Goal: Task Accomplishment & Management: Manage account settings

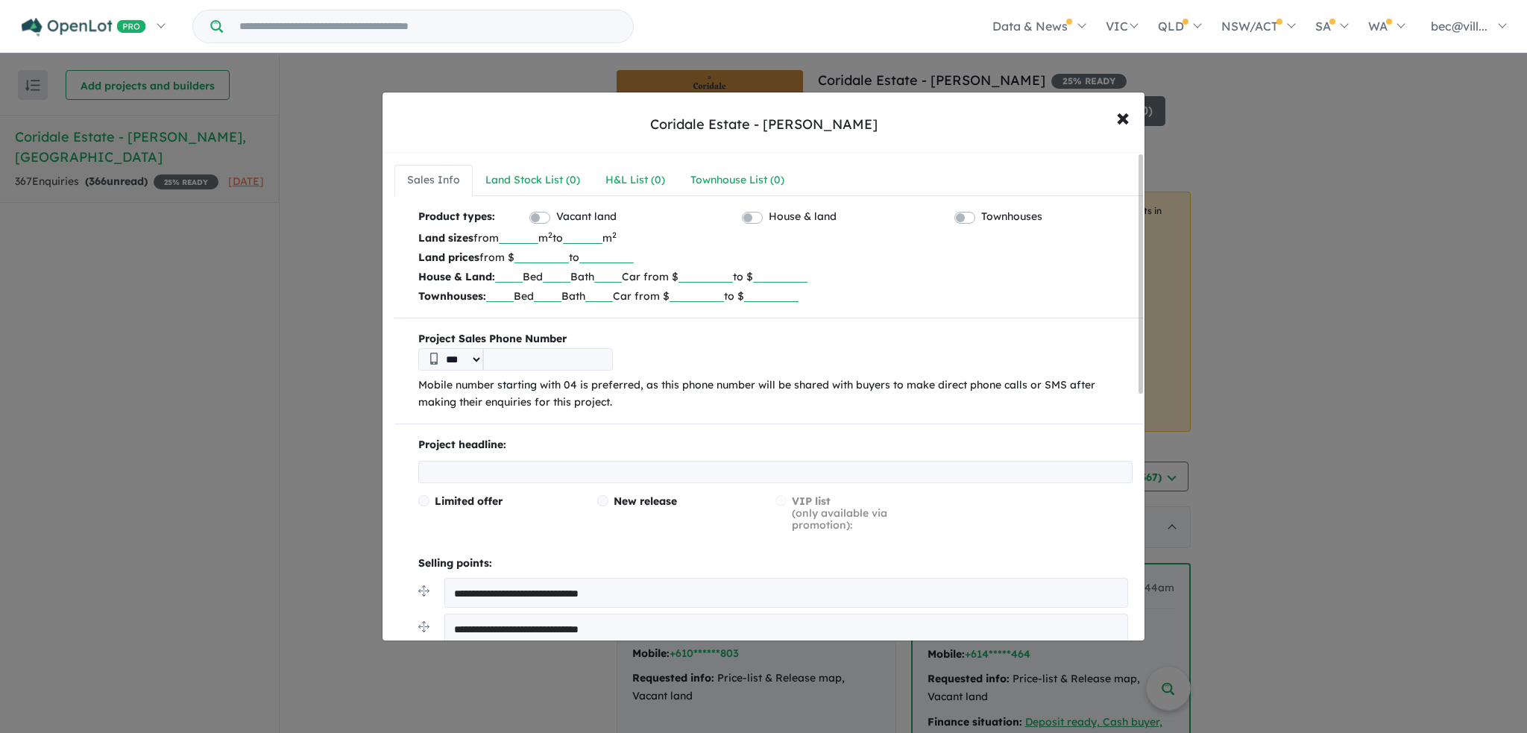
click at [549, 256] on input "number" at bounding box center [541, 255] width 54 height 15
type input "*"
type input "******"
click at [772, 245] on p "Land sizes from *** m 2 to *** m 2" at bounding box center [775, 237] width 714 height 19
click at [538, 238] on input "***" at bounding box center [519, 236] width 40 height 15
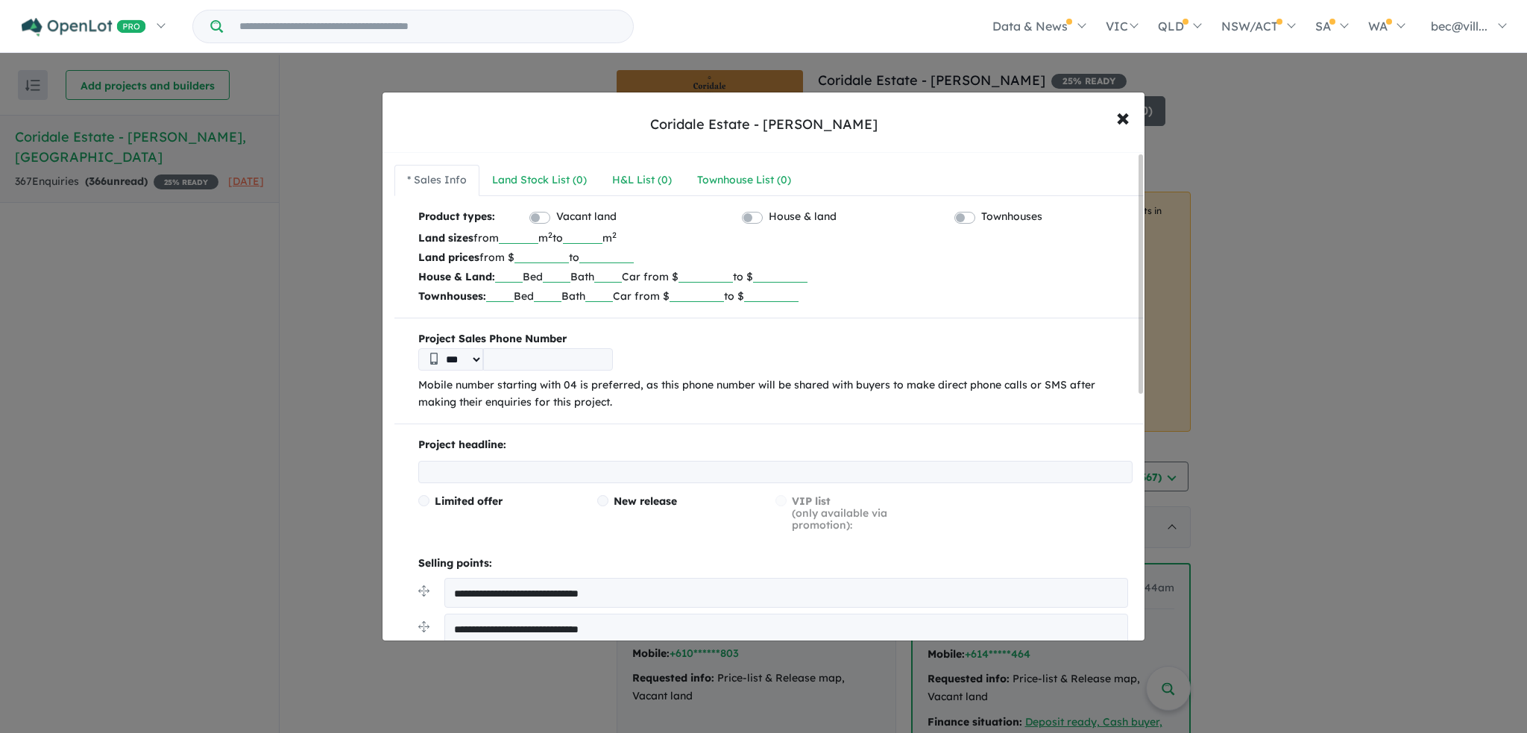
type input "*"
type input "***"
click at [602, 235] on input "***" at bounding box center [583, 236] width 40 height 15
type input "***"
click at [722, 269] on input "number" at bounding box center [705, 275] width 54 height 15
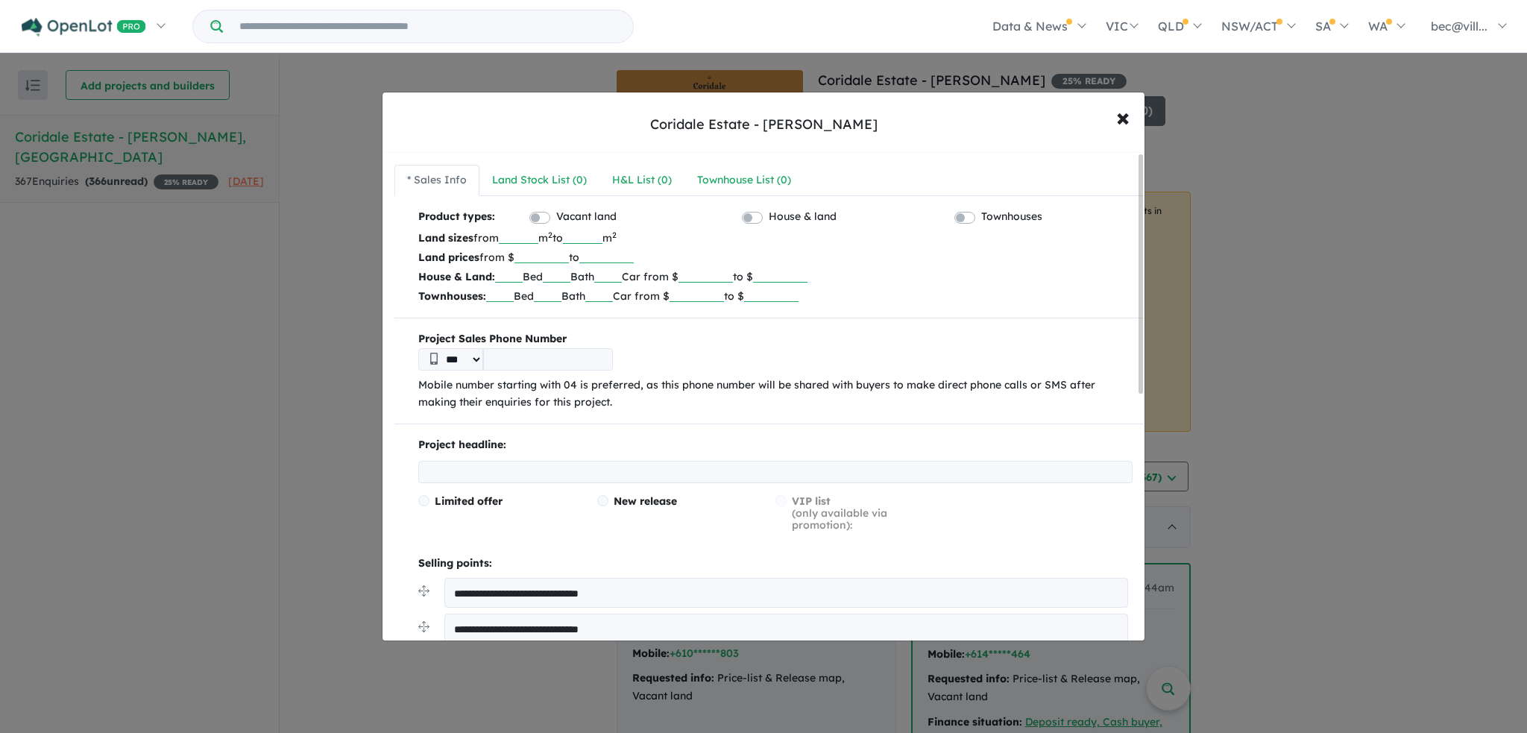
click at [717, 274] on input "number" at bounding box center [705, 275] width 54 height 15
type input "******"
click at [874, 277] on p "House & Land: Bed Bath Car from $ ****** to $" at bounding box center [775, 276] width 714 height 19
click at [519, 274] on input "text" at bounding box center [509, 275] width 28 height 15
type input "*"
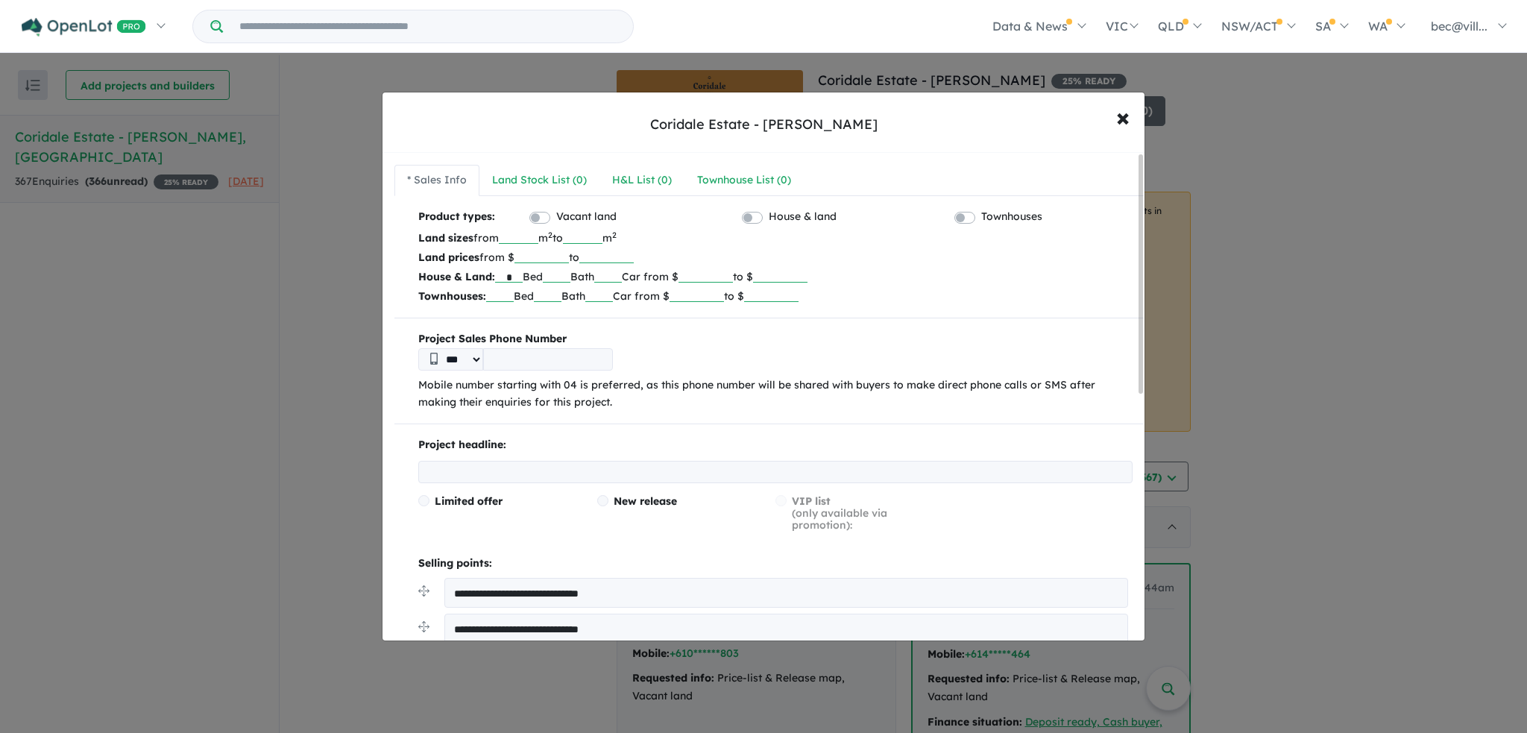
click at [570, 276] on input "text" at bounding box center [557, 275] width 28 height 15
type input "*"
click at [622, 273] on input "text" at bounding box center [608, 275] width 28 height 15
type input "*"
click at [845, 315] on div "**********" at bounding box center [768, 675] width 749 height 934
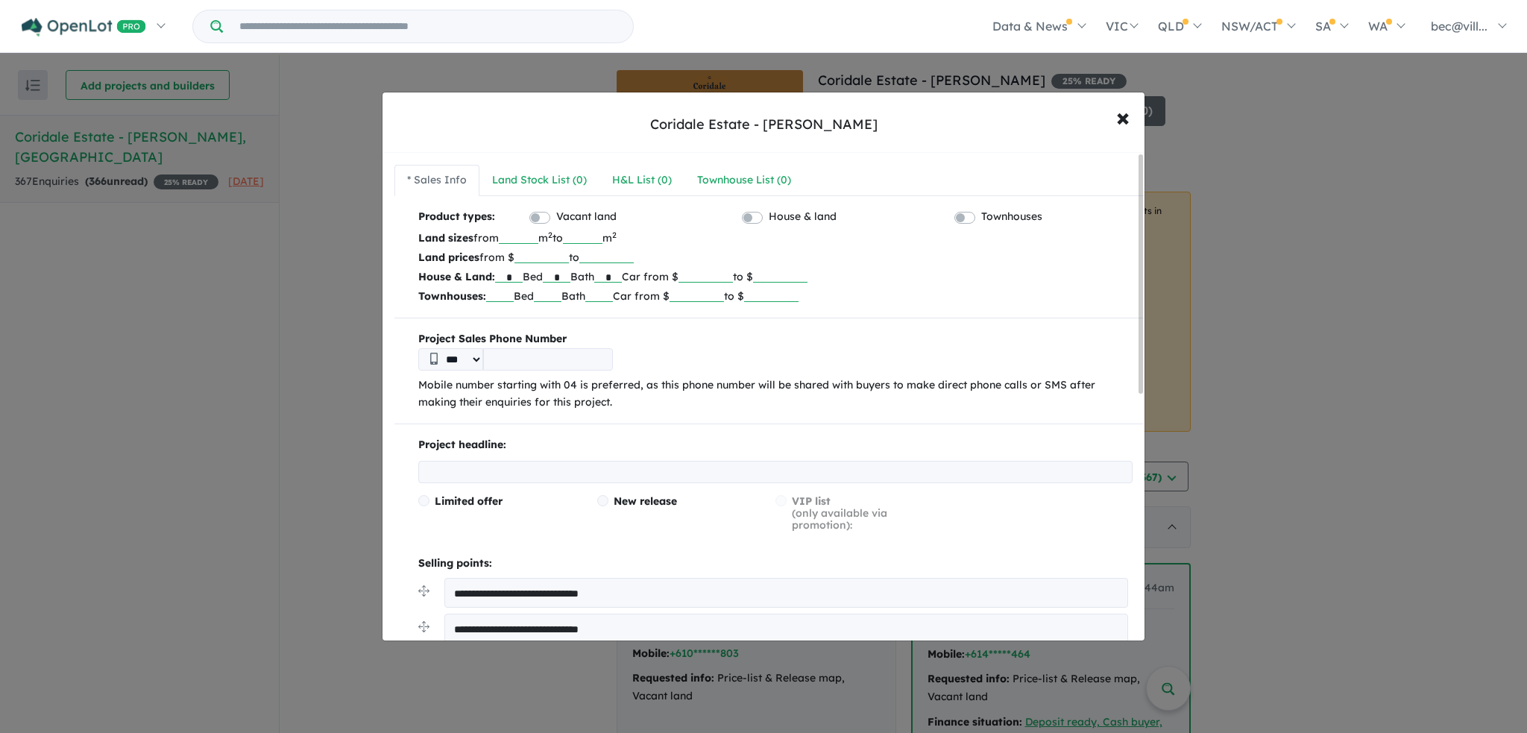
click at [504, 361] on input "tel" at bounding box center [548, 359] width 130 height 22
click at [782, 368] on div "***" at bounding box center [775, 359] width 714 height 22
click at [510, 353] on input "tel" at bounding box center [548, 359] width 130 height 22
type input "*********"
click at [731, 365] on div "*** *********" at bounding box center [775, 359] width 714 height 22
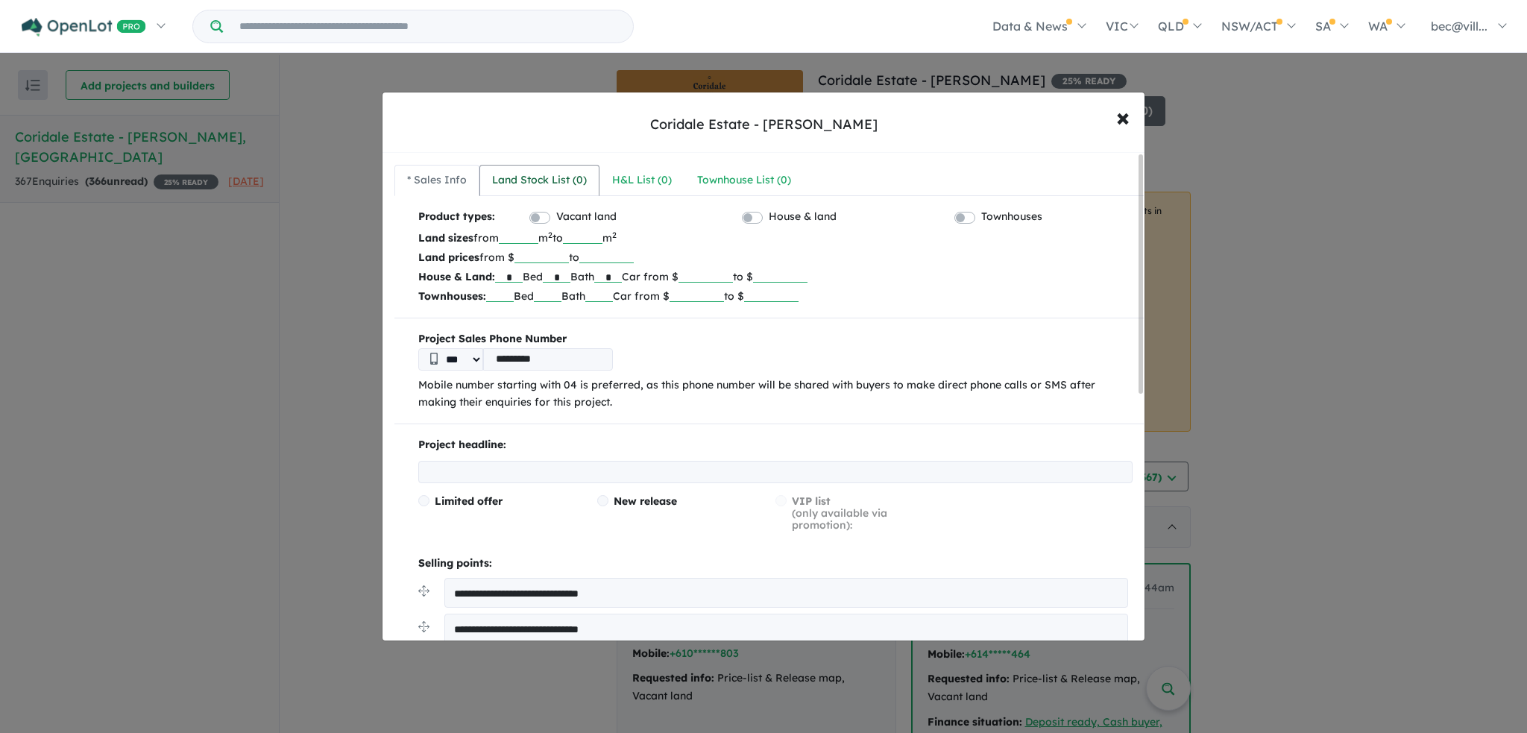
click at [558, 179] on div "Land Stock List ( 0 )" at bounding box center [539, 180] width 95 height 18
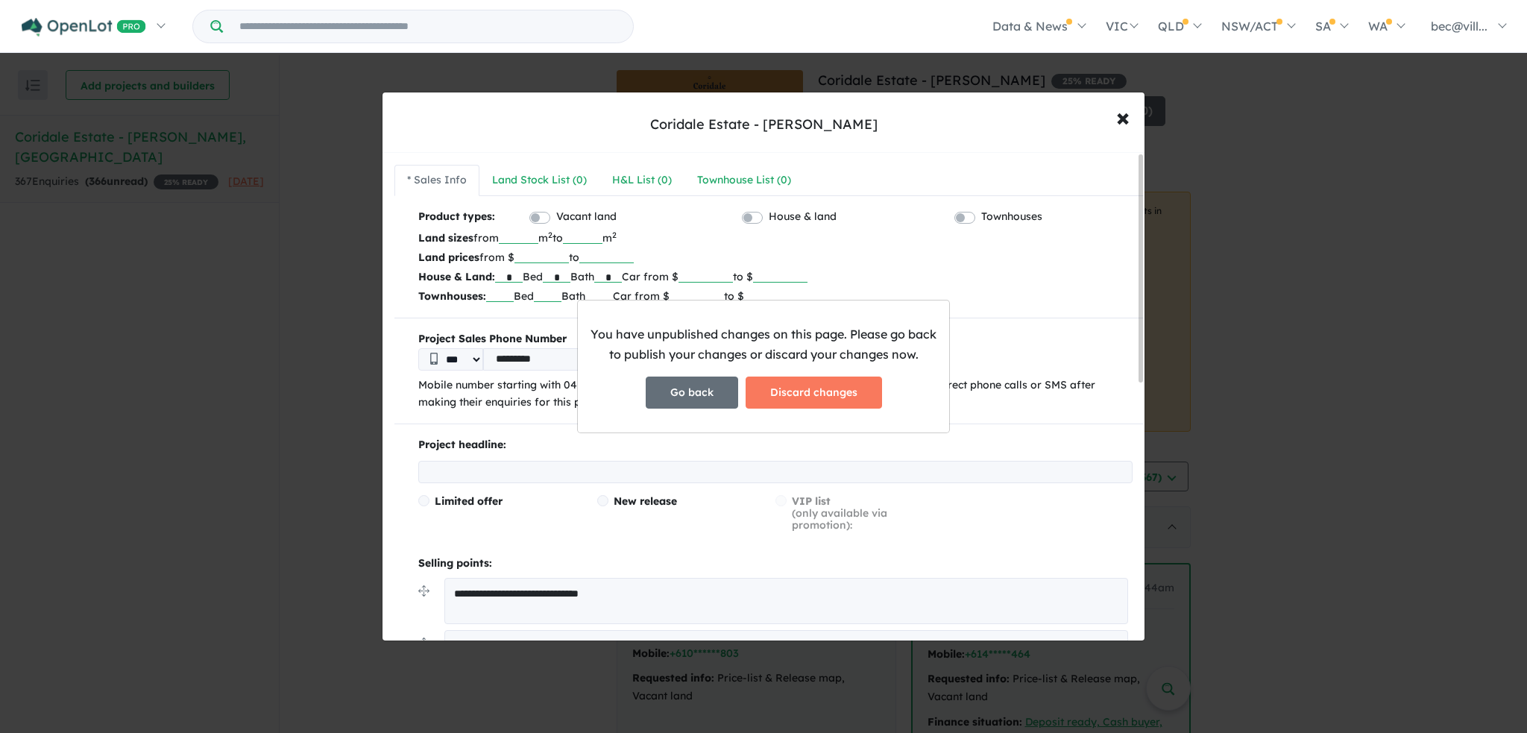
click at [676, 398] on button "Go back" at bounding box center [692, 393] width 92 height 32
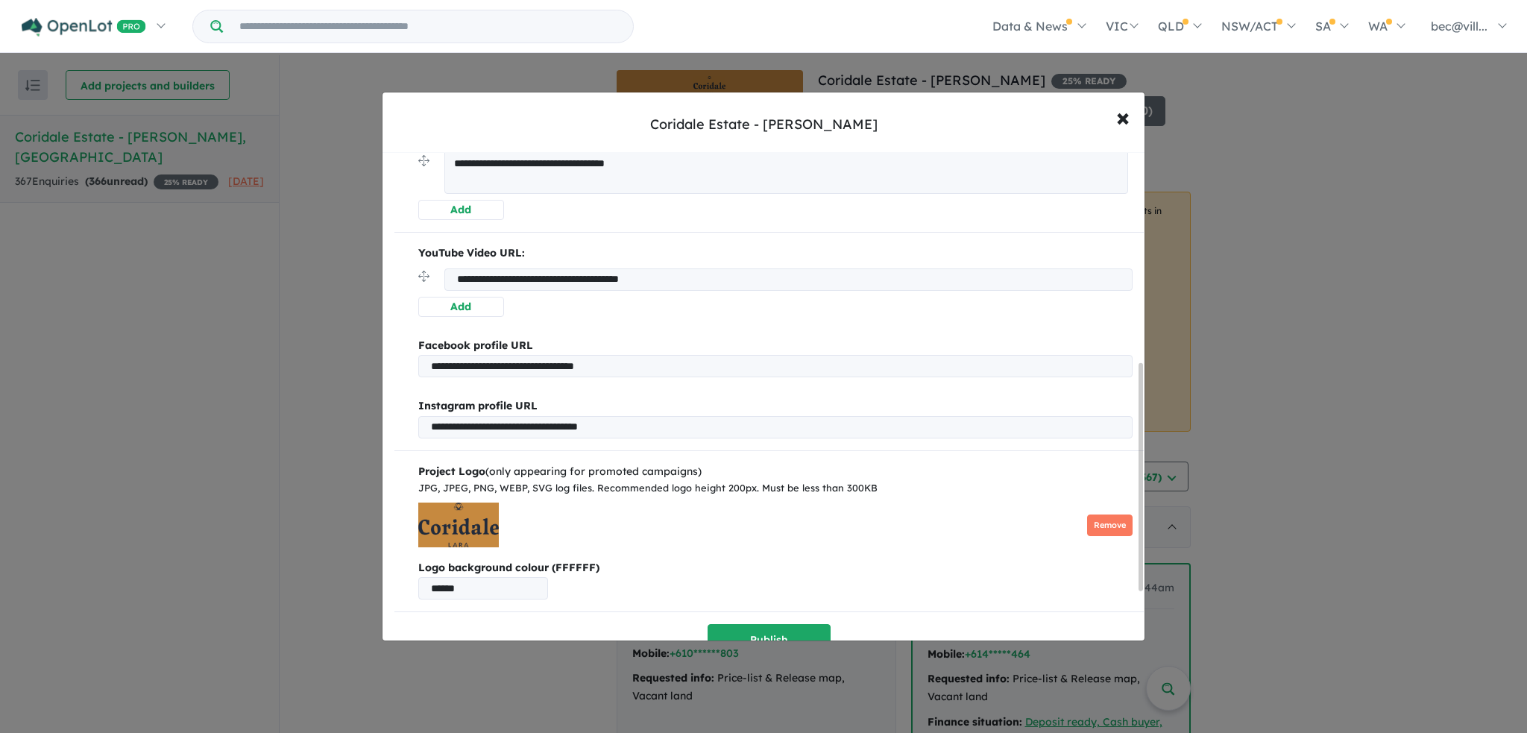
scroll to position [558, 0]
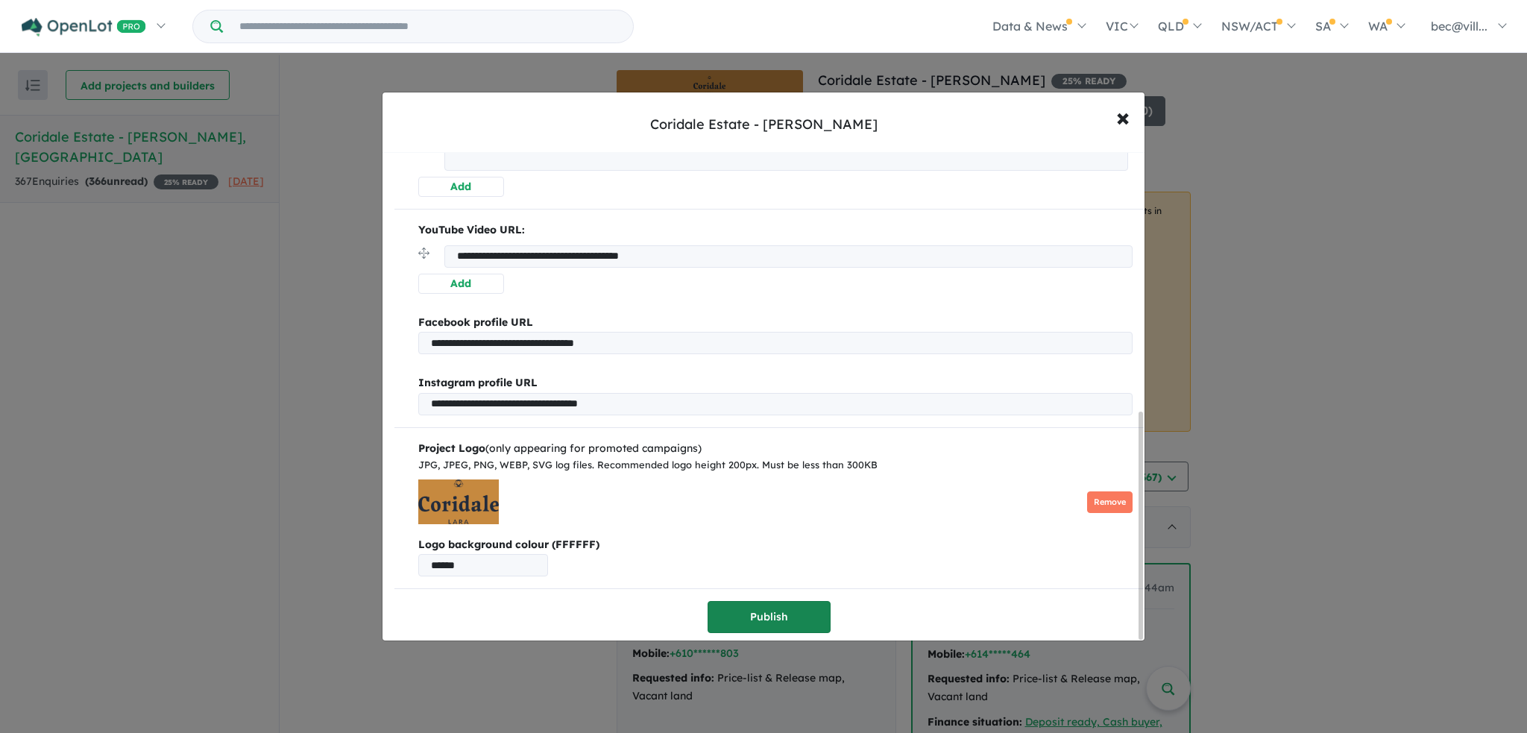
click at [799, 611] on button "Publish" at bounding box center [769, 617] width 123 height 32
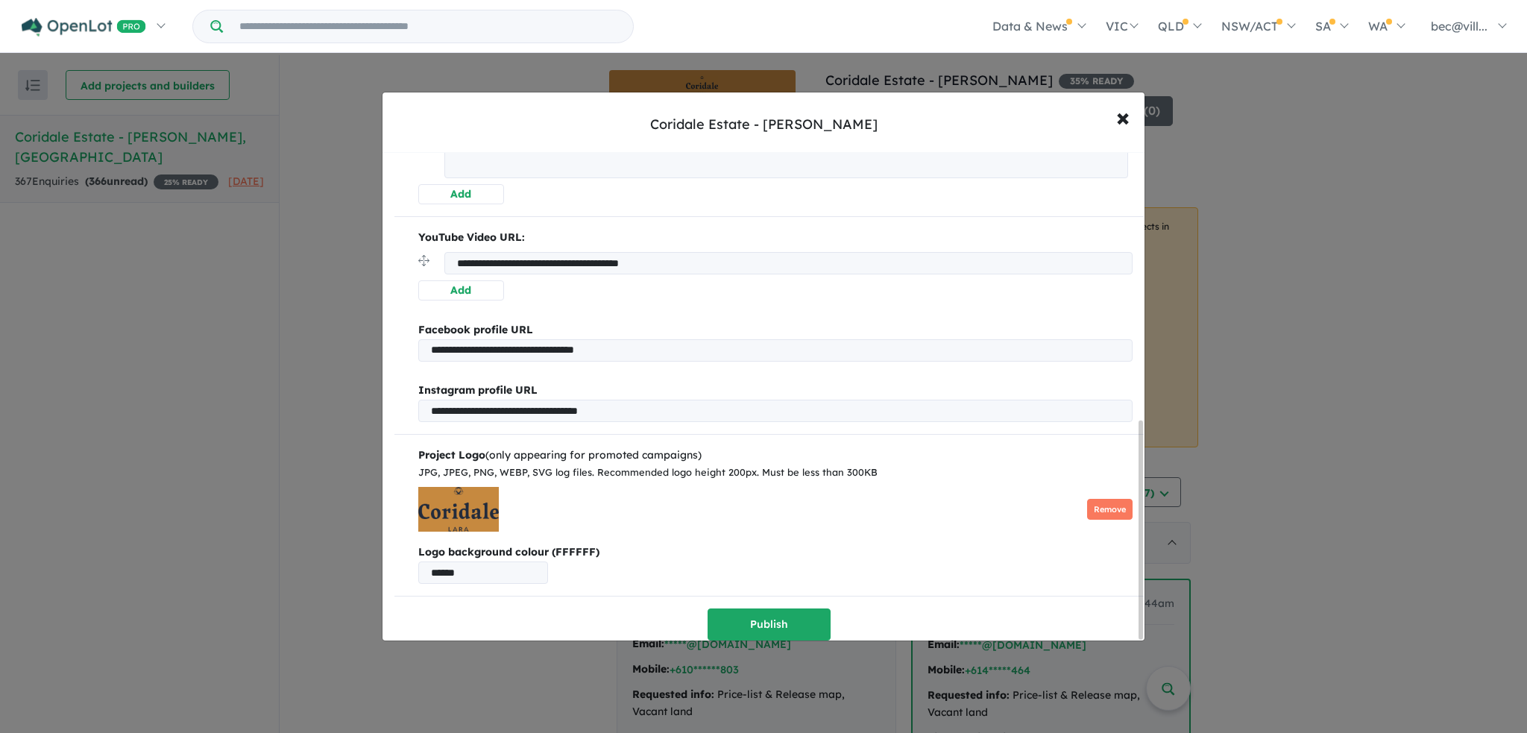
scroll to position [604, 0]
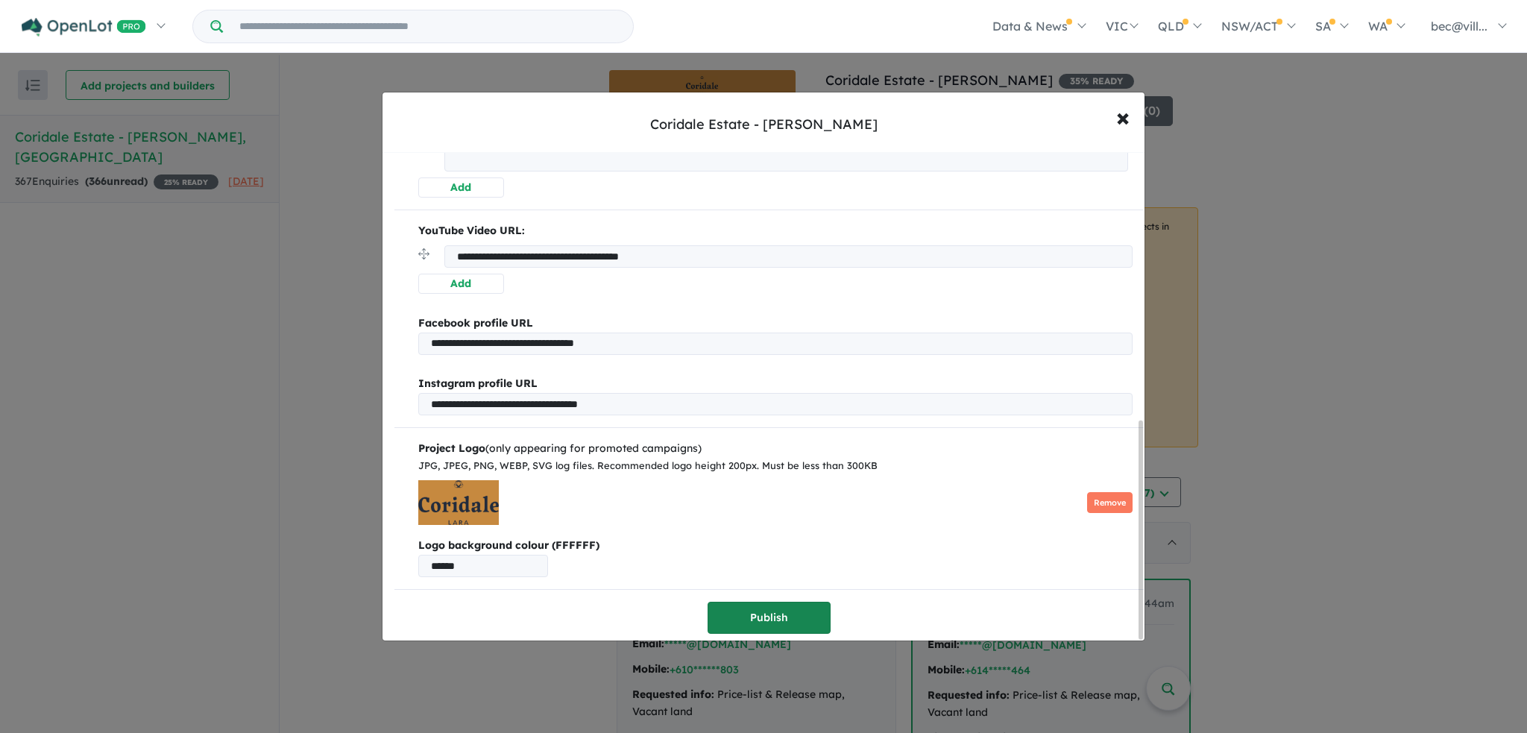
click at [809, 614] on button "Publish" at bounding box center [769, 618] width 123 height 32
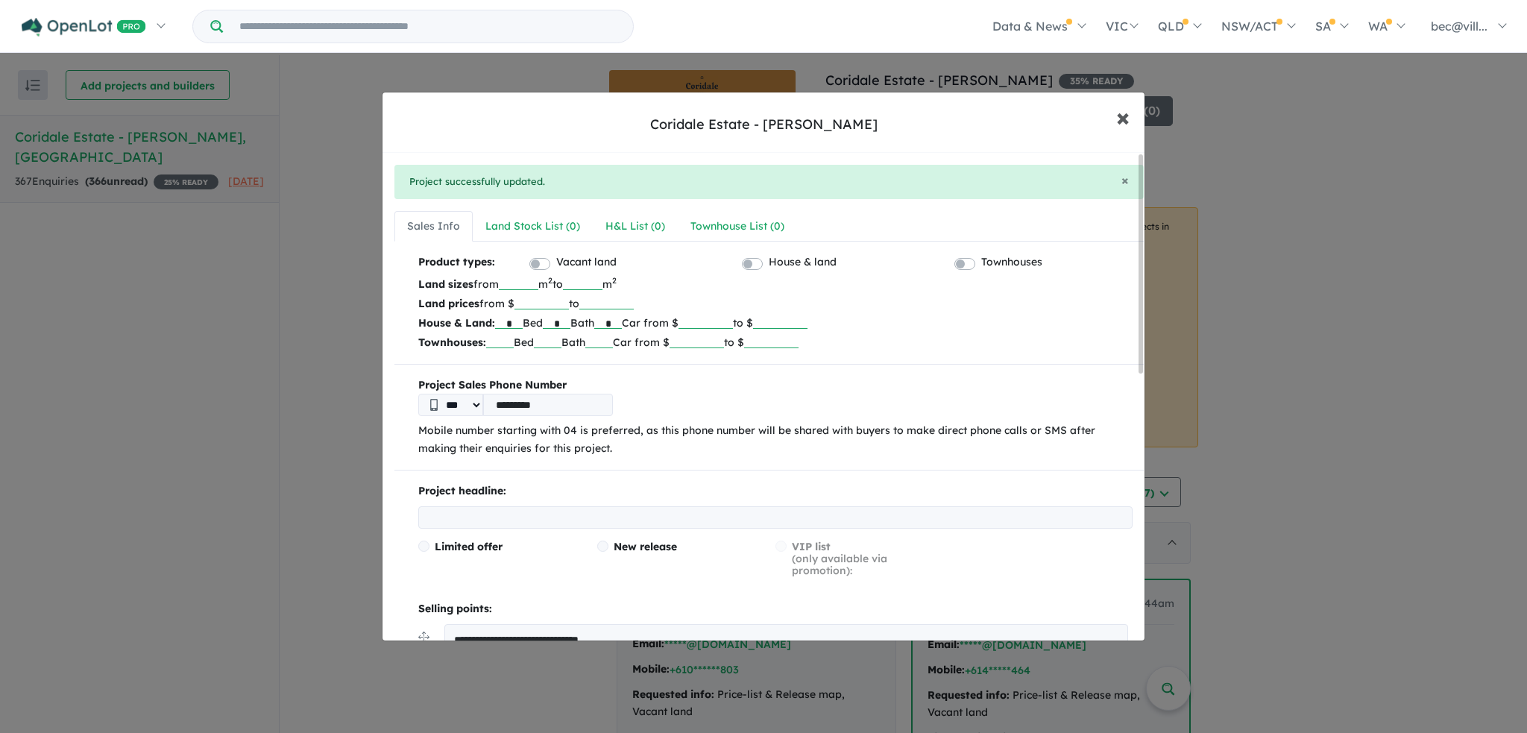
click at [1129, 116] on span "×" at bounding box center [1122, 117] width 13 height 32
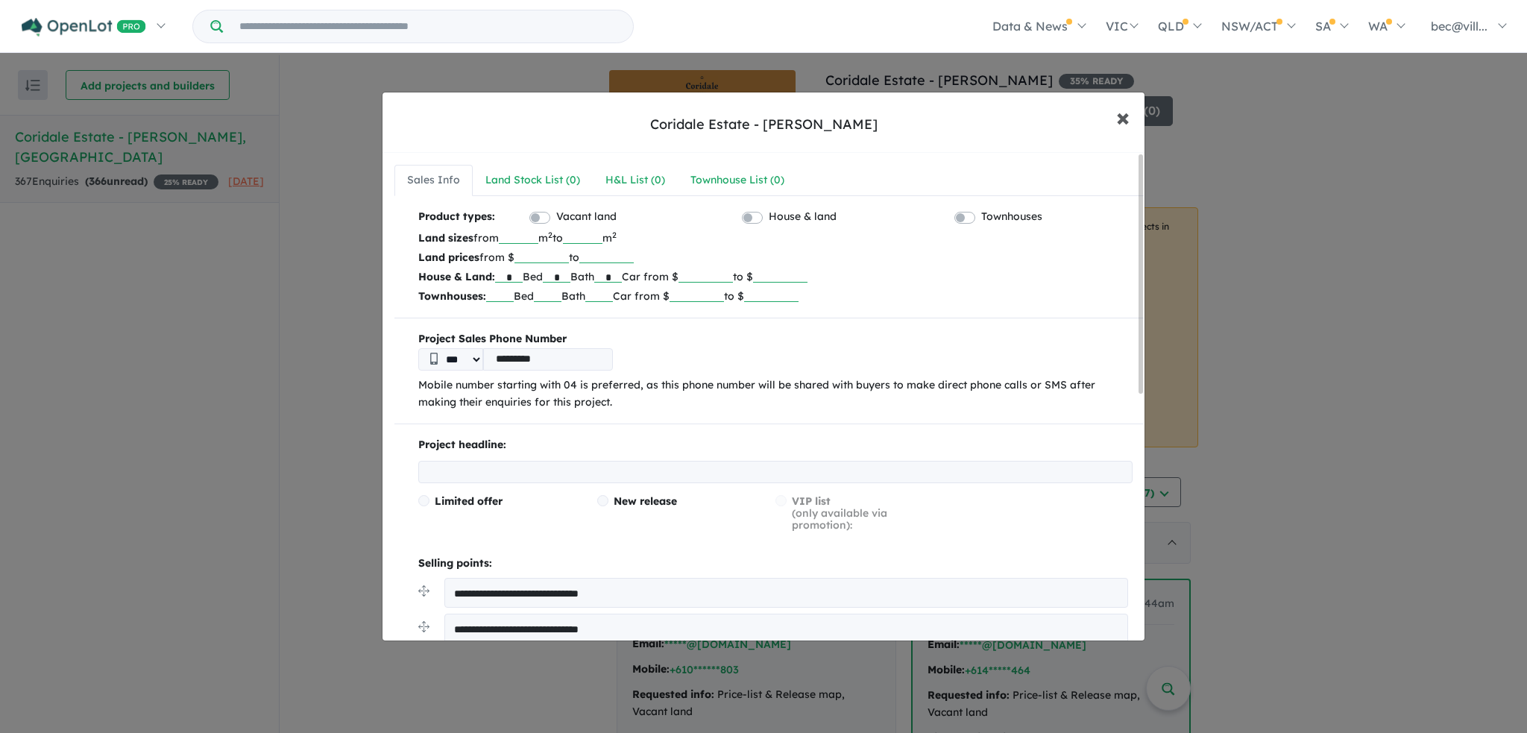
click at [1127, 119] on span "×" at bounding box center [1122, 117] width 13 height 32
click at [1121, 122] on span "×" at bounding box center [1122, 117] width 13 height 32
click at [1117, 125] on span "×" at bounding box center [1122, 117] width 13 height 32
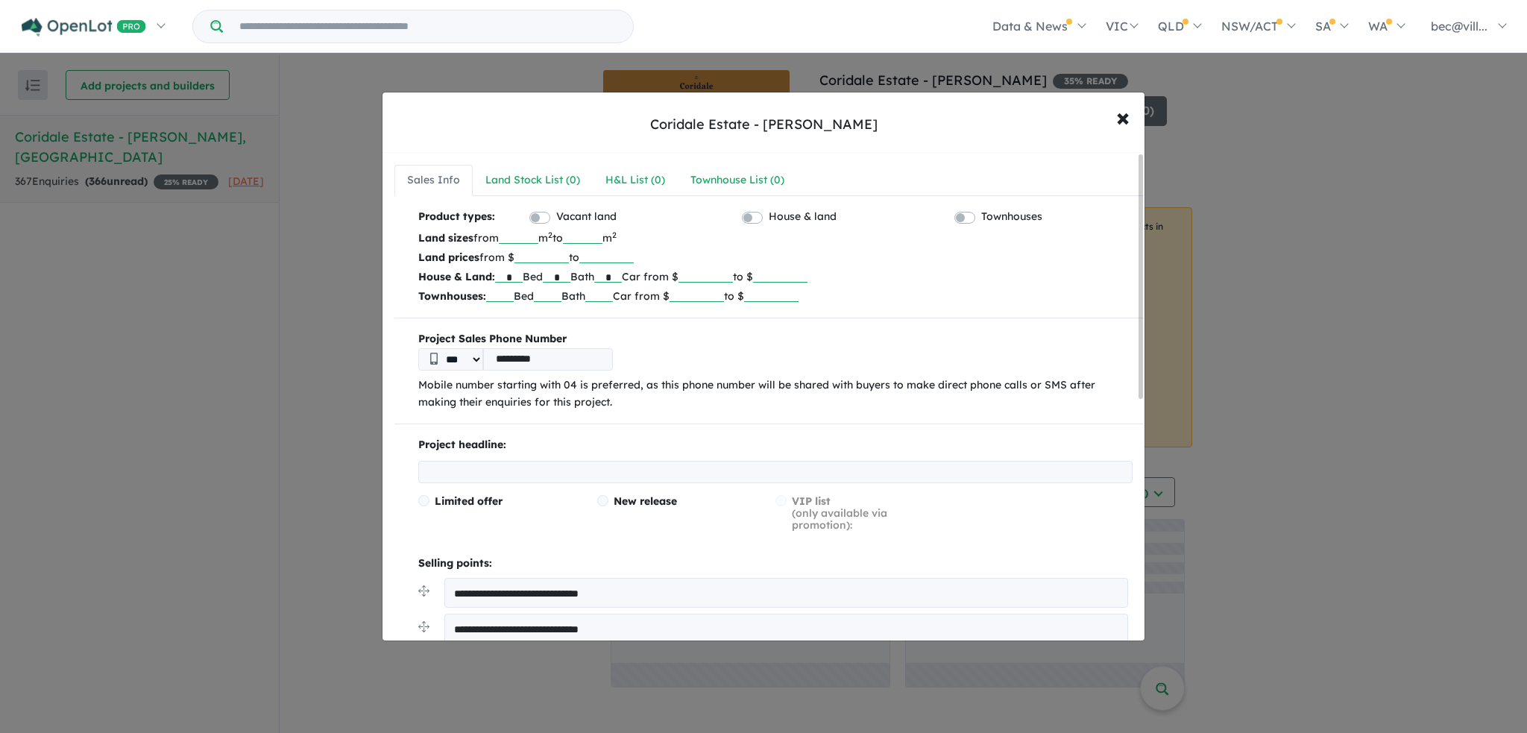
click at [1382, 519] on div "**********" at bounding box center [763, 366] width 1527 height 733
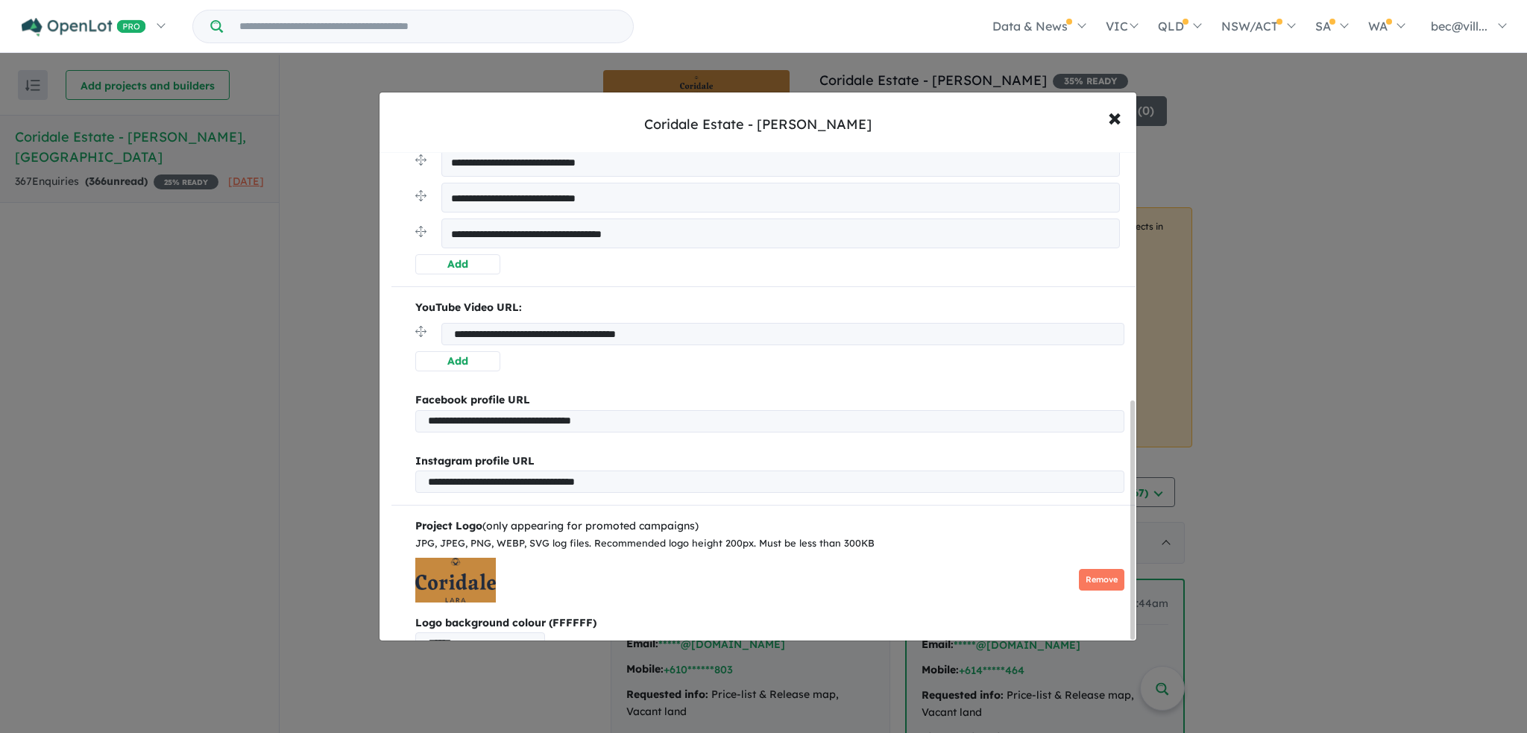
scroll to position [510, 0]
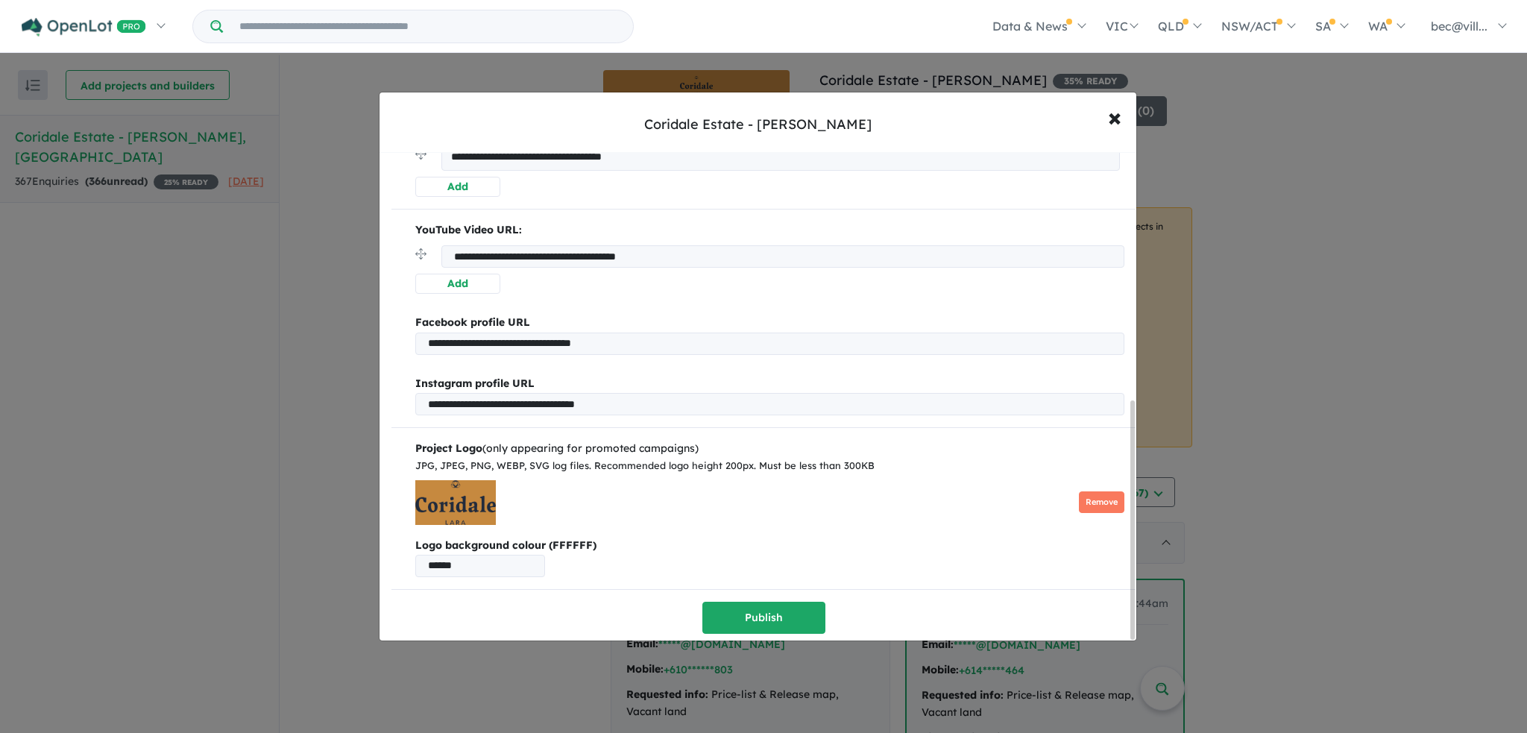
drag, startPoint x: 1134, startPoint y: 286, endPoint x: 1135, endPoint y: 561, distance: 275.9
click at [1135, 561] on div "**********" at bounding box center [757, 397] width 757 height 488
click at [775, 620] on button "Publish" at bounding box center [763, 618] width 123 height 32
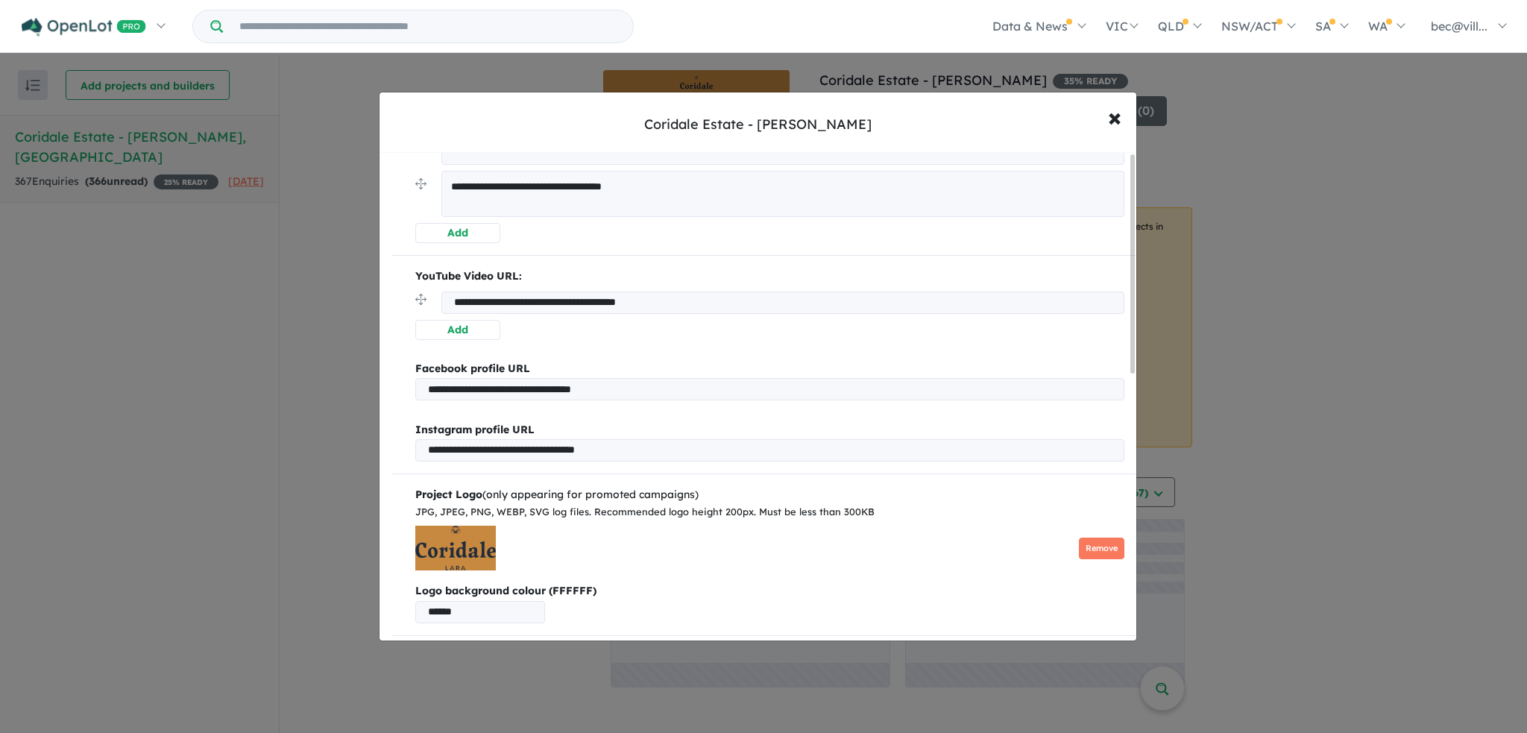
scroll to position [0, 0]
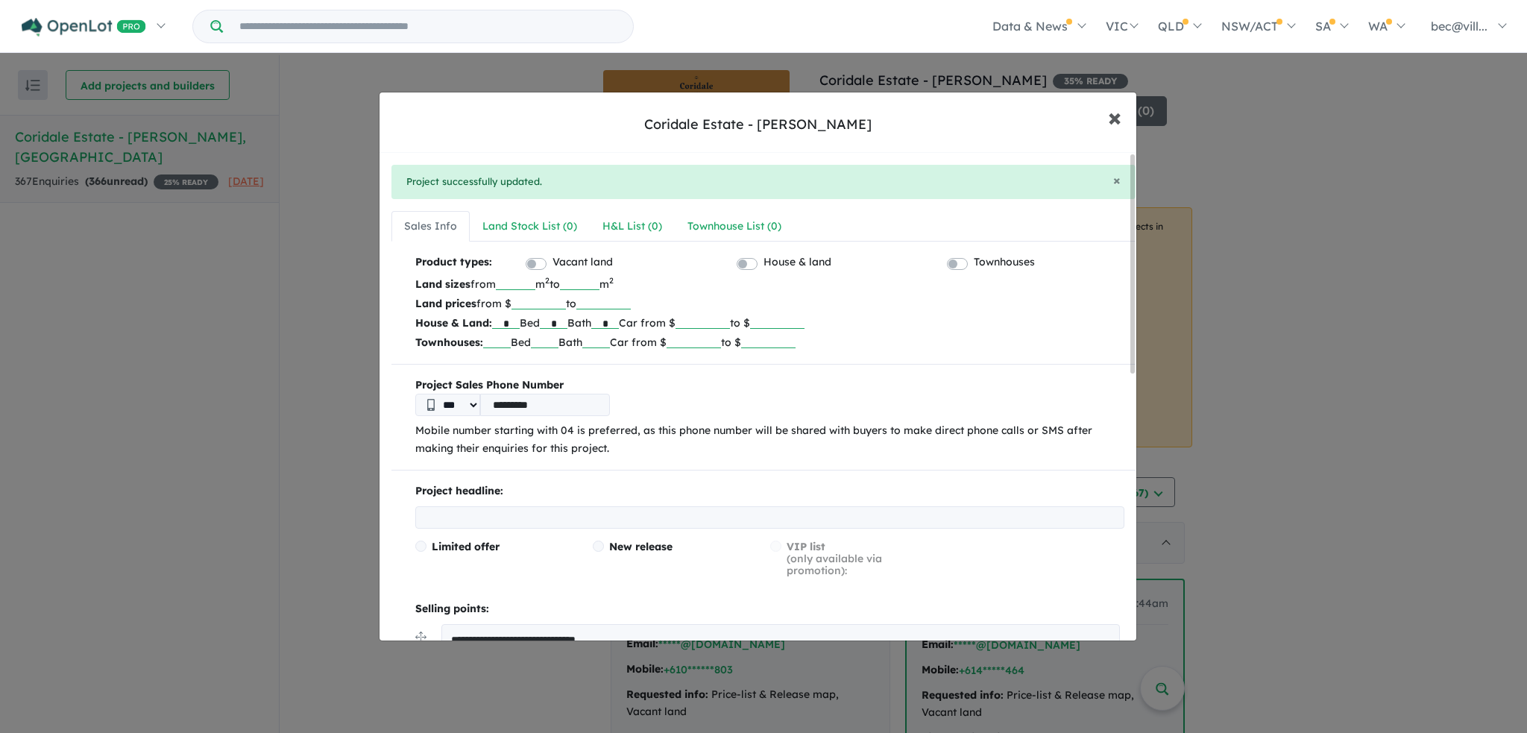
click at [1112, 119] on span "×" at bounding box center [1114, 117] width 13 height 32
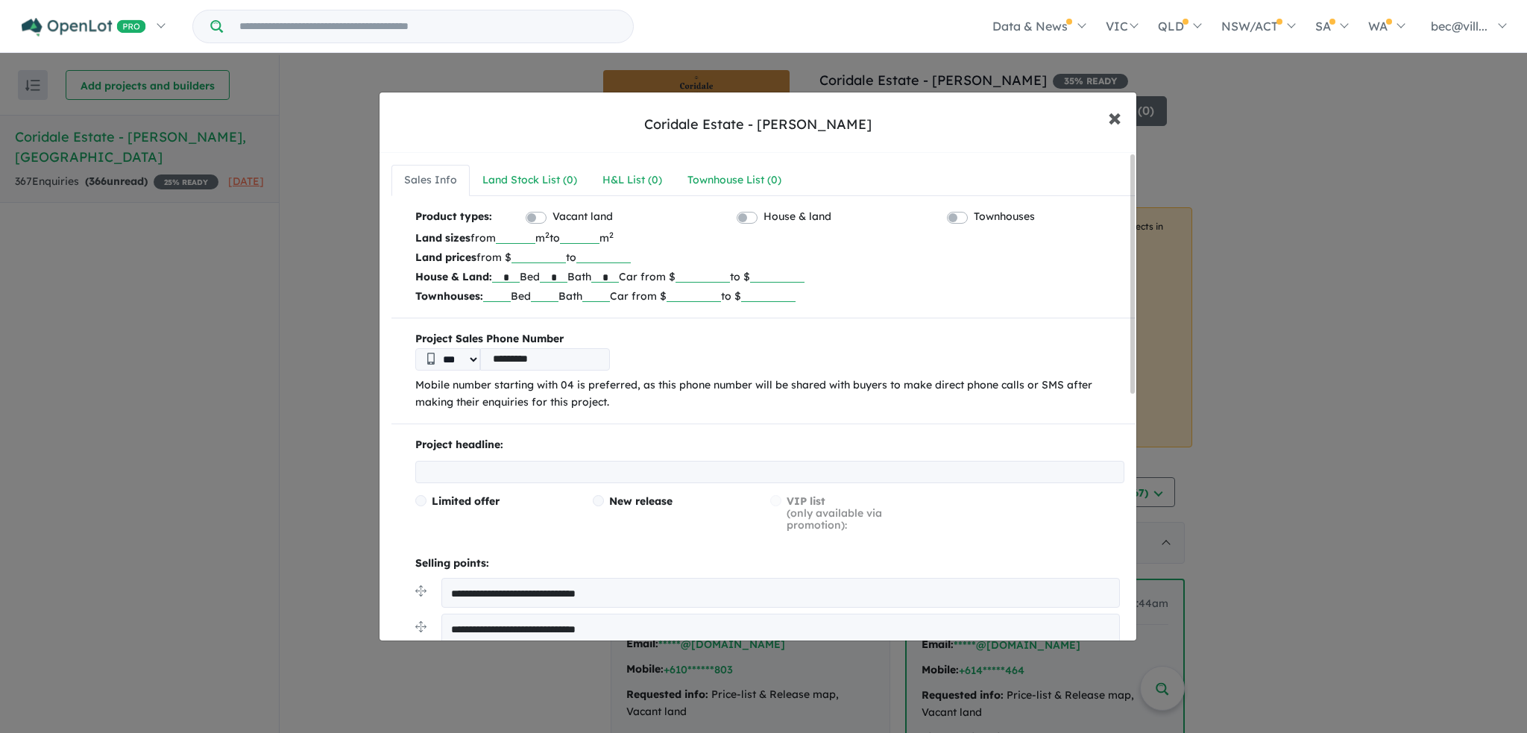
click at [1112, 119] on span "×" at bounding box center [1114, 117] width 13 height 32
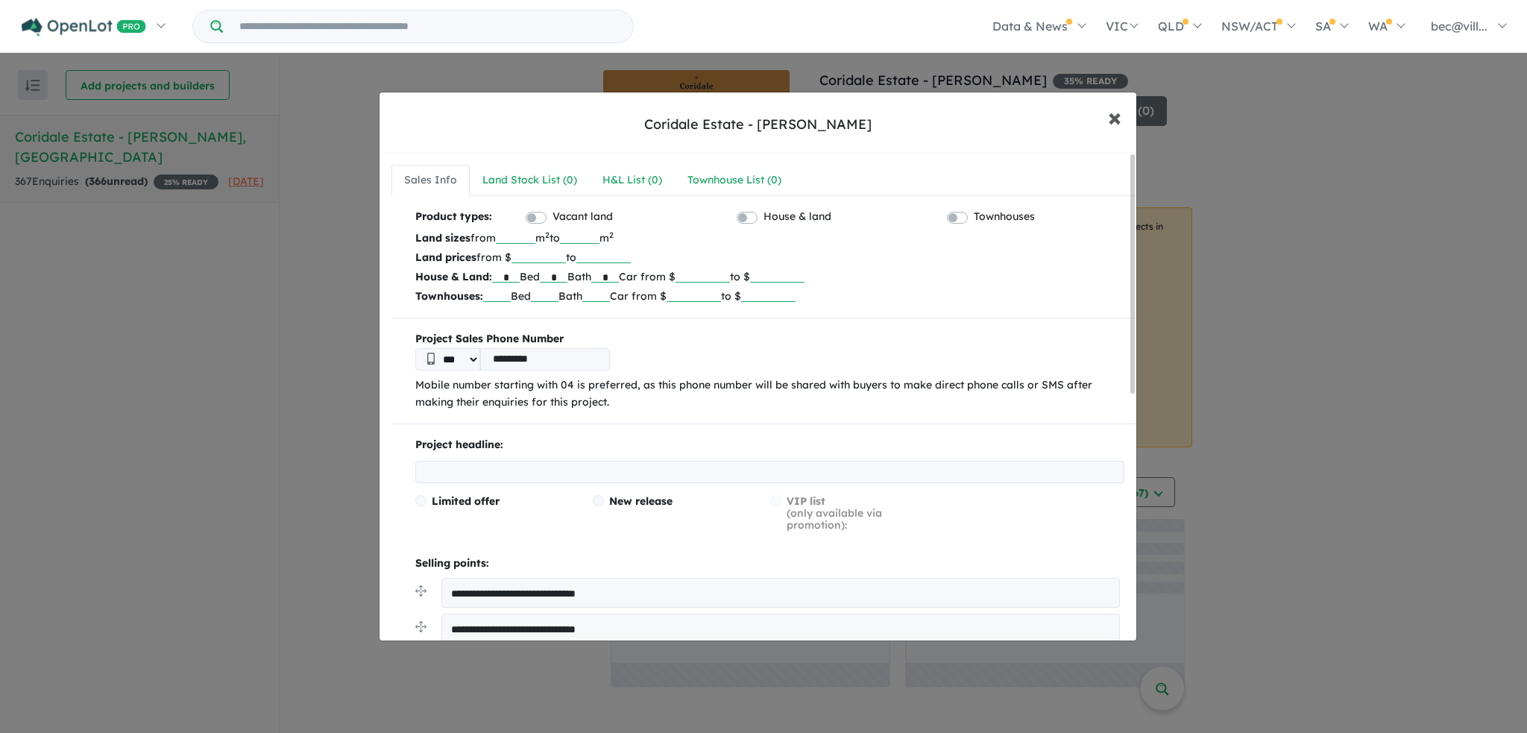
click at [1112, 119] on span "×" at bounding box center [1114, 117] width 13 height 32
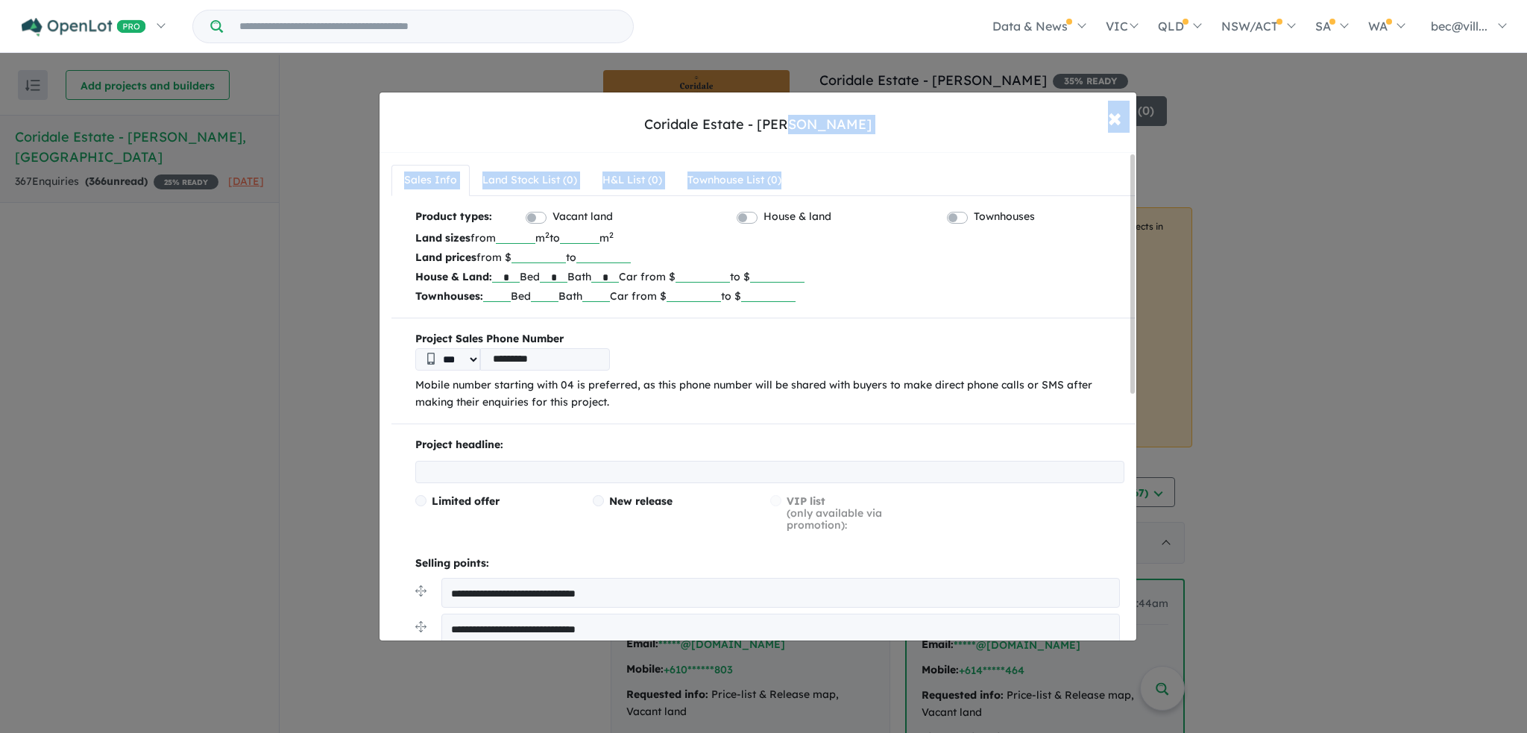
drag, startPoint x: 894, startPoint y: 133, endPoint x: 982, endPoint y: 175, distance: 97.4
click at [982, 175] on div "**********" at bounding box center [758, 366] width 758 height 549
click at [1356, 418] on div "**********" at bounding box center [763, 366] width 1527 height 733
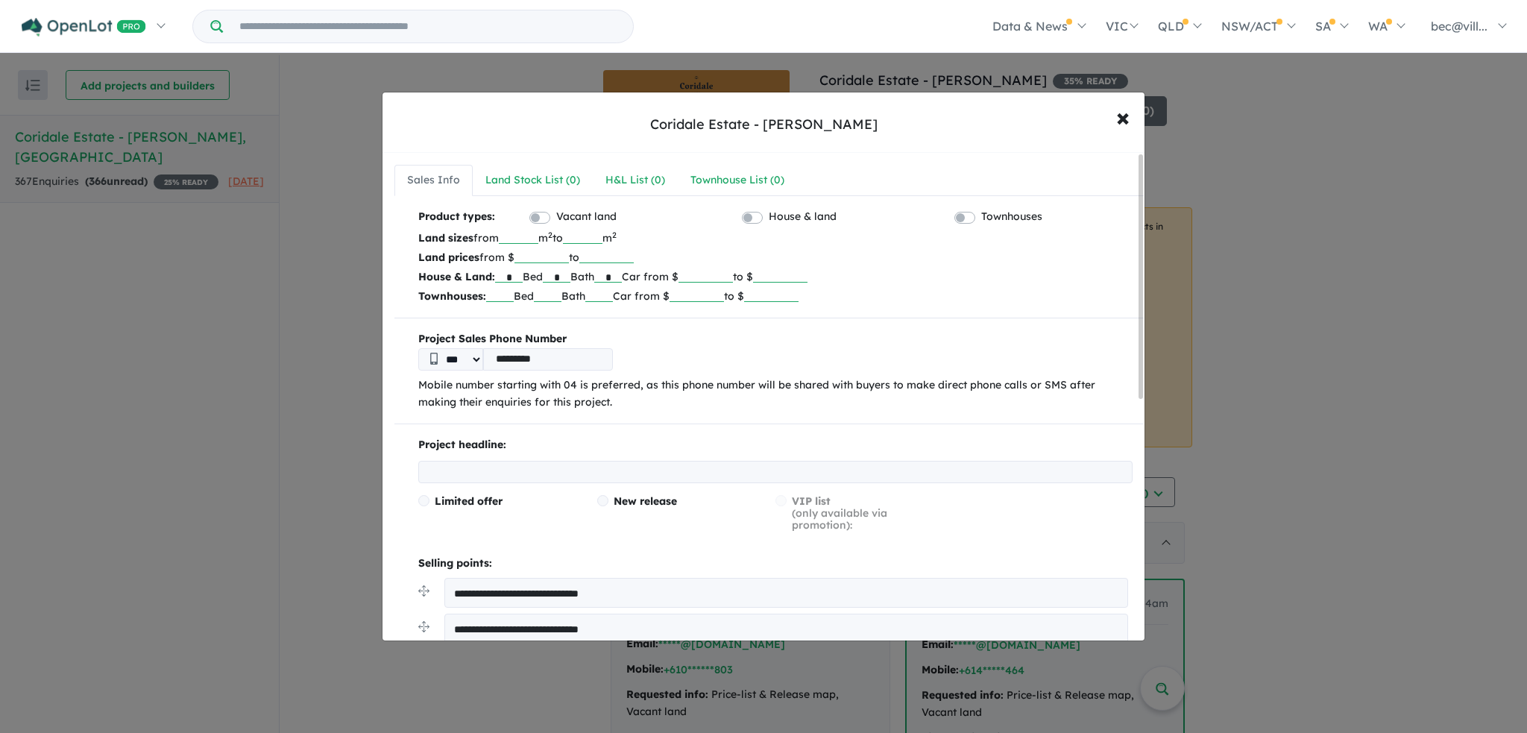
click at [104, 201] on div "**********" at bounding box center [763, 366] width 1527 height 733
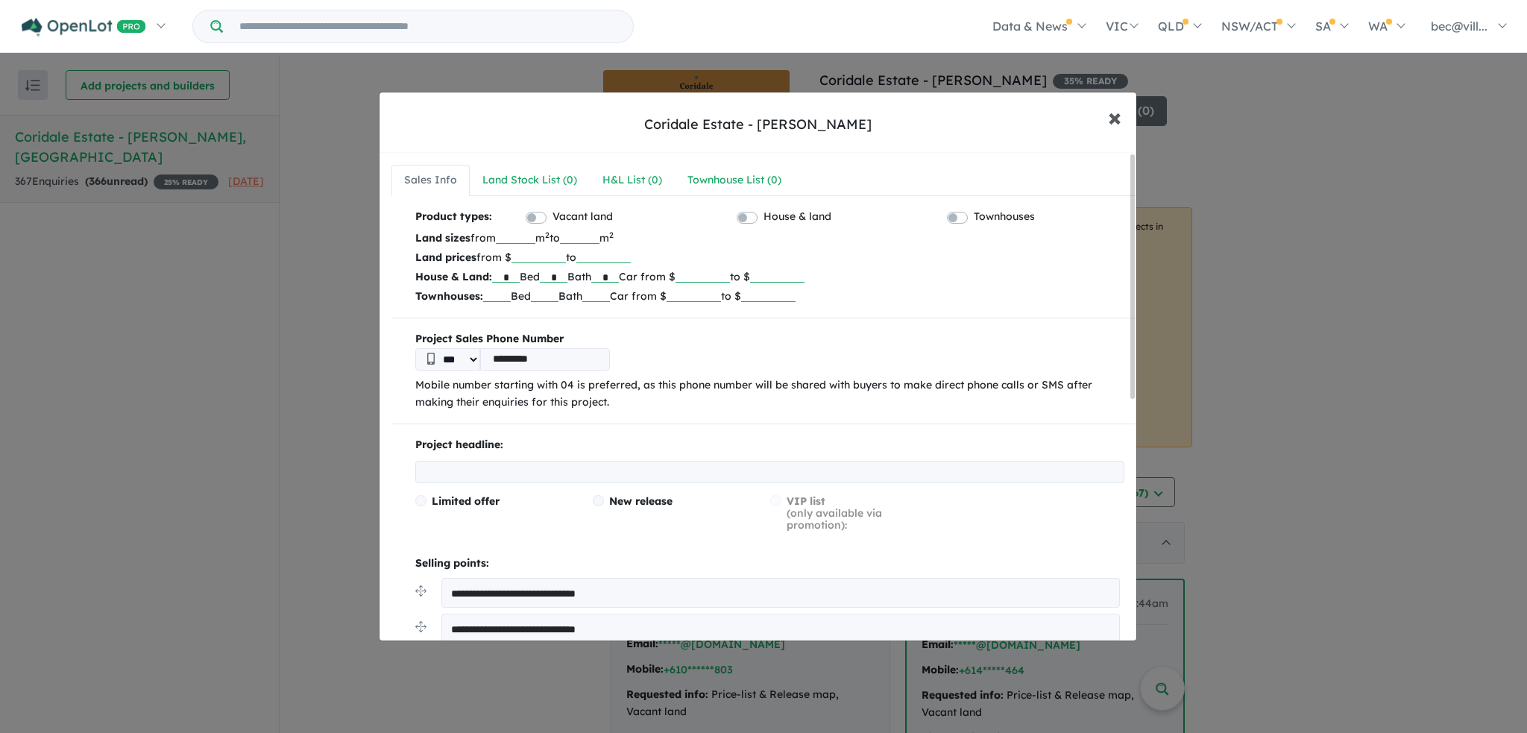
click at [1115, 116] on span "×" at bounding box center [1114, 117] width 13 height 32
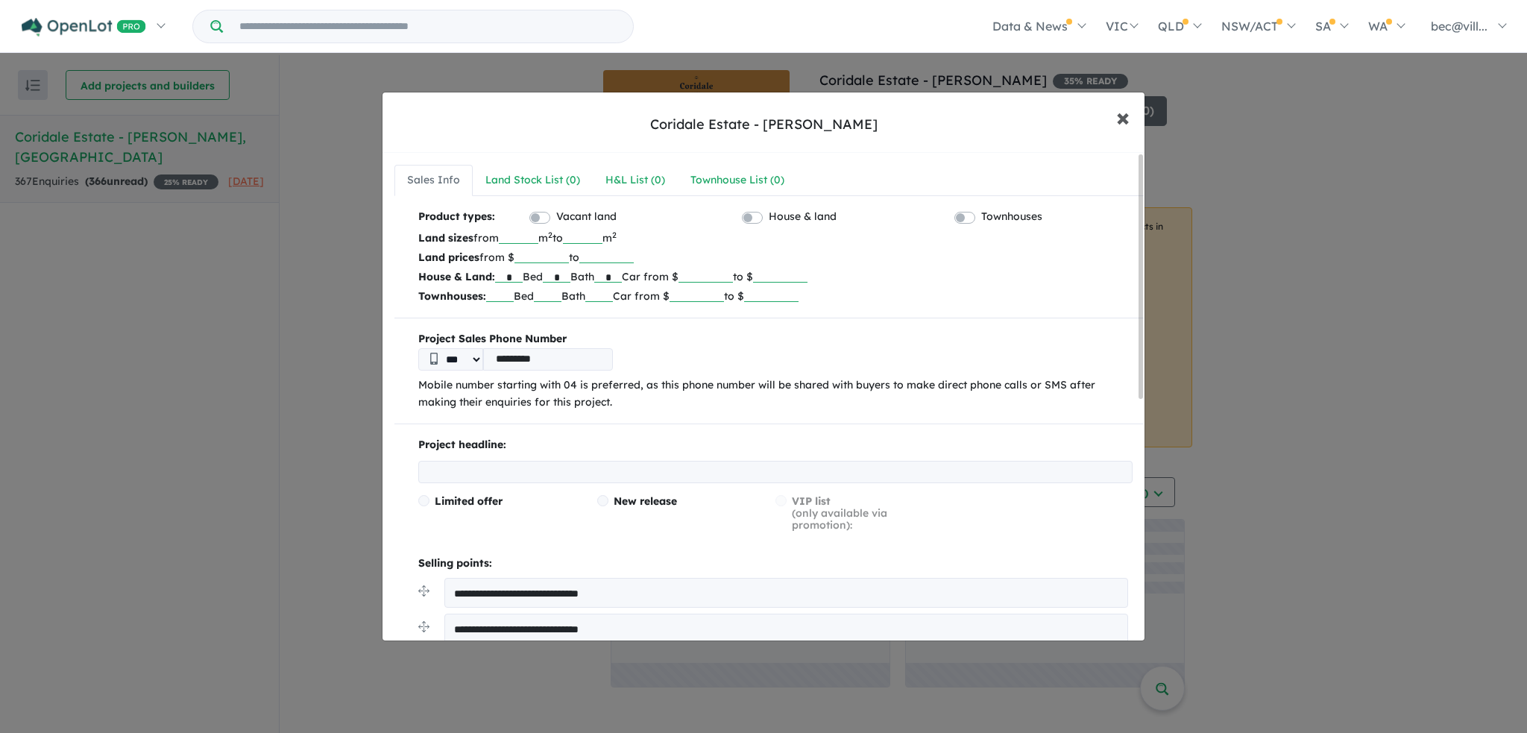
click at [1116, 116] on span "×" at bounding box center [1122, 117] width 13 height 32
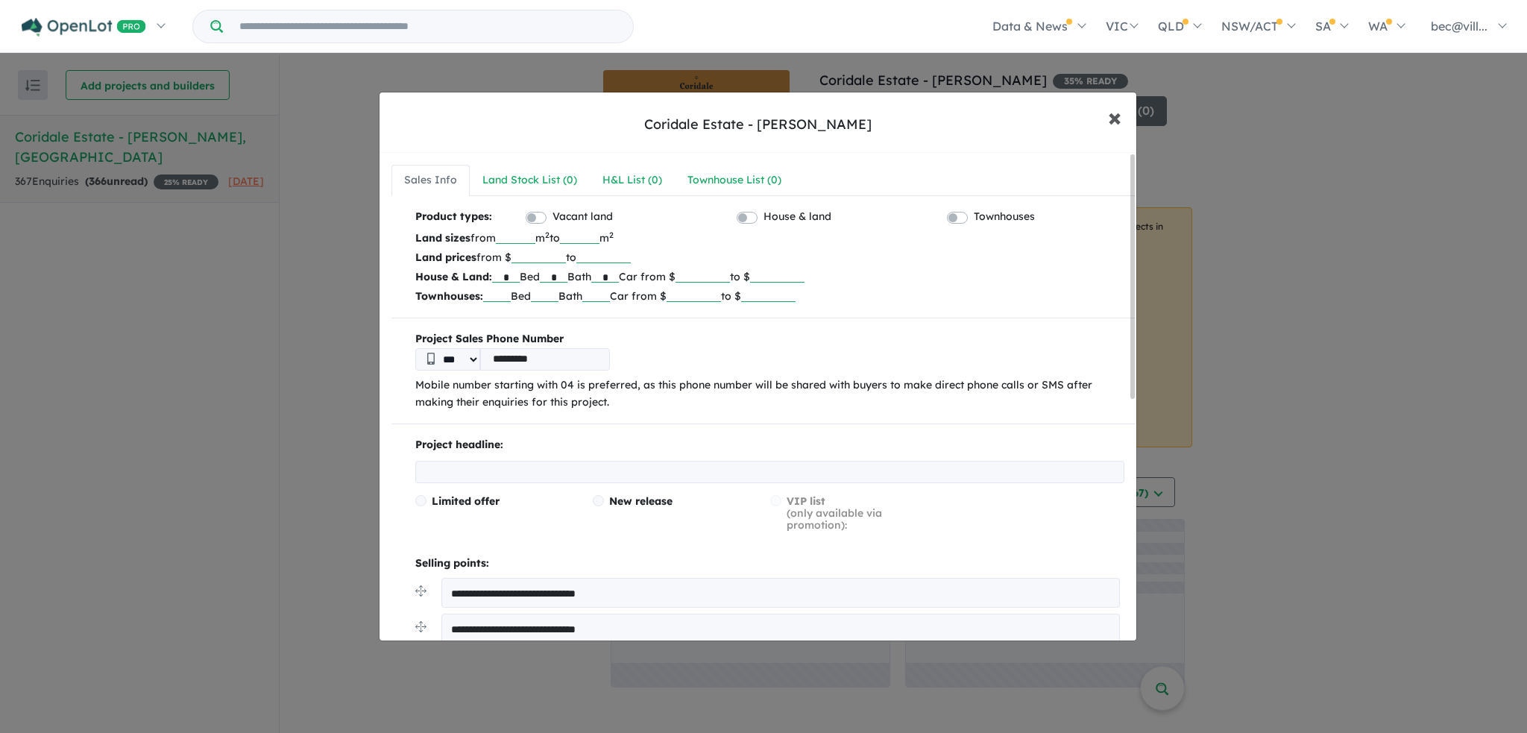
click at [1115, 116] on span "×" at bounding box center [1114, 117] width 13 height 32
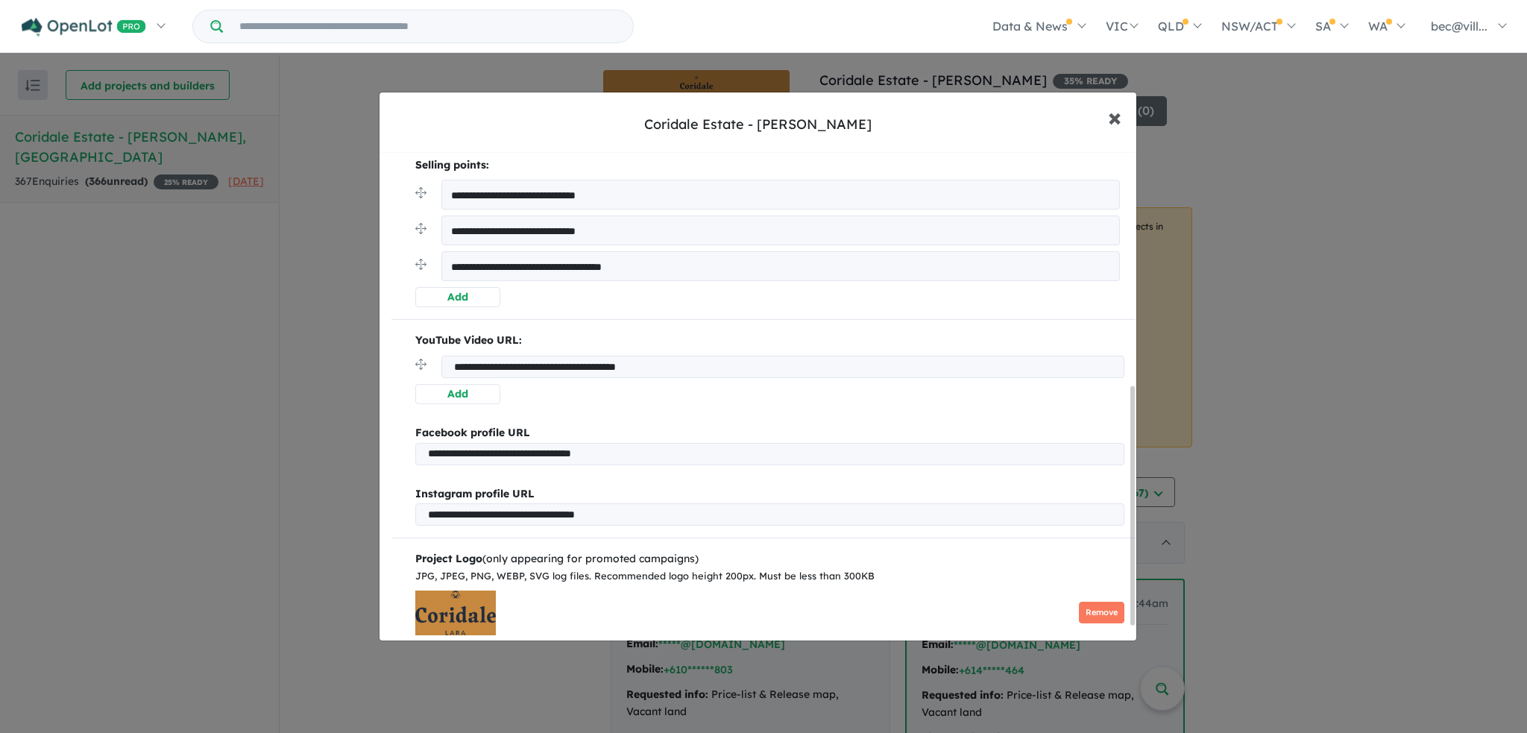
scroll to position [510, 0]
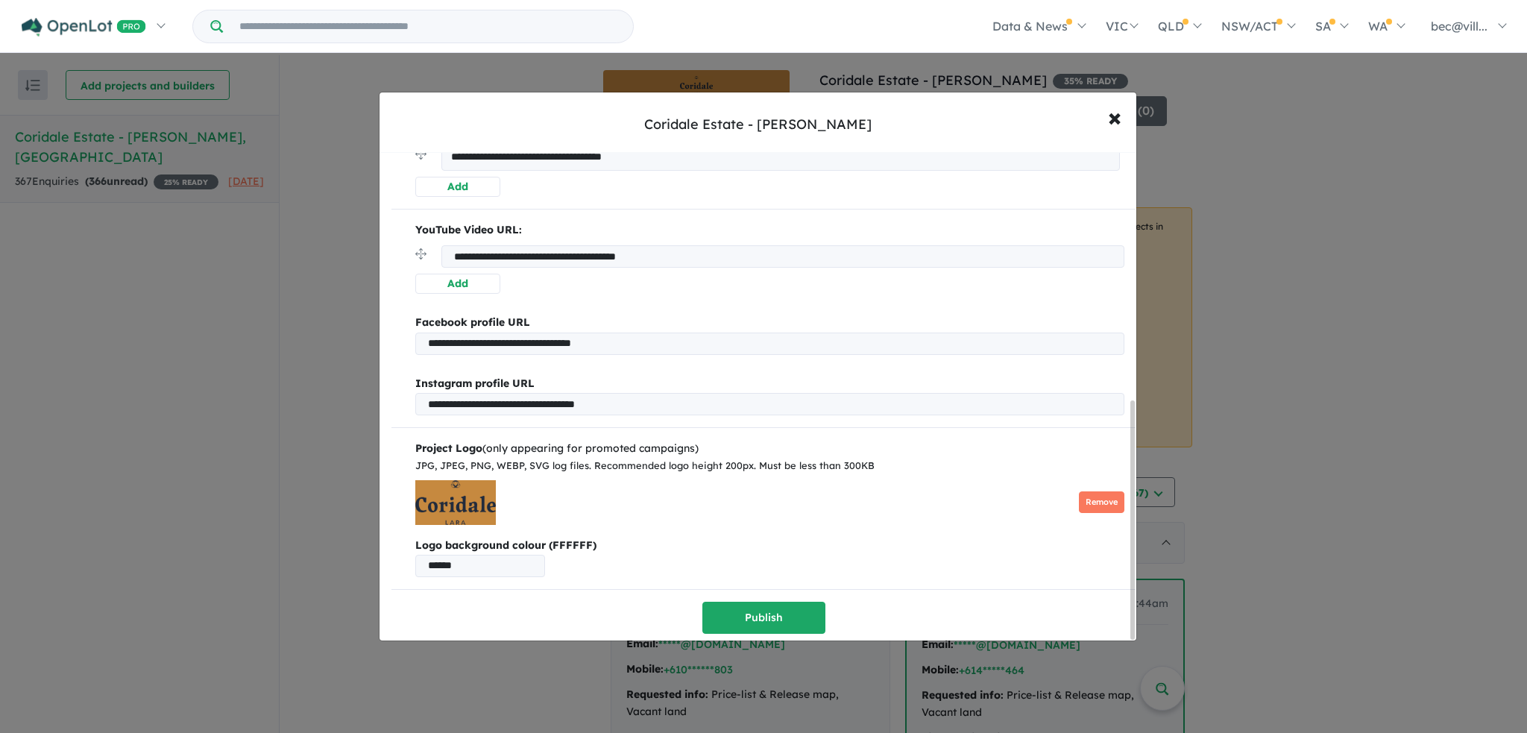
click at [1193, 586] on div "**********" at bounding box center [763, 366] width 1527 height 733
click at [1103, 113] on button "× Close" at bounding box center [1114, 117] width 43 height 40
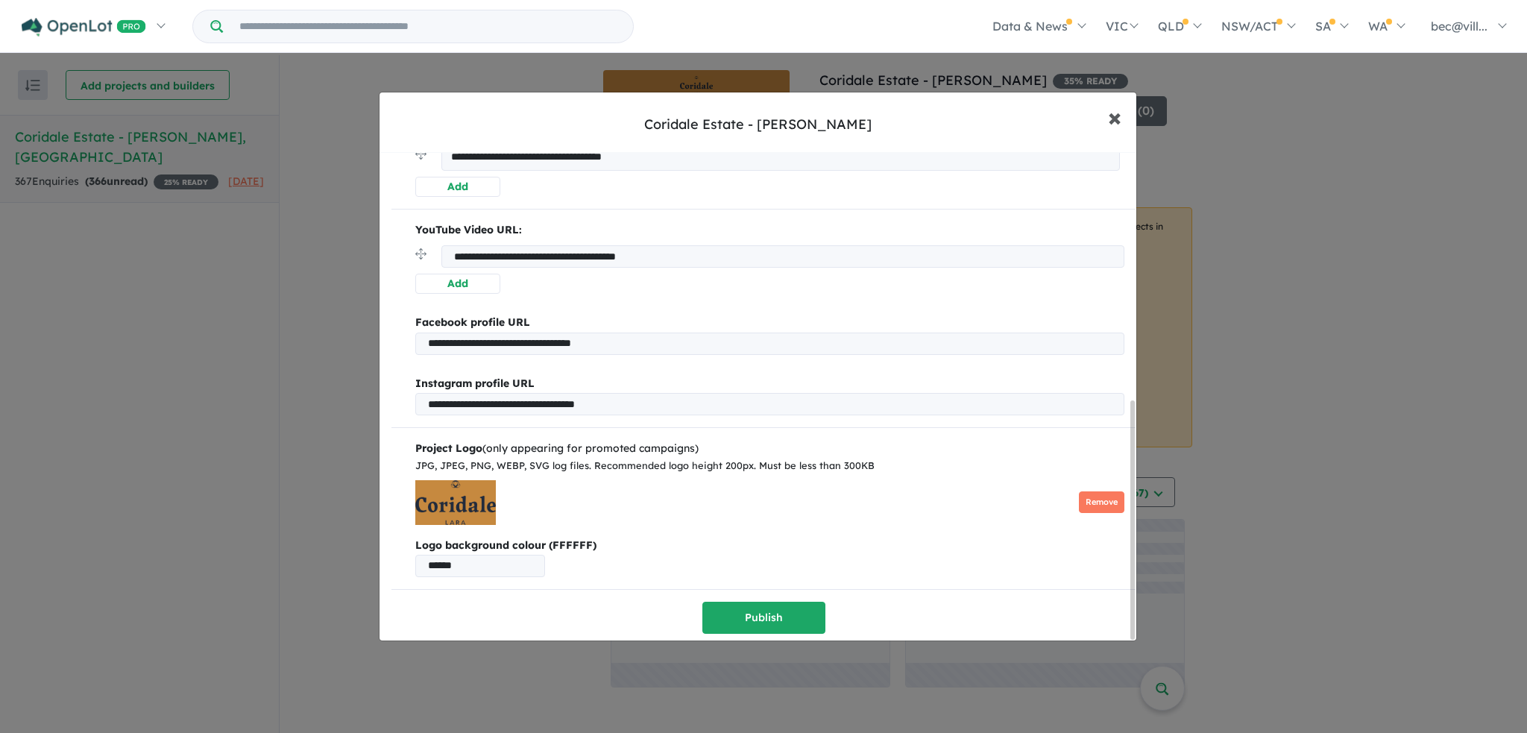
click at [1109, 114] on span "×" at bounding box center [1114, 117] width 13 height 32
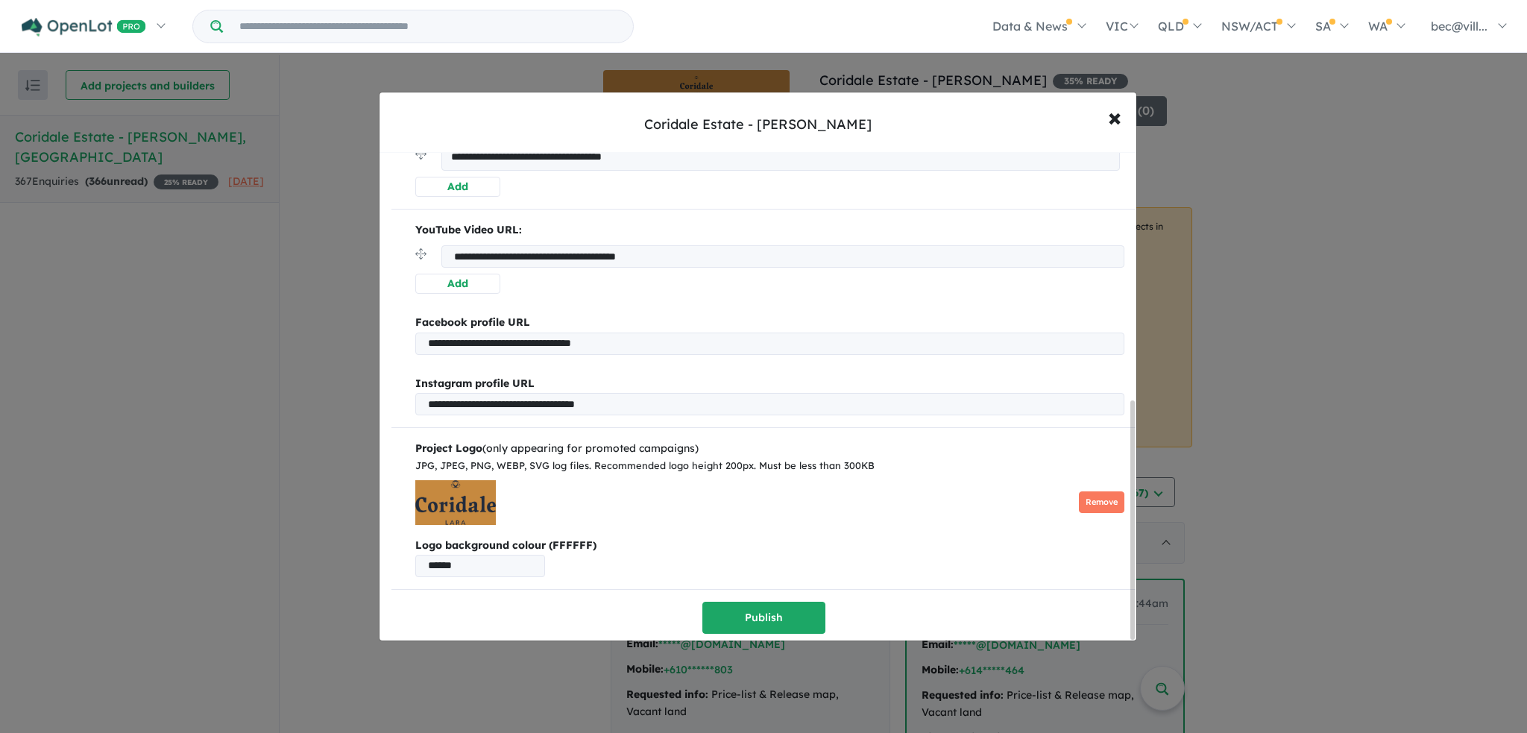
click at [906, 74] on div "**********" at bounding box center [763, 366] width 1527 height 733
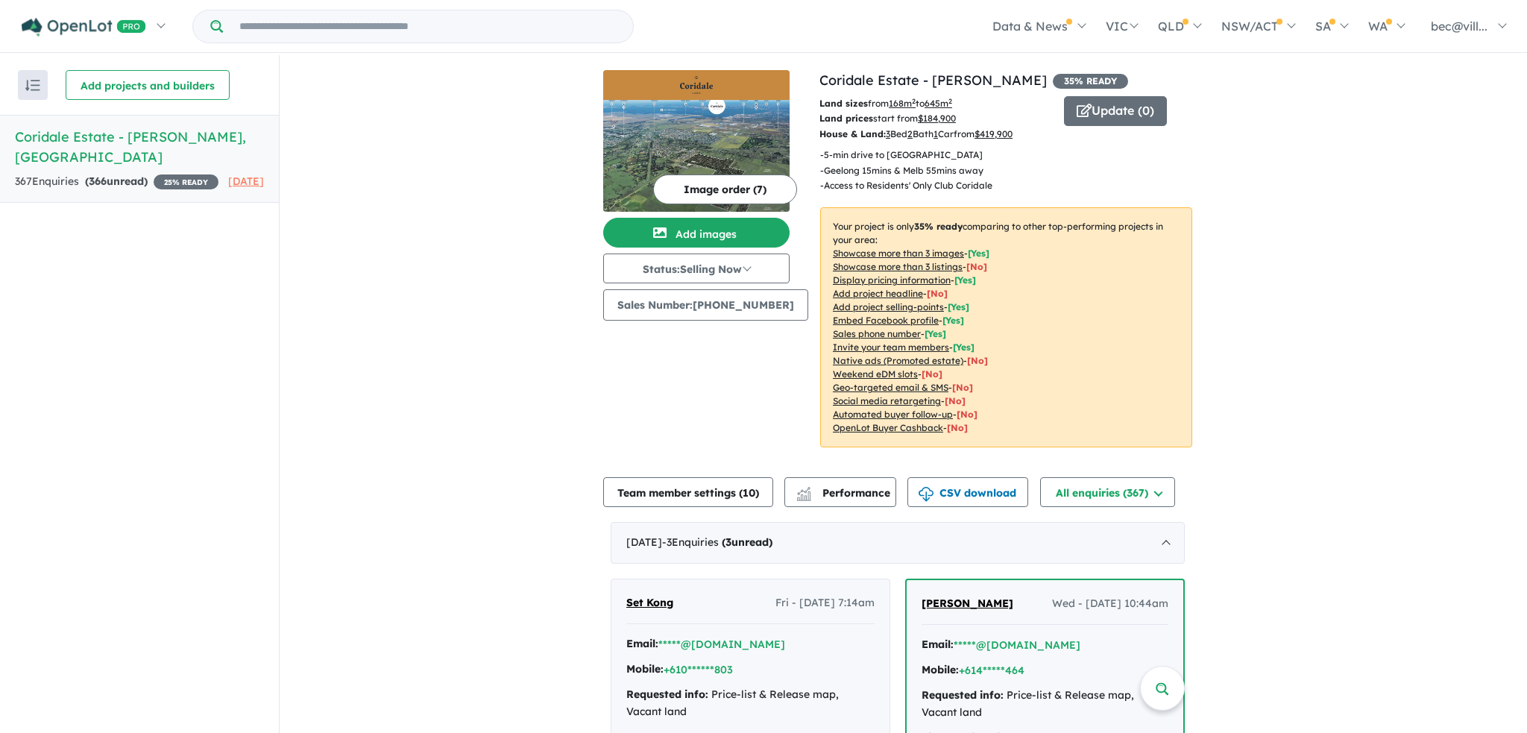
scroll to position [558, 0]
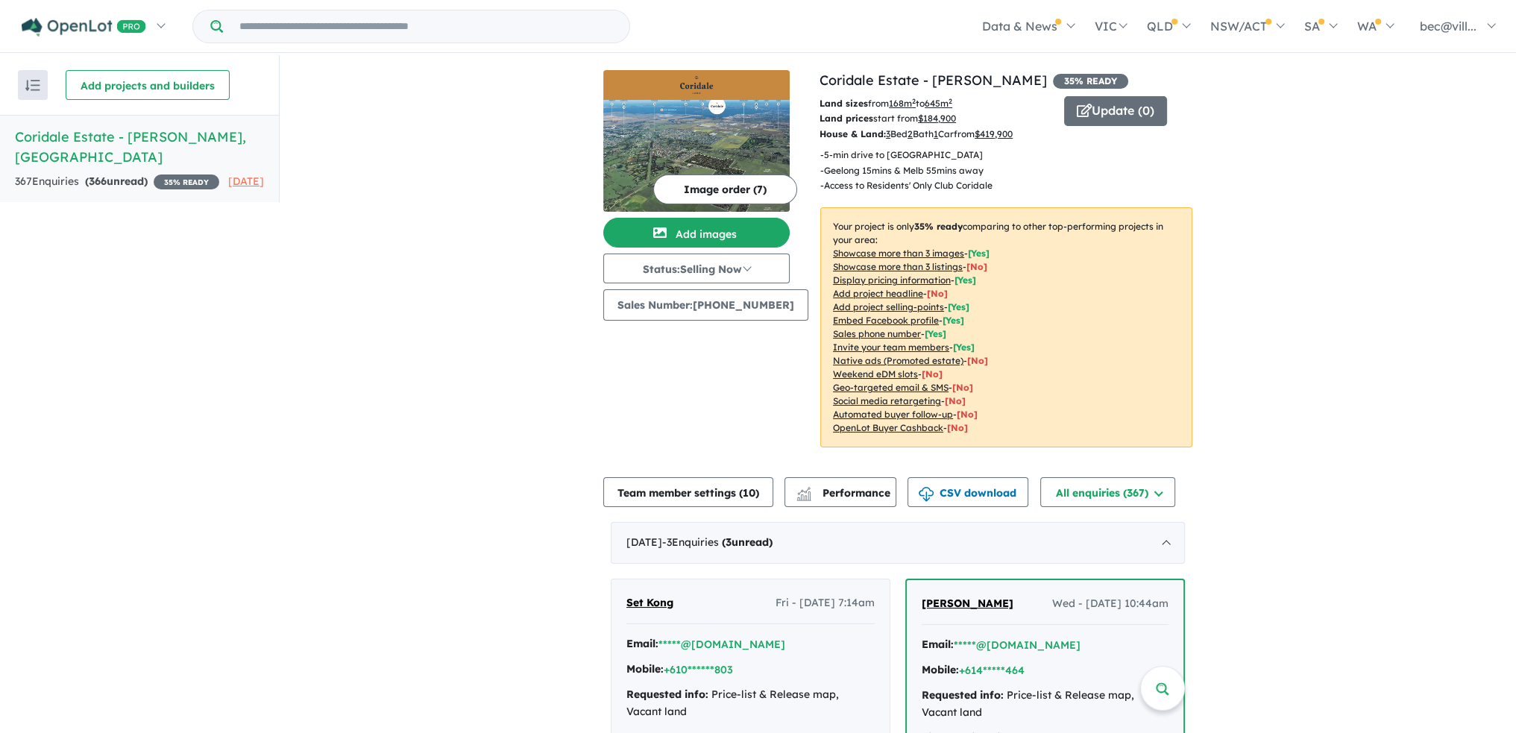
click at [697, 199] on button "Image order ( 7 )" at bounding box center [725, 189] width 144 height 30
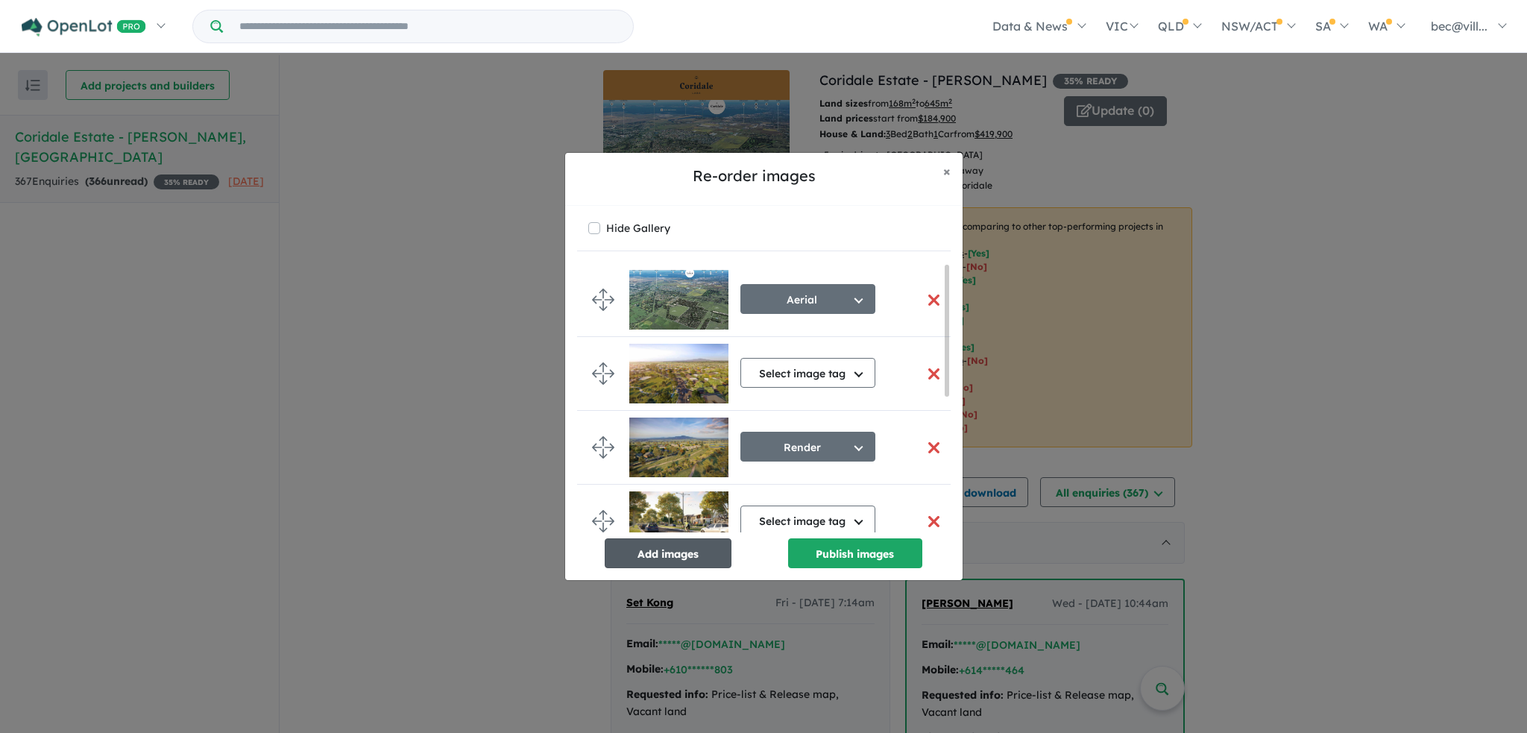
click at [707, 557] on button "Add images" at bounding box center [668, 553] width 127 height 30
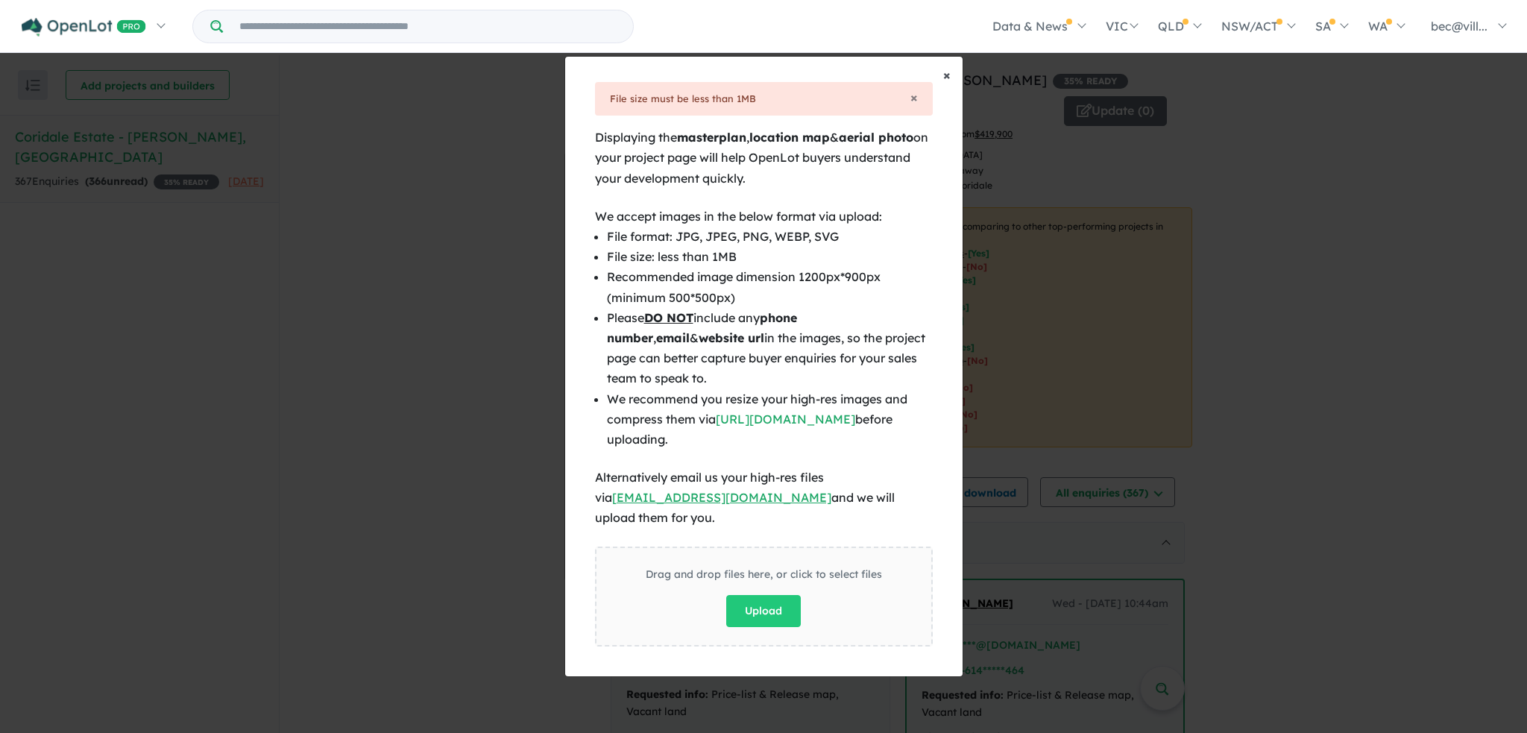
click at [945, 84] on span "×" at bounding box center [946, 74] width 7 height 17
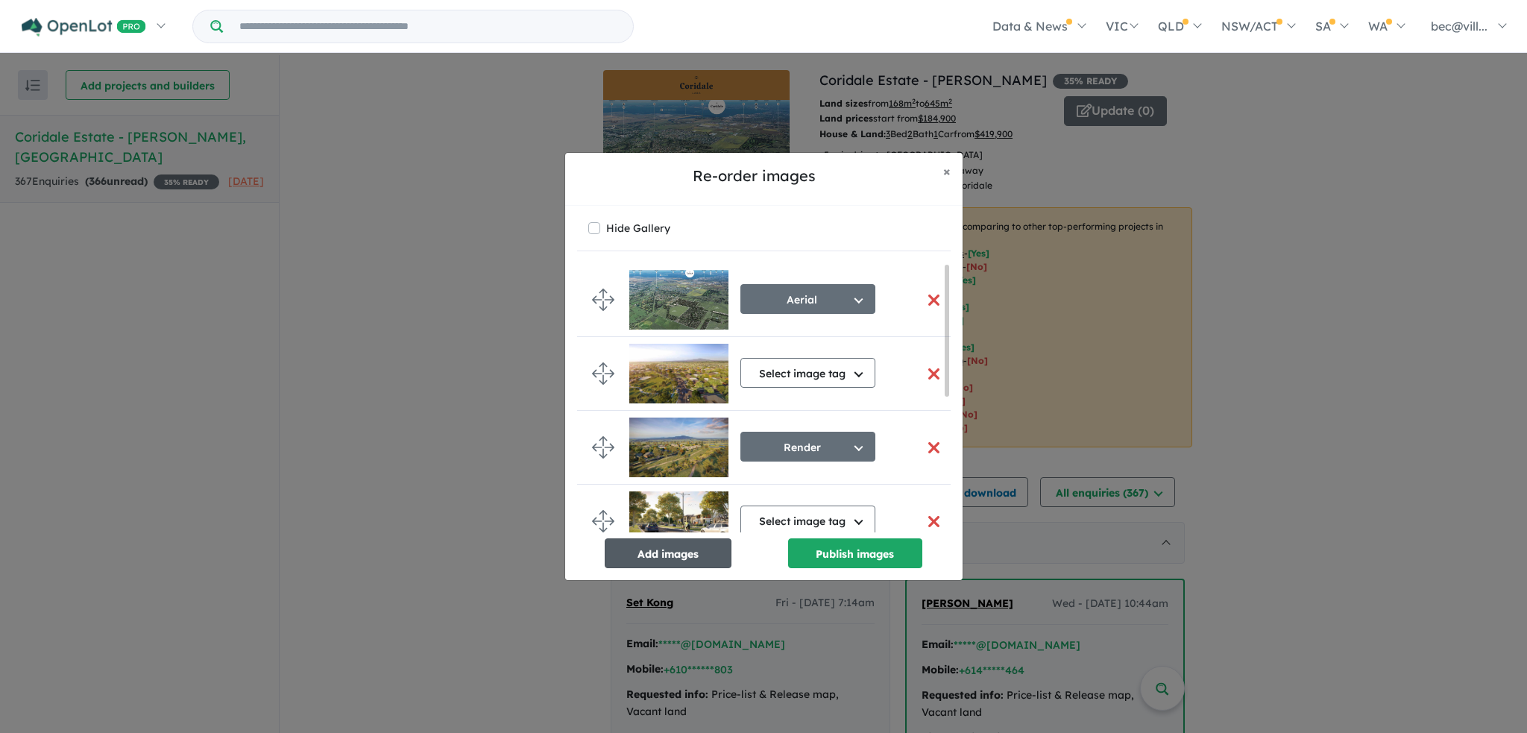
click at [676, 552] on button "Add images" at bounding box center [668, 553] width 127 height 30
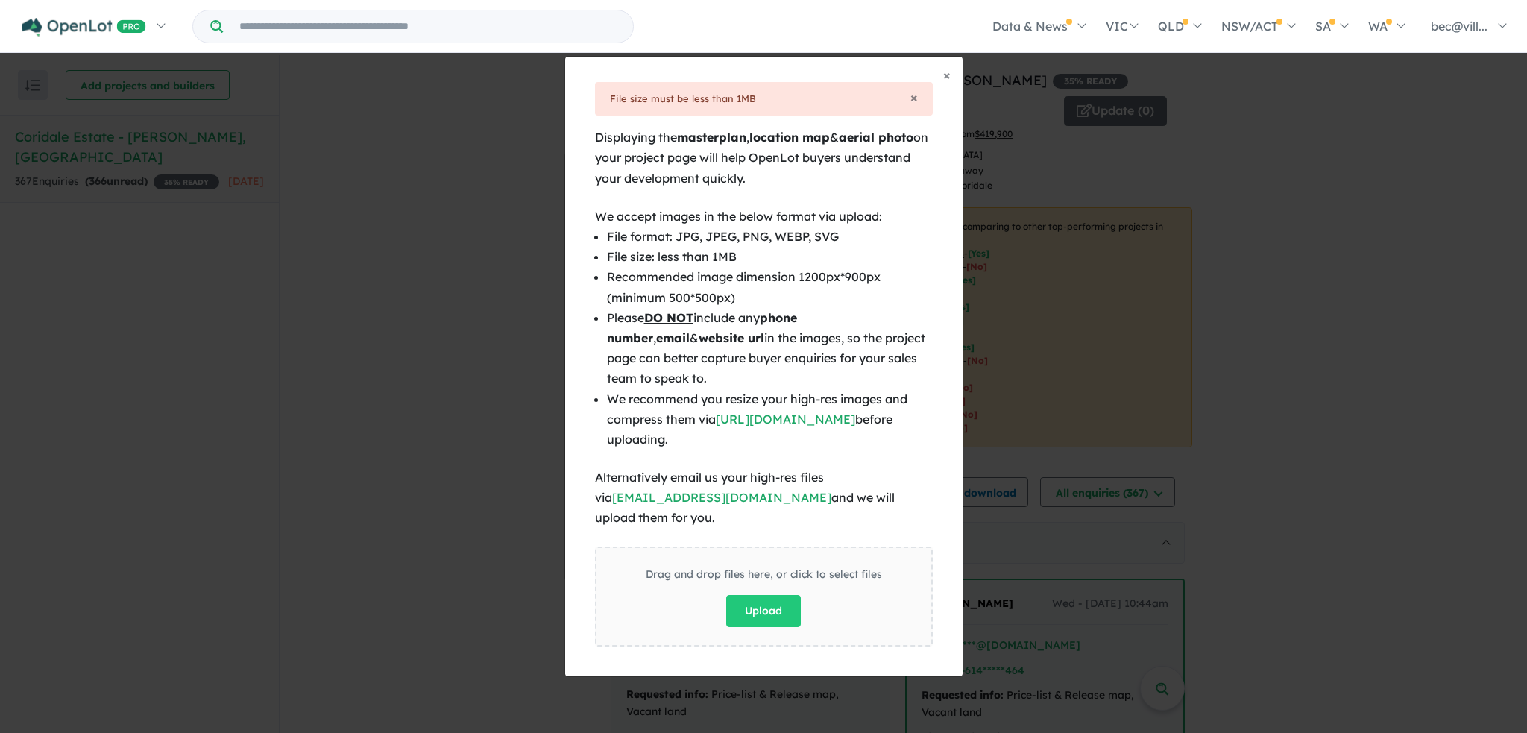
click at [1510, 545] on div "× Close × File size must be less than 1MB Displaying the masterplan , location …" at bounding box center [763, 366] width 1527 height 733
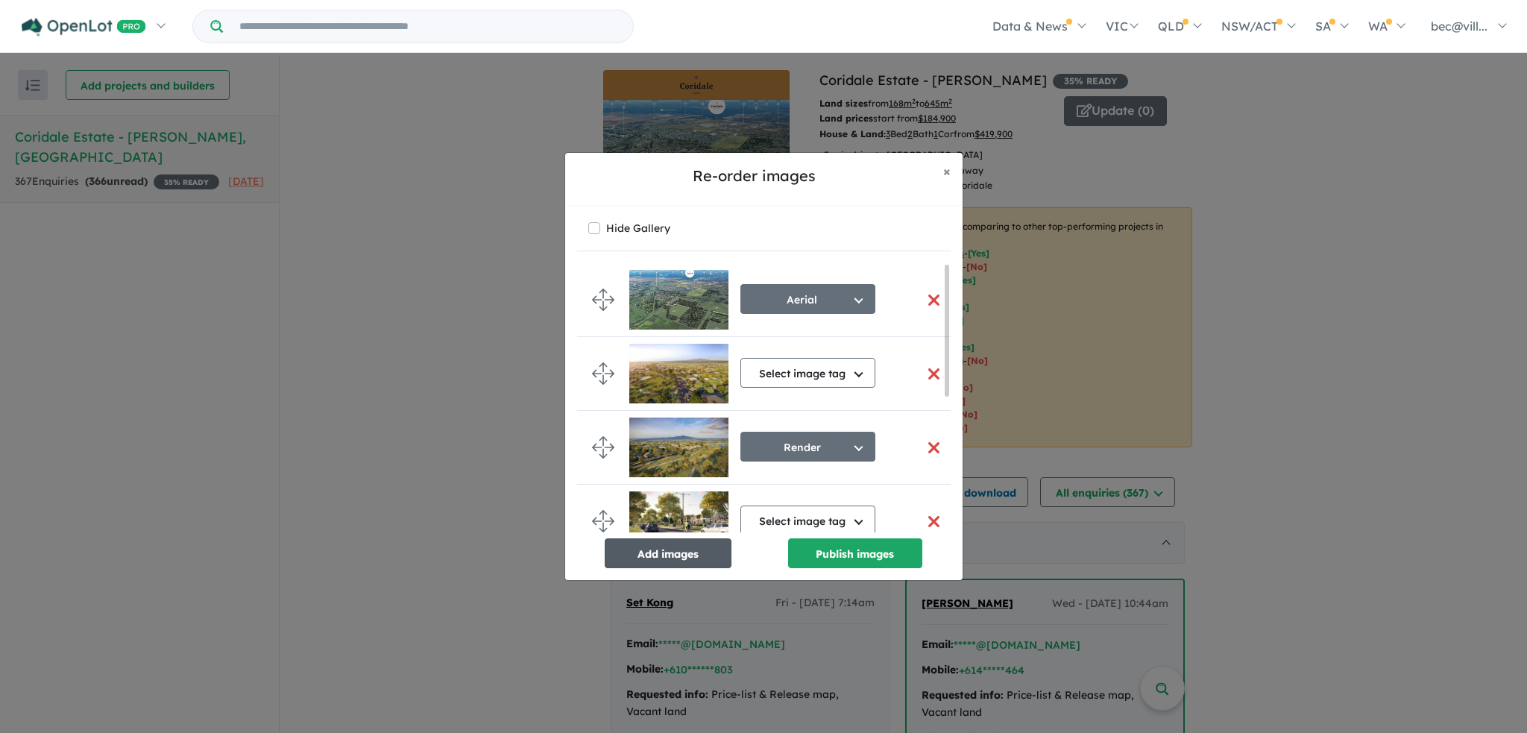
click at [661, 561] on button "Add images" at bounding box center [668, 553] width 127 height 30
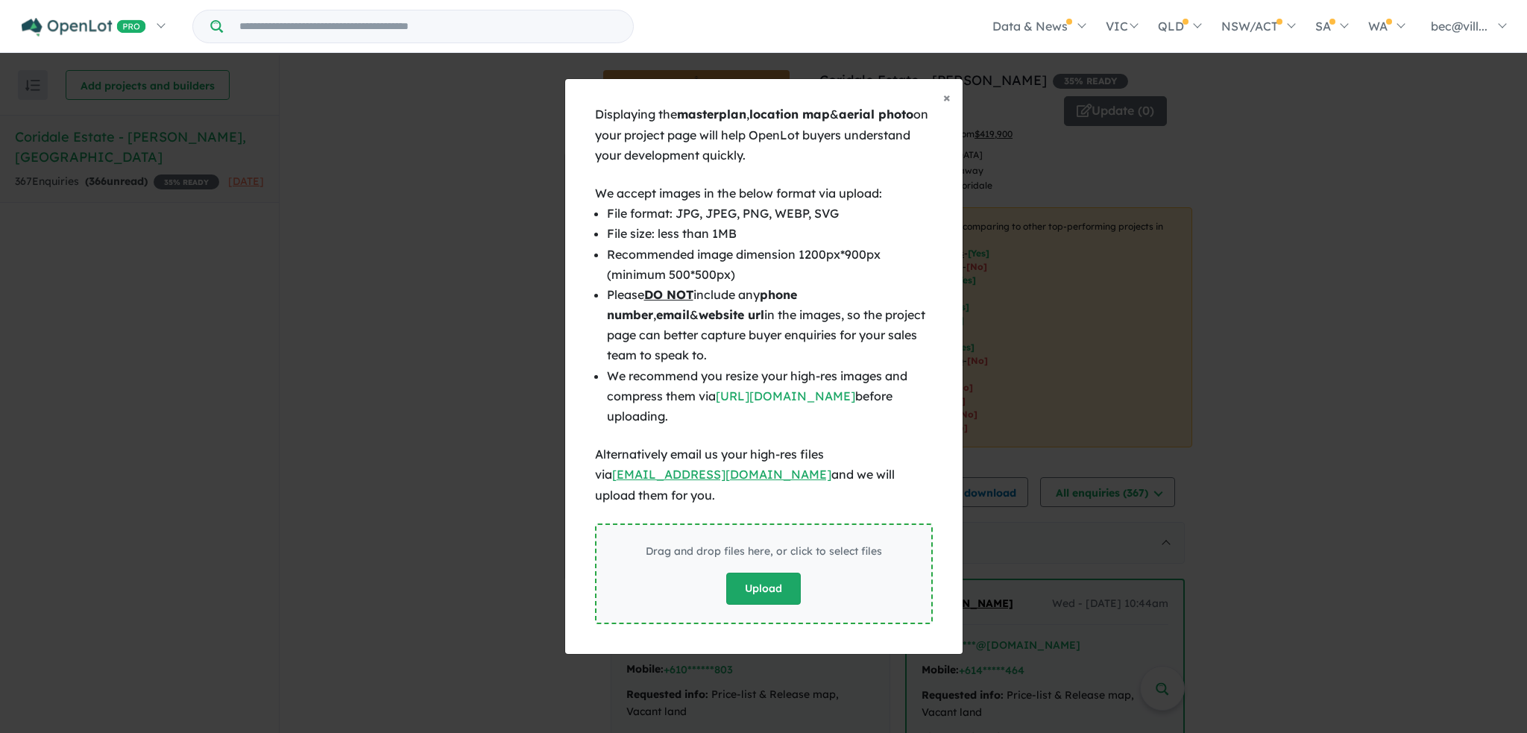
click at [763, 582] on button "Upload" at bounding box center [763, 589] width 75 height 32
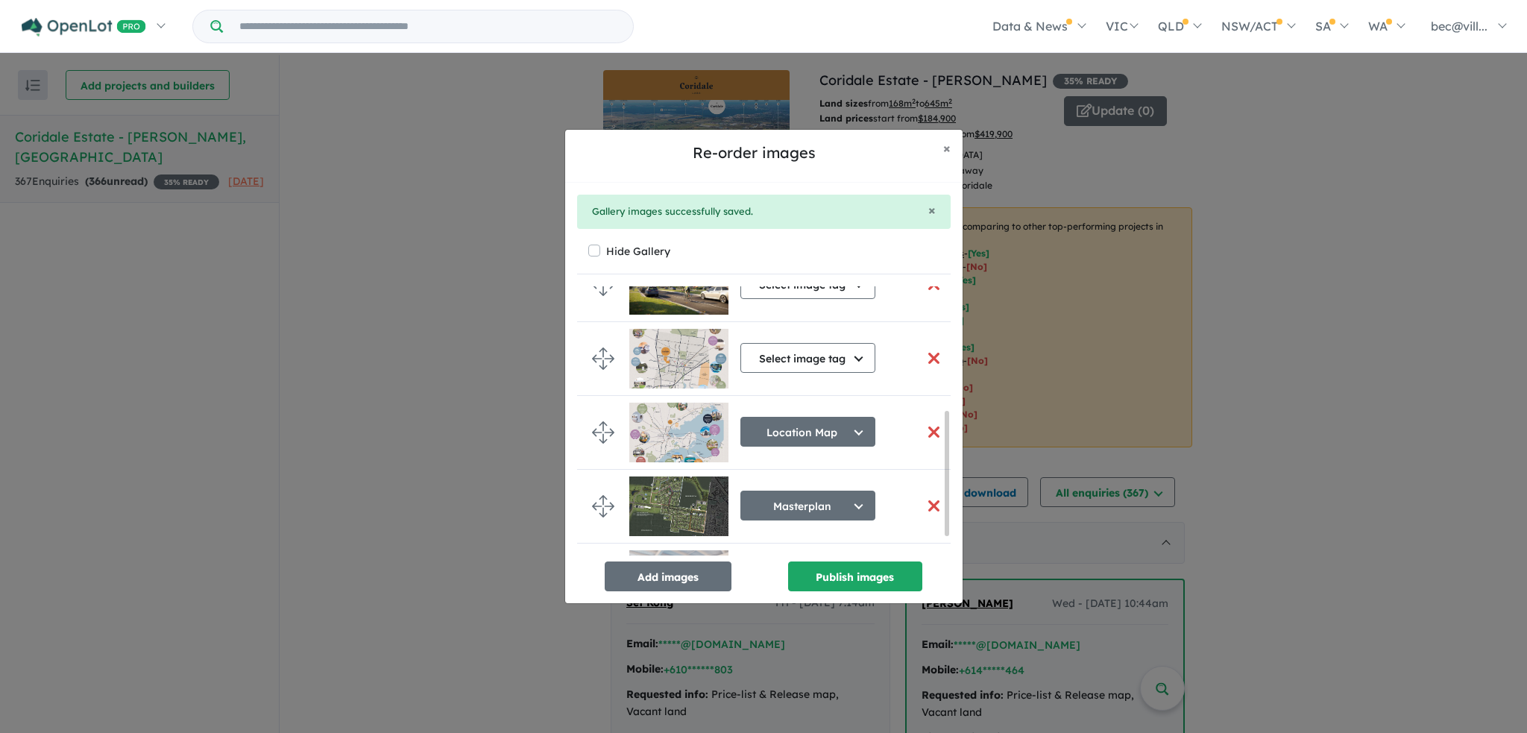
scroll to position [313, 0]
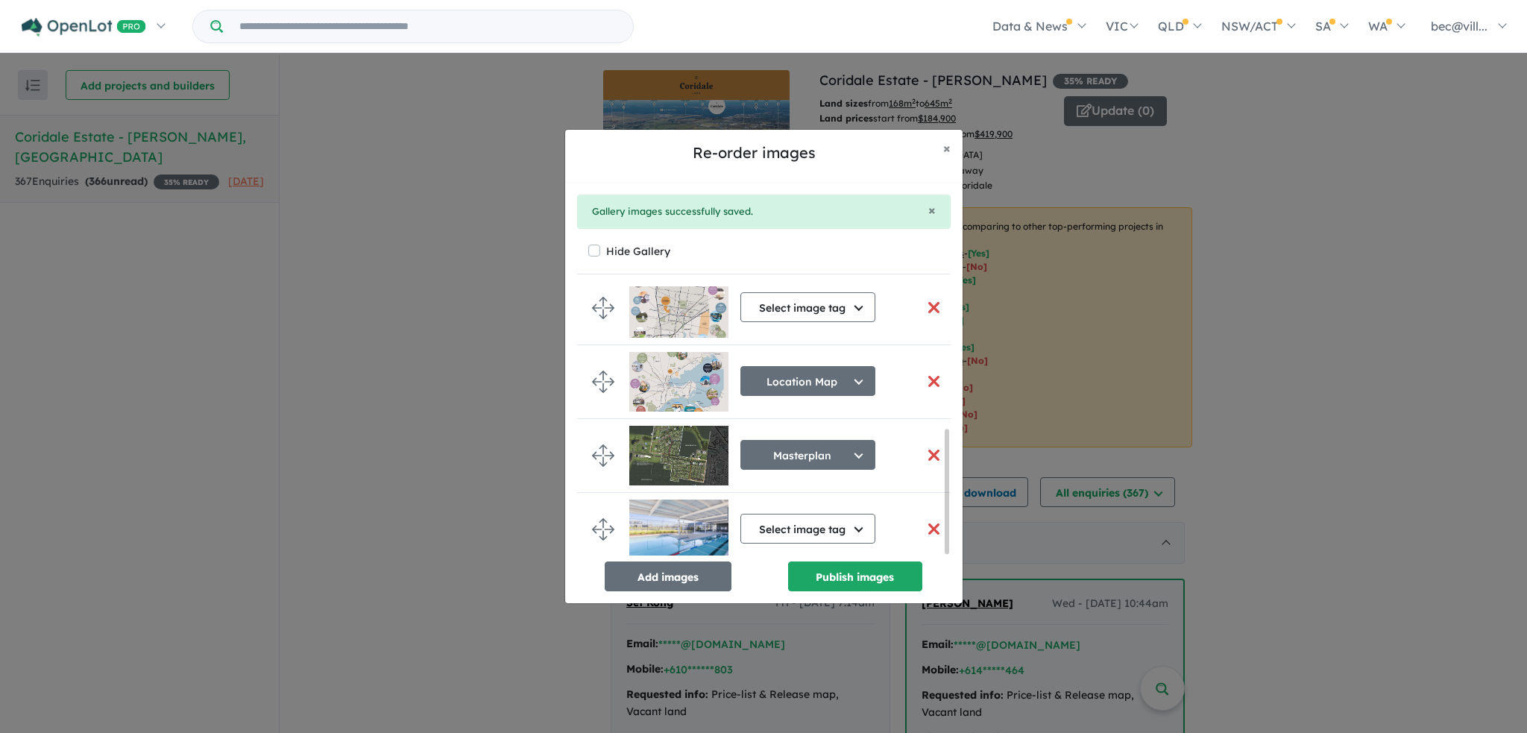
click at [928, 448] on button "button" at bounding box center [934, 455] width 31 height 32
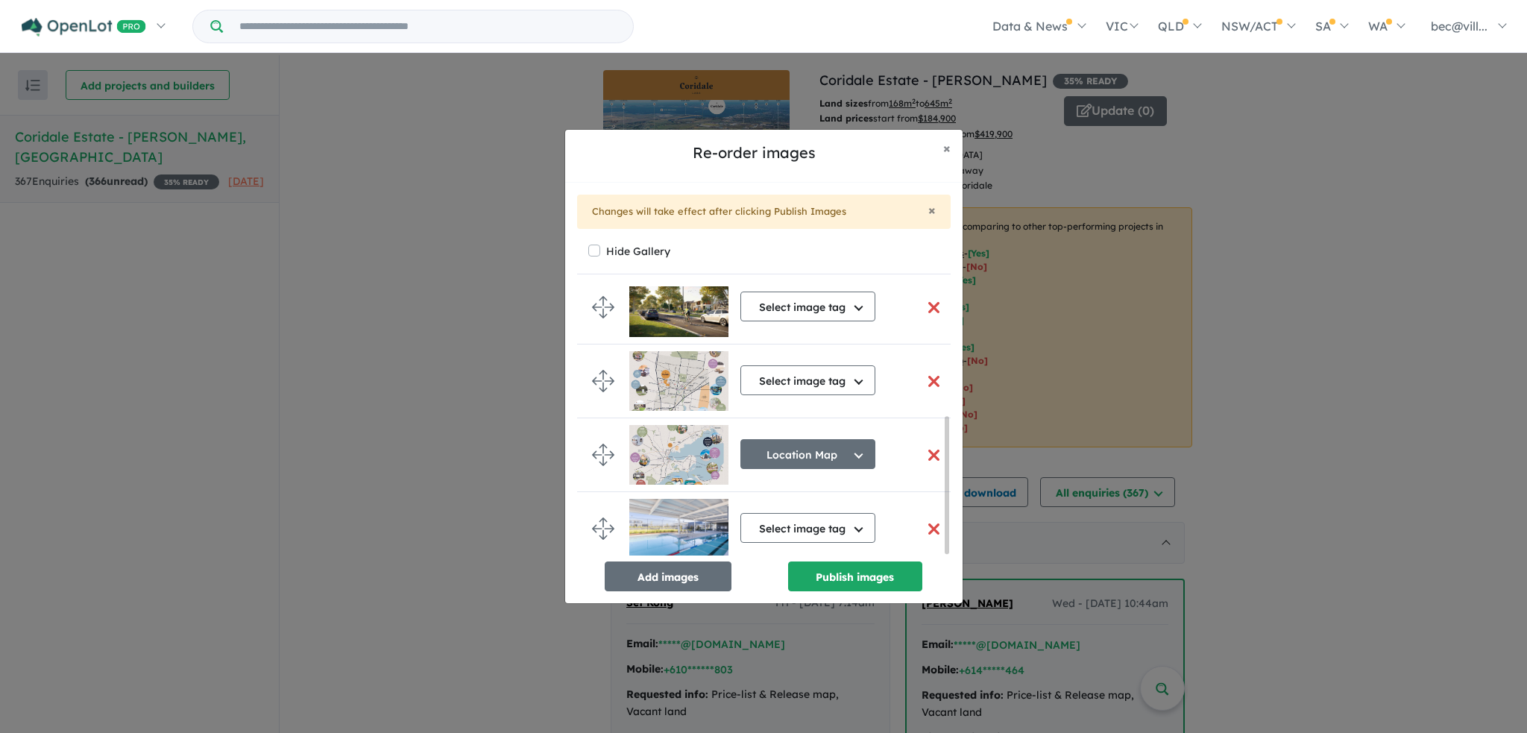
scroll to position [258, 0]
click at [926, 377] on button "button" at bounding box center [934, 381] width 31 height 32
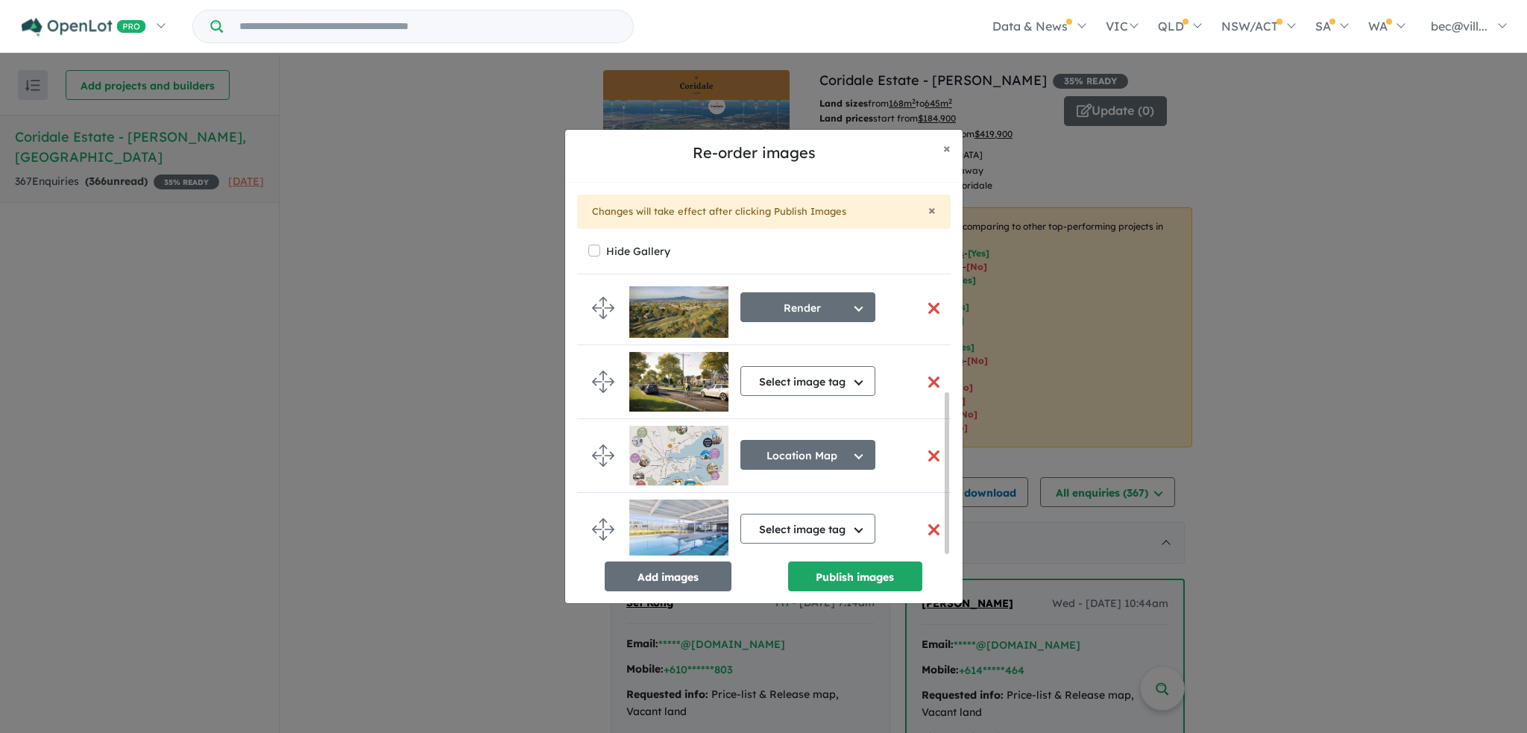
click at [926, 451] on button "button" at bounding box center [934, 456] width 31 height 32
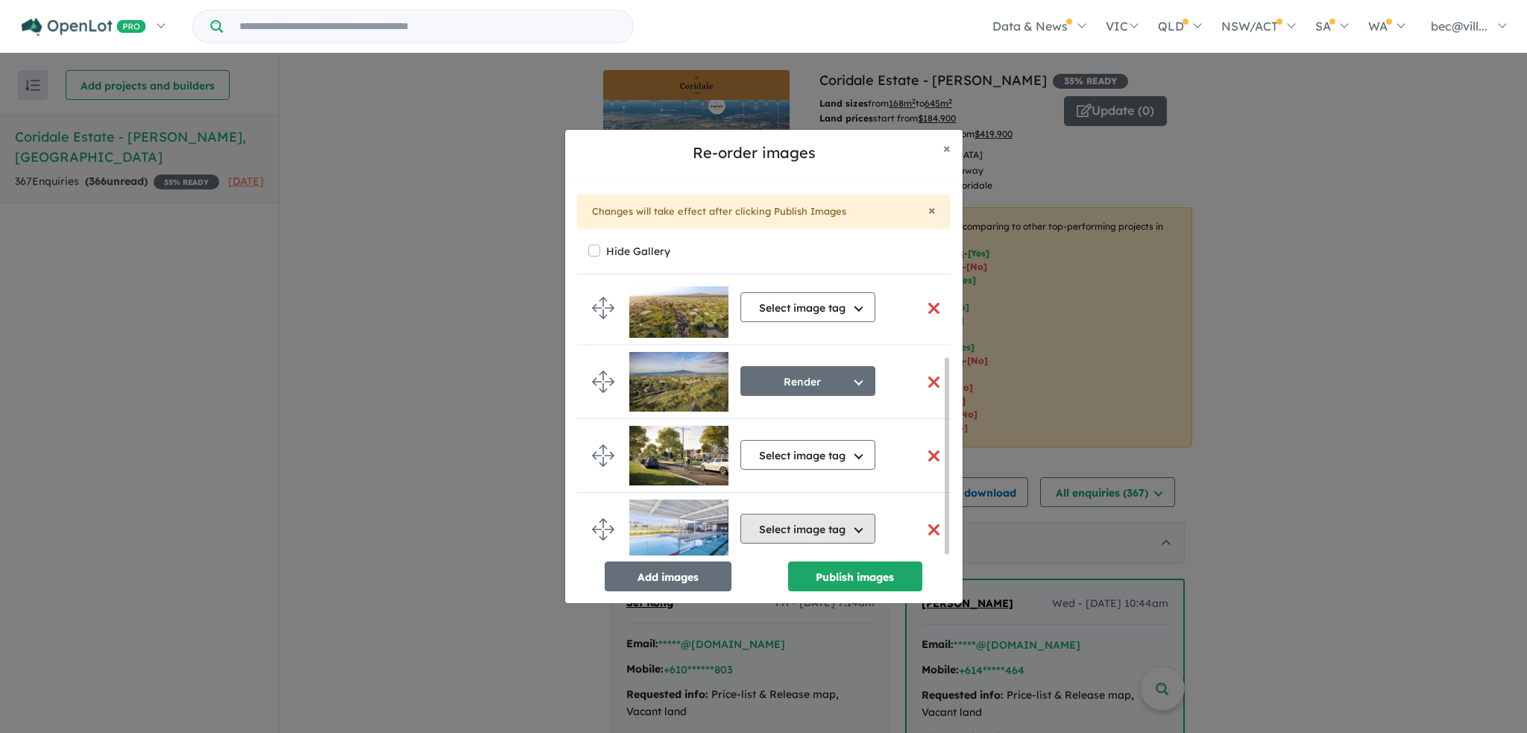
click at [827, 523] on button "Select image tag" at bounding box center [807, 529] width 135 height 30
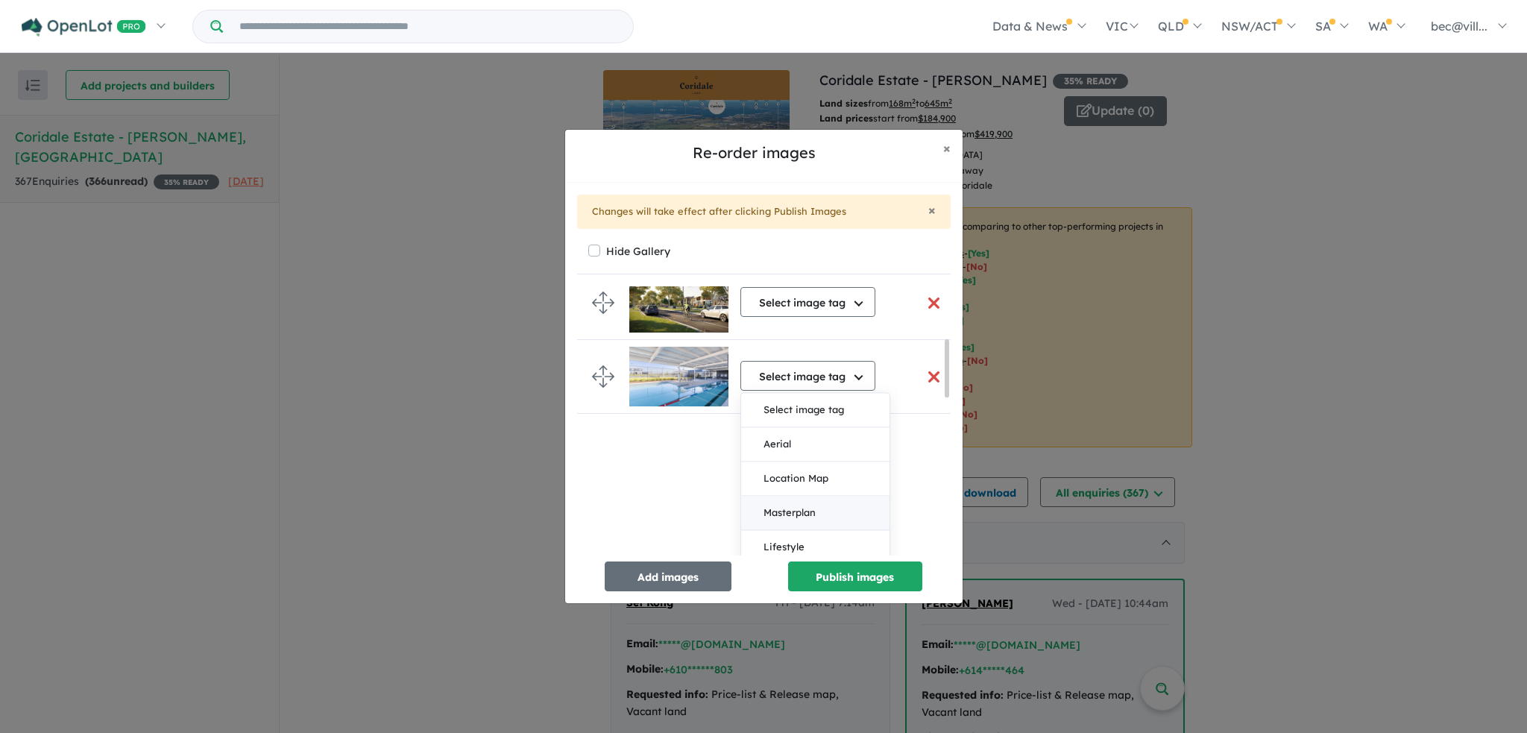
scroll to position [322, 0]
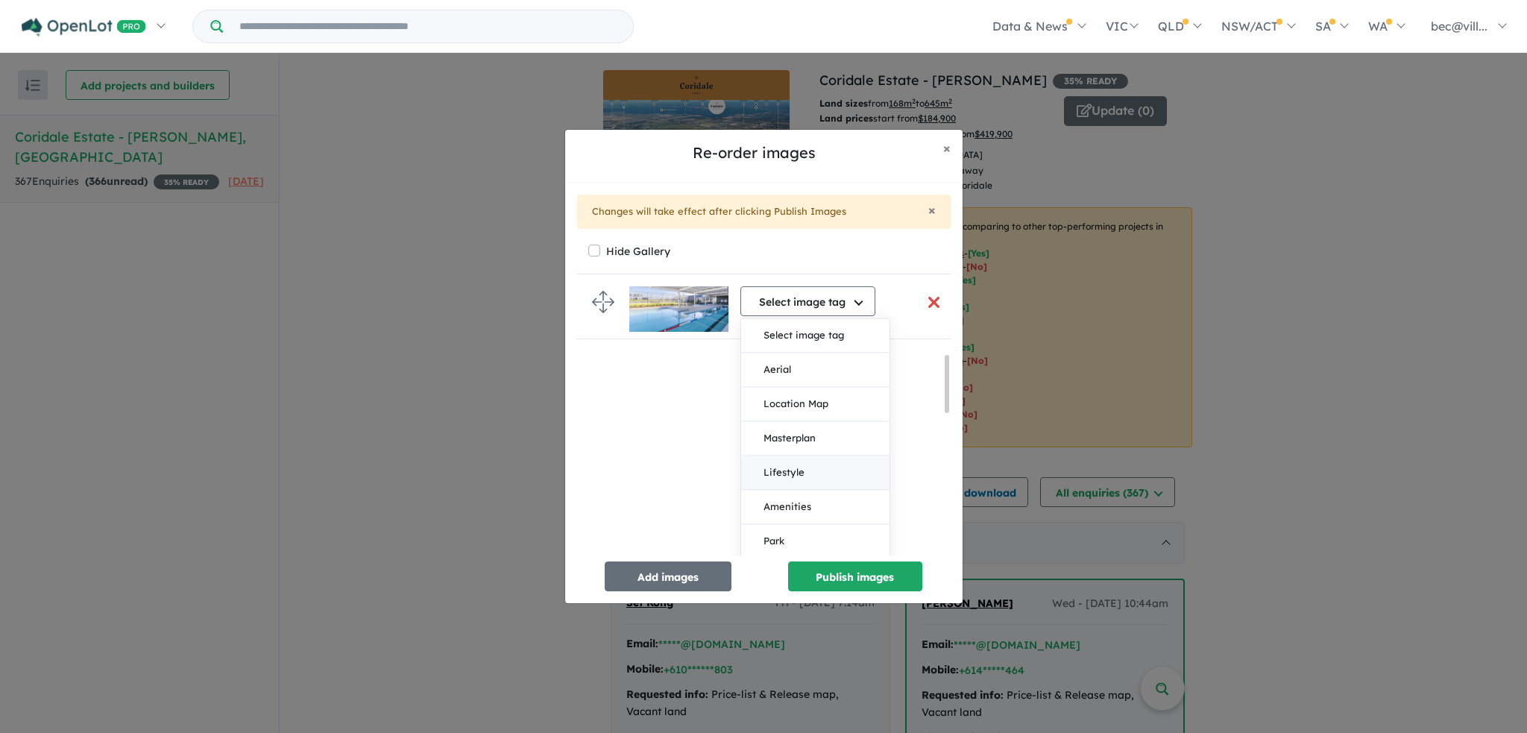
click at [796, 459] on button "Lifestyle" at bounding box center [815, 473] width 148 height 34
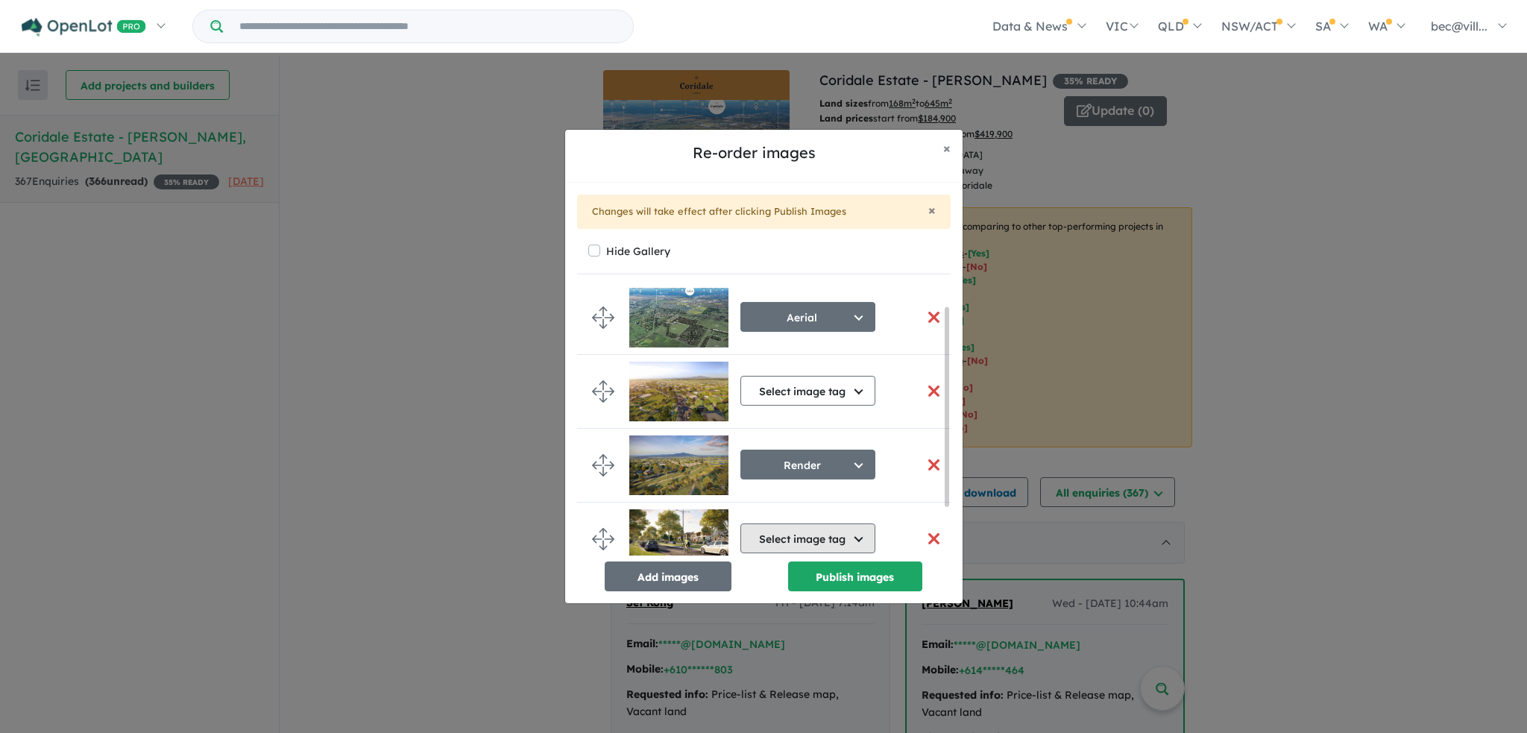
scroll to position [0, 0]
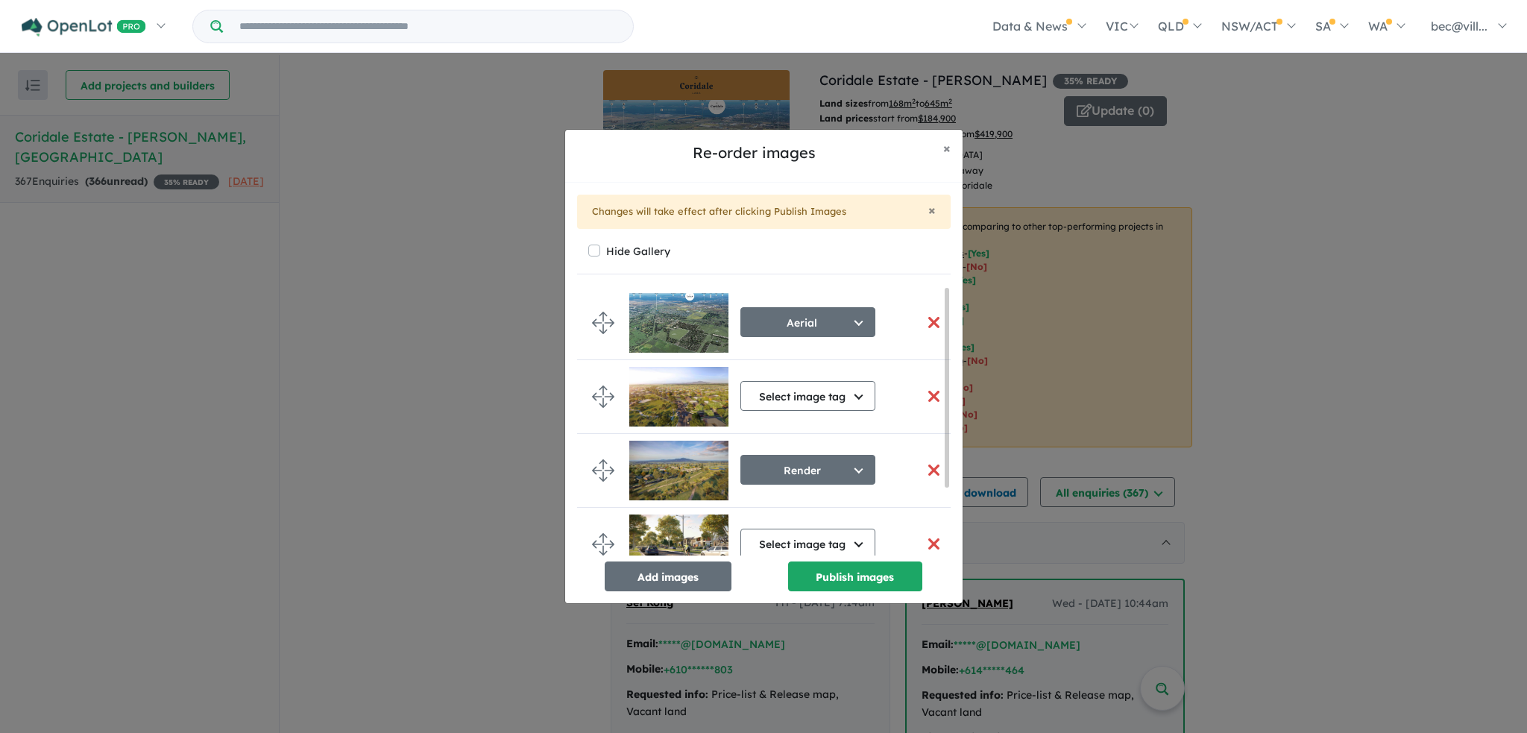
click at [927, 321] on button "button" at bounding box center [934, 322] width 31 height 32
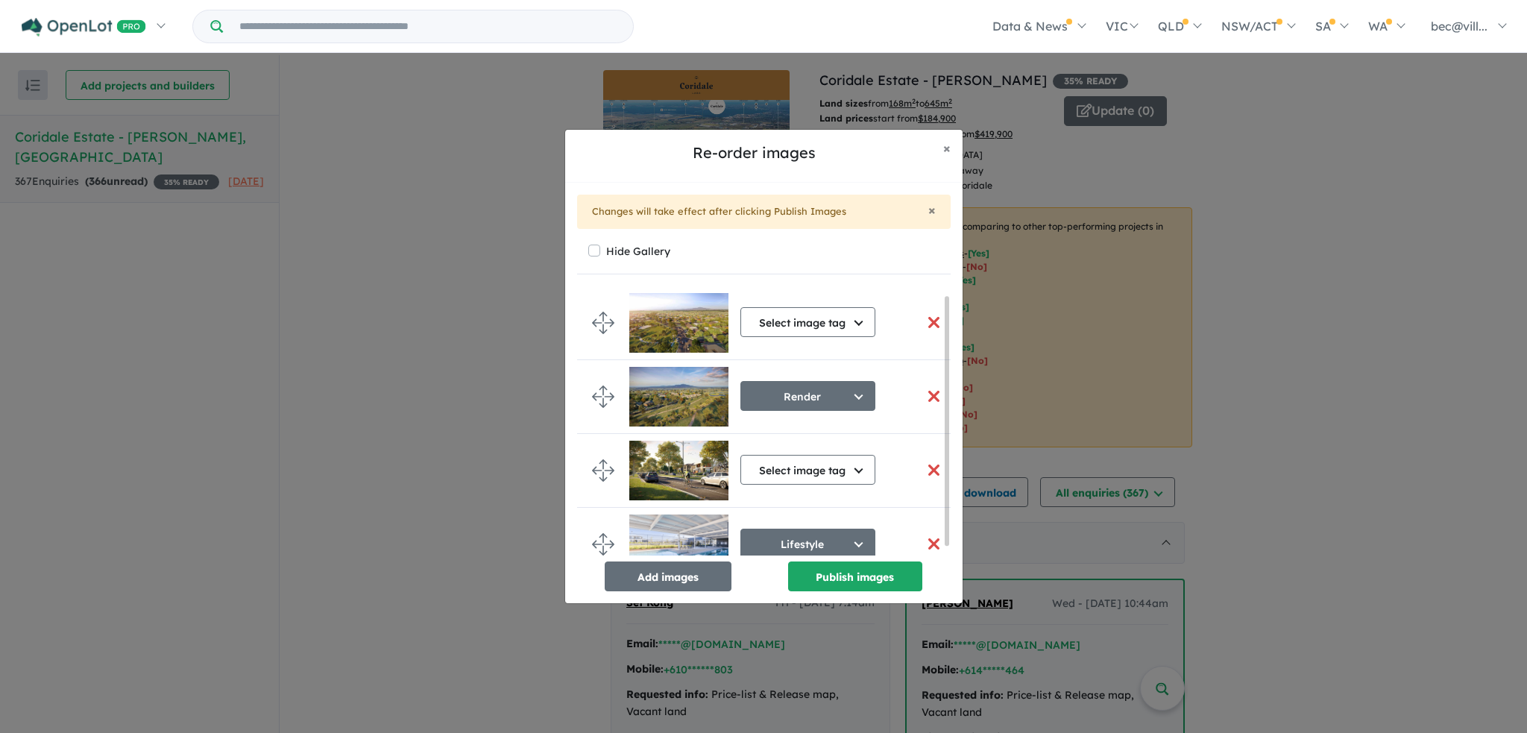
scroll to position [19, 0]
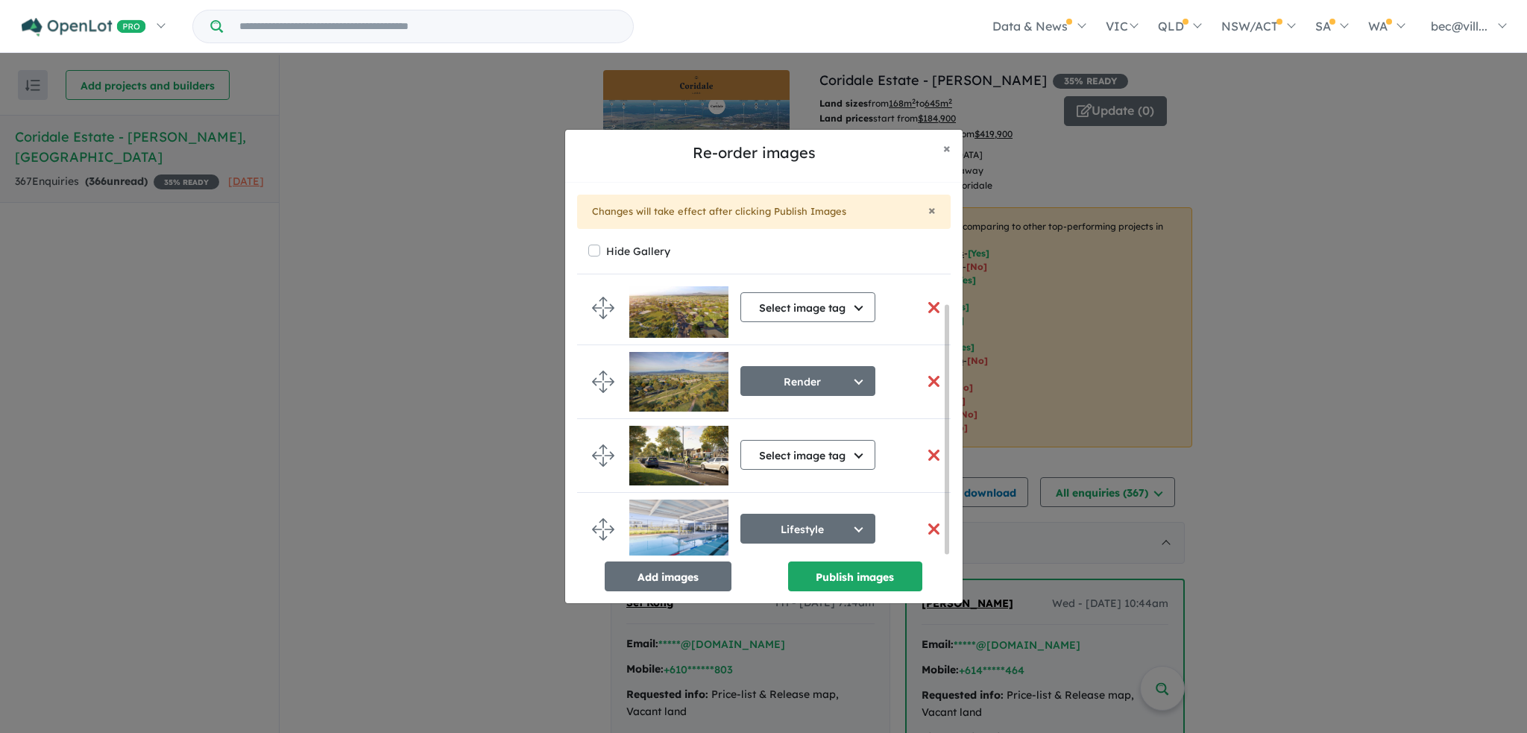
click at [927, 449] on button "button" at bounding box center [934, 455] width 31 height 32
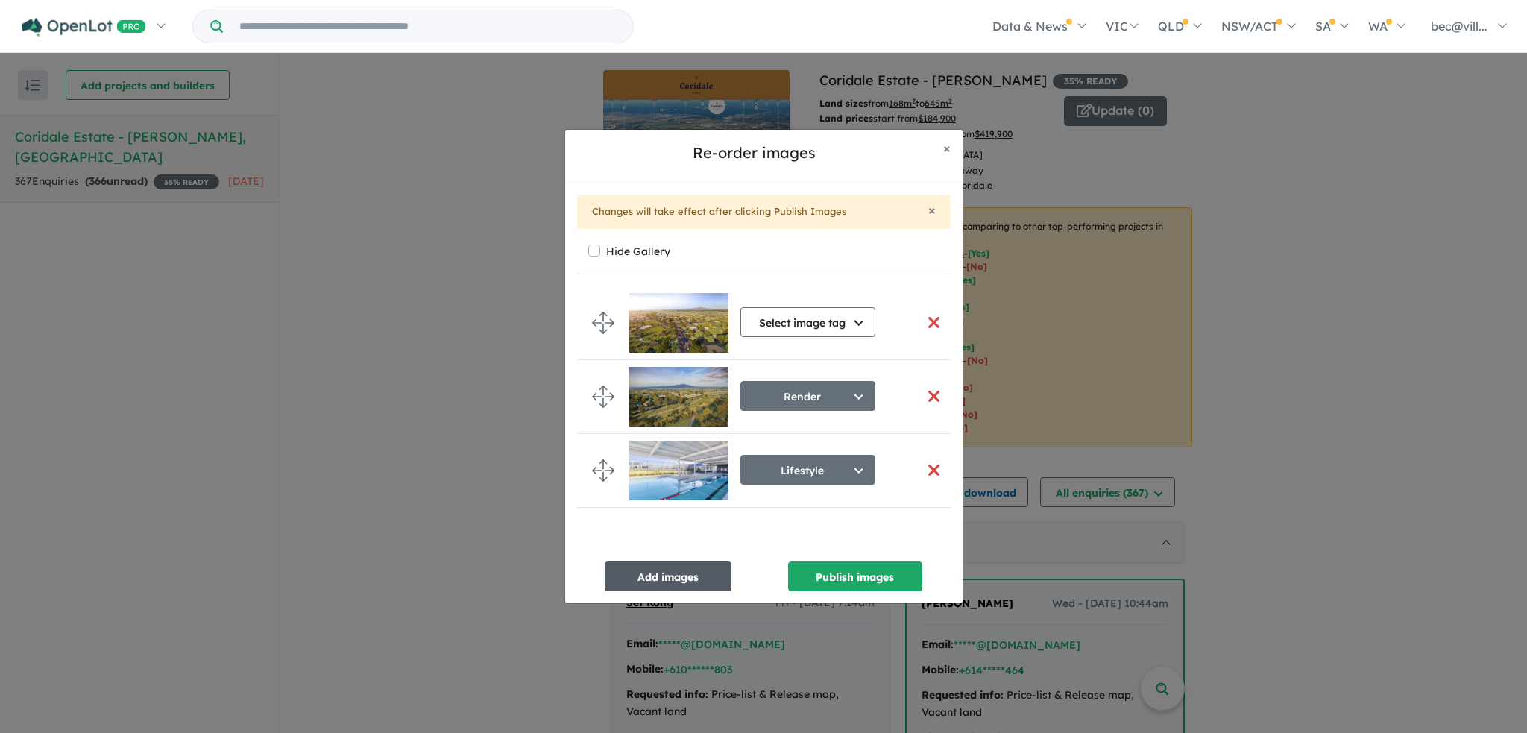
click at [686, 573] on button "Add images" at bounding box center [668, 576] width 127 height 30
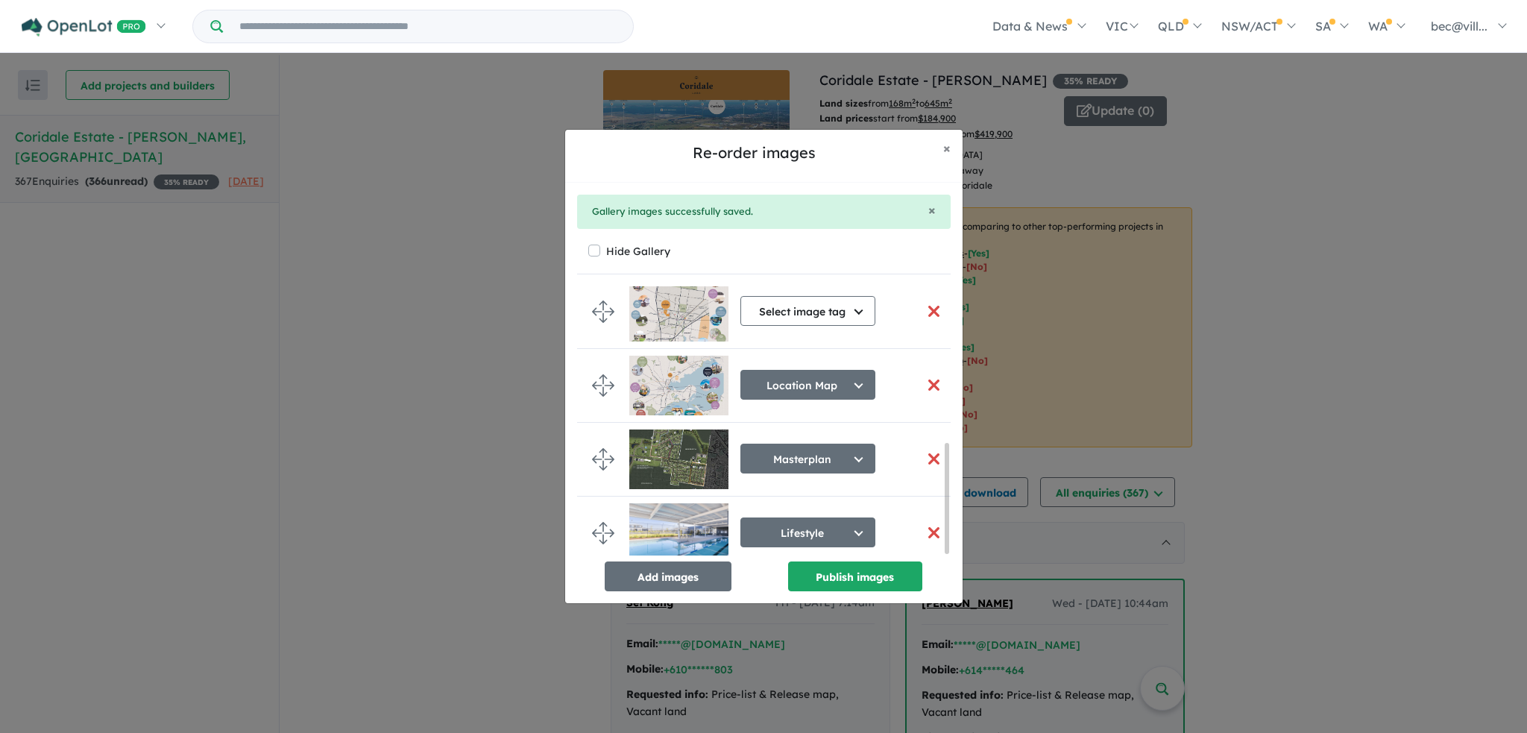
scroll to position [387, 0]
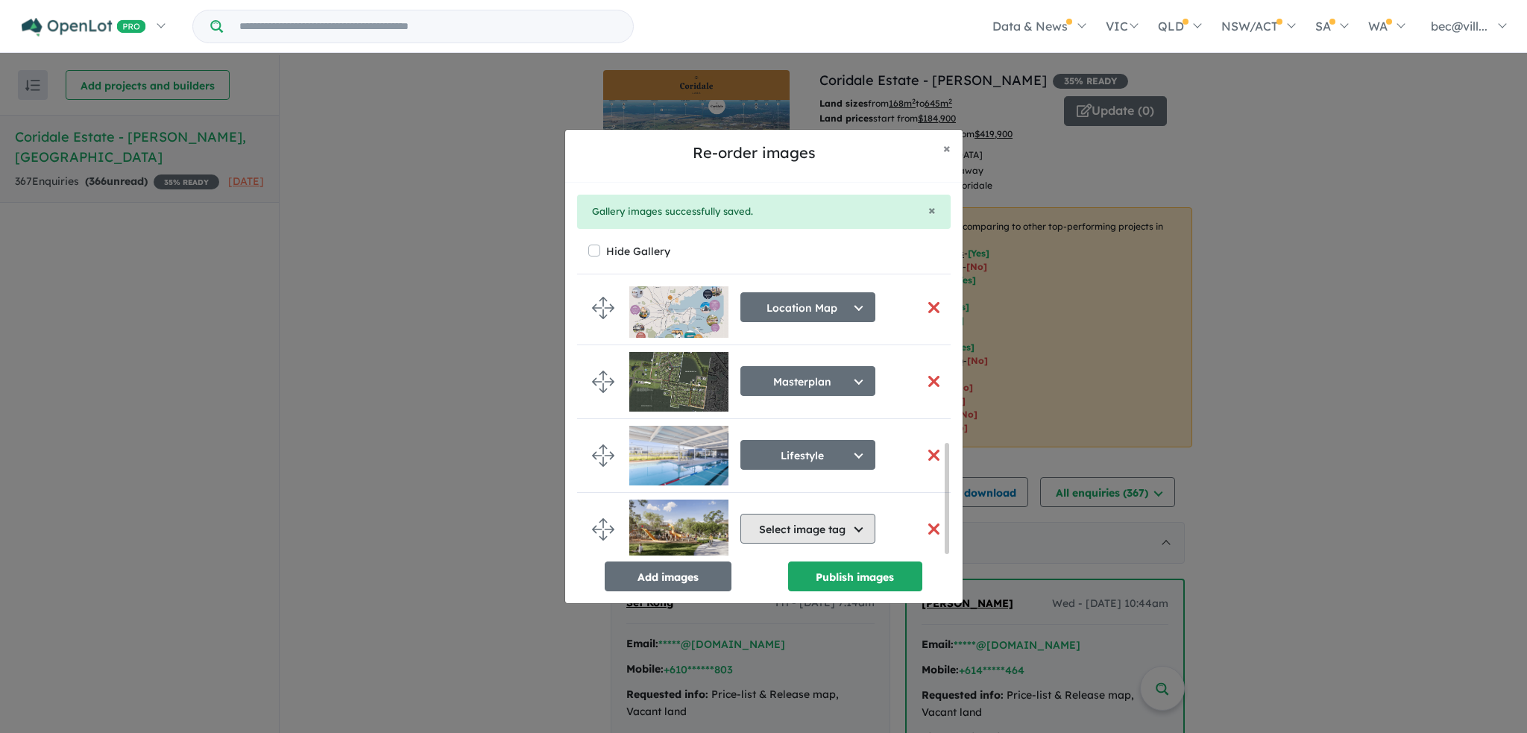
click at [843, 522] on button "Select image tag" at bounding box center [807, 529] width 135 height 30
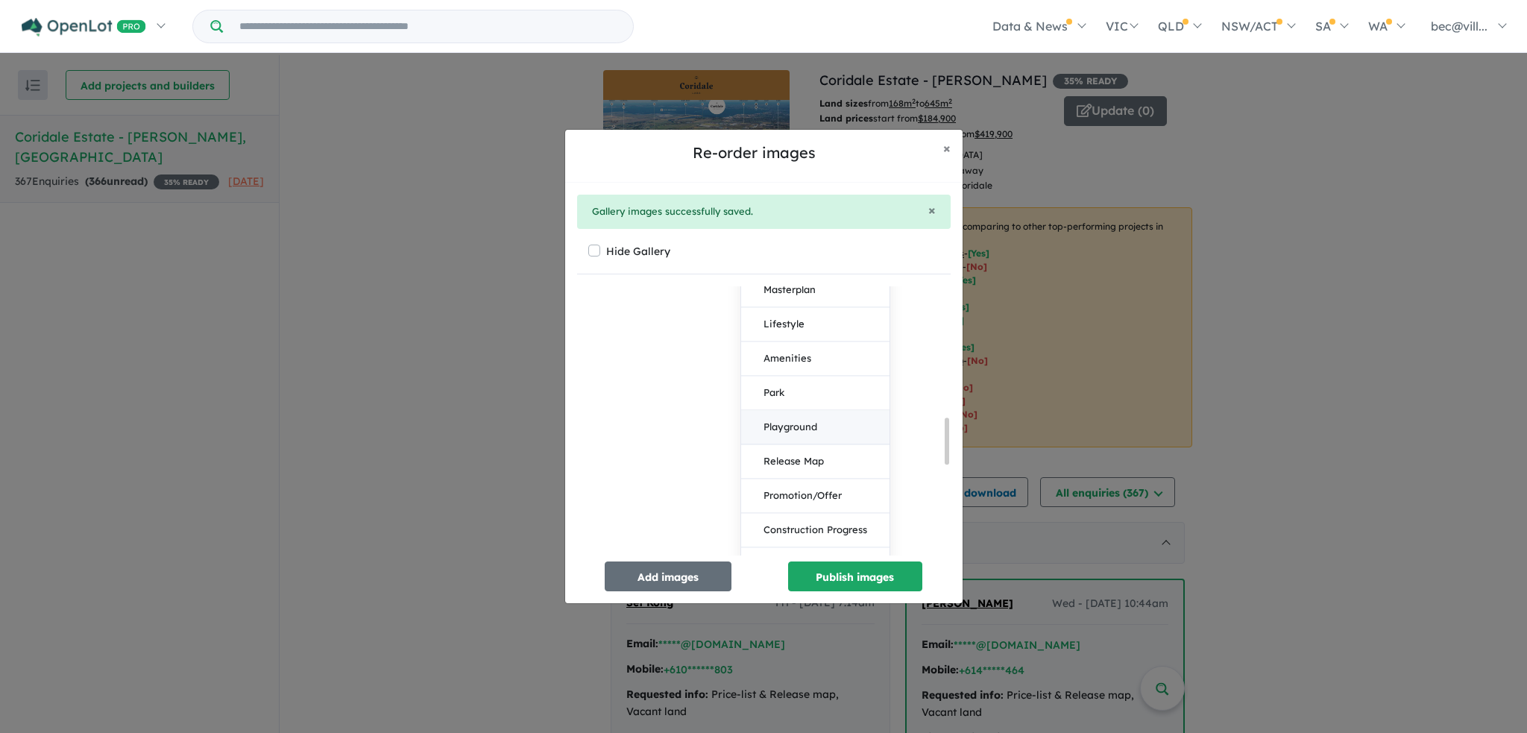
scroll to position [834, 0]
click at [813, 315] on button "Park" at bounding box center [815, 318] width 148 height 34
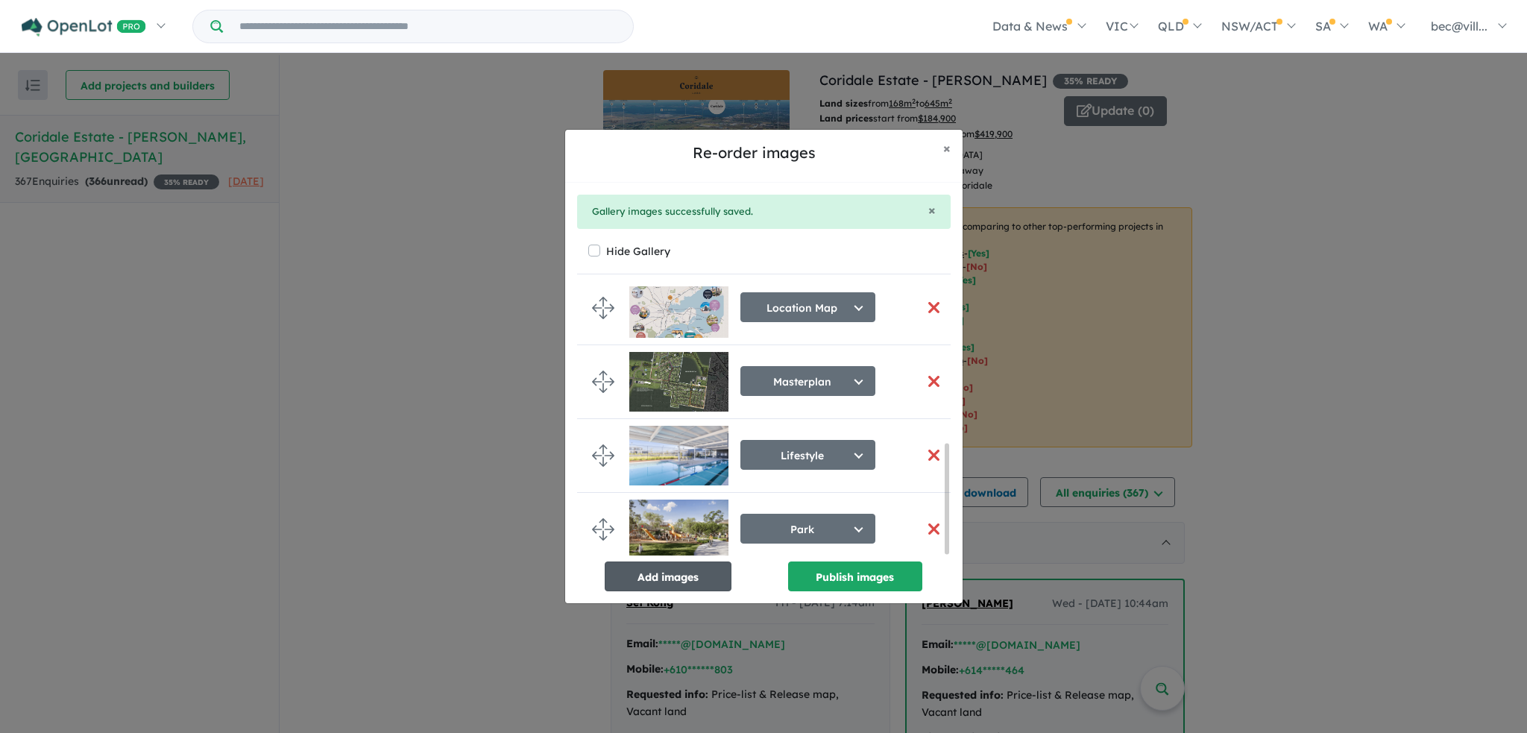
click at [666, 579] on button "Add images" at bounding box center [668, 576] width 127 height 30
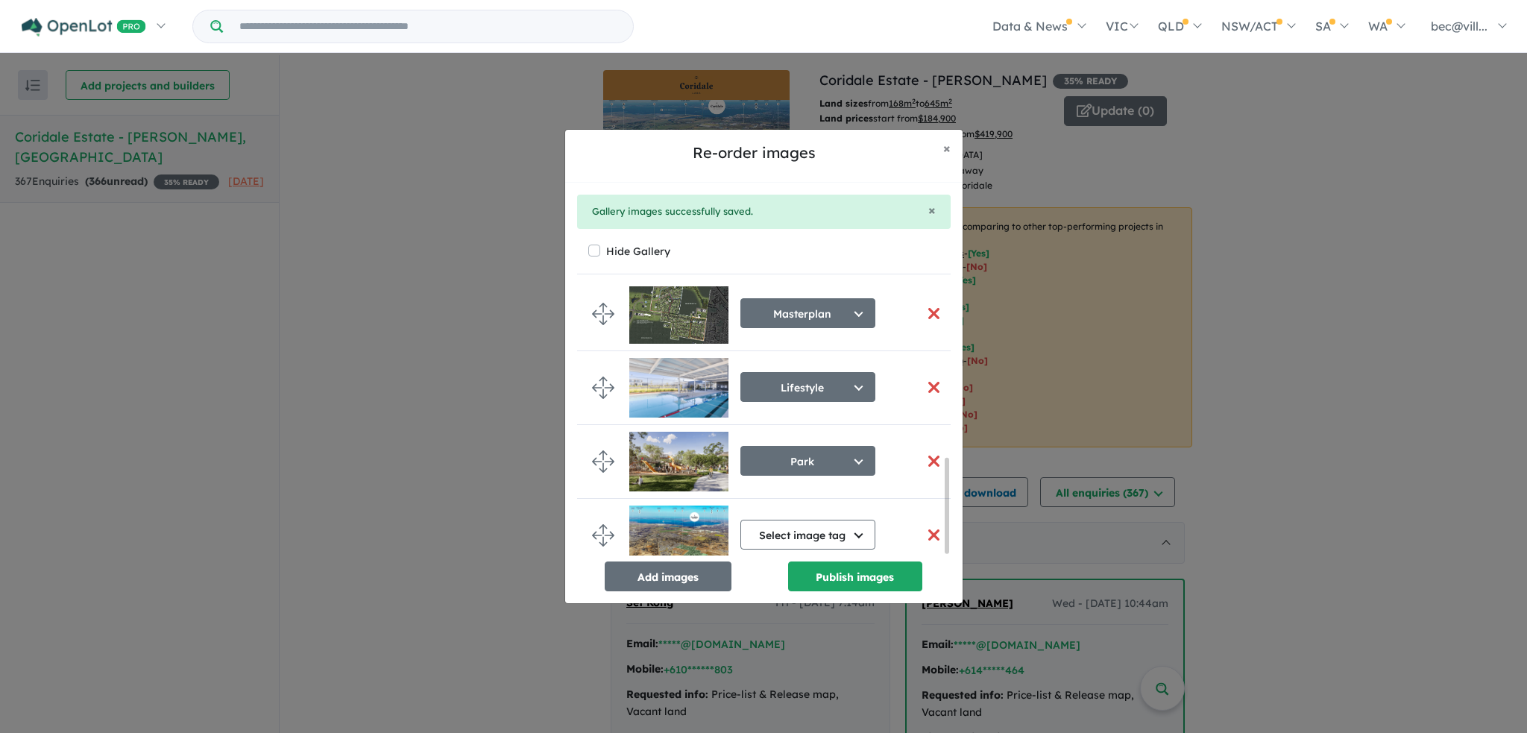
scroll to position [491, 0]
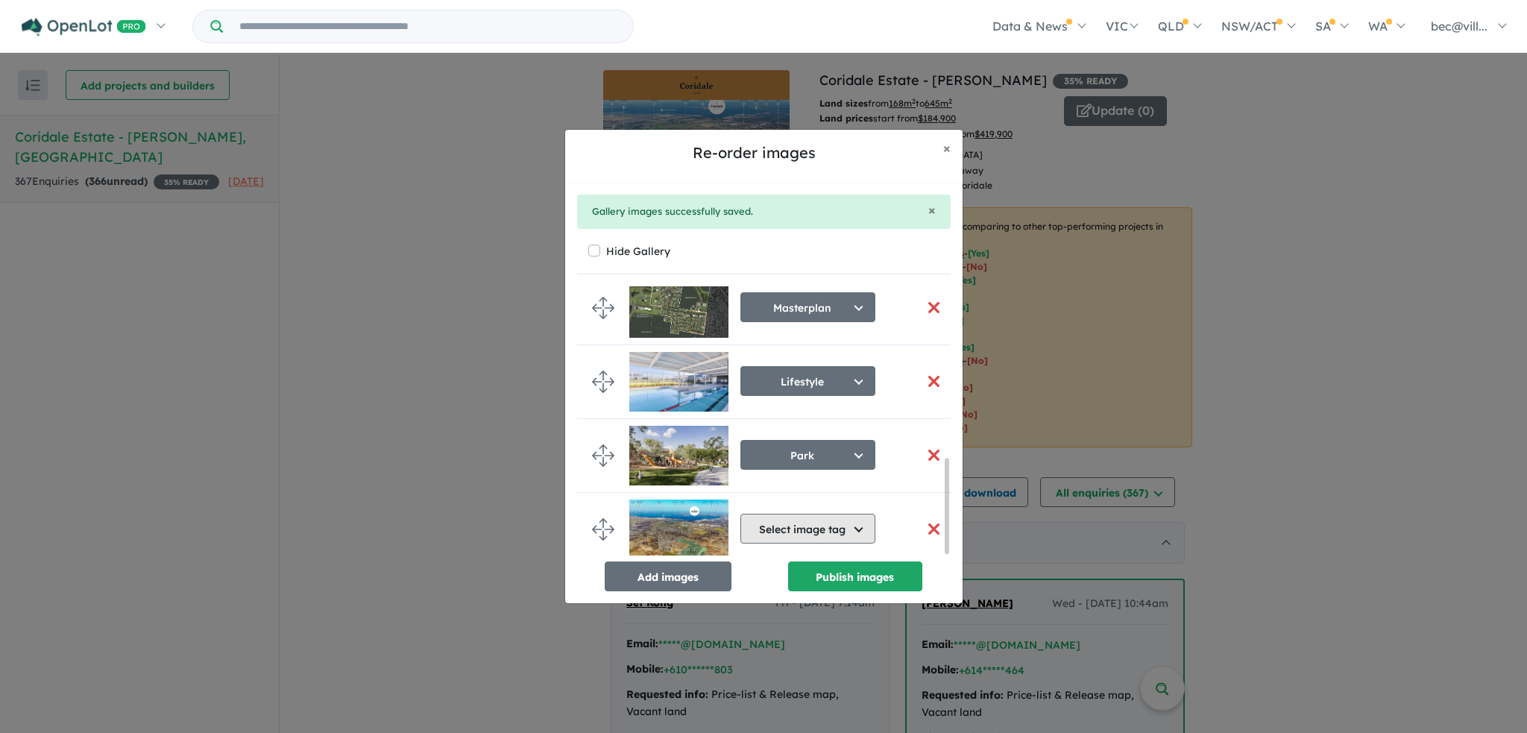
click at [822, 526] on button "Select image tag" at bounding box center [807, 529] width 135 height 30
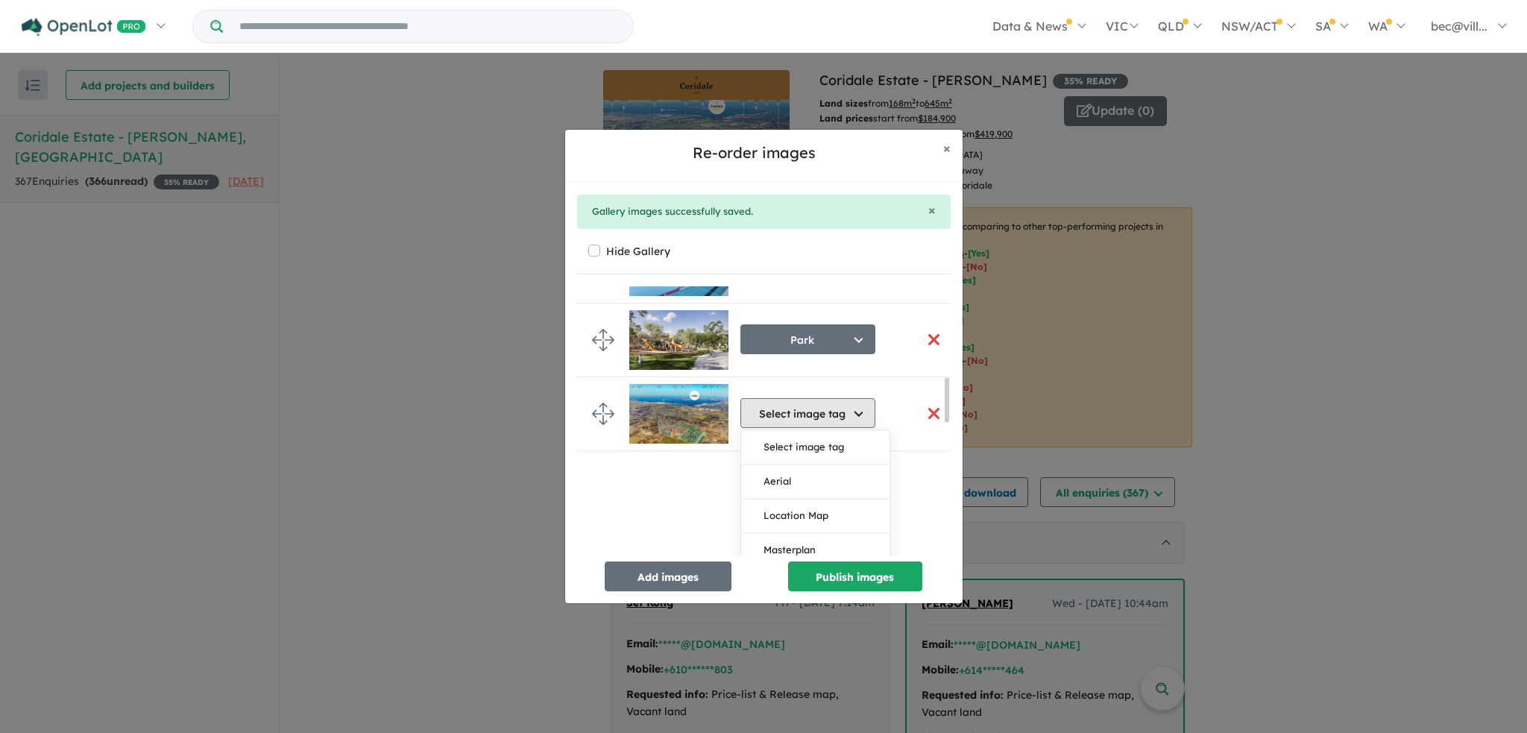
scroll to position [640, 0]
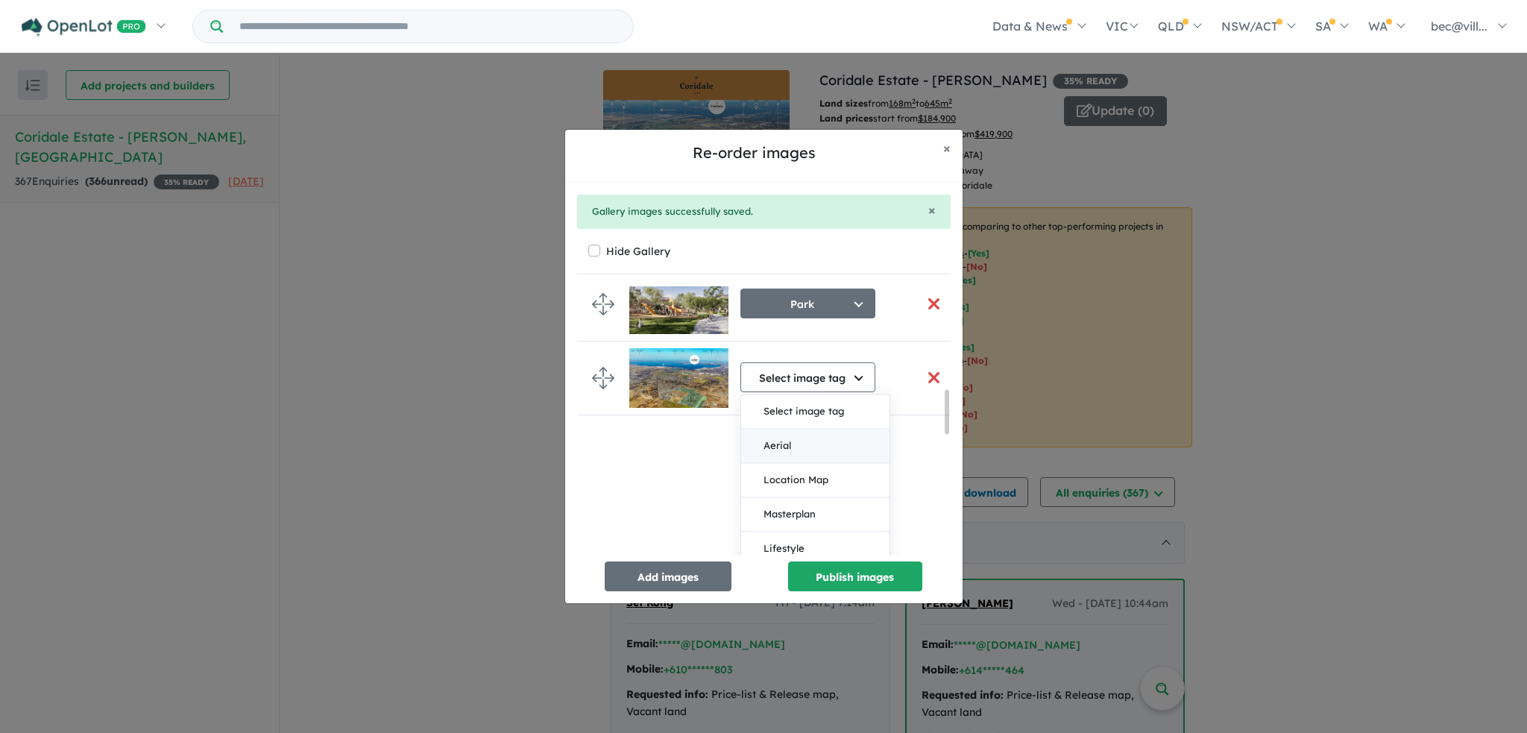
click at [834, 441] on button "Aerial" at bounding box center [815, 446] width 148 height 34
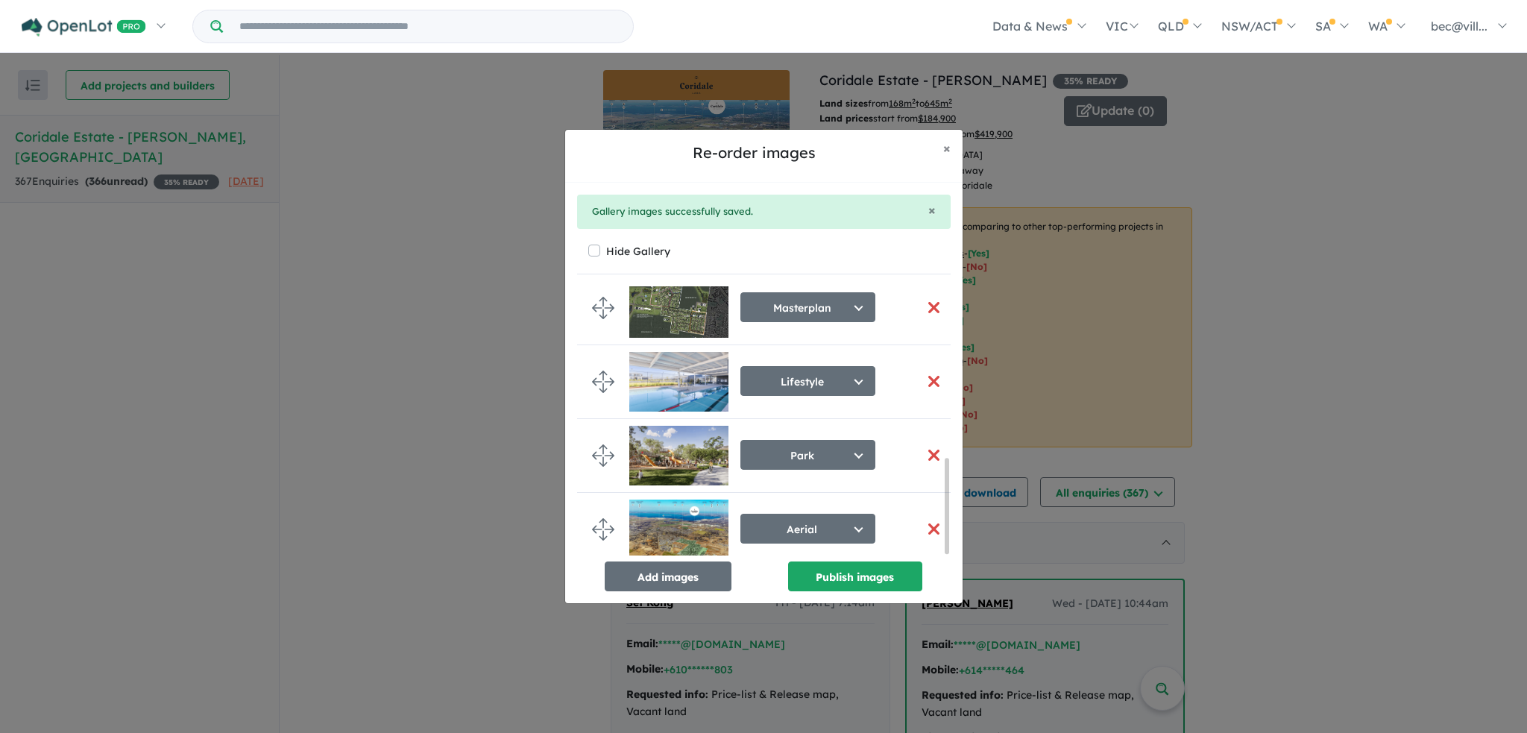
scroll to position [491, 0]
click at [665, 570] on button "Add images" at bounding box center [668, 576] width 127 height 30
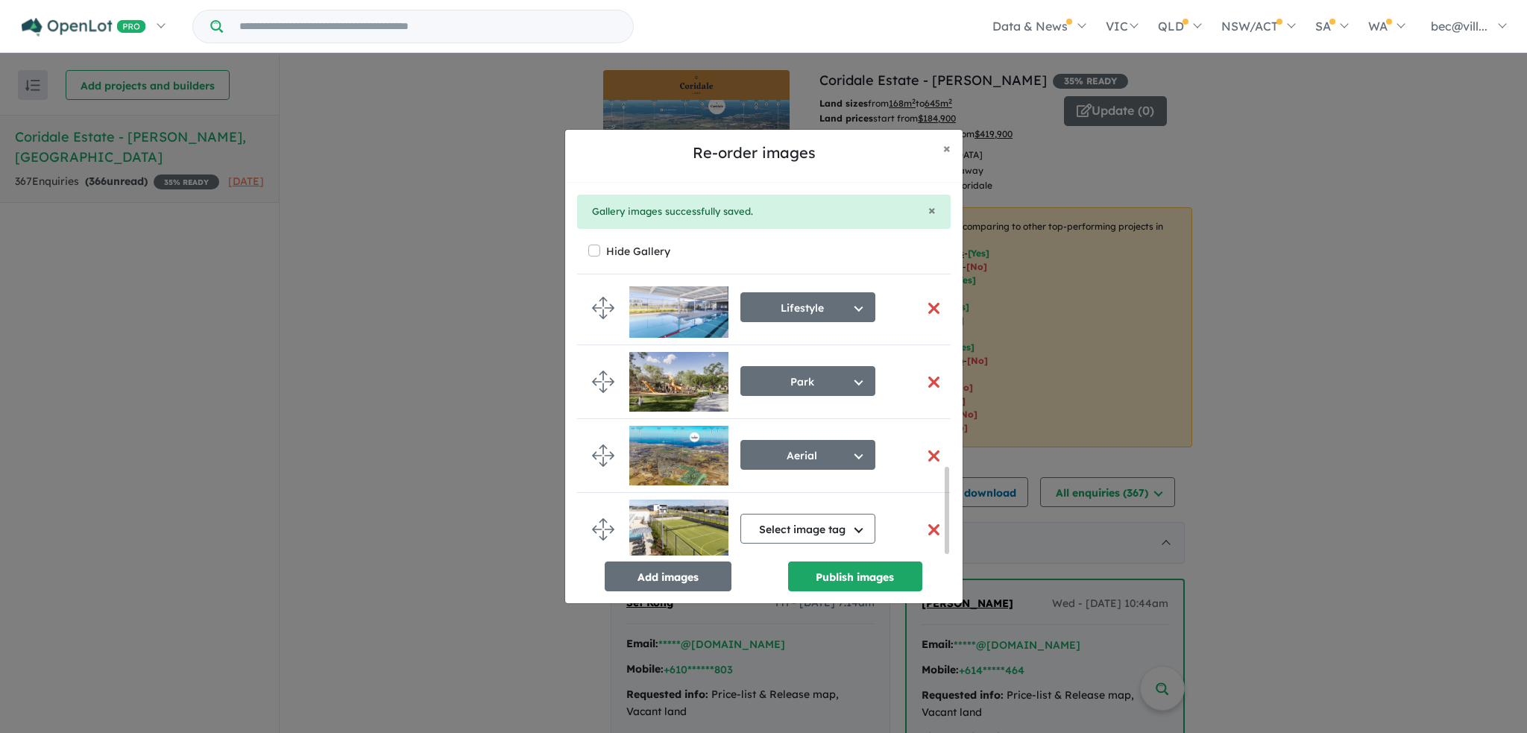
scroll to position [570, 0]
click at [847, 523] on button "Select image tag" at bounding box center [807, 529] width 135 height 30
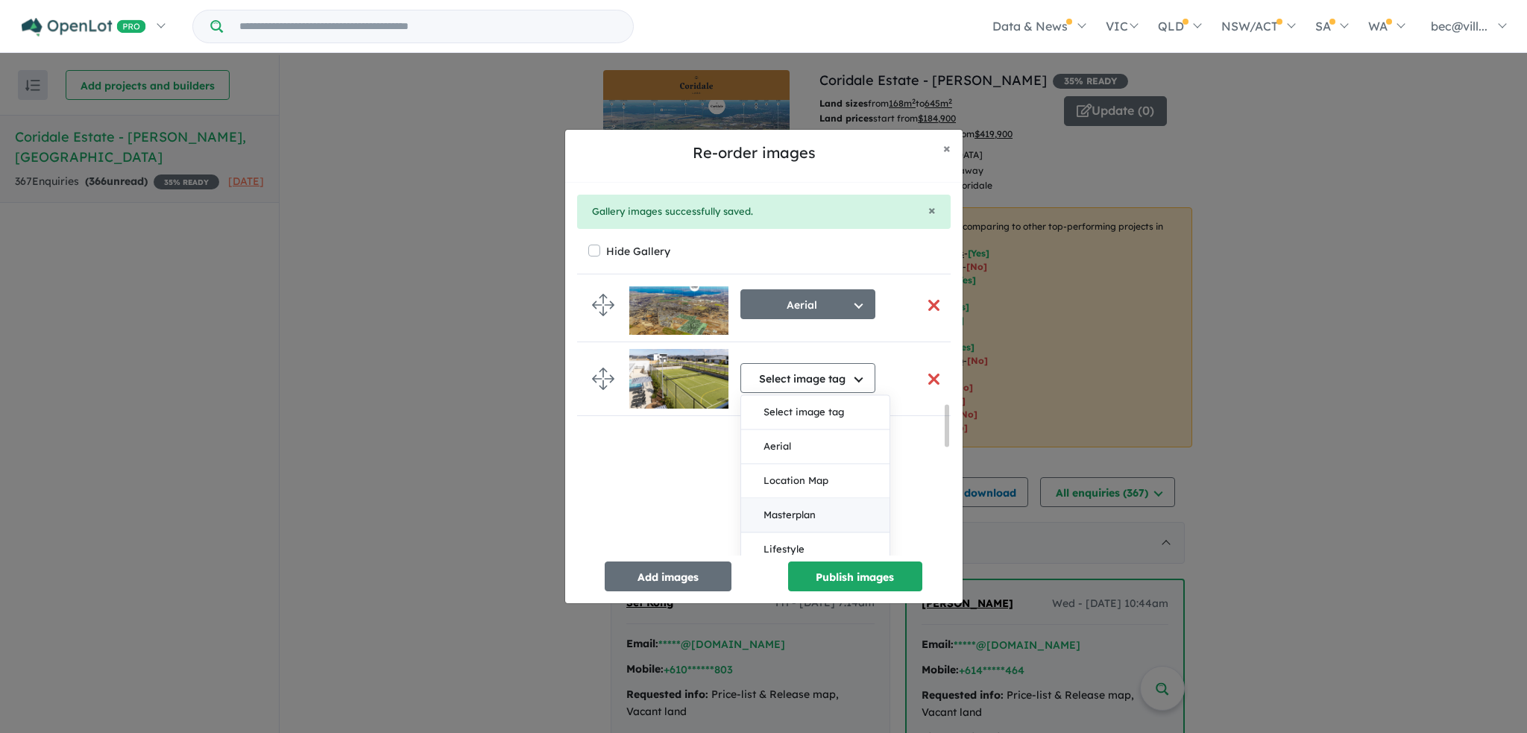
scroll to position [793, 0]
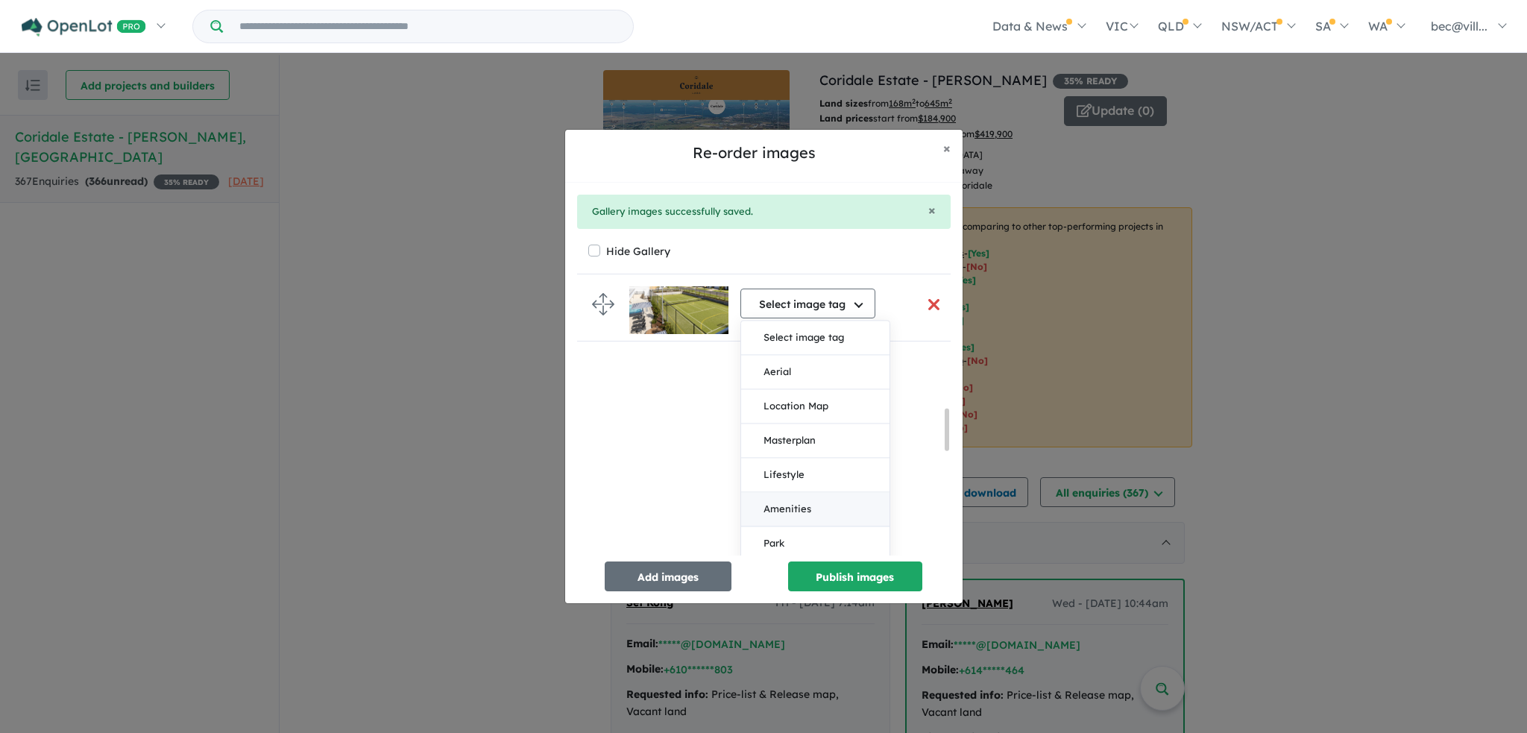
click at [817, 494] on button "Amenities" at bounding box center [815, 509] width 148 height 34
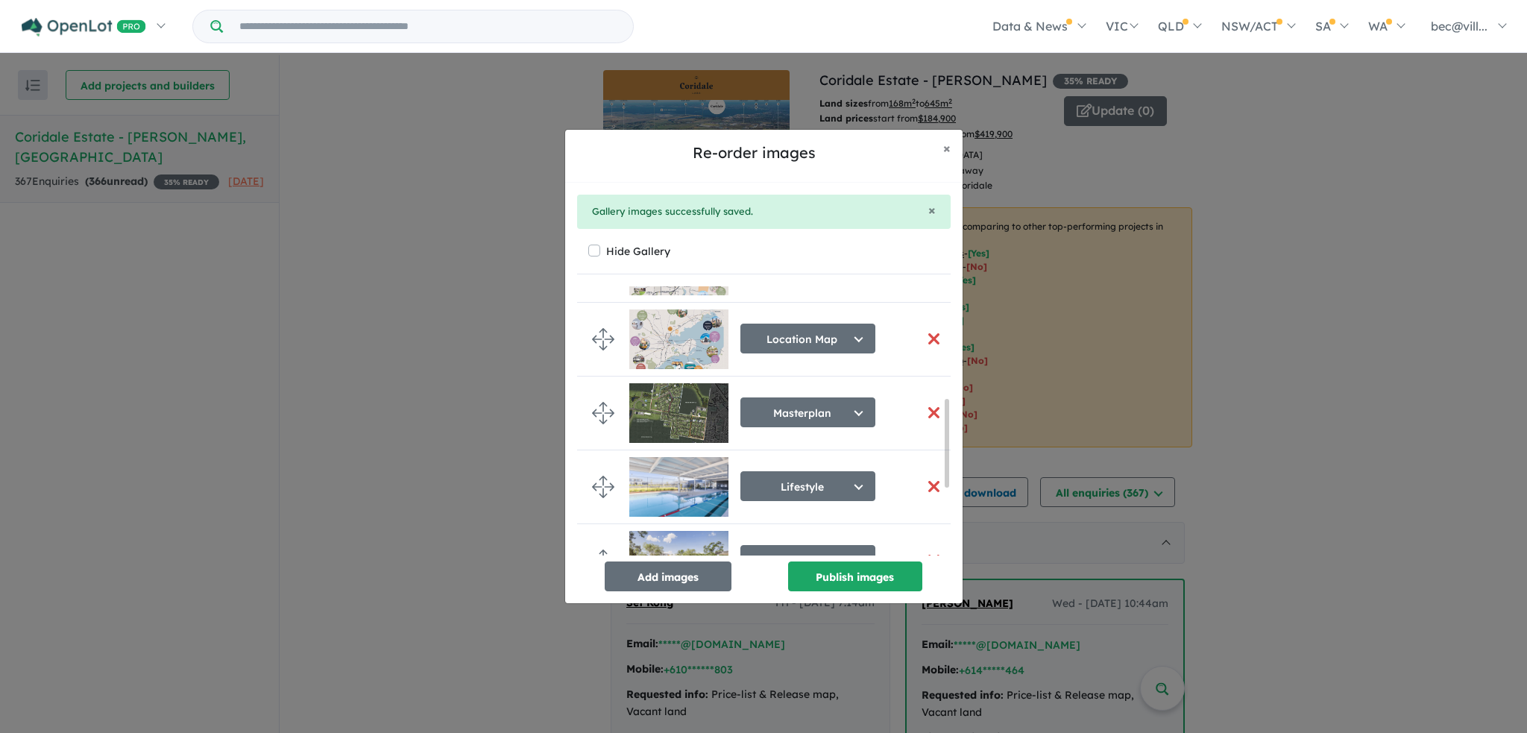
scroll to position [341, 0]
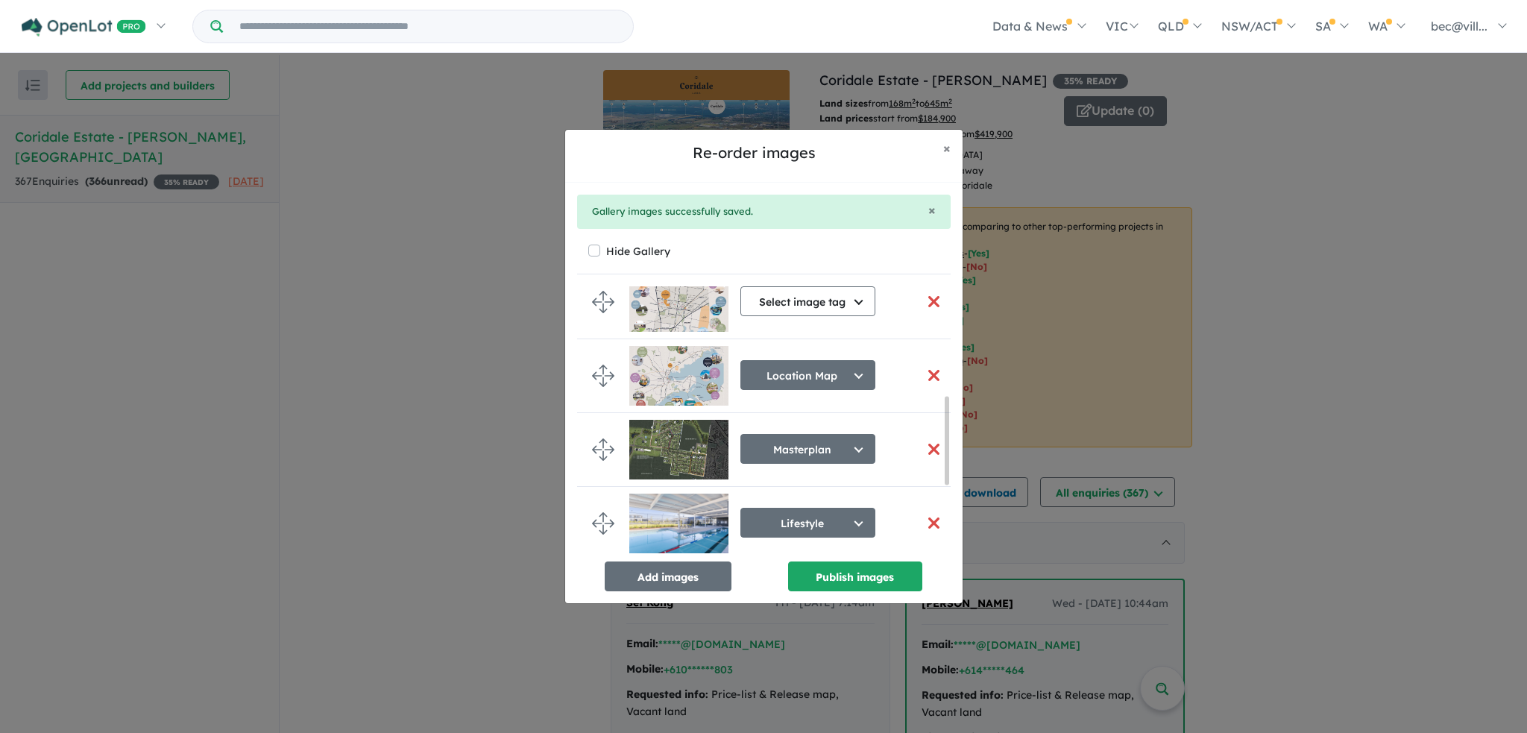
click at [925, 447] on button "button" at bounding box center [934, 449] width 31 height 32
click at [928, 447] on button "button" at bounding box center [934, 449] width 31 height 32
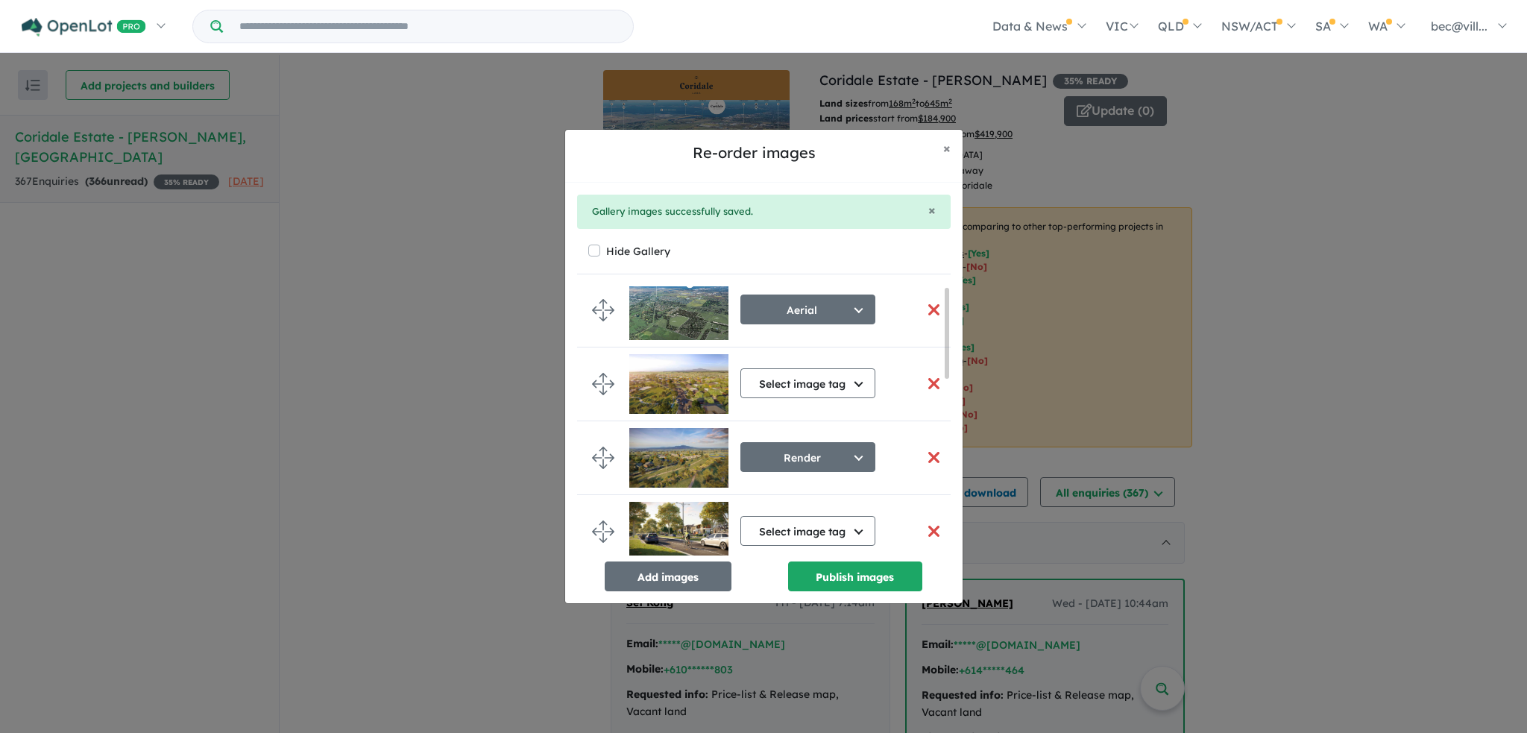
scroll to position [0, 0]
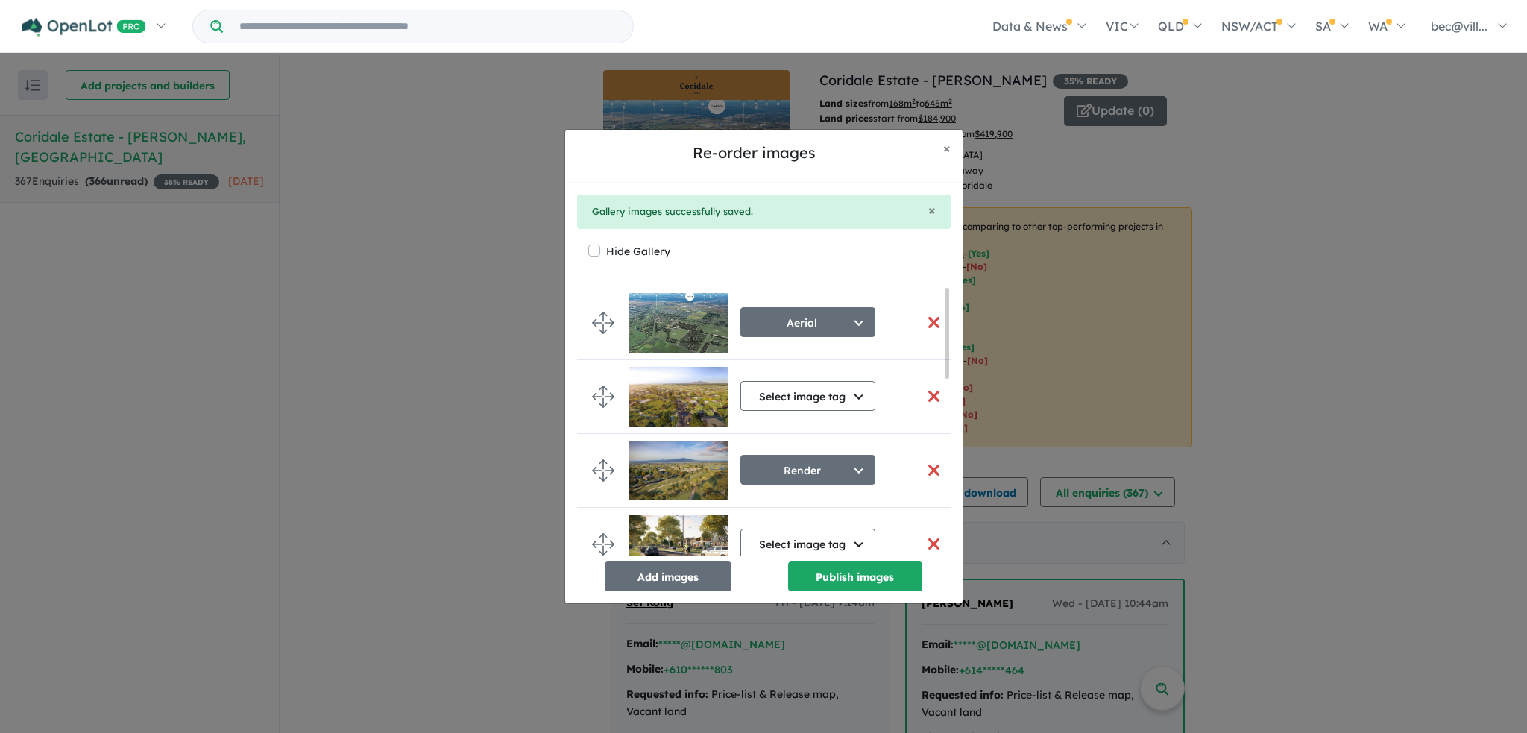
click at [926, 321] on button "button" at bounding box center [934, 322] width 31 height 32
click at [926, 322] on button "button" at bounding box center [934, 322] width 31 height 32
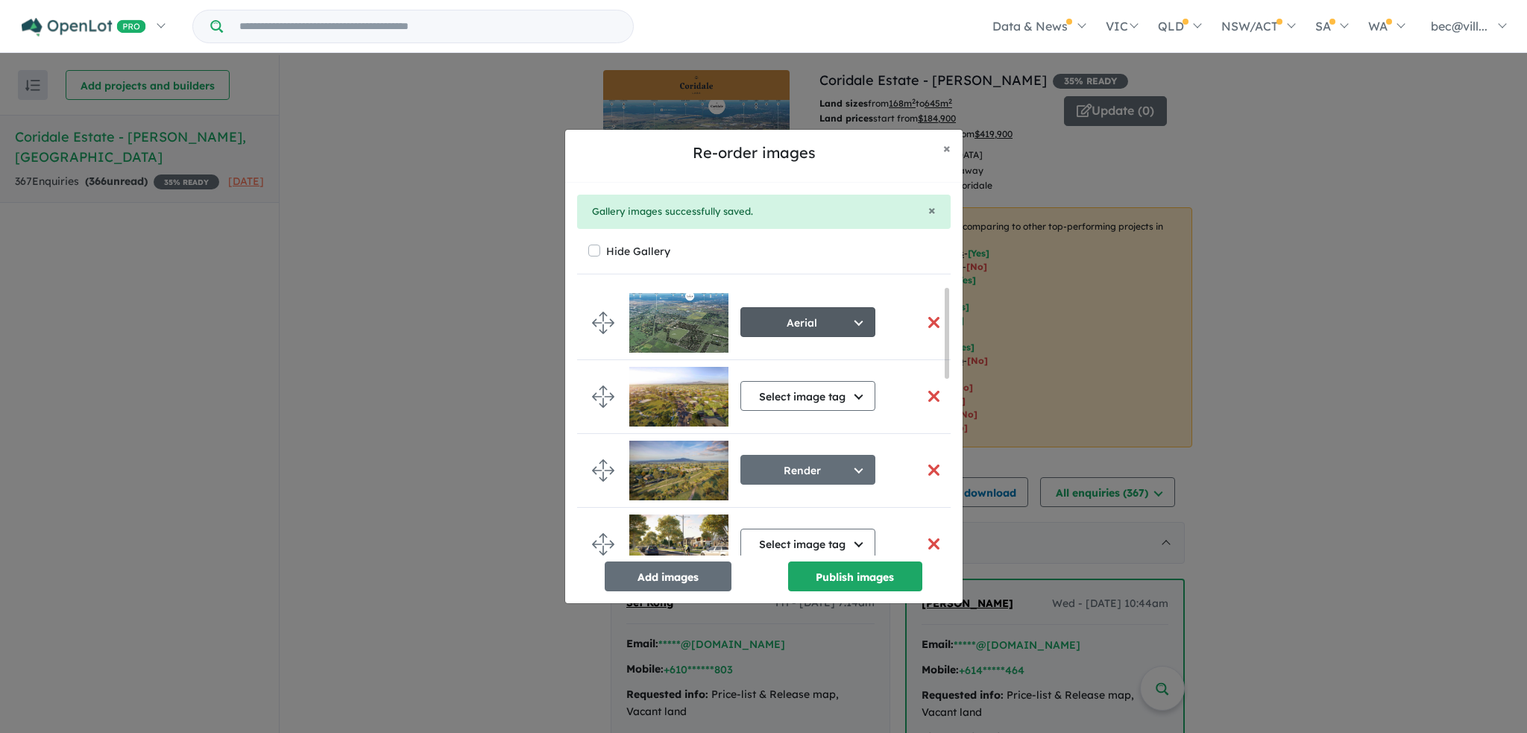
click at [831, 328] on button "Aerial" at bounding box center [807, 322] width 135 height 30
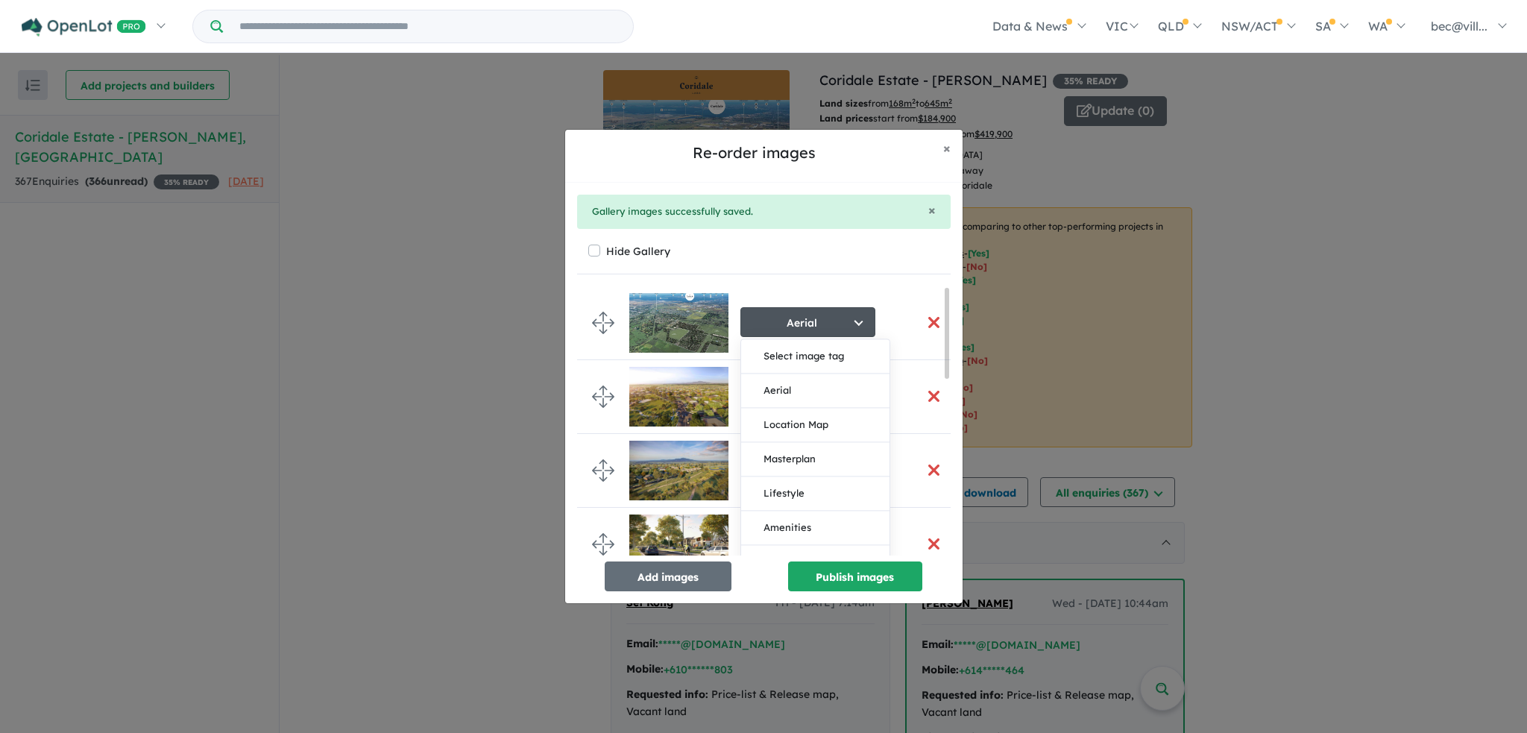
click at [921, 325] on button "button" at bounding box center [934, 322] width 31 height 32
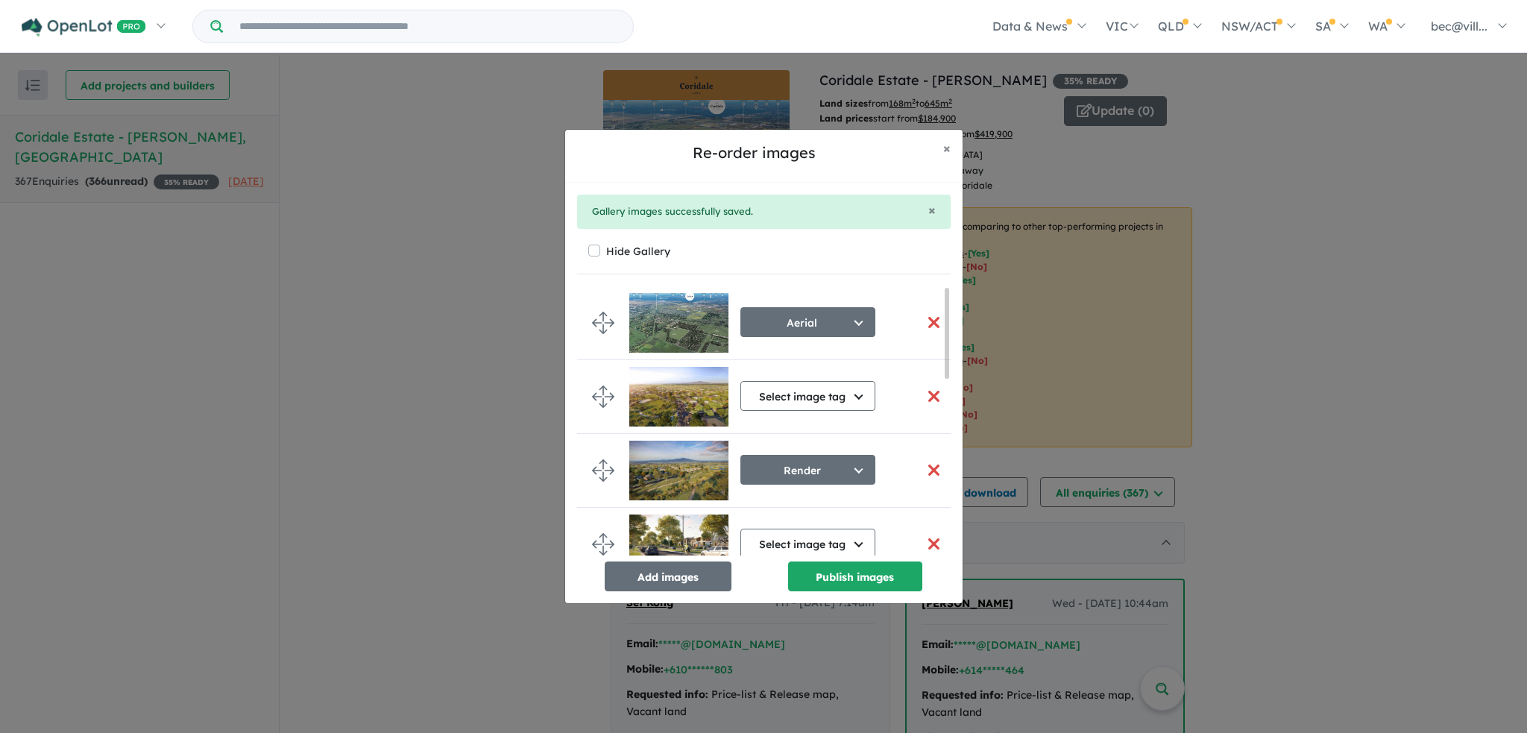
click at [927, 323] on button "button" at bounding box center [934, 322] width 31 height 32
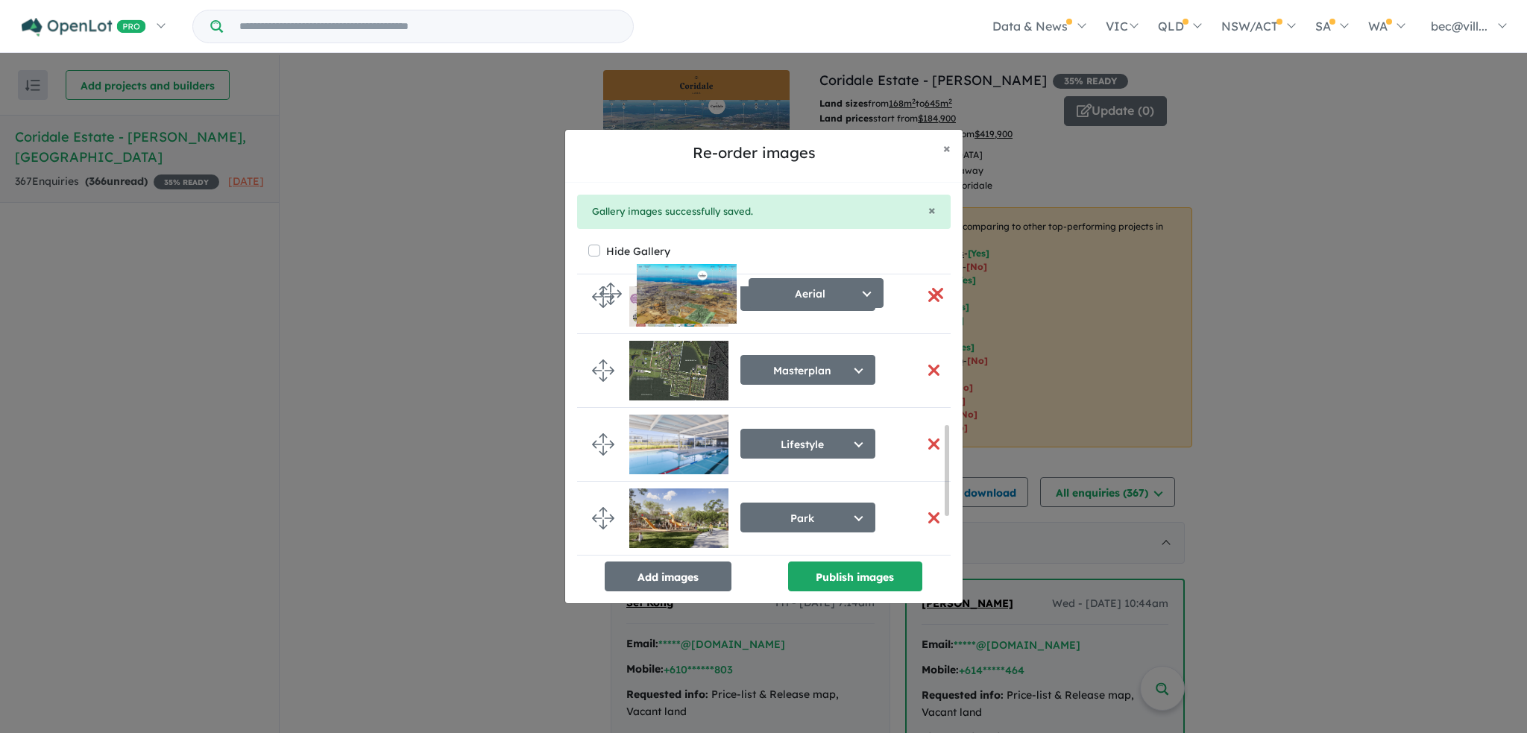
scroll to position [391, 0]
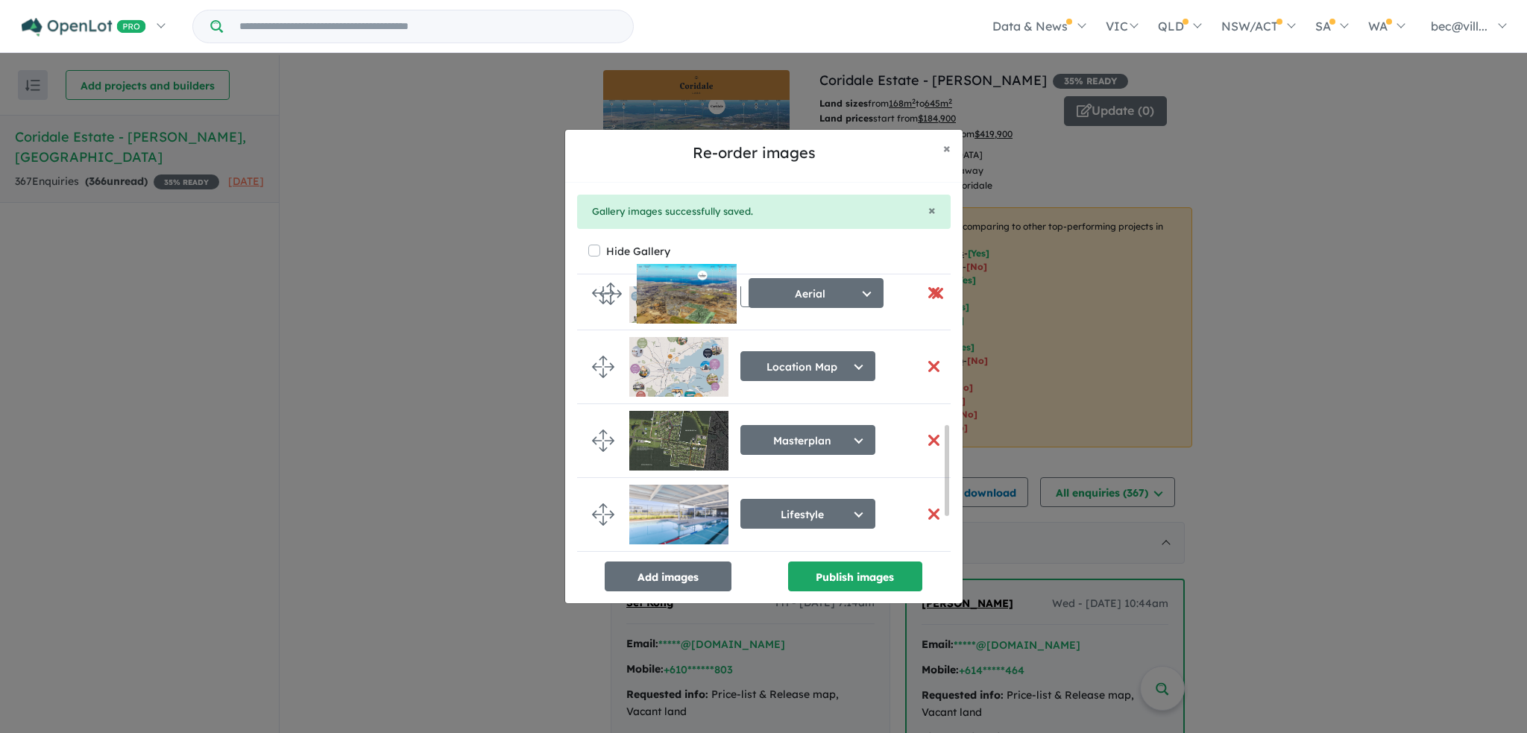
drag, startPoint x: 602, startPoint y: 453, endPoint x: 611, endPoint y: 294, distance: 158.3
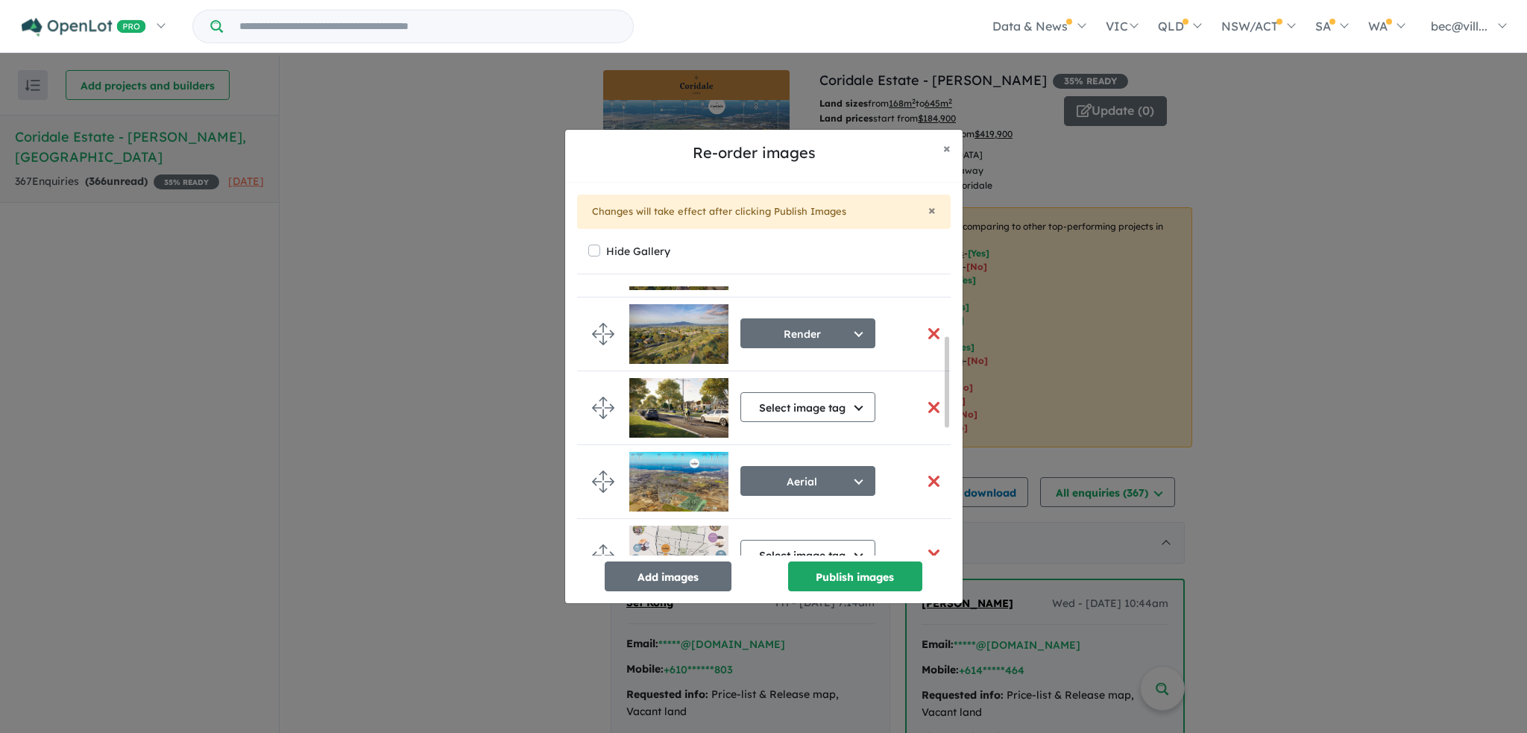
scroll to position [149, 0]
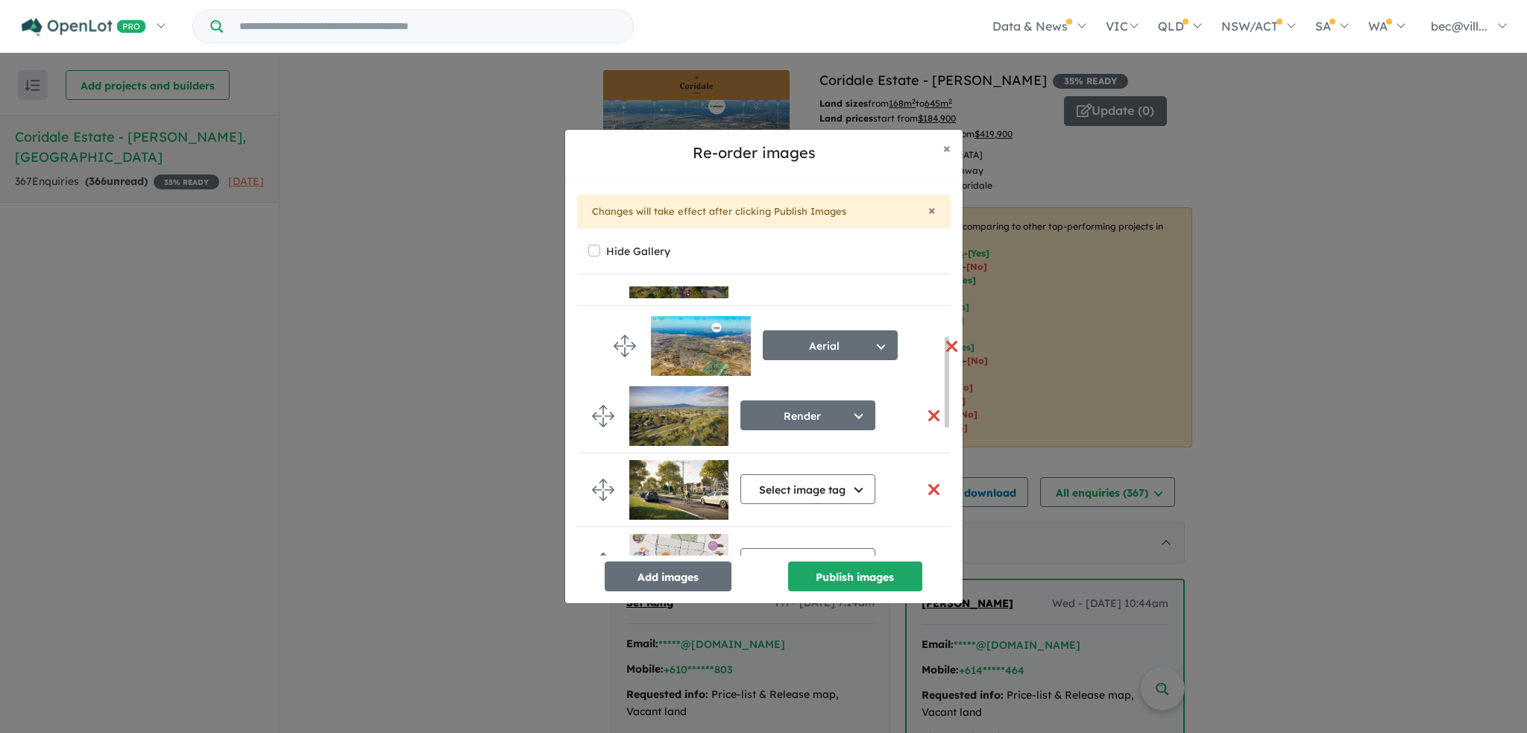
drag, startPoint x: 599, startPoint y: 467, endPoint x: 606, endPoint y: 309, distance: 158.2
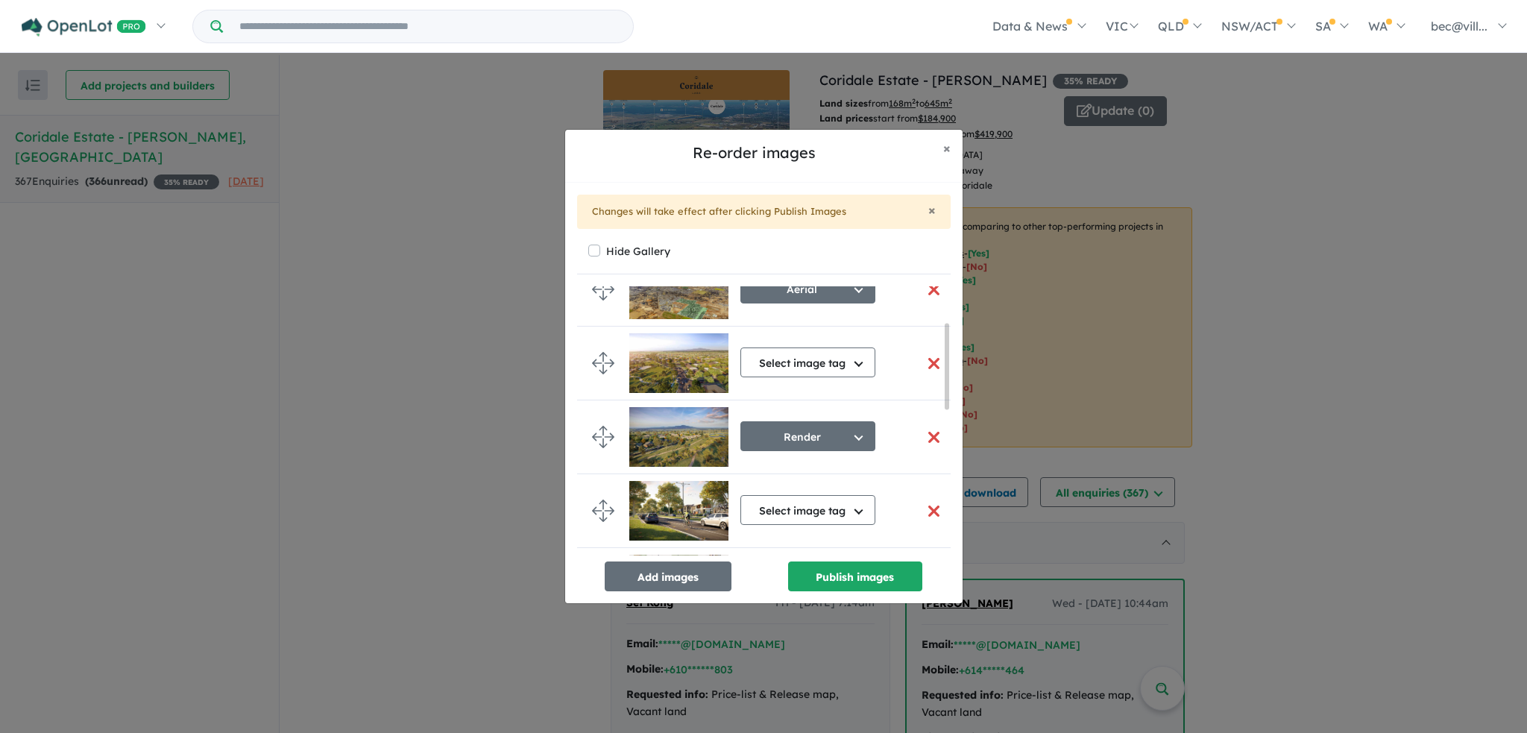
scroll to position [0, 0]
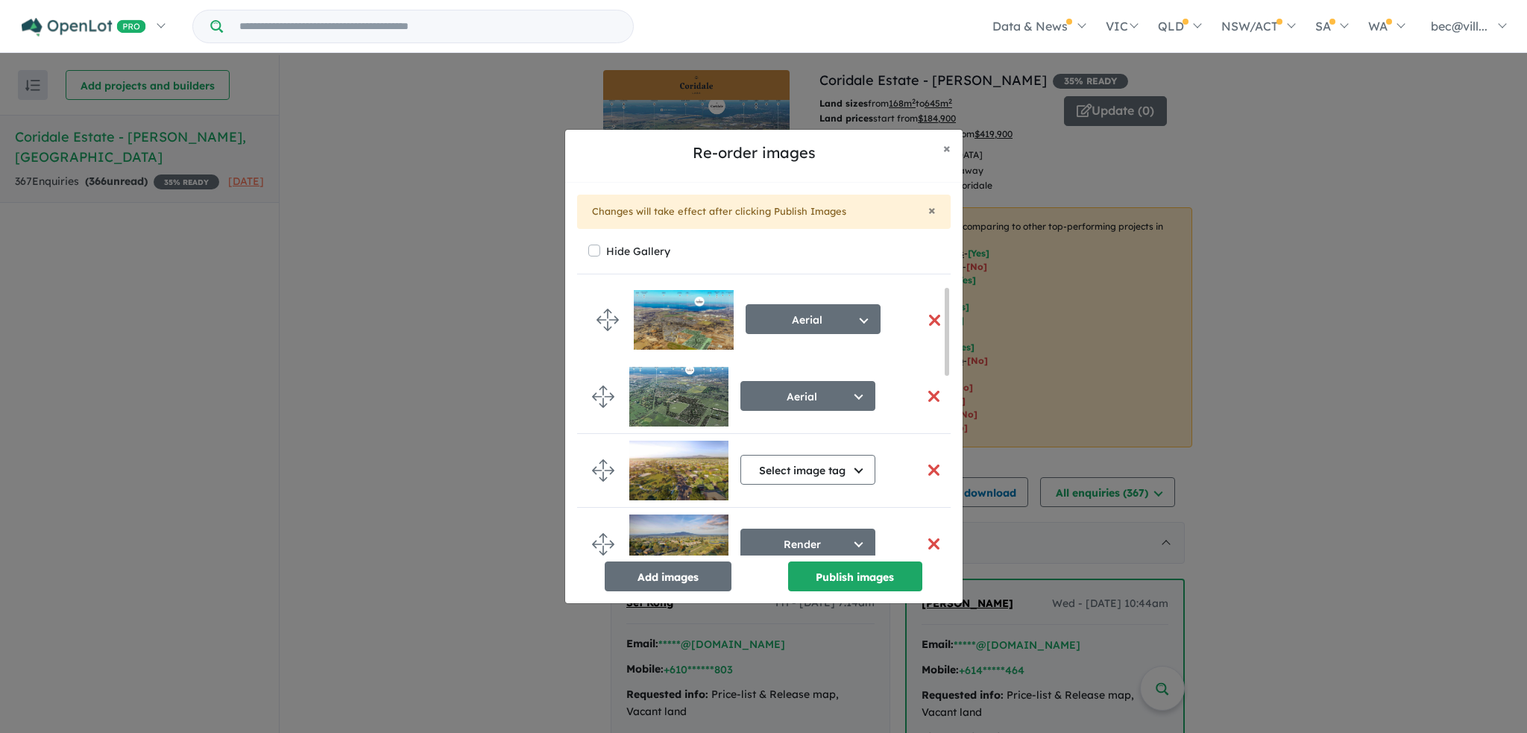
drag, startPoint x: 605, startPoint y: 374, endPoint x: 599, endPoint y: 312, distance: 61.5
click at [921, 396] on button "button" at bounding box center [934, 396] width 31 height 32
click at [929, 397] on button "button" at bounding box center [934, 396] width 31 height 32
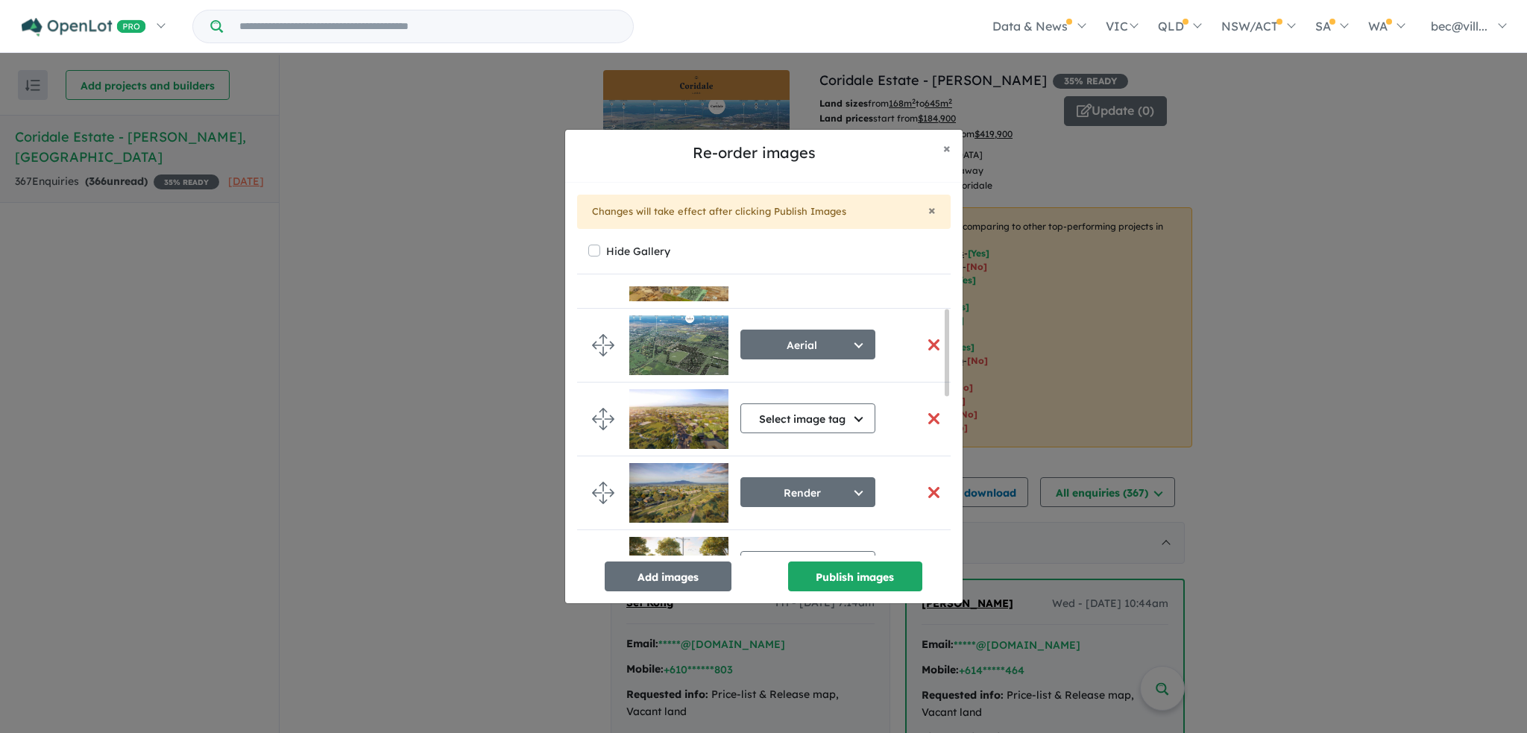
scroll to position [75, 0]
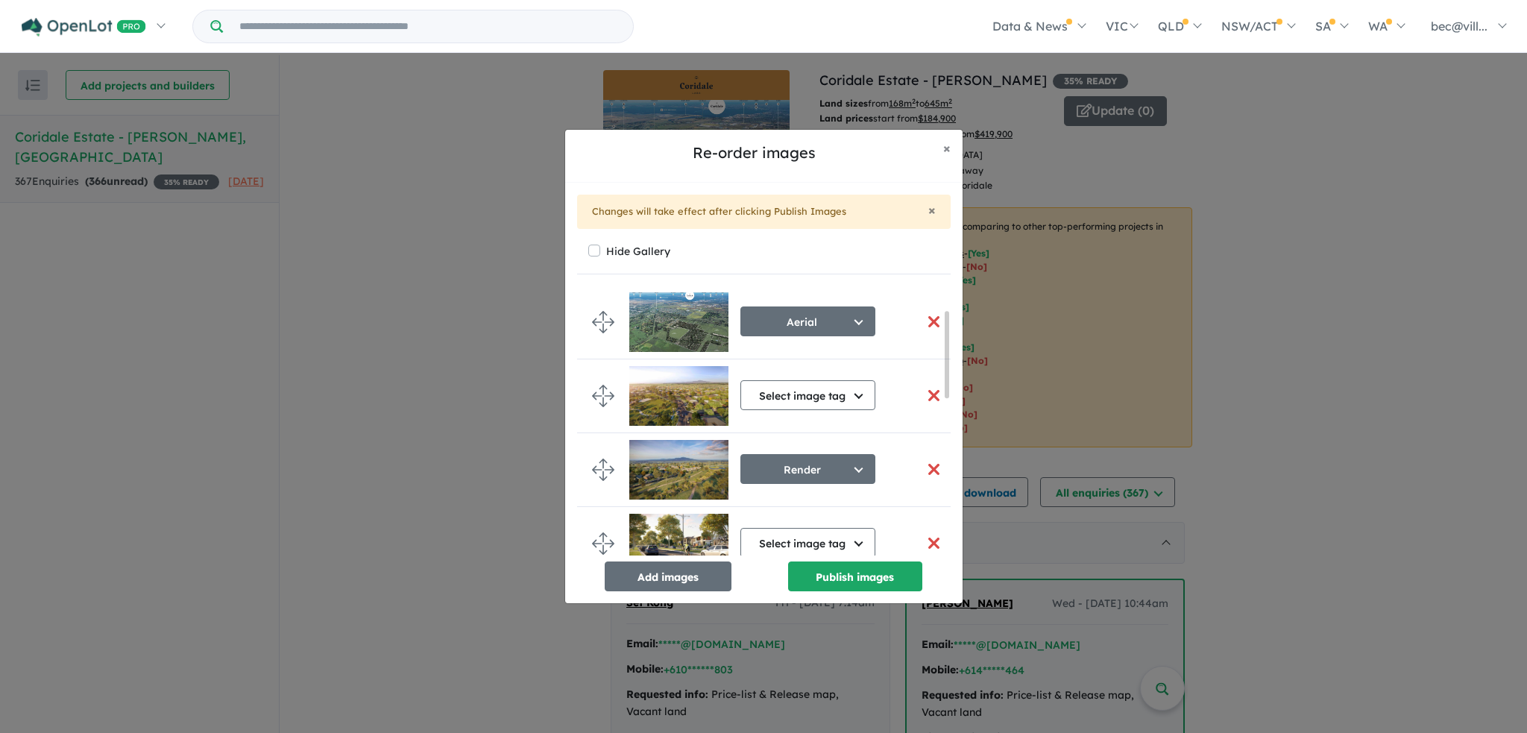
click at [927, 465] on button "button" at bounding box center [934, 469] width 31 height 32
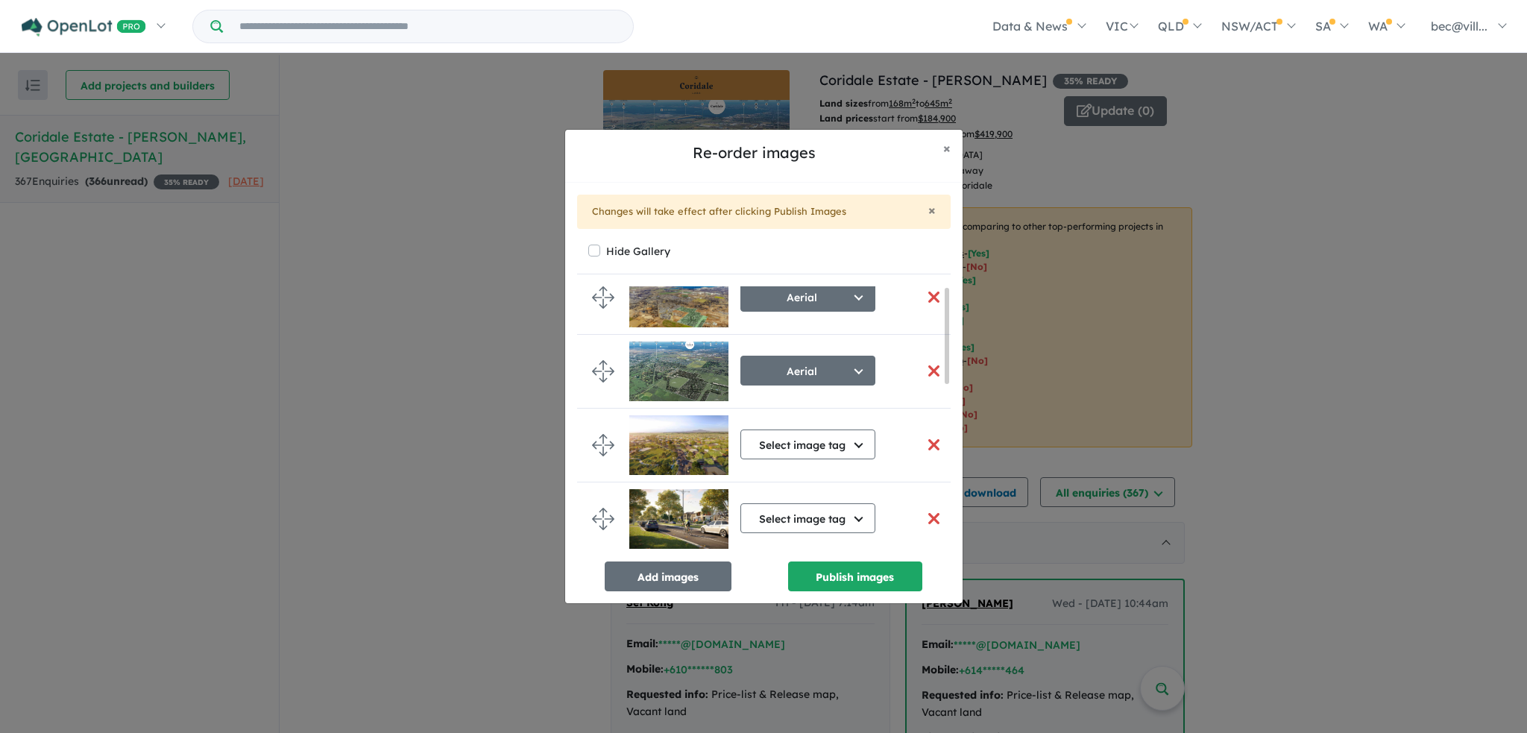
scroll to position [0, 0]
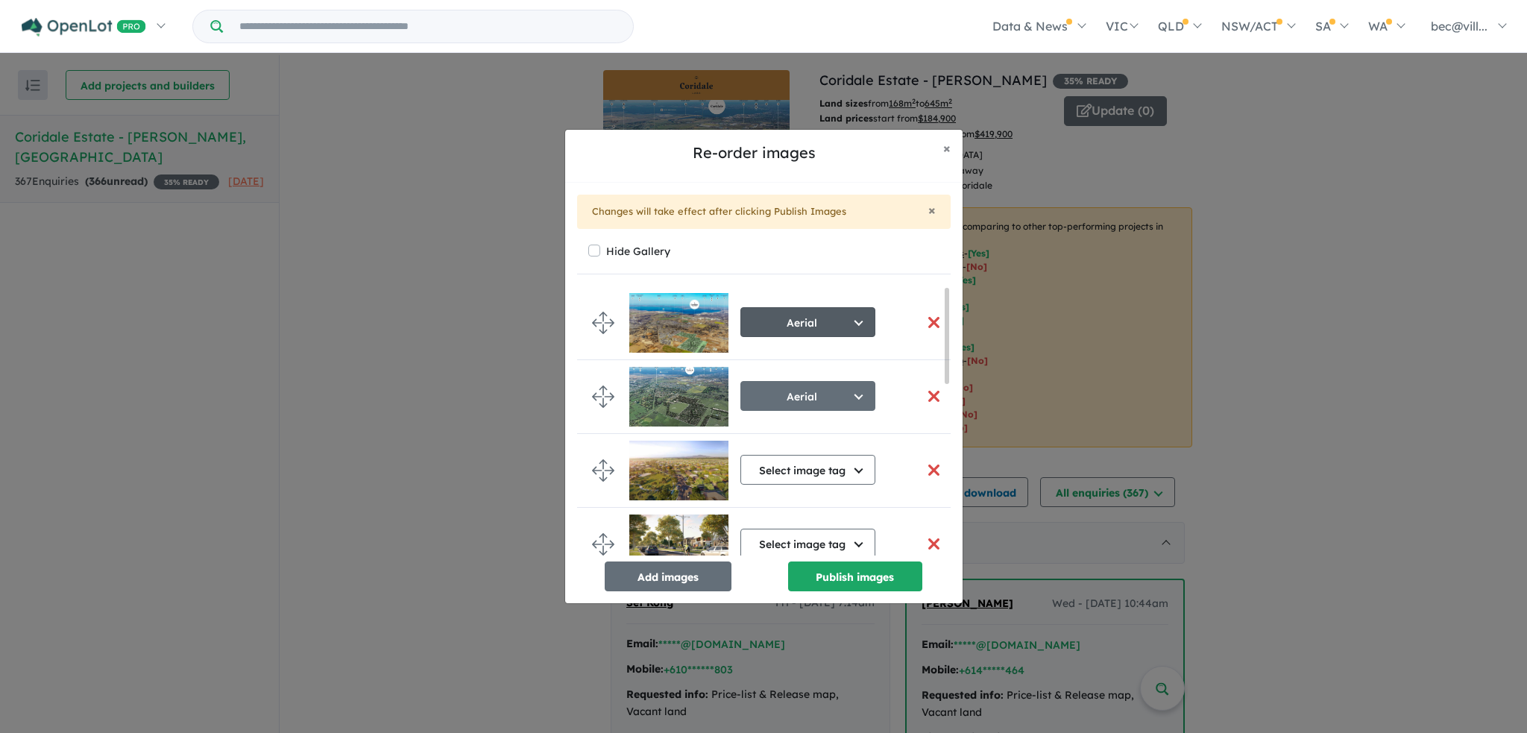
click at [848, 323] on button "Aerial" at bounding box center [807, 322] width 135 height 30
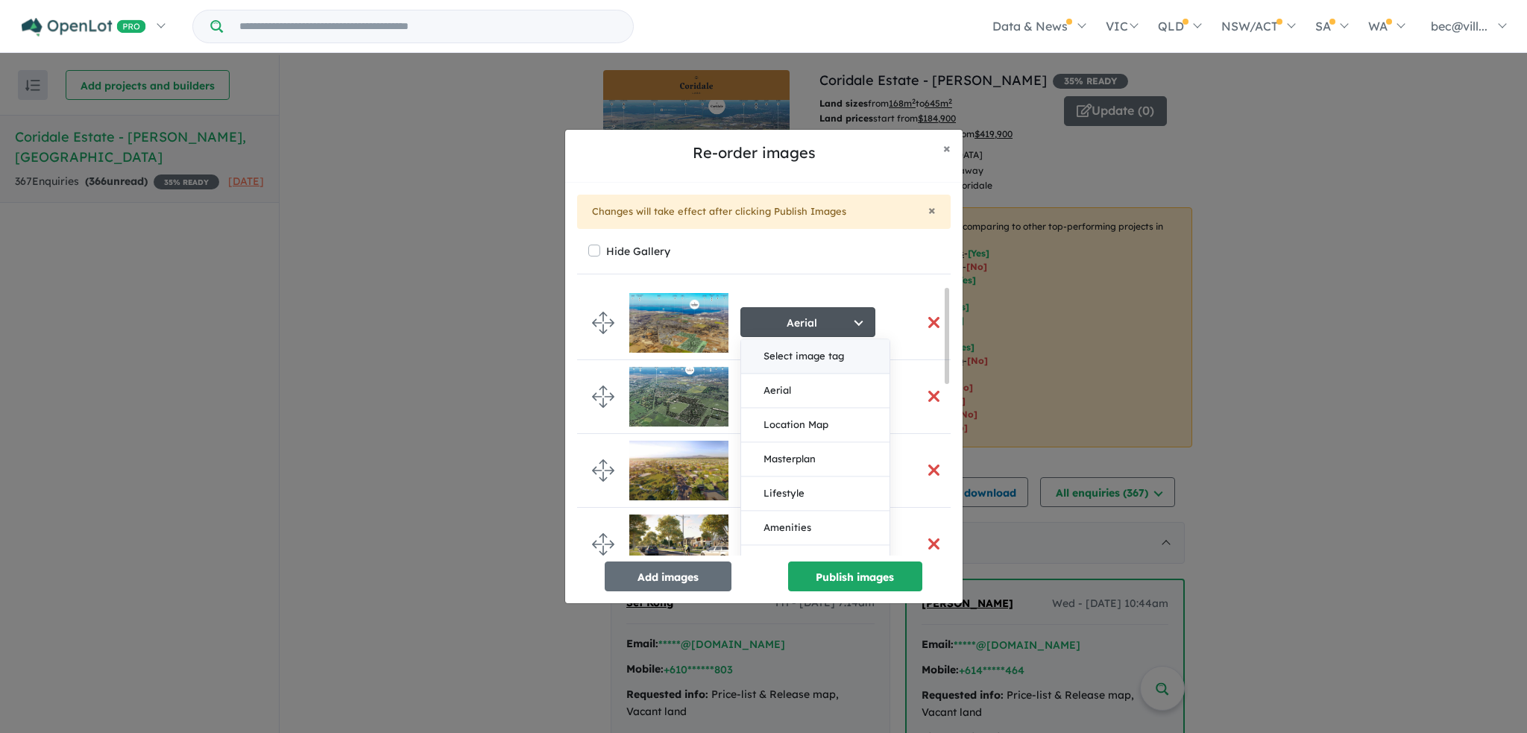
click at [845, 354] on button "Select image tag" at bounding box center [815, 356] width 148 height 34
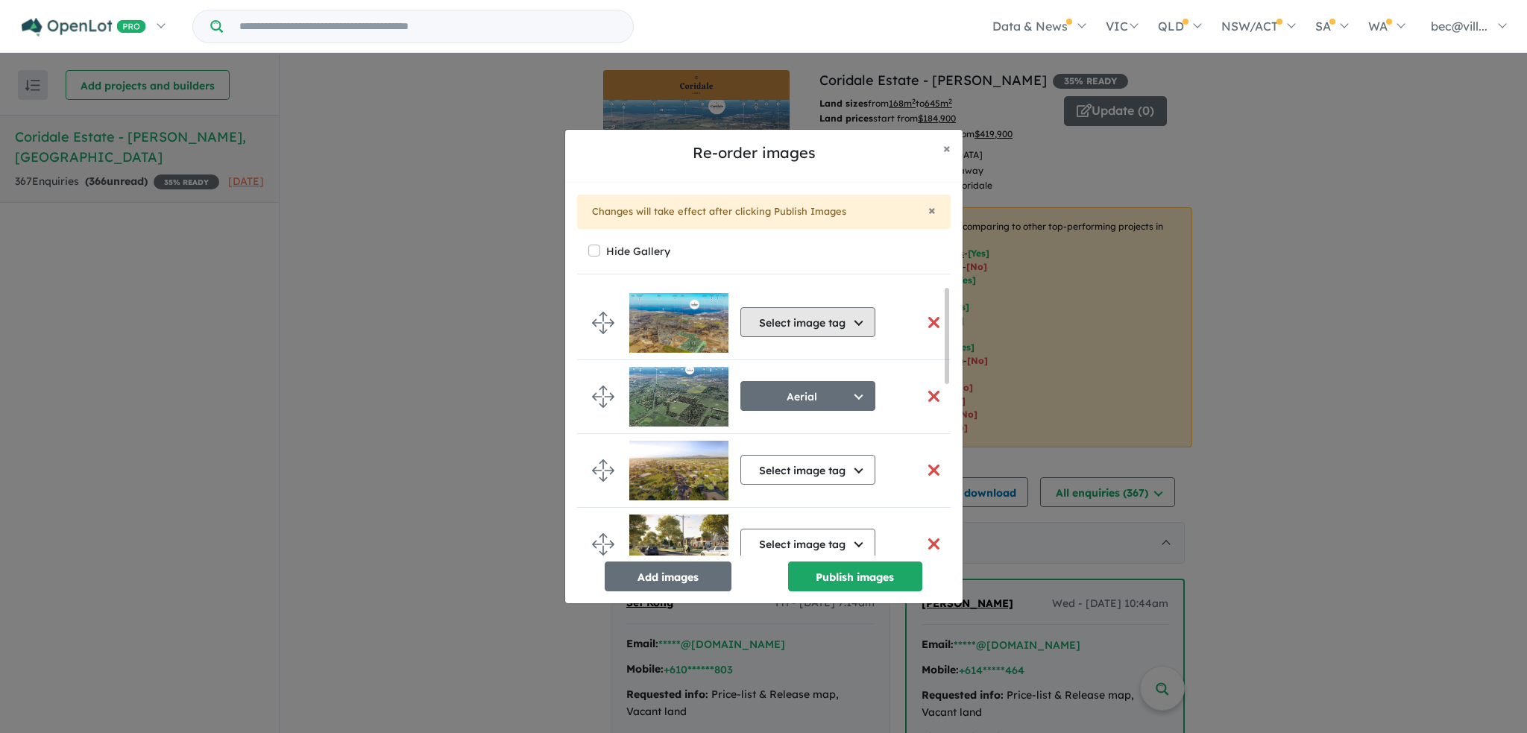
click at [846, 330] on button "Select image tag" at bounding box center [807, 322] width 135 height 30
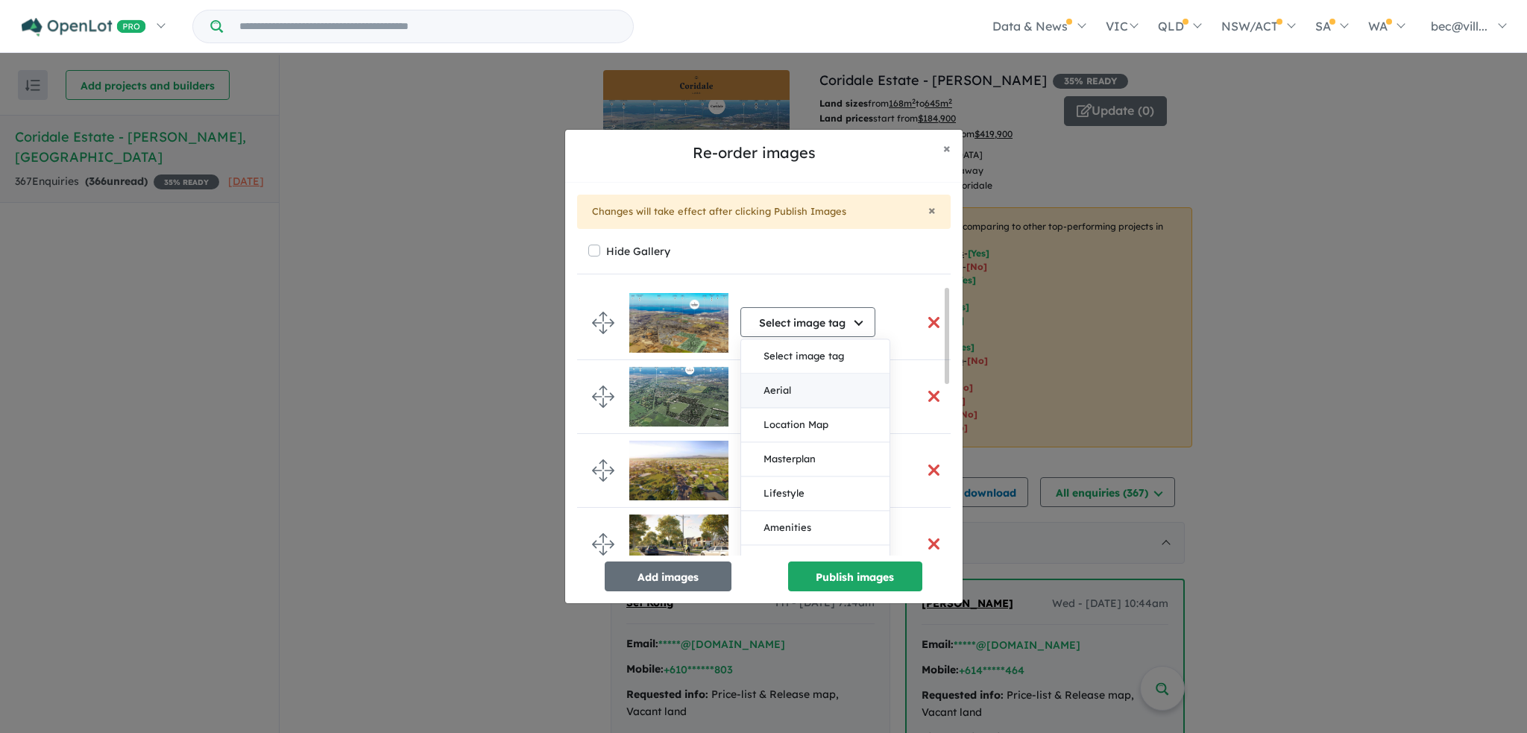
click at [831, 391] on button "Aerial" at bounding box center [815, 391] width 148 height 34
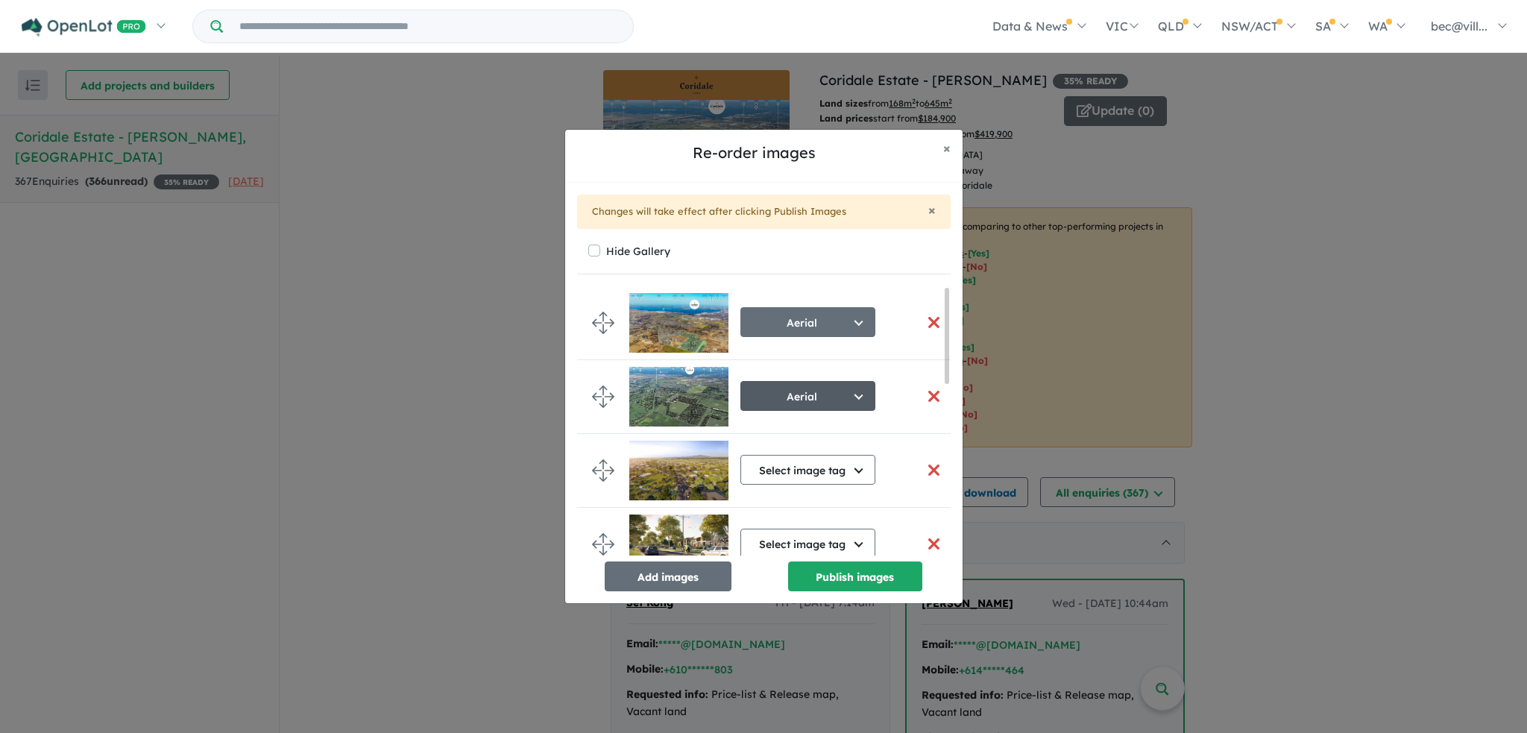
click at [824, 391] on button "Aerial" at bounding box center [807, 396] width 135 height 30
click at [825, 422] on button "Select image tag" at bounding box center [815, 430] width 148 height 34
click at [927, 393] on button "button" at bounding box center [934, 396] width 31 height 32
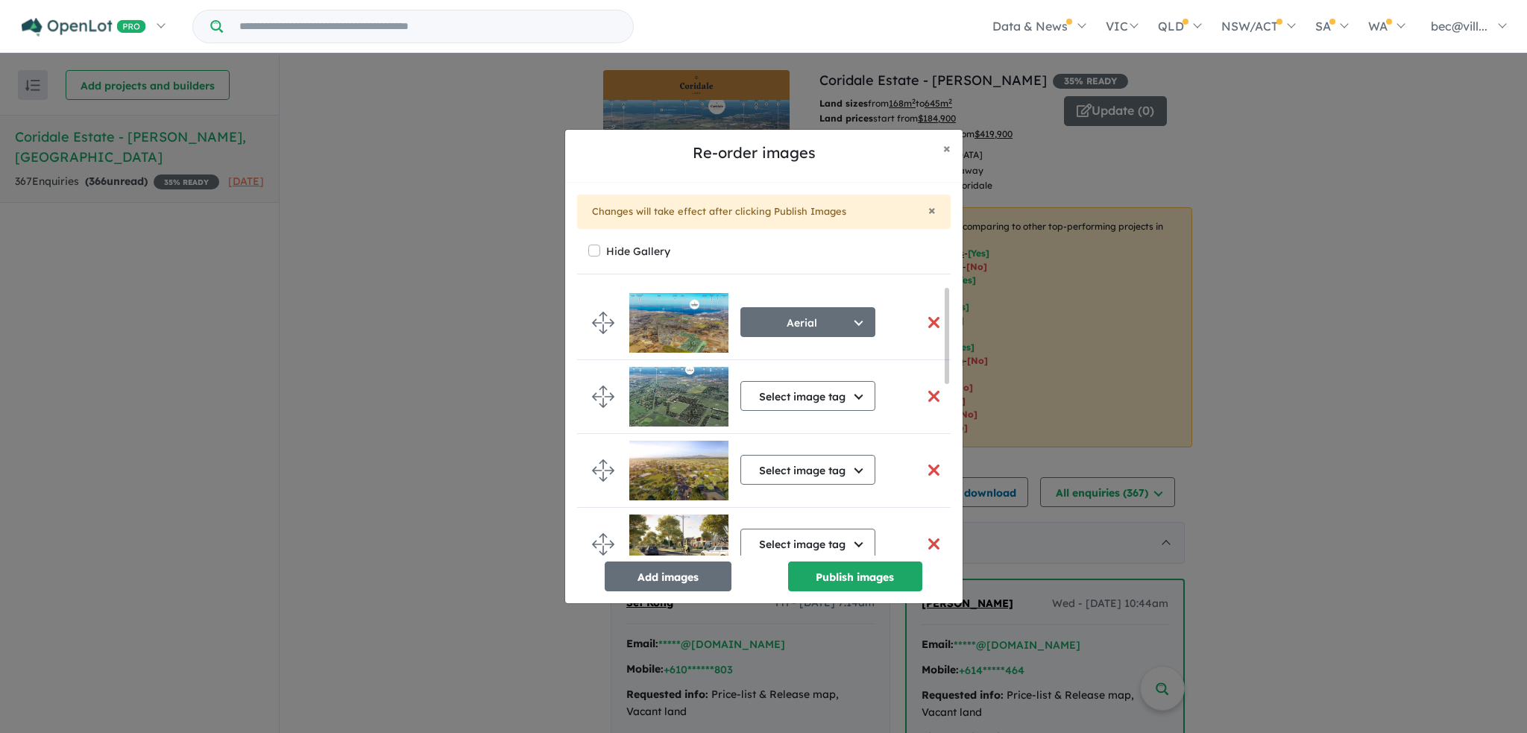
click at [927, 393] on button "button" at bounding box center [934, 396] width 31 height 32
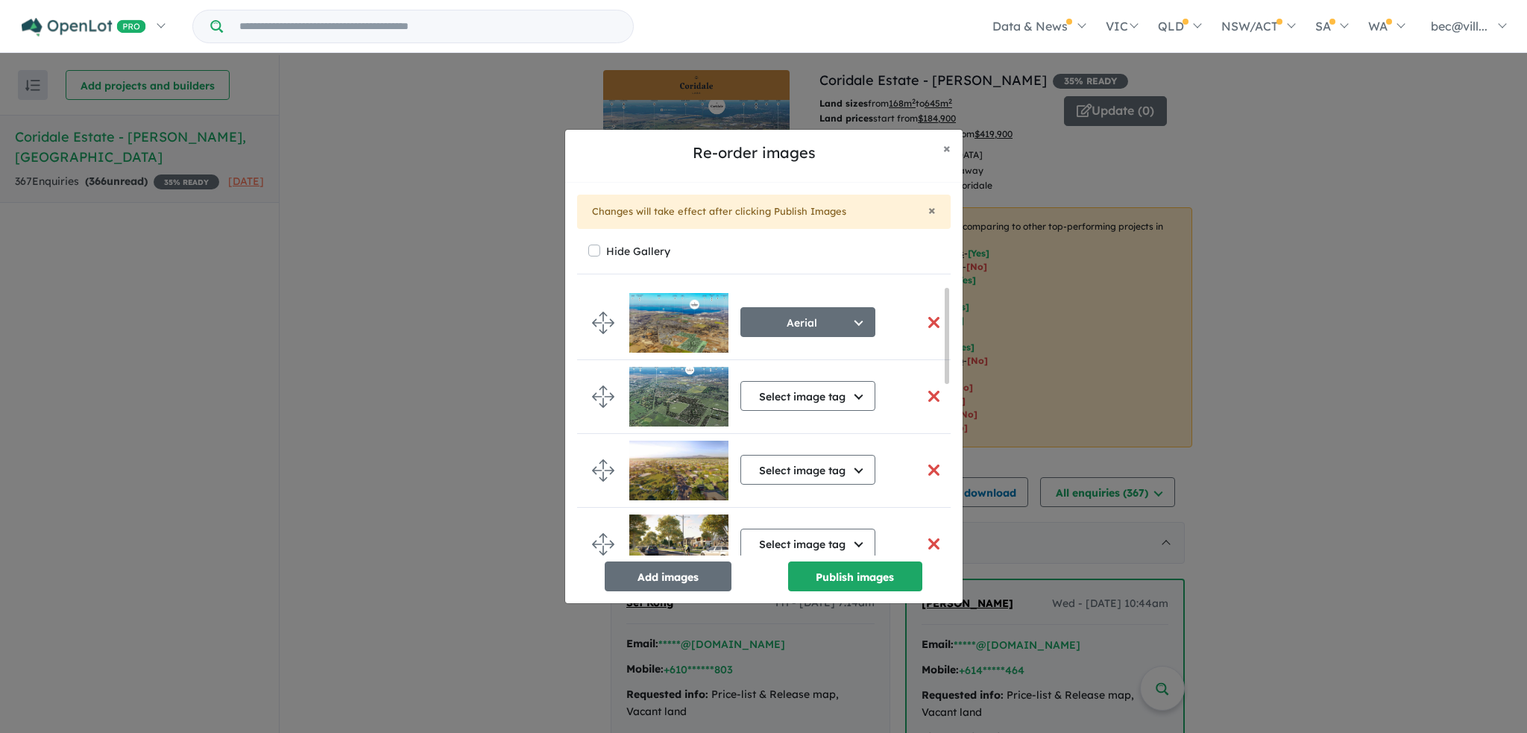
click at [927, 393] on button "button" at bounding box center [934, 396] width 31 height 32
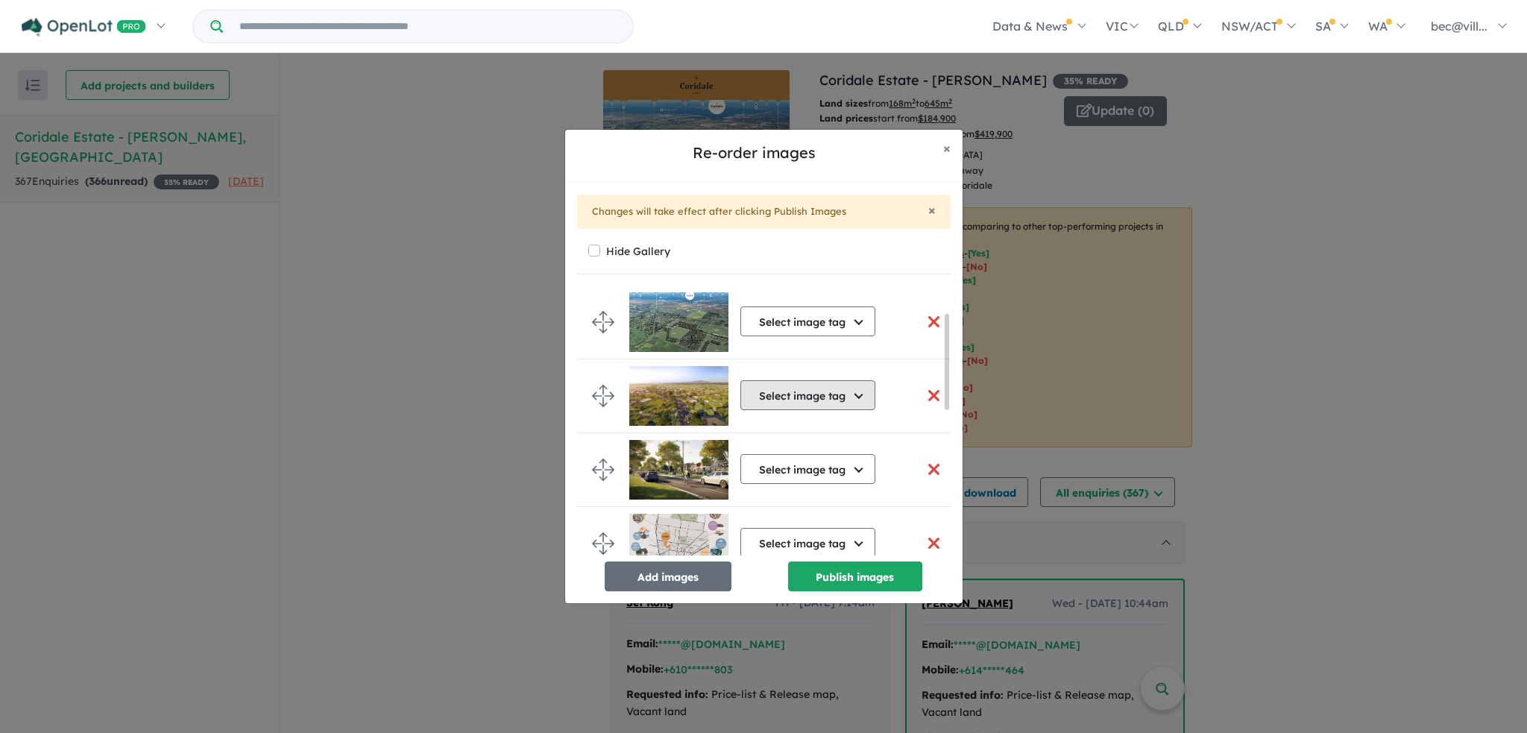
click at [802, 403] on button "Select image tag" at bounding box center [807, 395] width 135 height 30
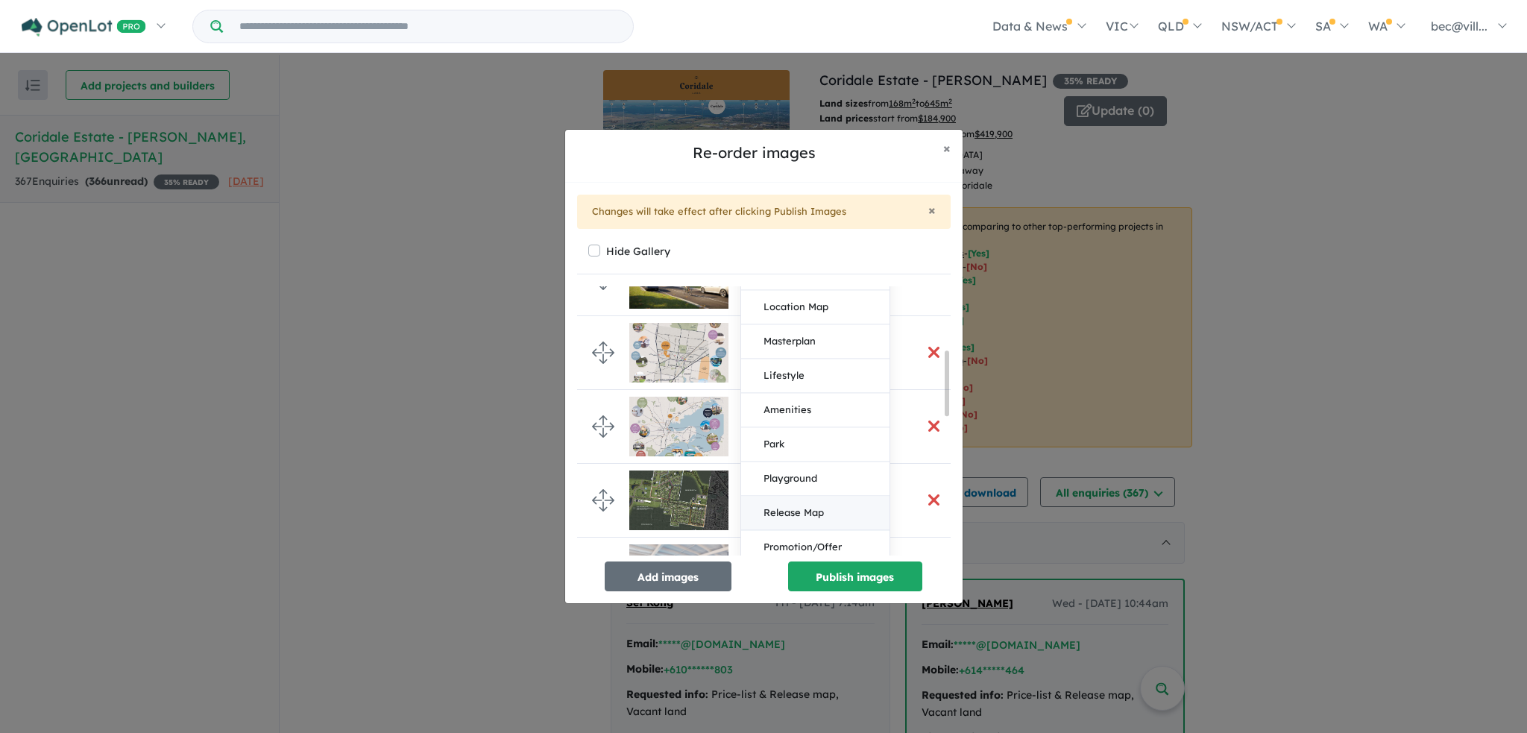
scroll to position [298, 0]
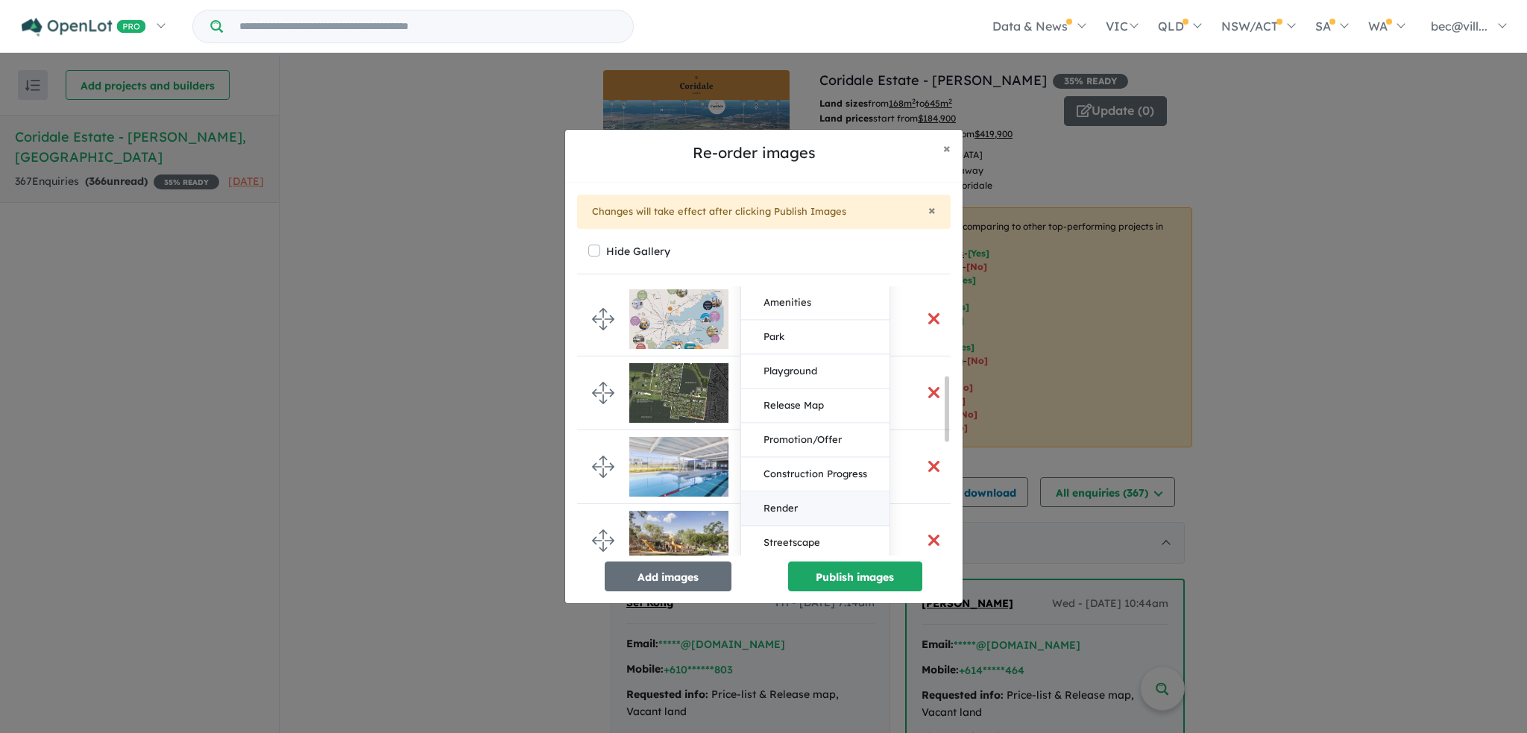
click at [817, 508] on button "Render" at bounding box center [815, 508] width 148 height 34
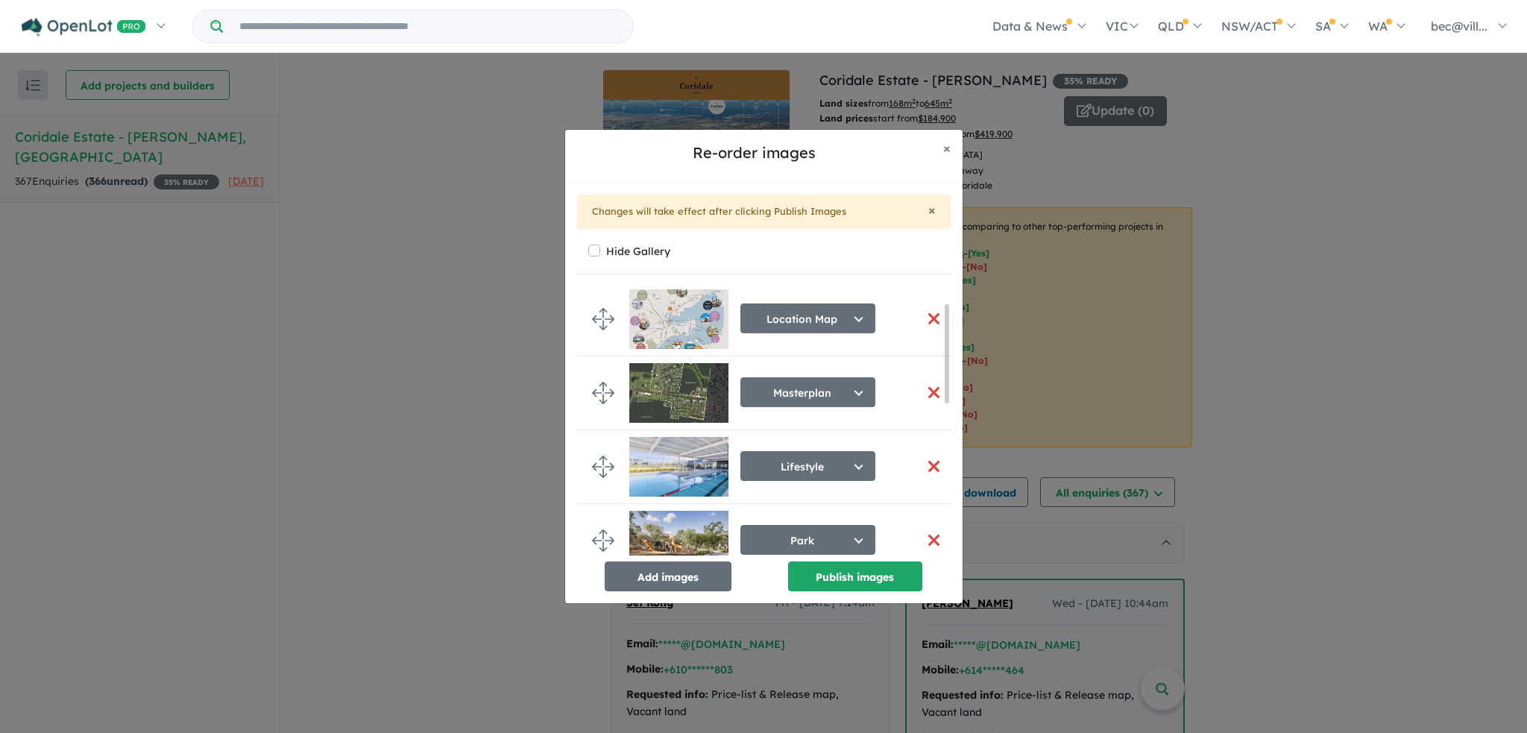
scroll to position [45, 0]
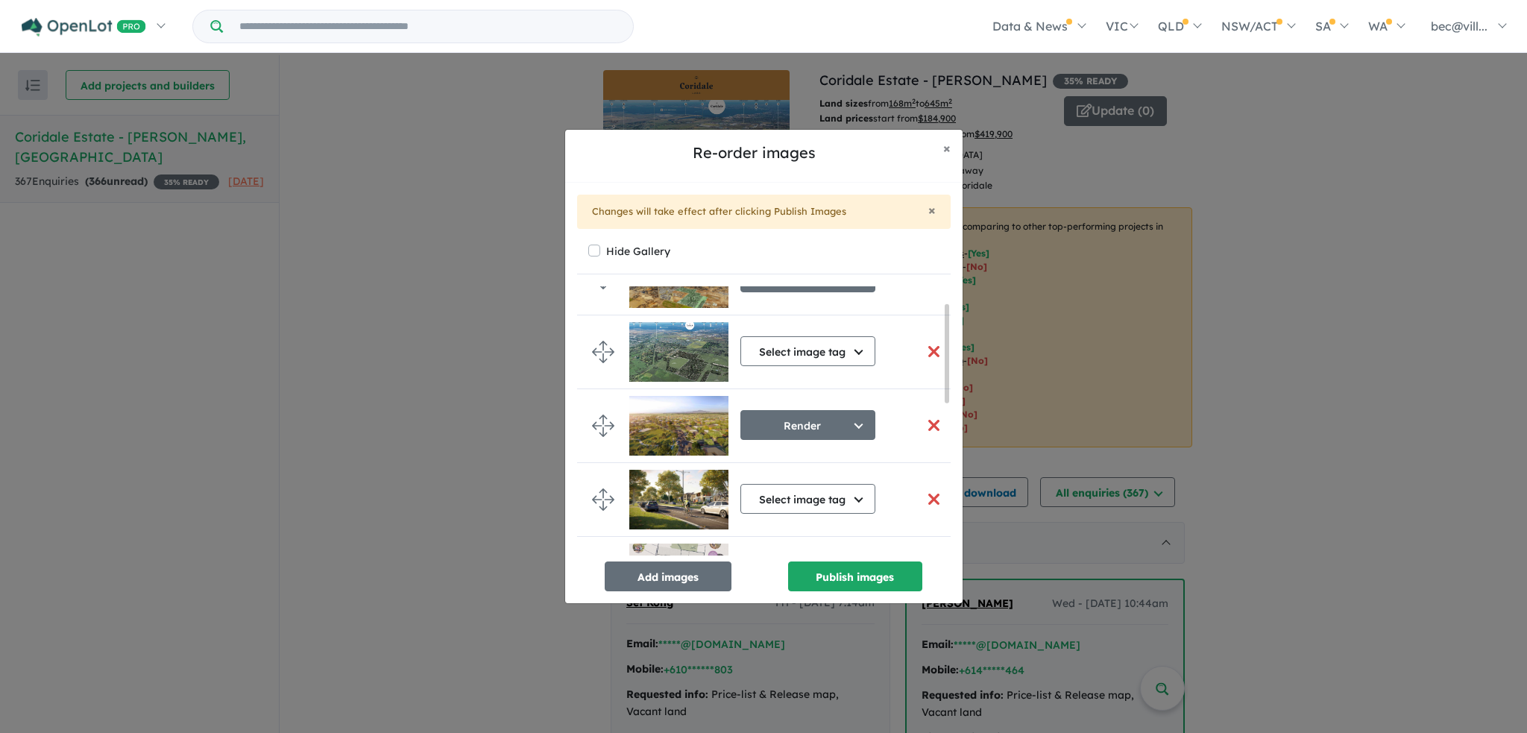
click at [930, 350] on button "button" at bounding box center [934, 351] width 31 height 32
click at [834, 352] on button "Select image tag" at bounding box center [807, 351] width 135 height 30
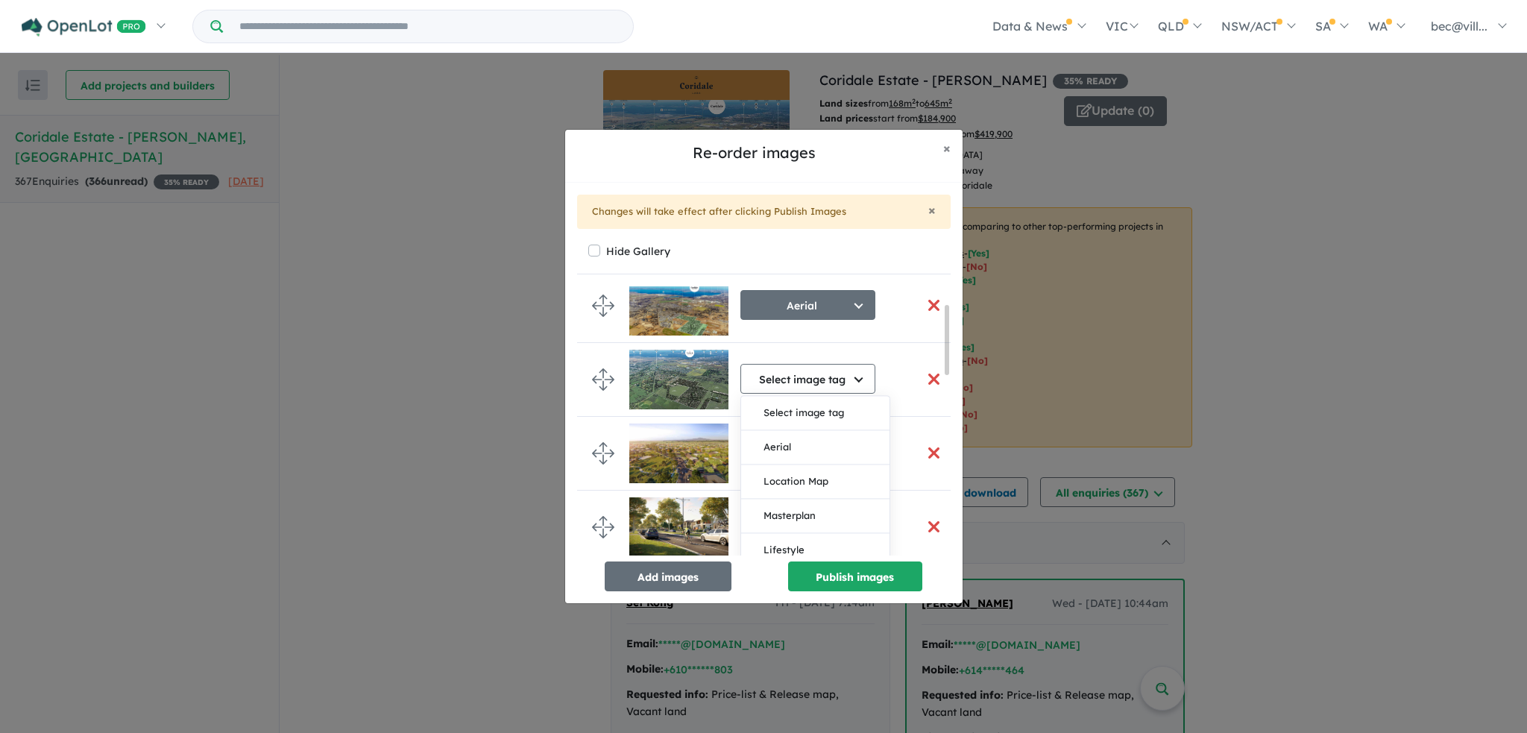
scroll to position [0, 0]
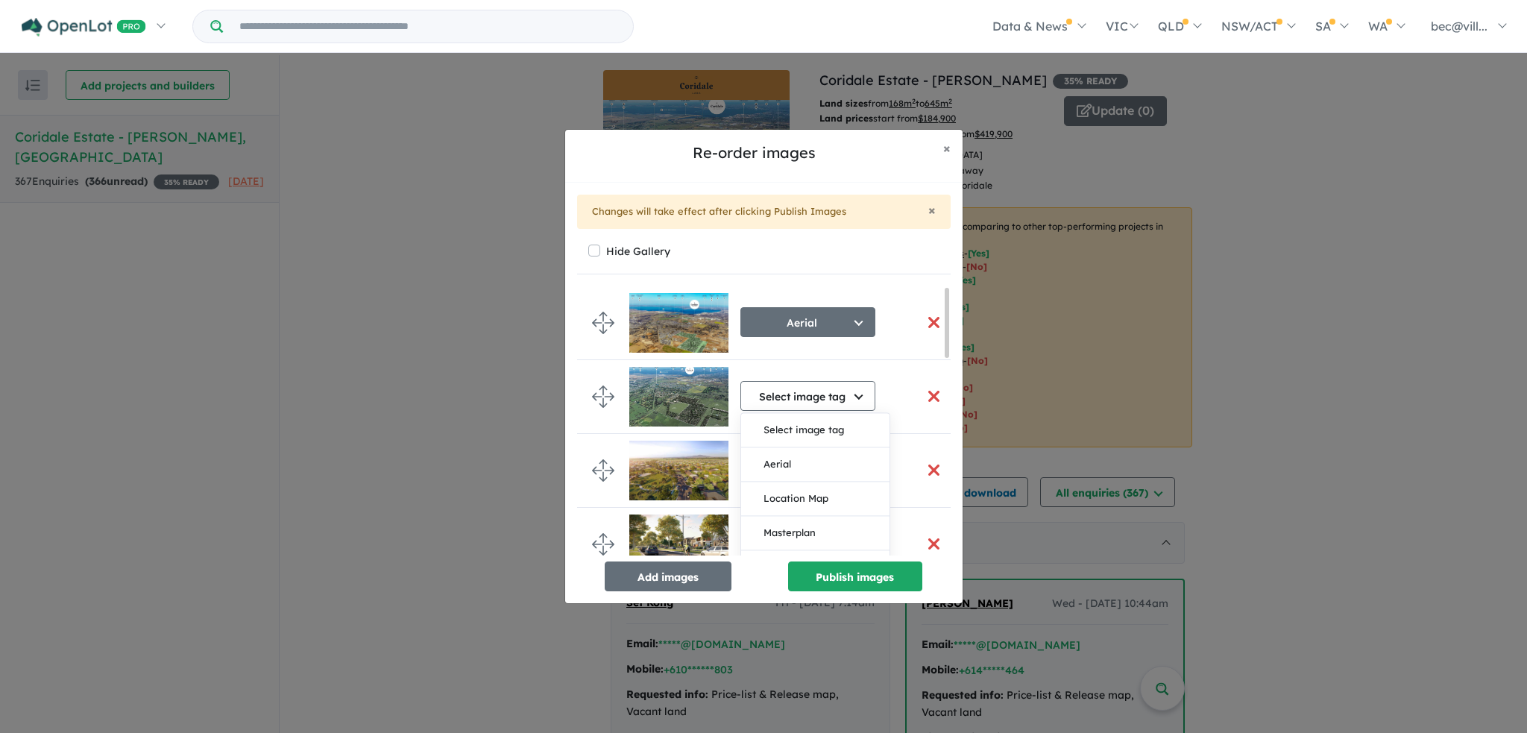
drag, startPoint x: 945, startPoint y: 515, endPoint x: 942, endPoint y: 272, distance: 243.1
click at [942, 273] on div "Hide Gallery Aerial Select image tag Aerial Location Map Masterplan Lifestyle A…" at bounding box center [764, 416] width 374 height 350
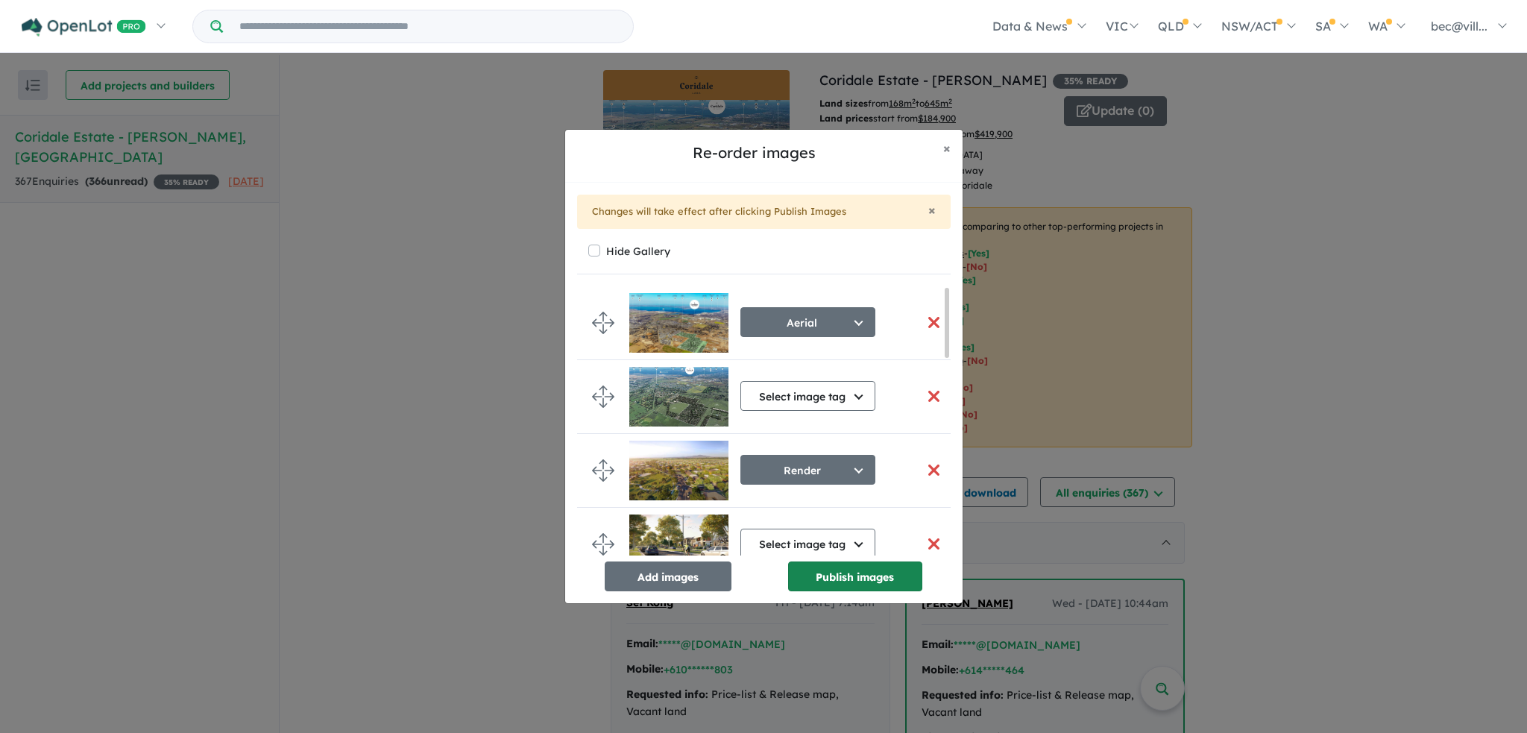
click at [879, 582] on button "Publish images" at bounding box center [855, 576] width 134 height 30
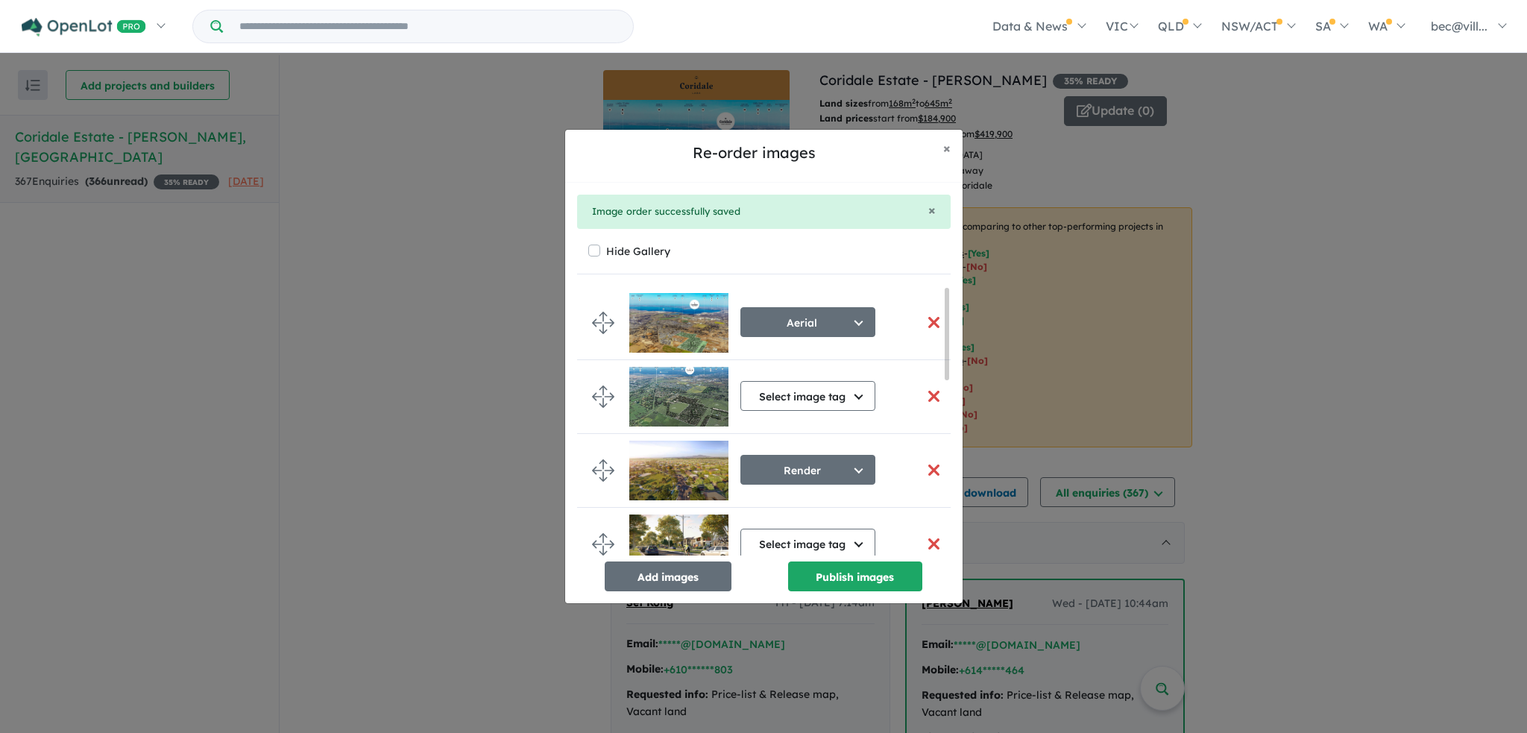
click at [928, 396] on button "button" at bounding box center [934, 396] width 31 height 32
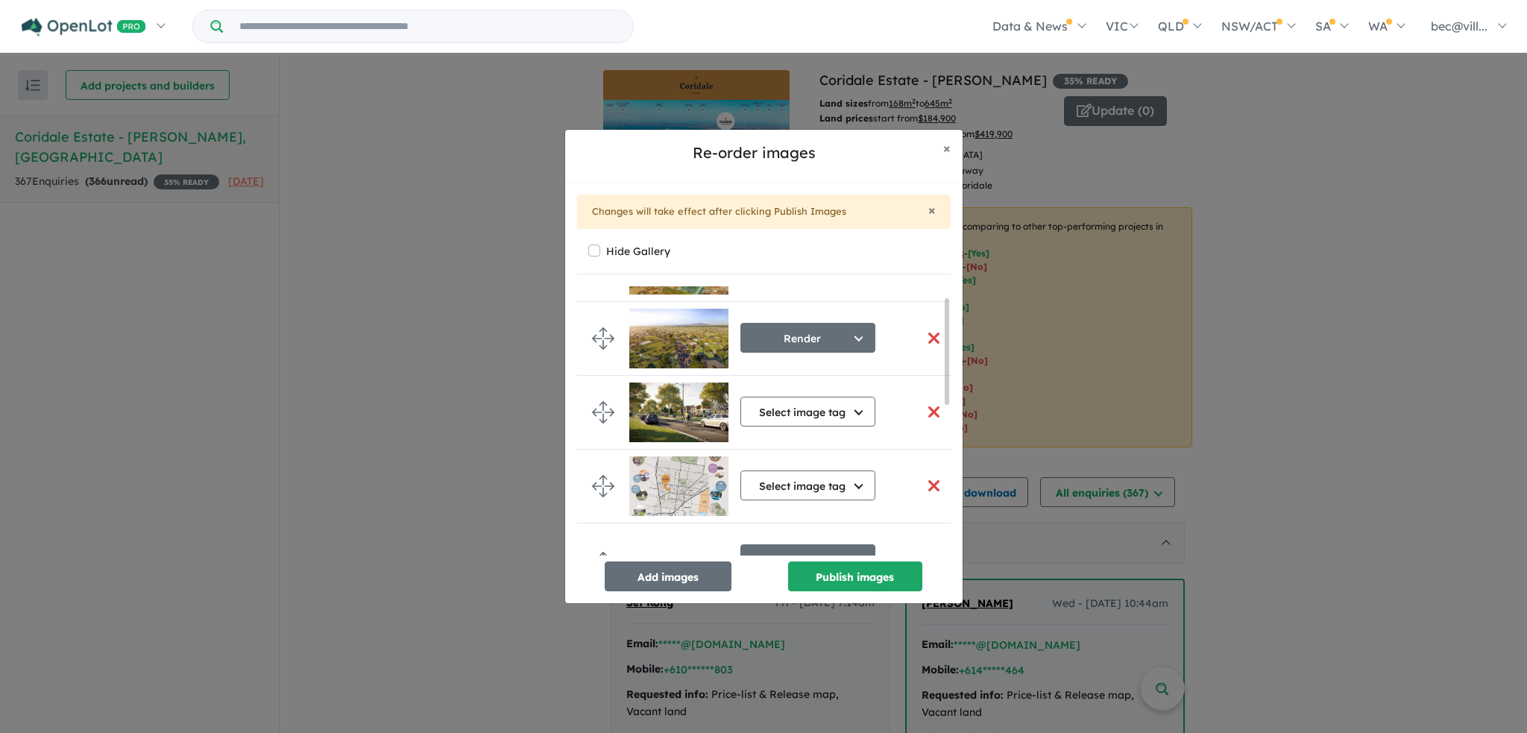
scroll to position [75, 0]
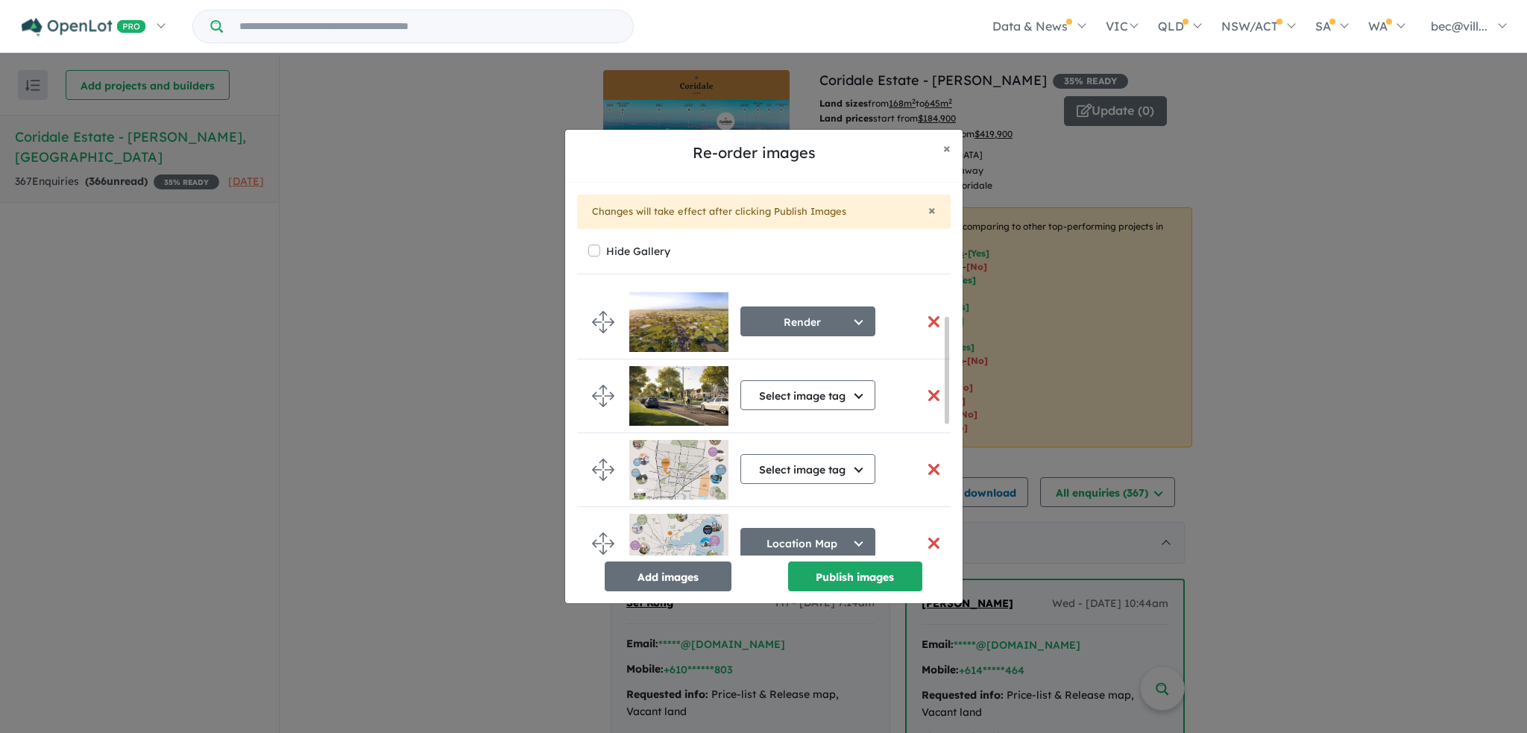
click at [925, 399] on button "button" at bounding box center [934, 395] width 31 height 32
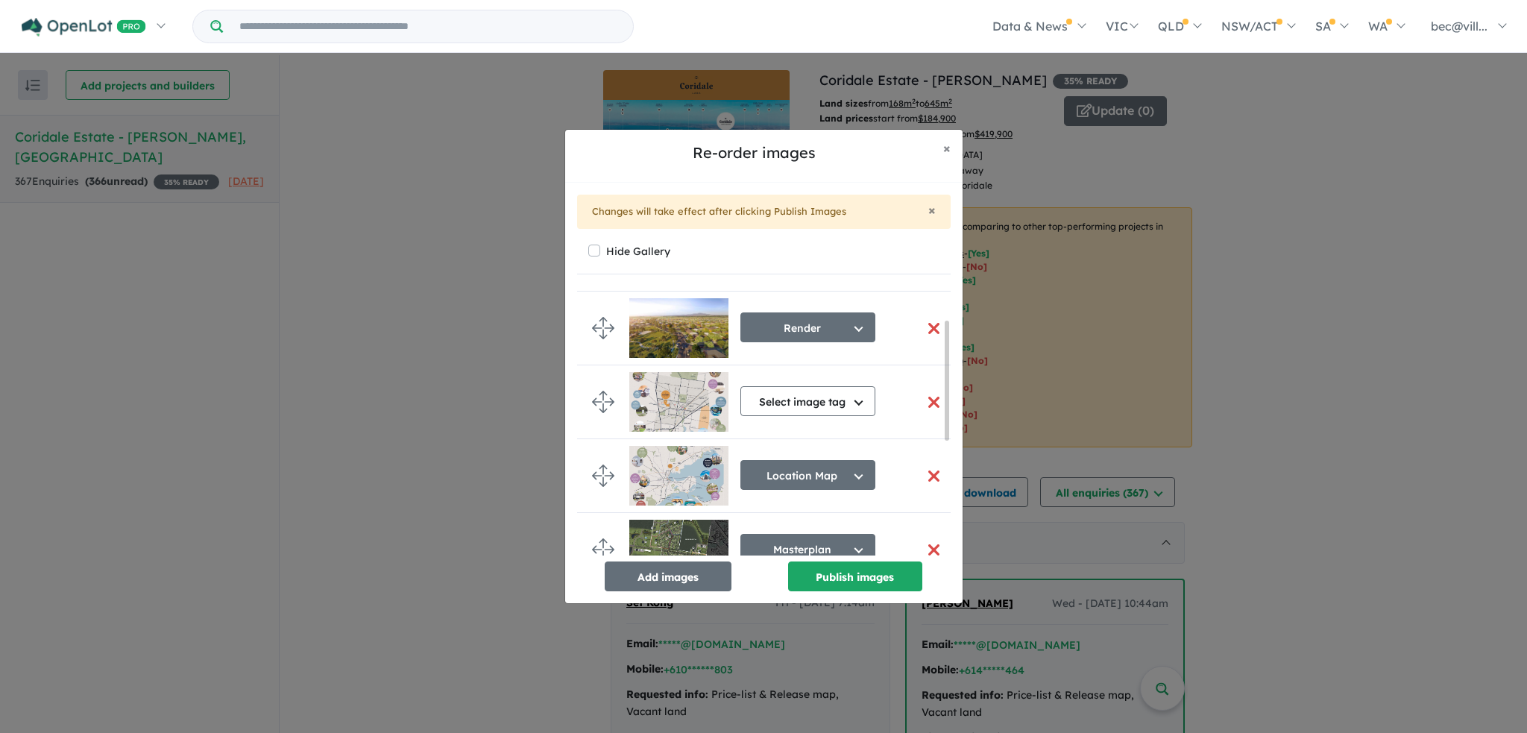
scroll to position [149, 0]
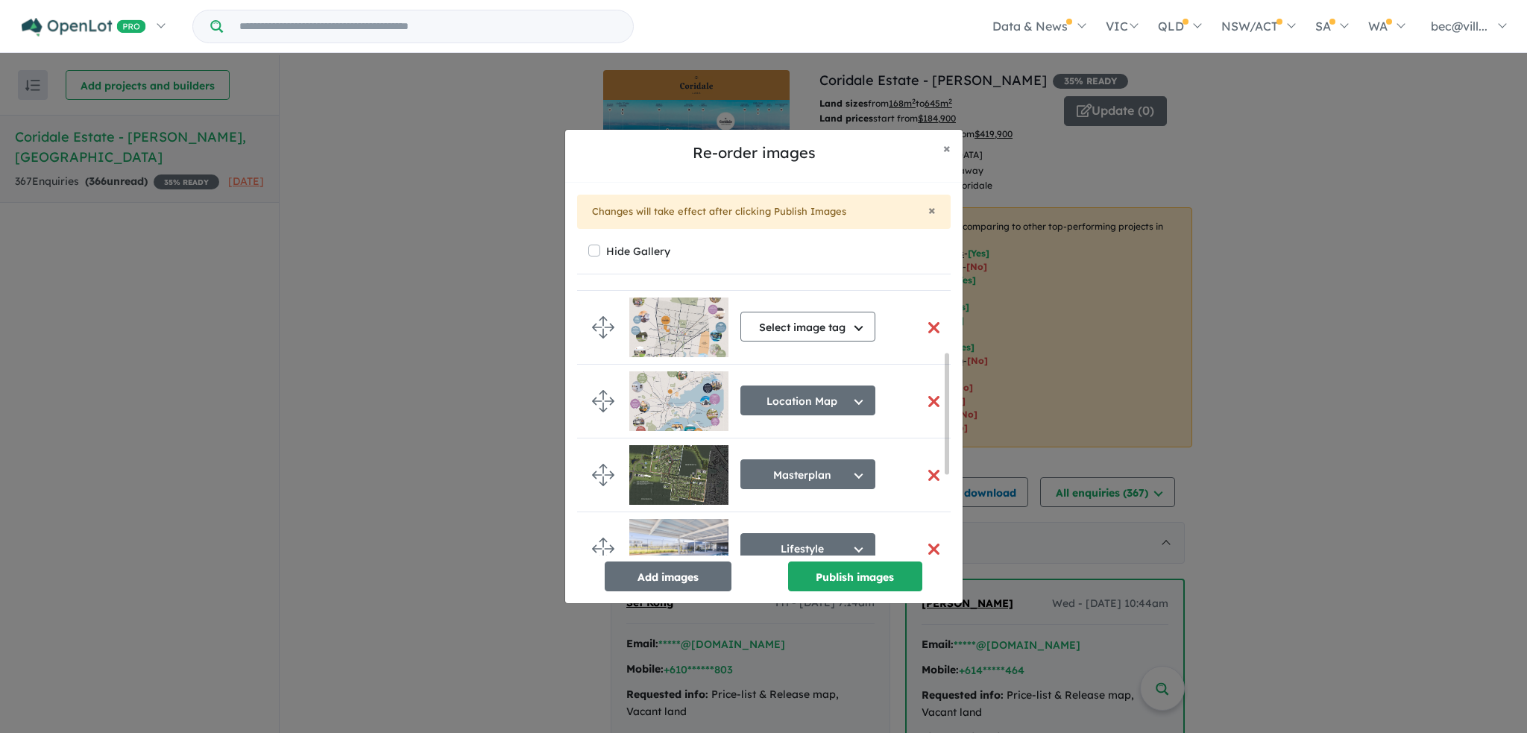
click at [930, 327] on button "button" at bounding box center [934, 328] width 31 height 32
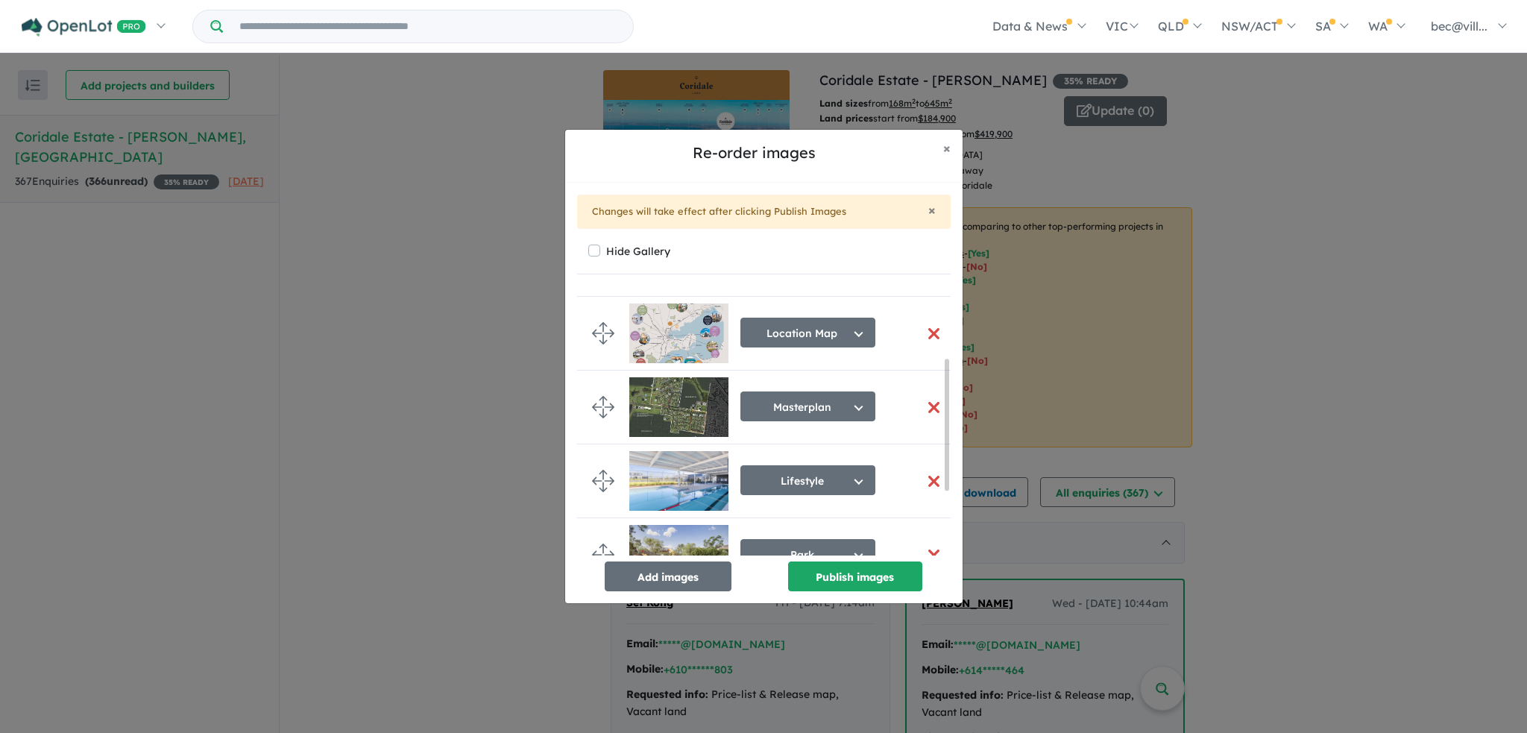
click at [930, 327] on button "button" at bounding box center [934, 334] width 31 height 32
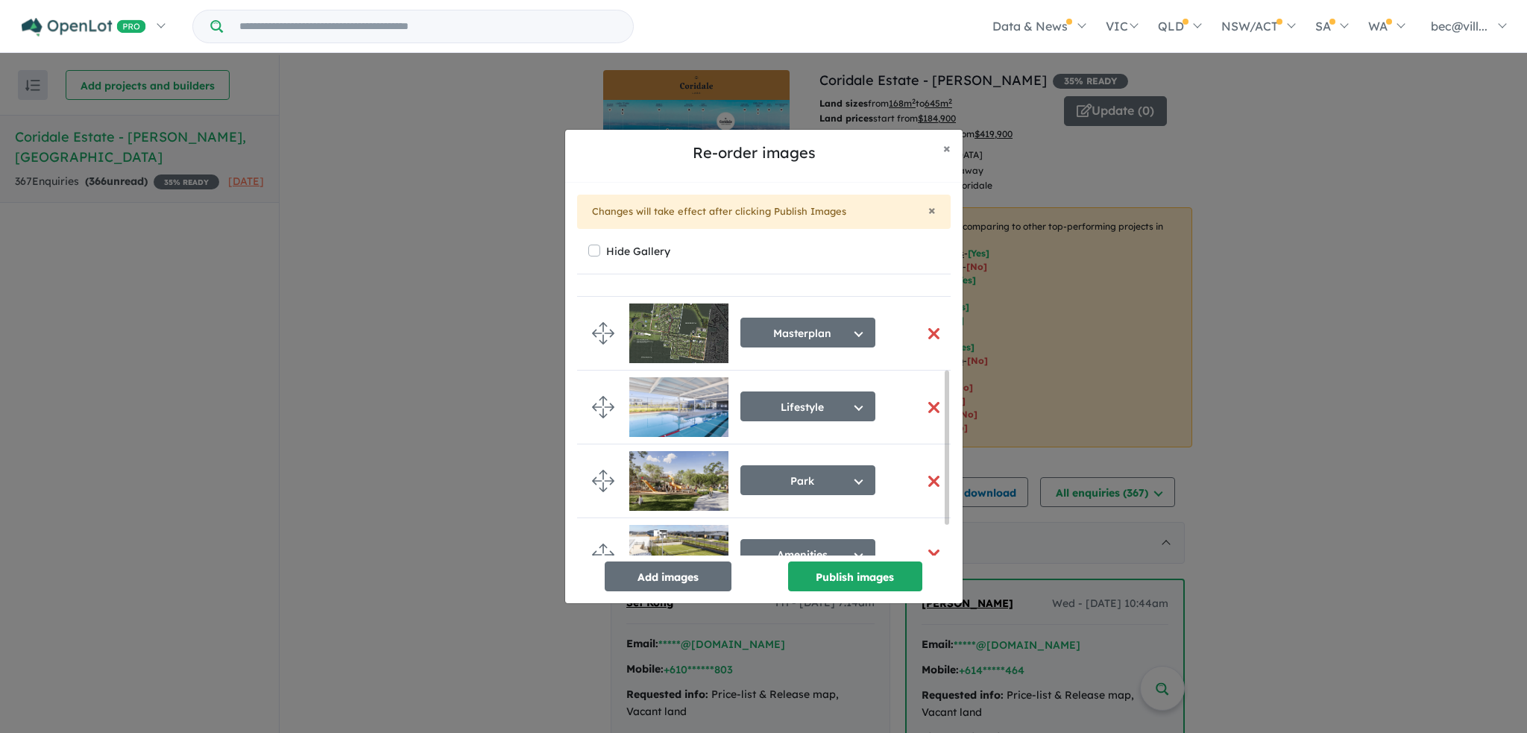
click at [930, 327] on button "button" at bounding box center [934, 334] width 31 height 32
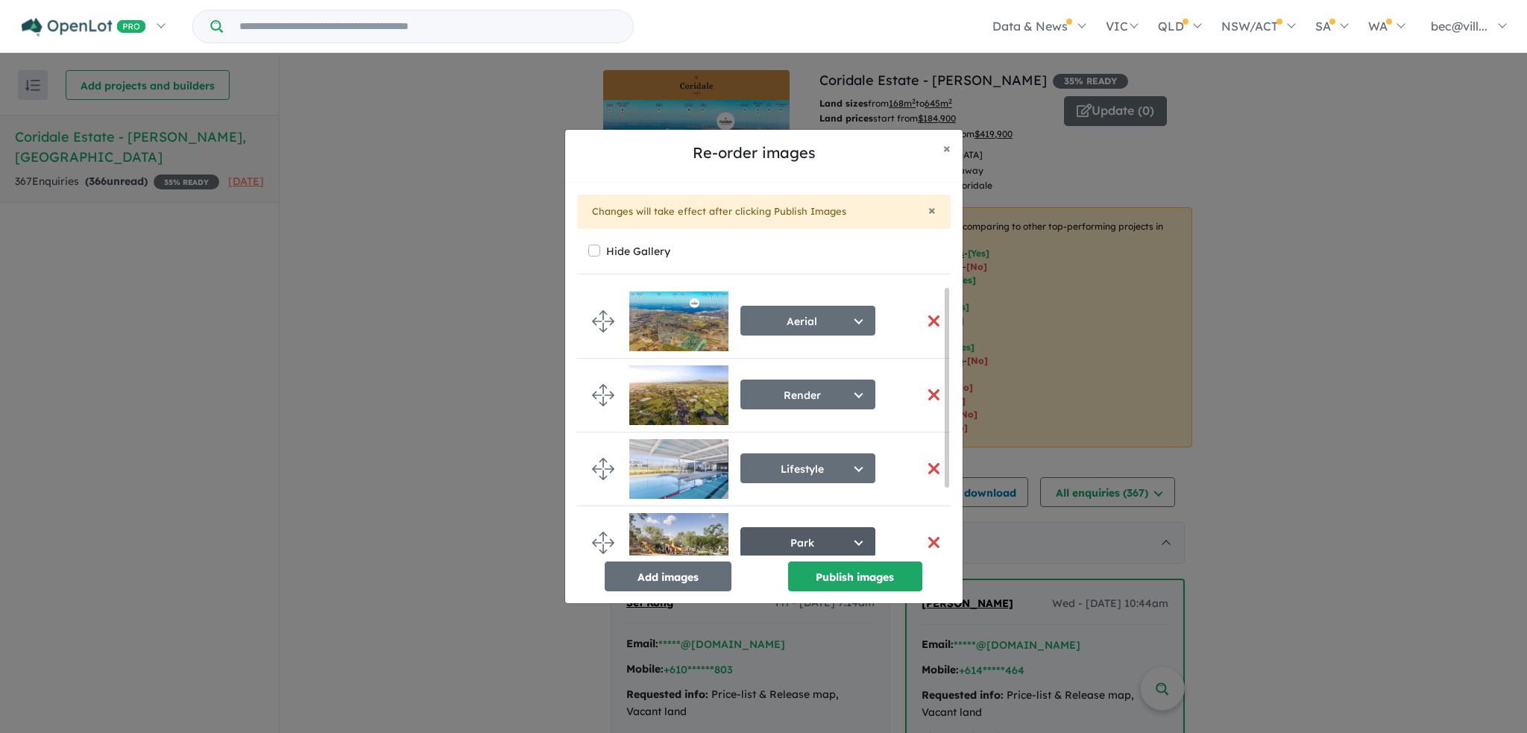
scroll to position [0, 0]
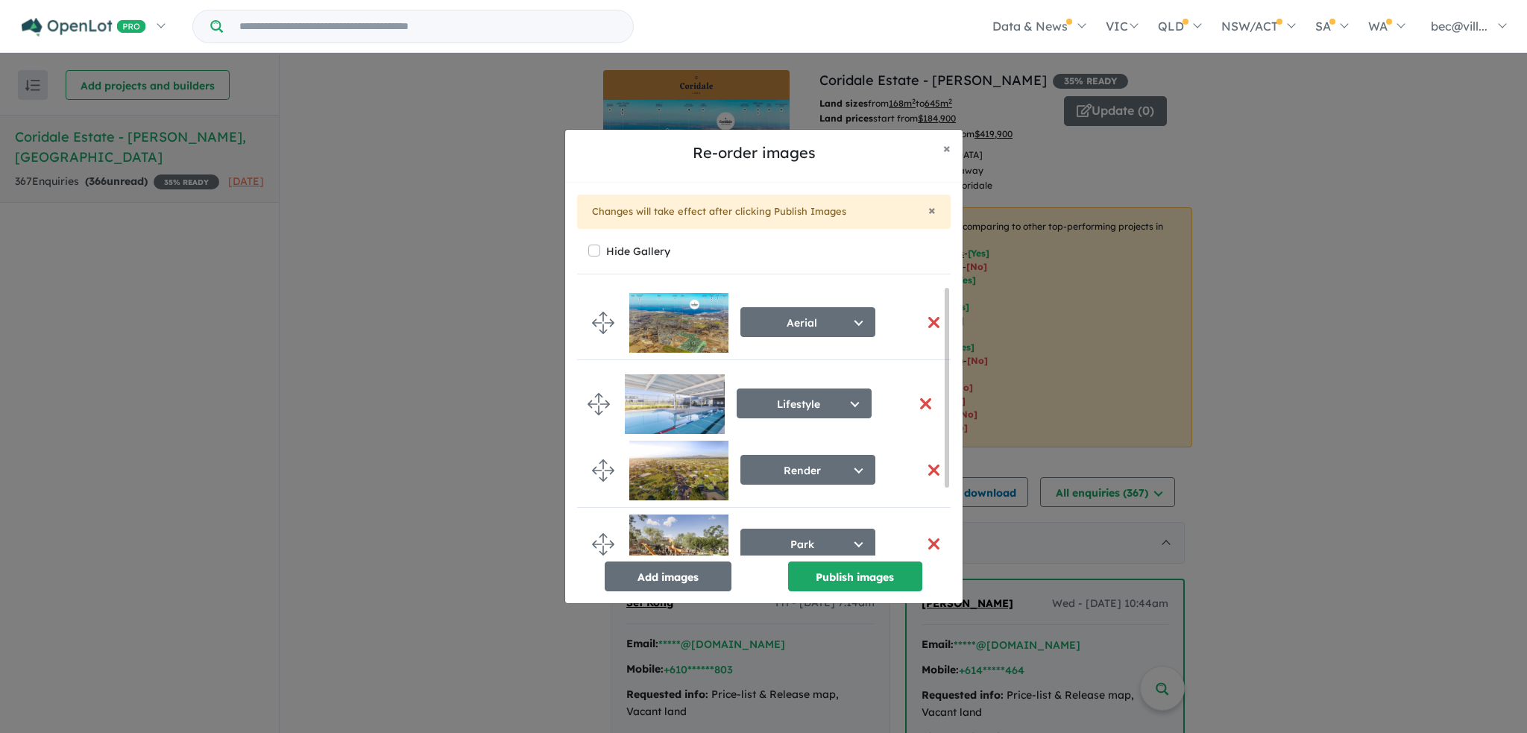
drag, startPoint x: 602, startPoint y: 470, endPoint x: 598, endPoint y: 400, distance: 70.2
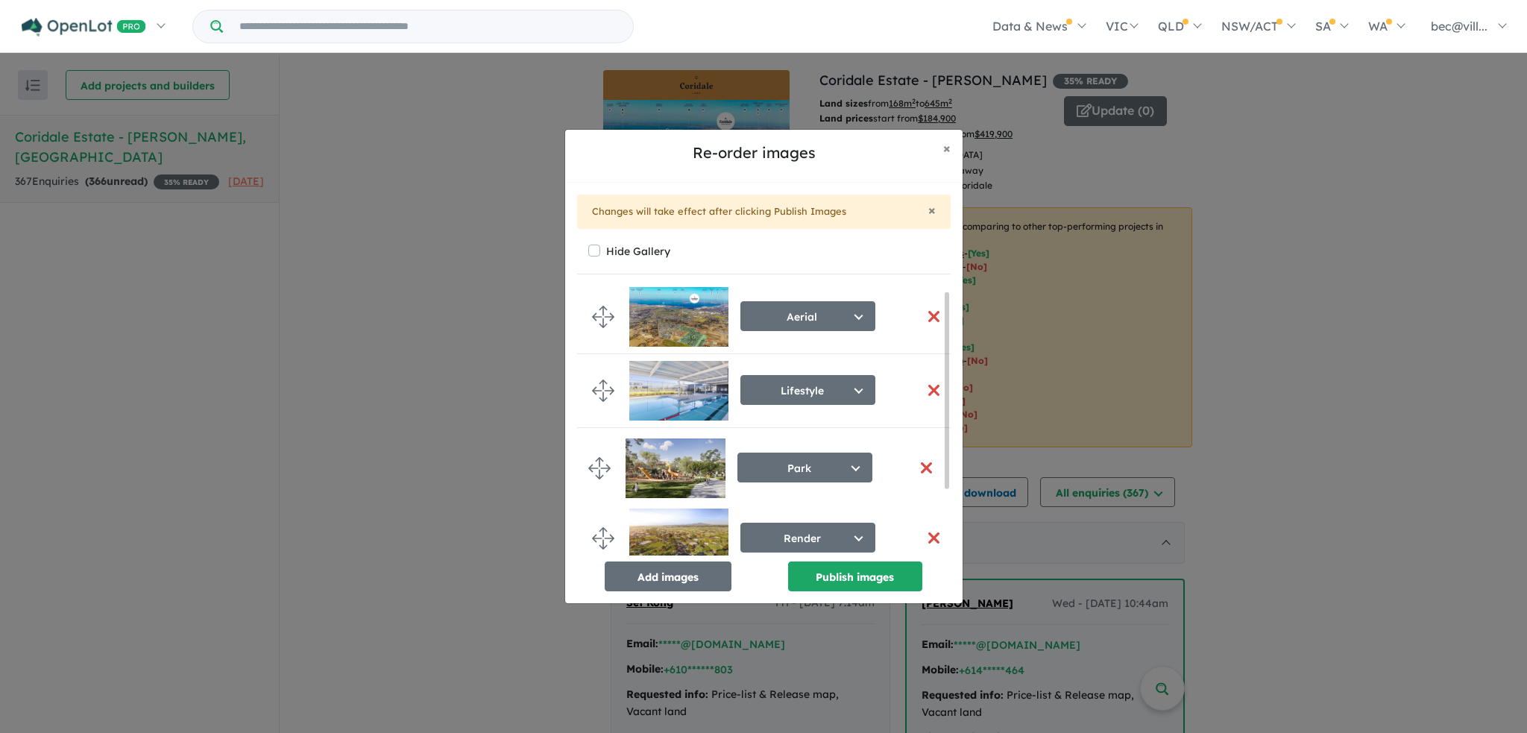
drag, startPoint x: 602, startPoint y: 538, endPoint x: 599, endPoint y: 461, distance: 76.1
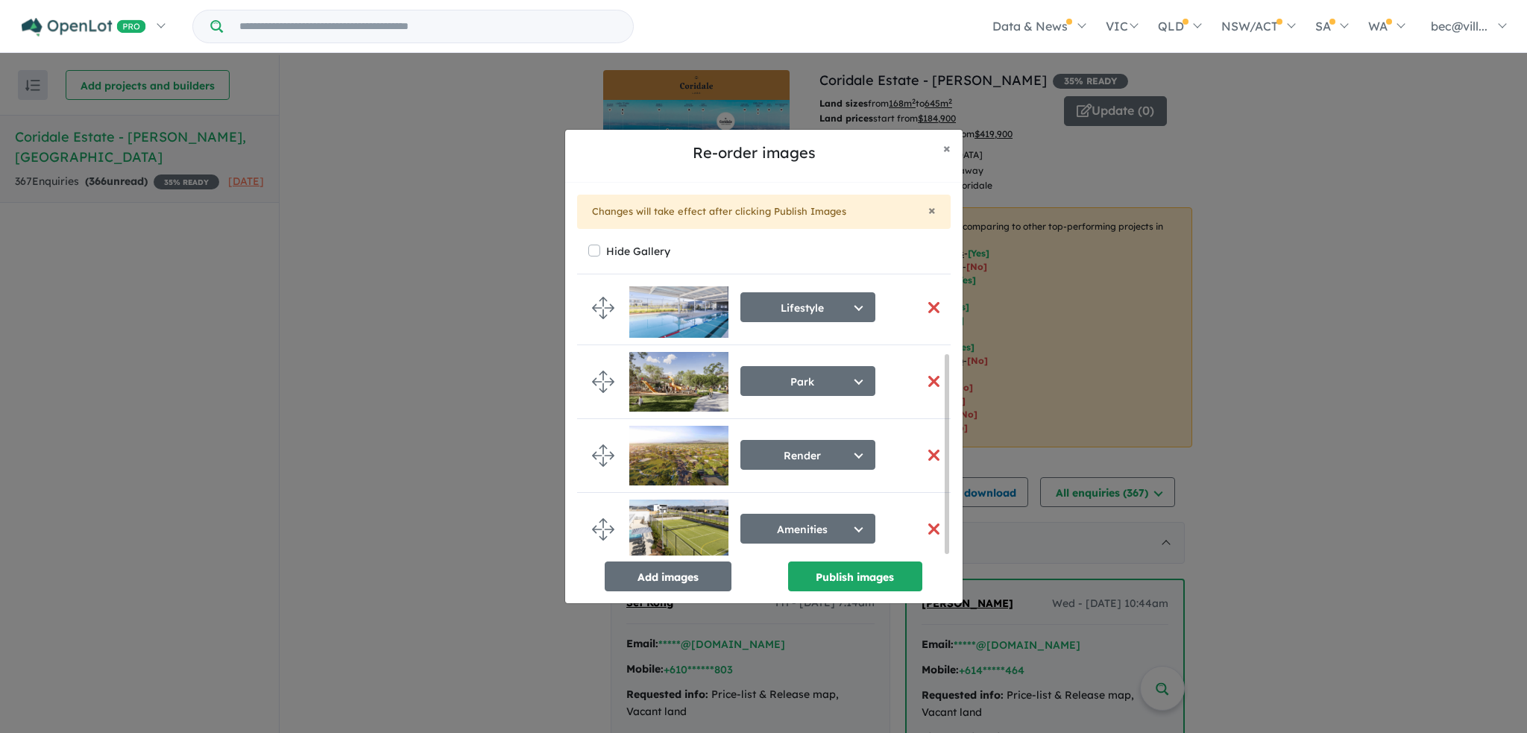
scroll to position [92, 0]
click at [857, 579] on button "Publish images" at bounding box center [855, 576] width 134 height 30
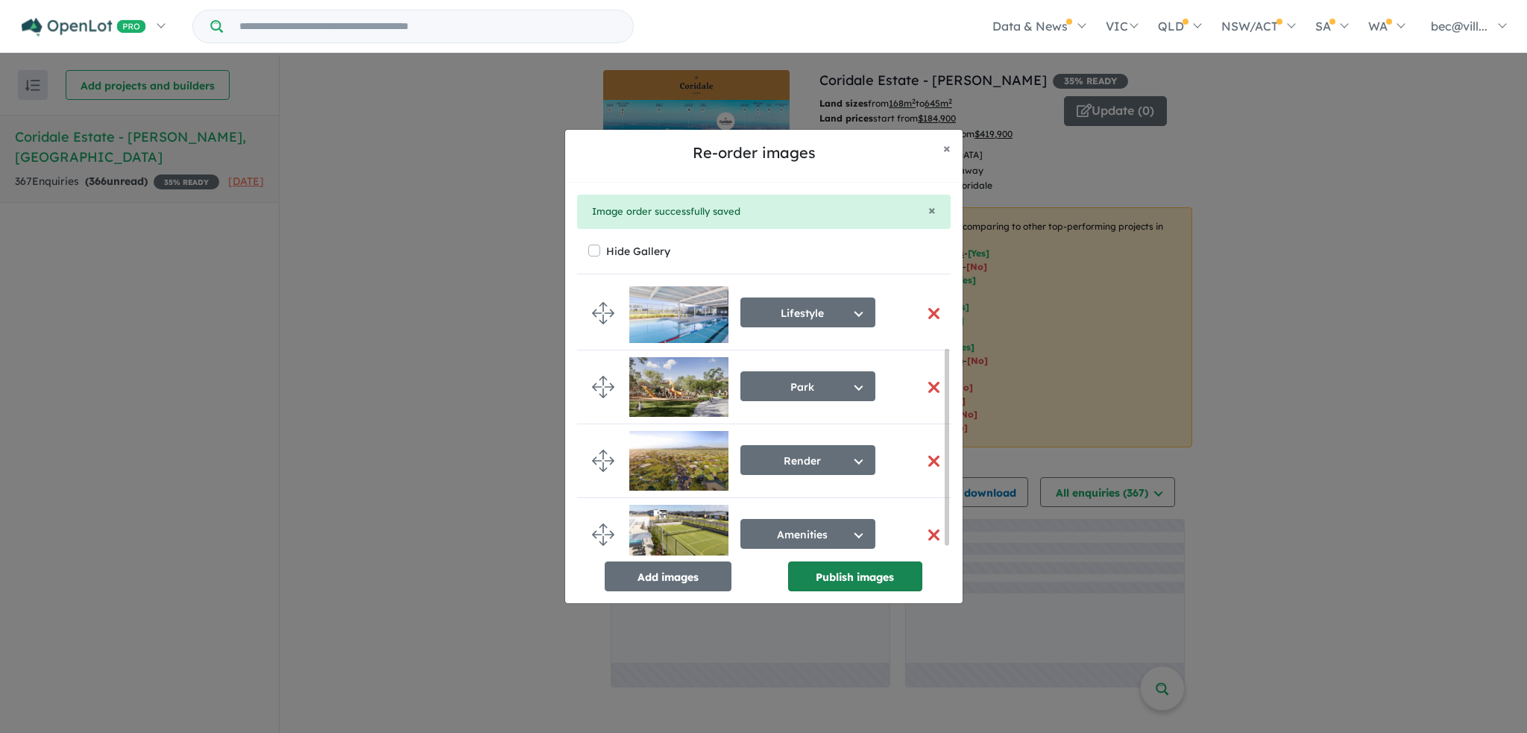
scroll to position [86, 0]
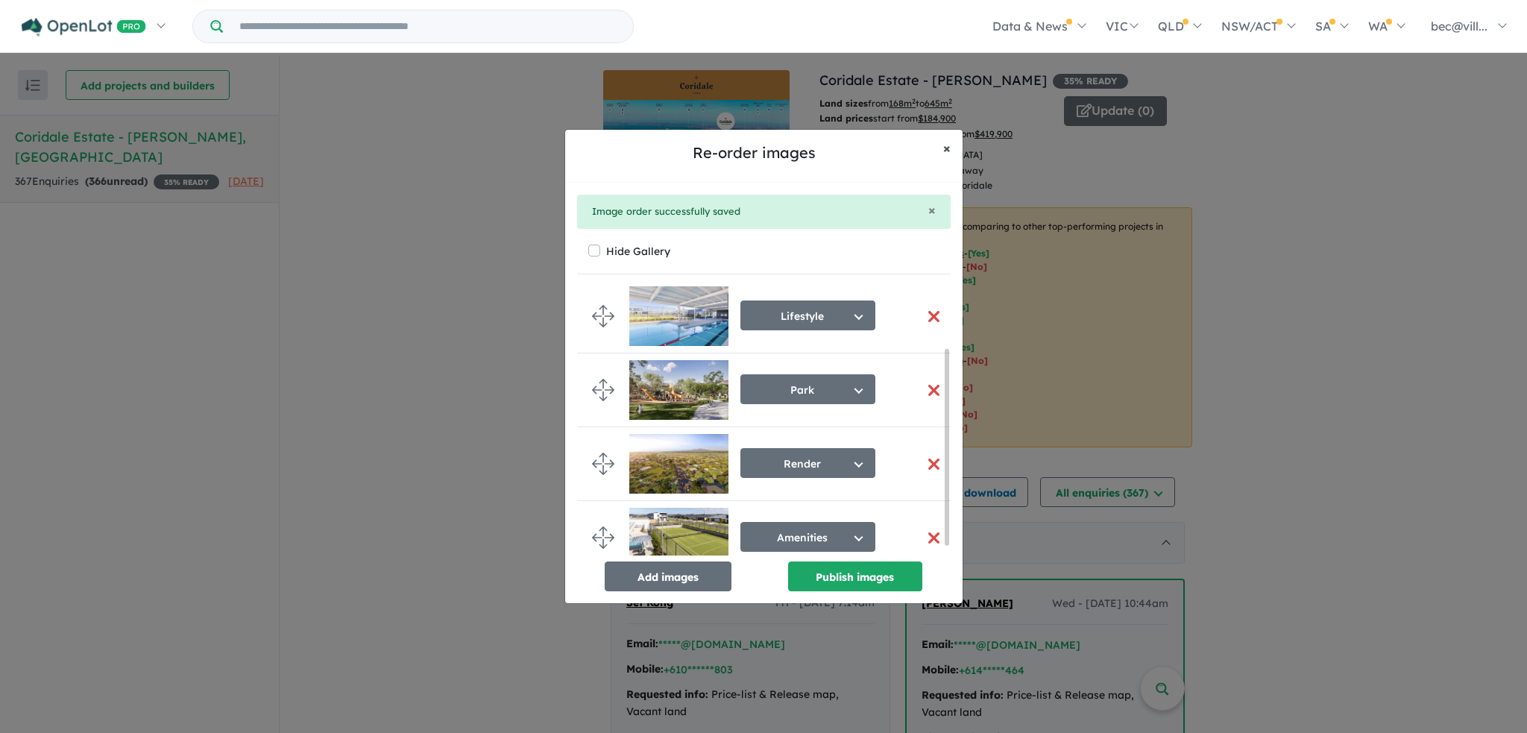
click at [944, 154] on span "×" at bounding box center [946, 147] width 7 height 17
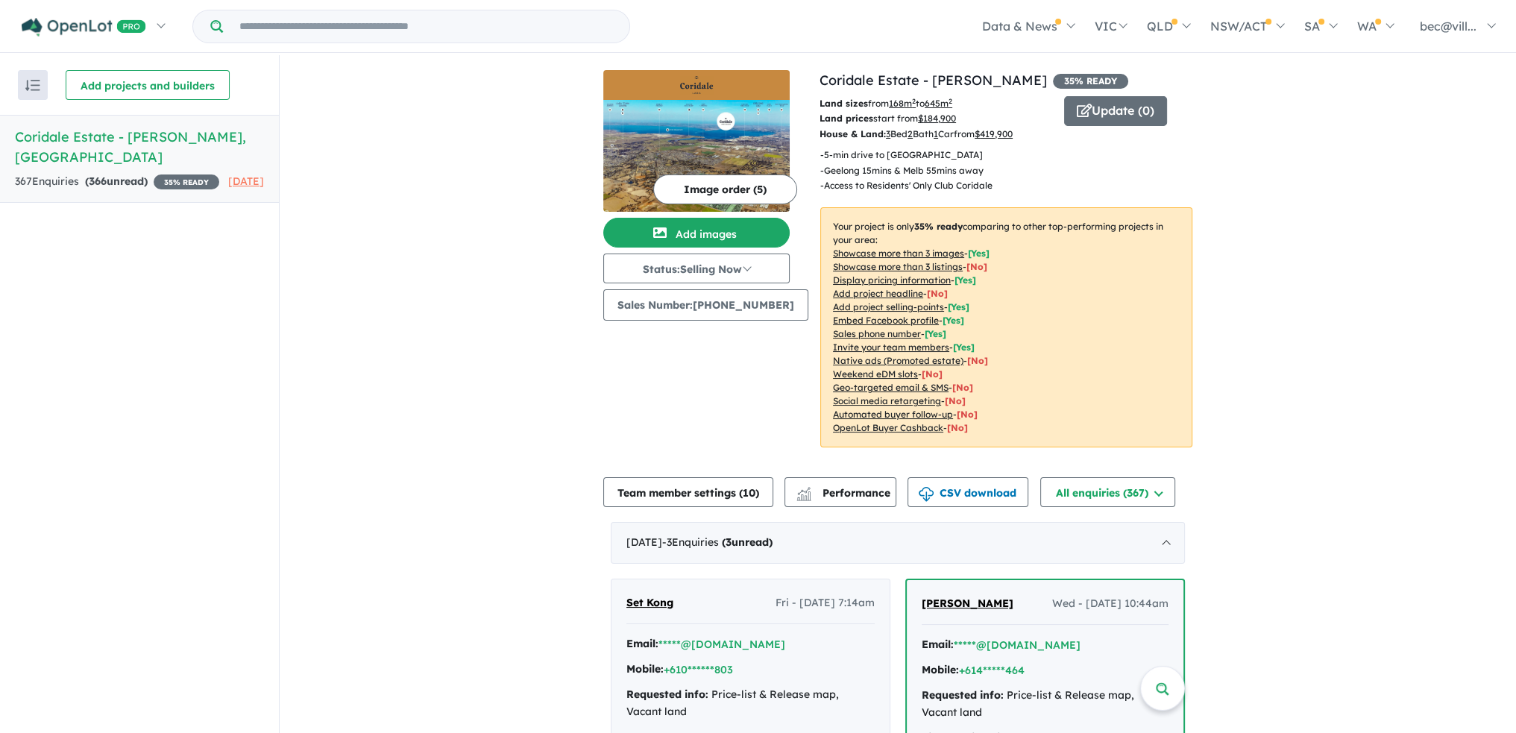
click at [876, 293] on u "Add project headline" at bounding box center [878, 293] width 90 height 11
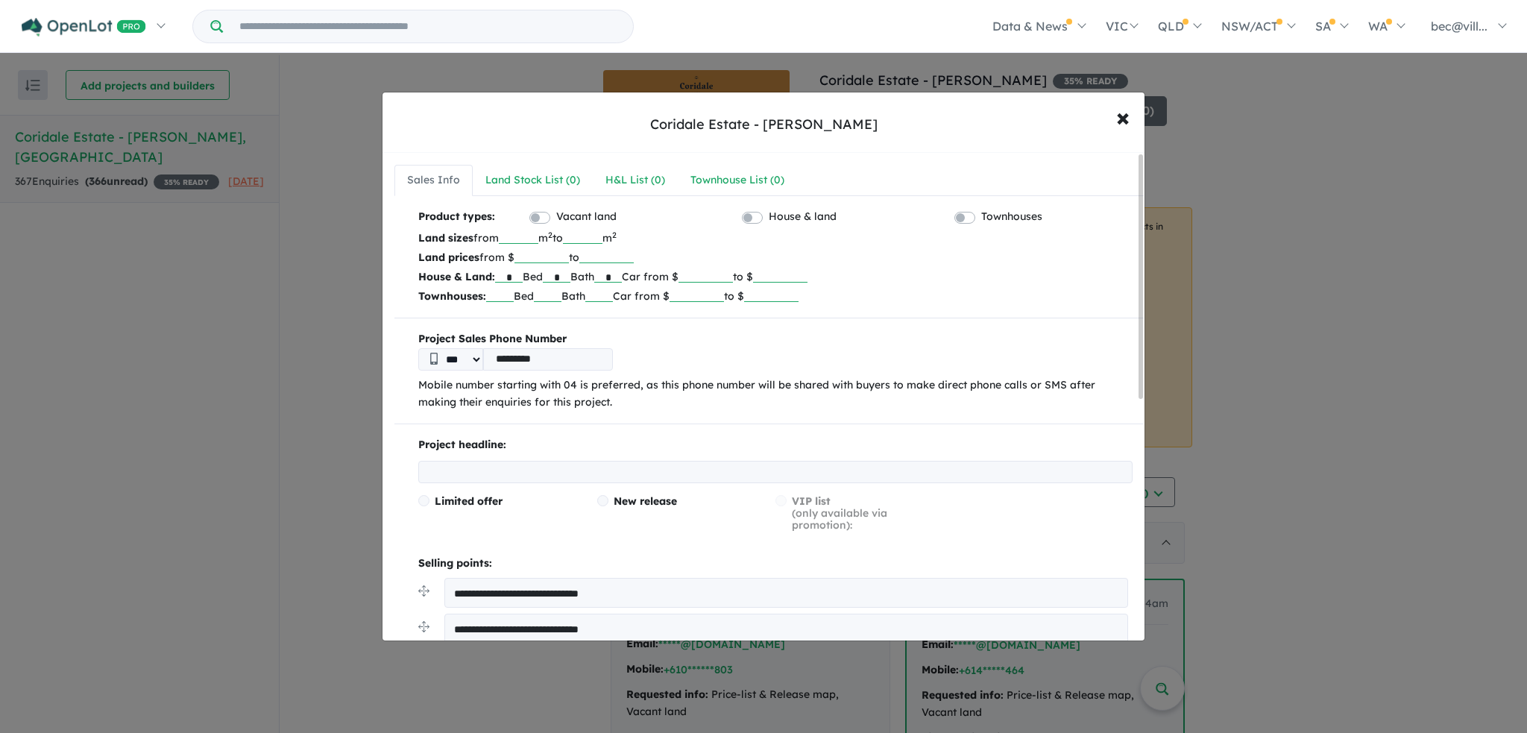
click at [501, 461] on input "text" at bounding box center [775, 472] width 714 height 22
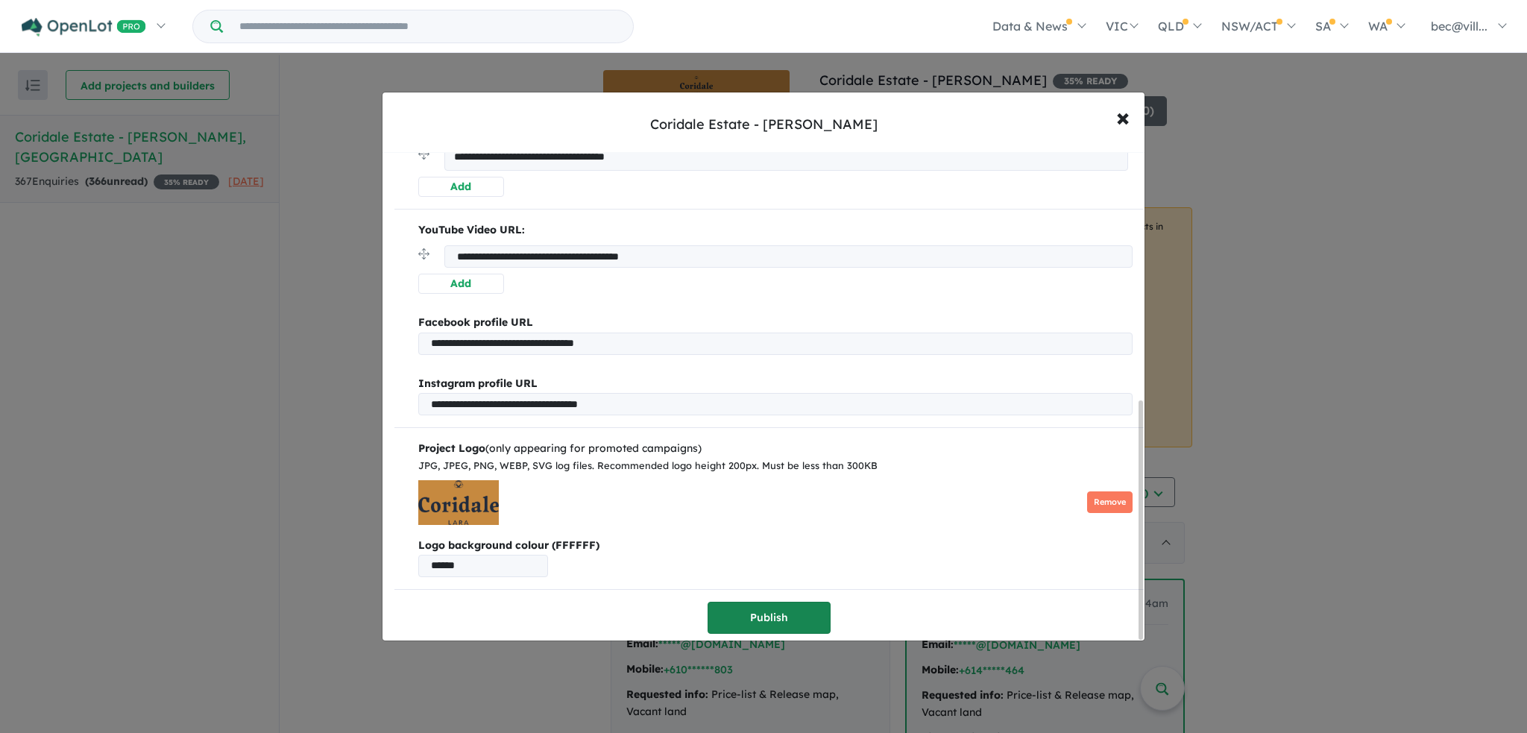
type input "**********"
click at [757, 608] on button "Publish" at bounding box center [769, 618] width 123 height 32
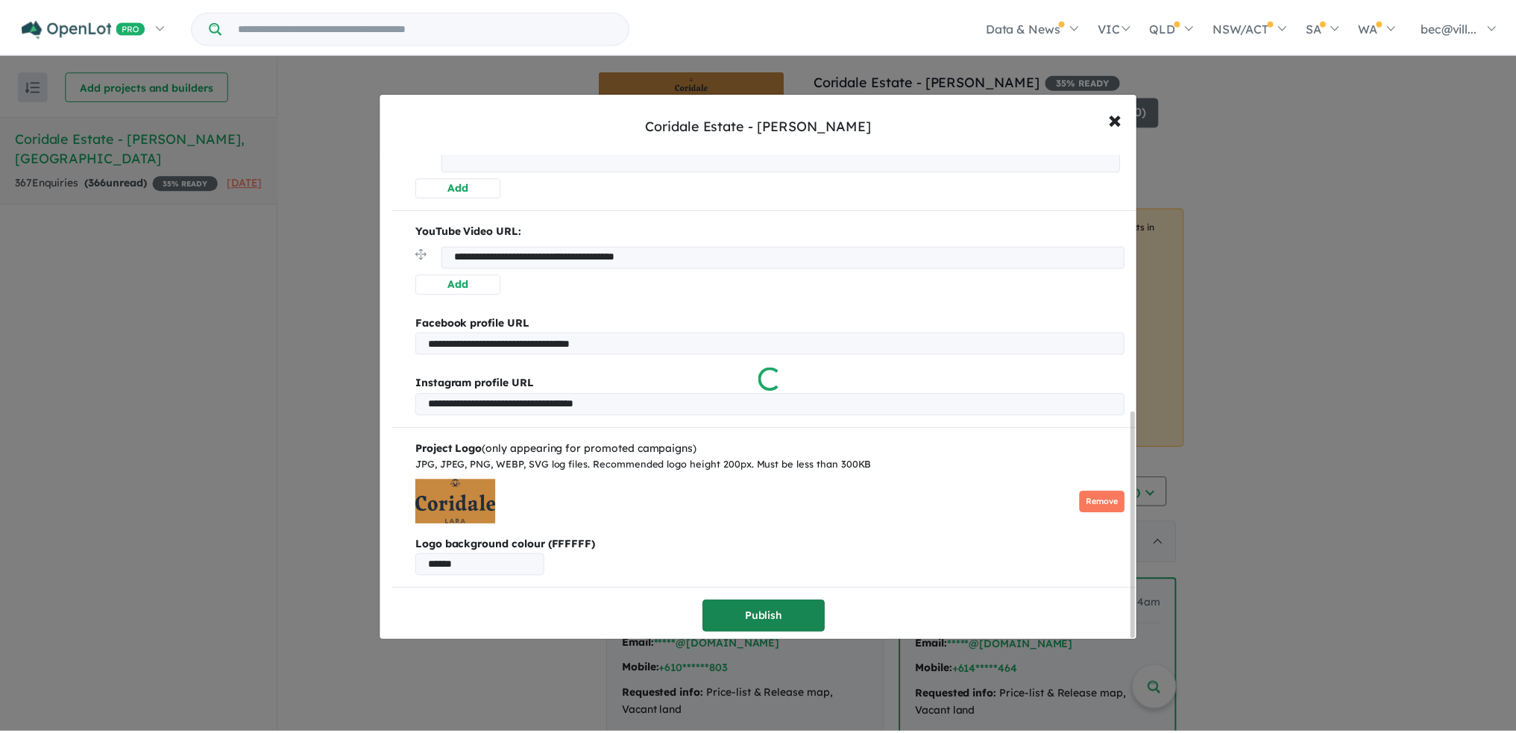
scroll to position [0, 0]
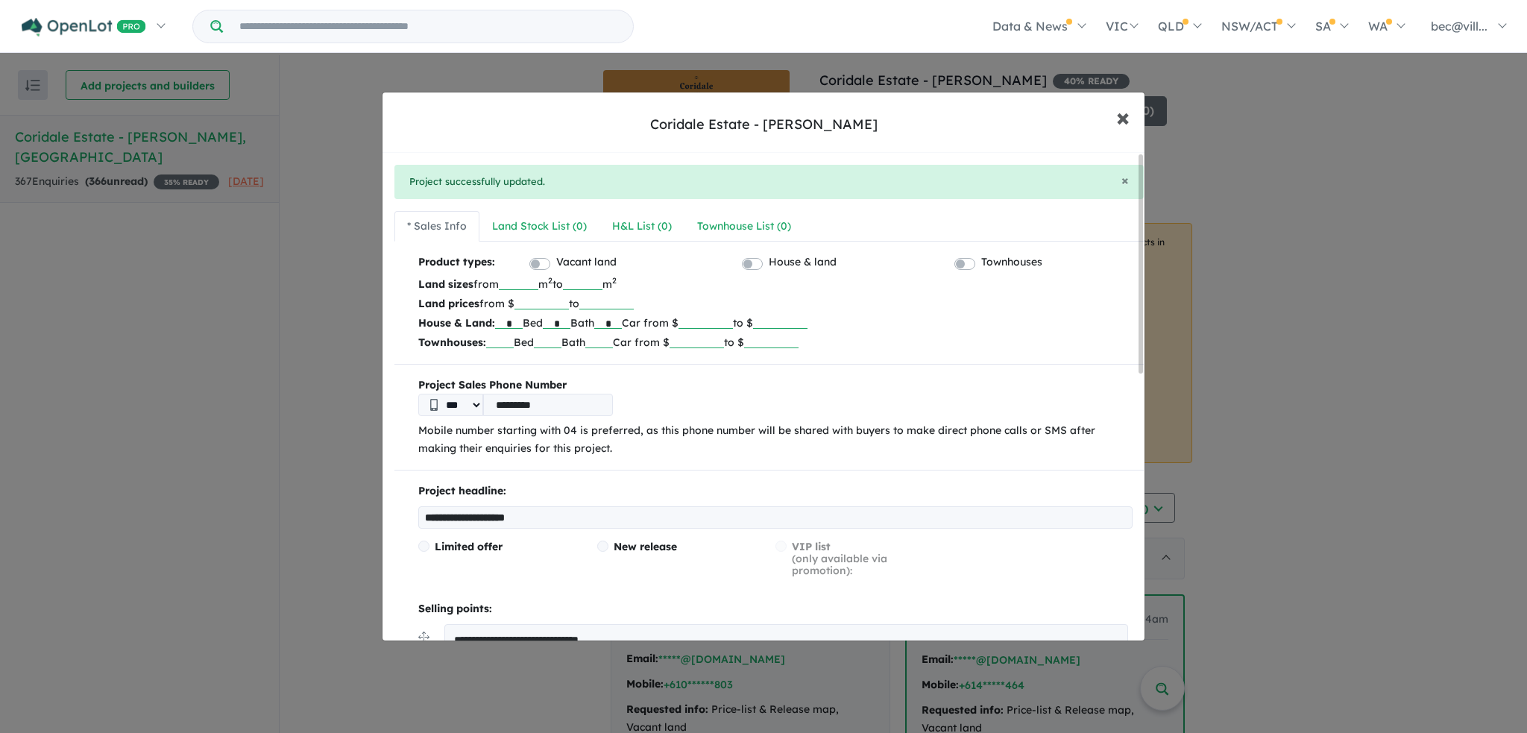
click at [1124, 118] on span "×" at bounding box center [1122, 117] width 13 height 32
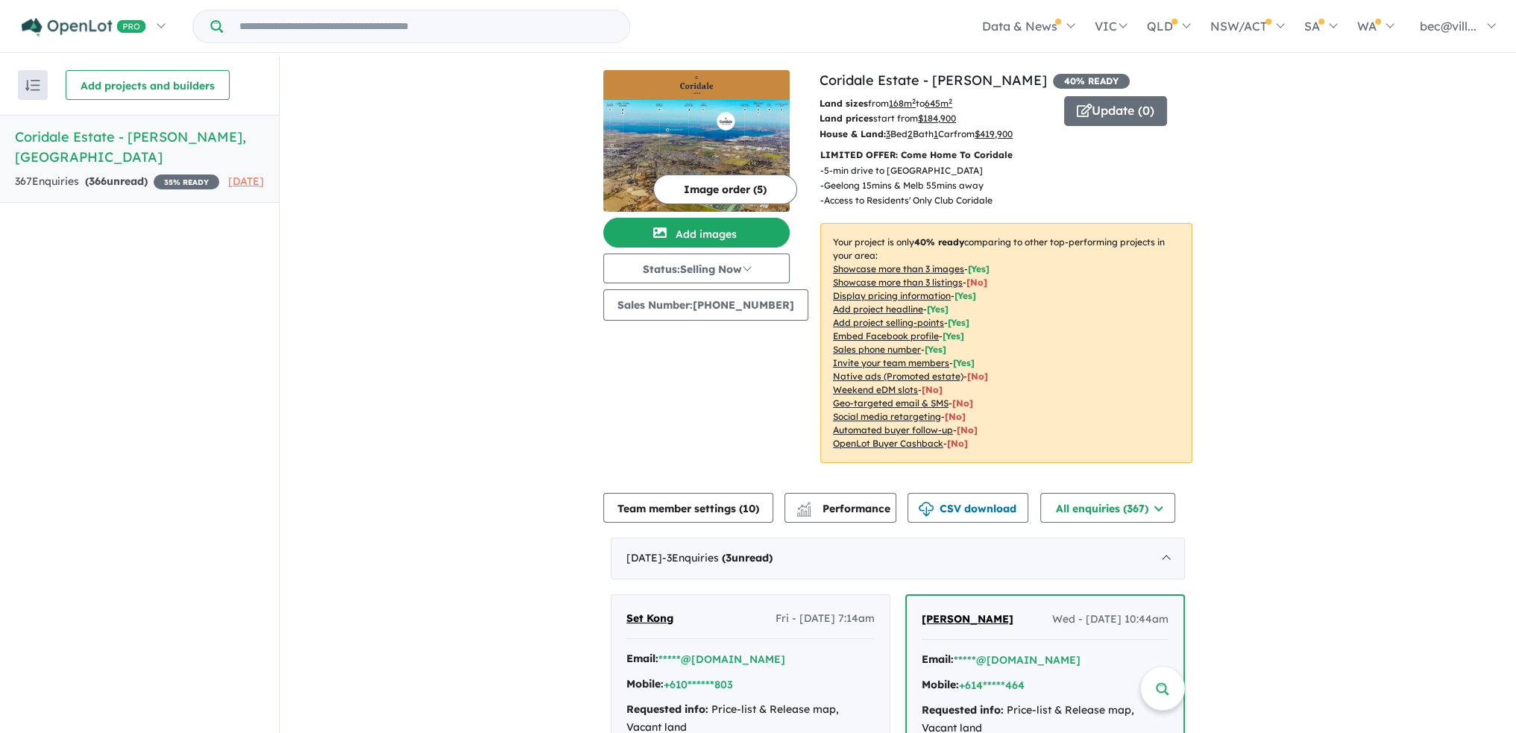
click at [886, 279] on u "Showcase more than 3 listings" at bounding box center [898, 282] width 130 height 11
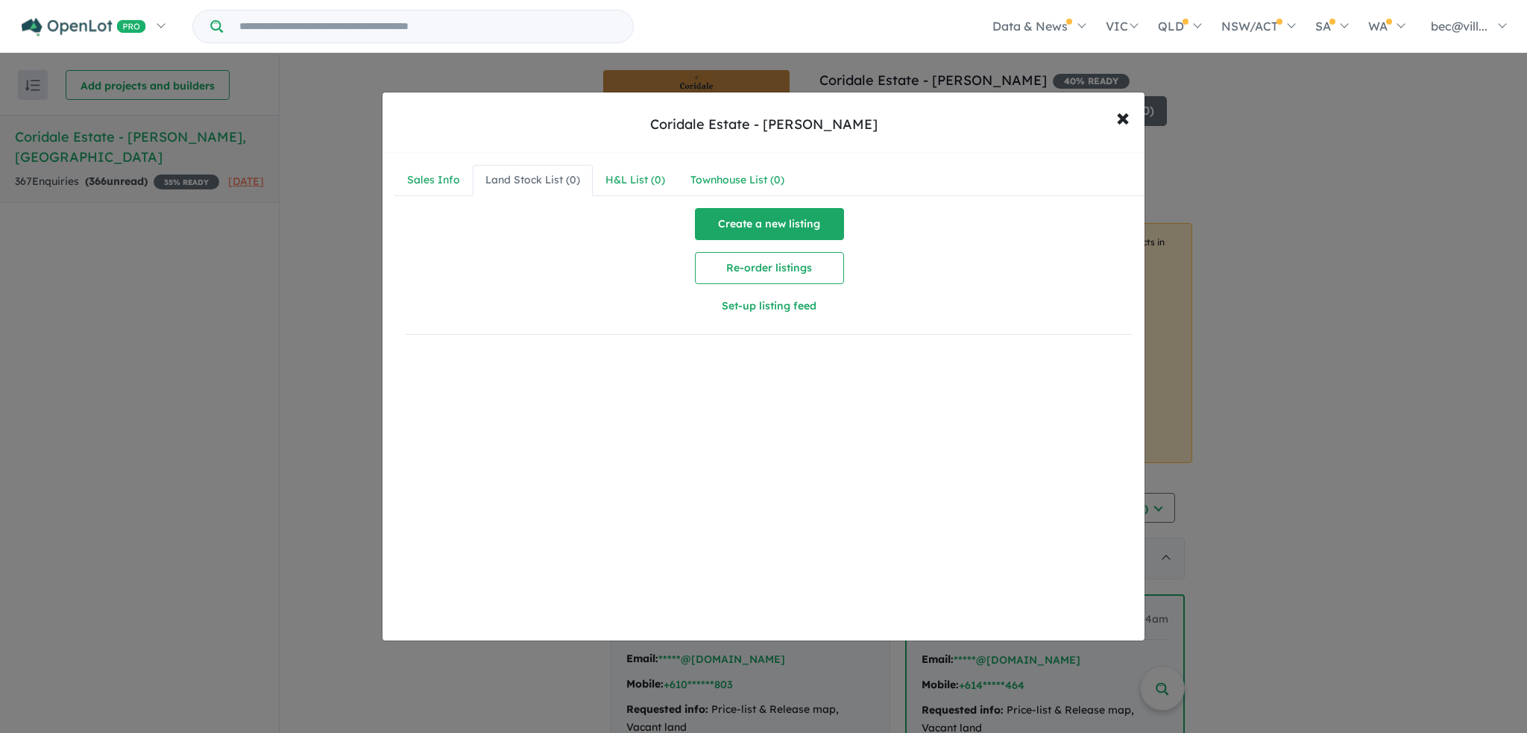
click at [780, 224] on button "Create a new listing" at bounding box center [769, 224] width 149 height 32
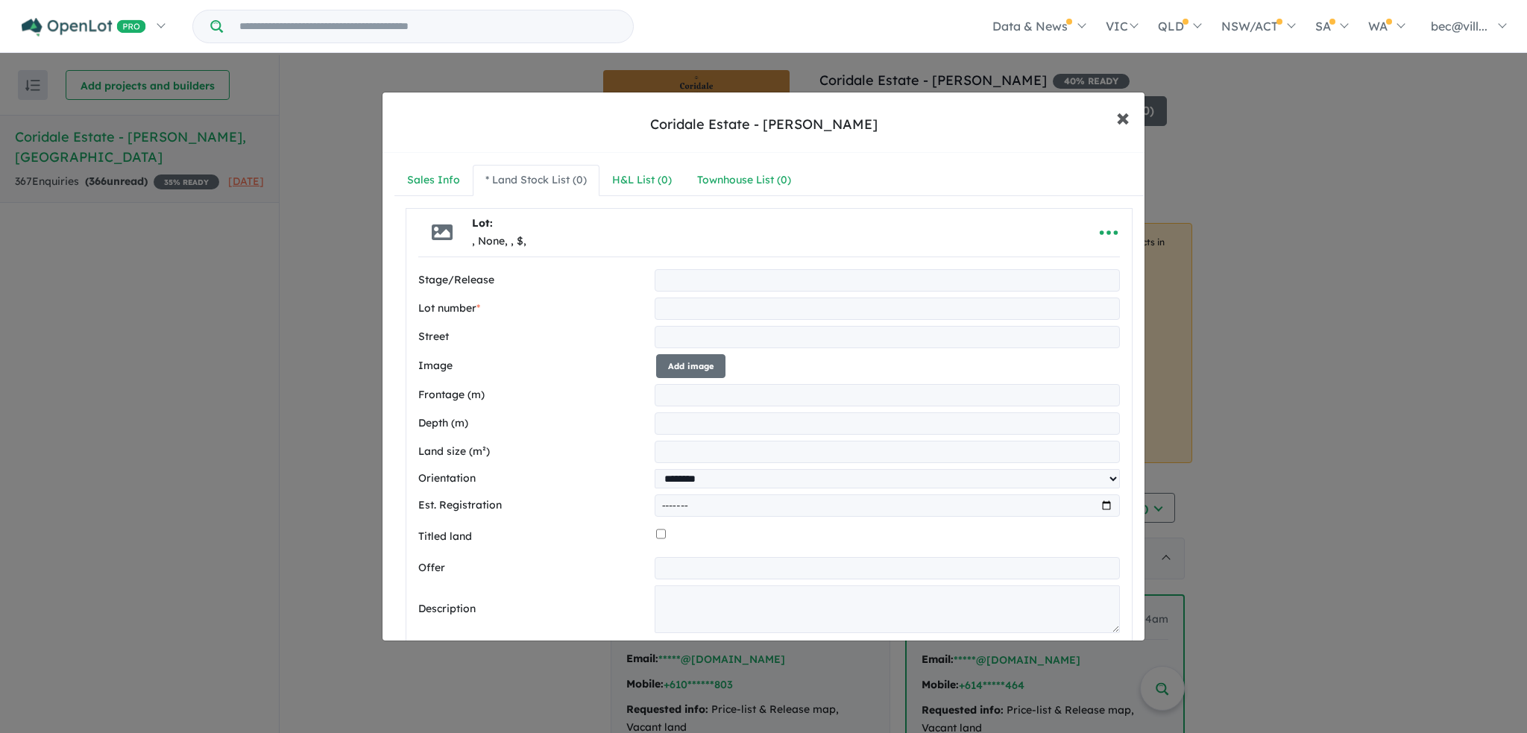
click at [1123, 125] on span "×" at bounding box center [1122, 117] width 13 height 32
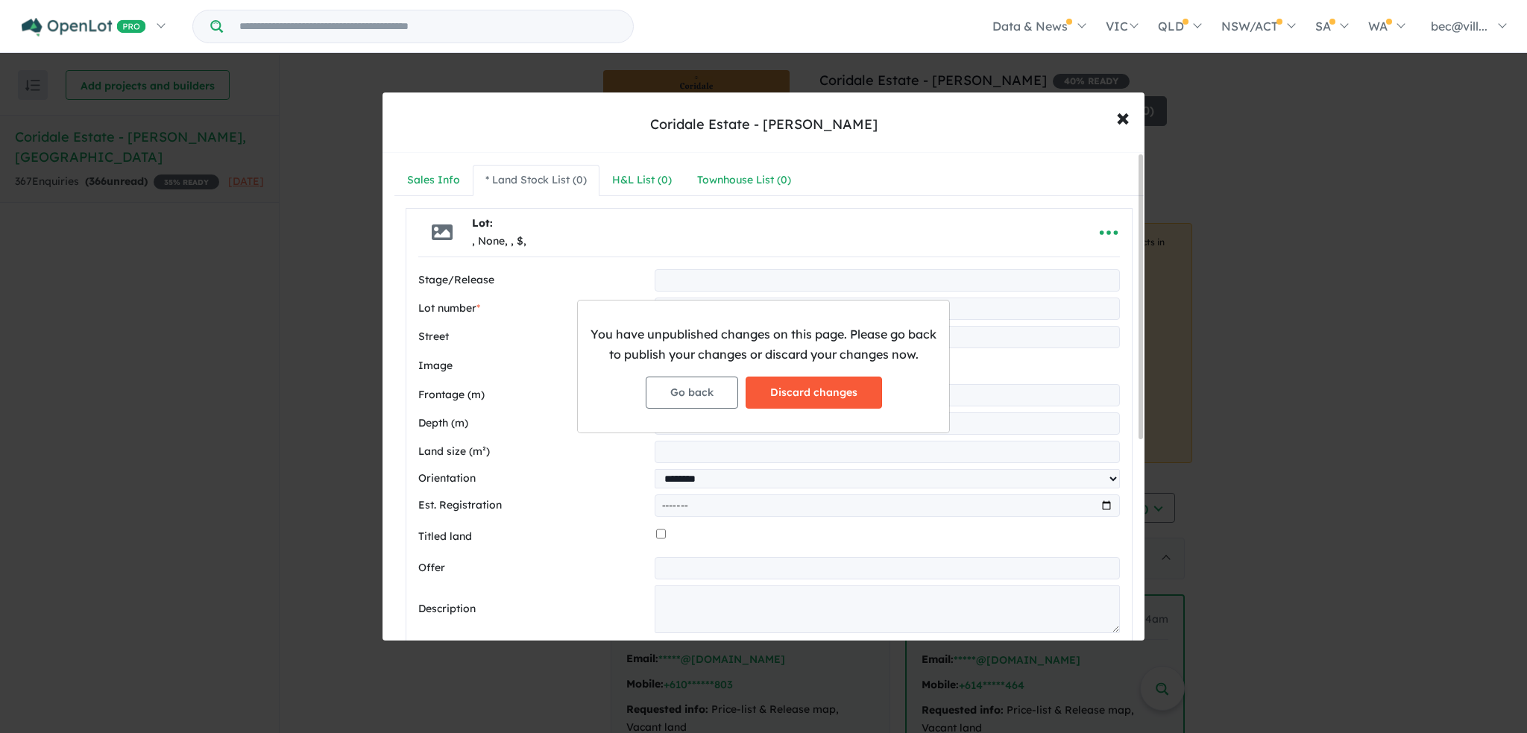
click at [829, 405] on button "Discard changes" at bounding box center [814, 393] width 136 height 32
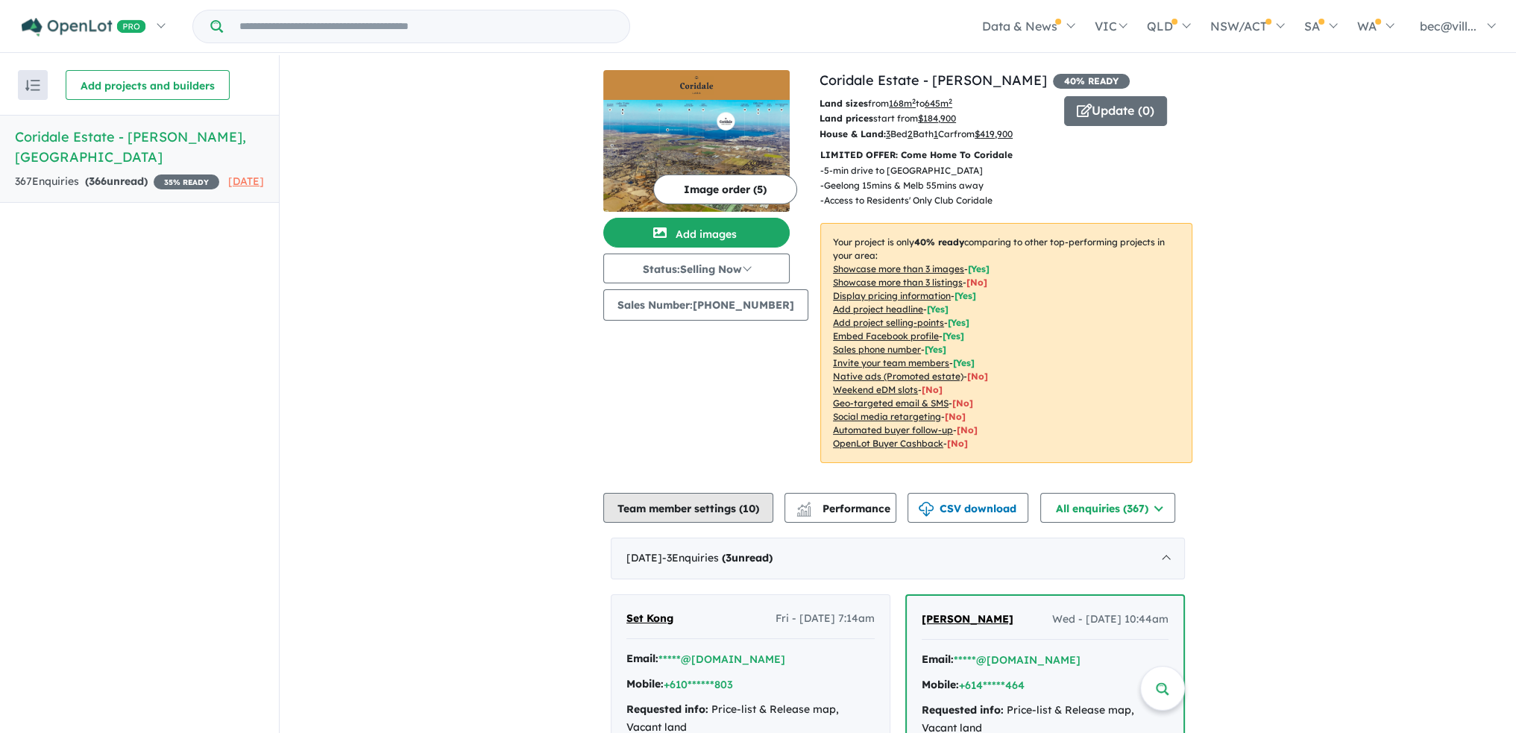
click at [743, 503] on button "Team member settings ( 10 )" at bounding box center [688, 508] width 170 height 30
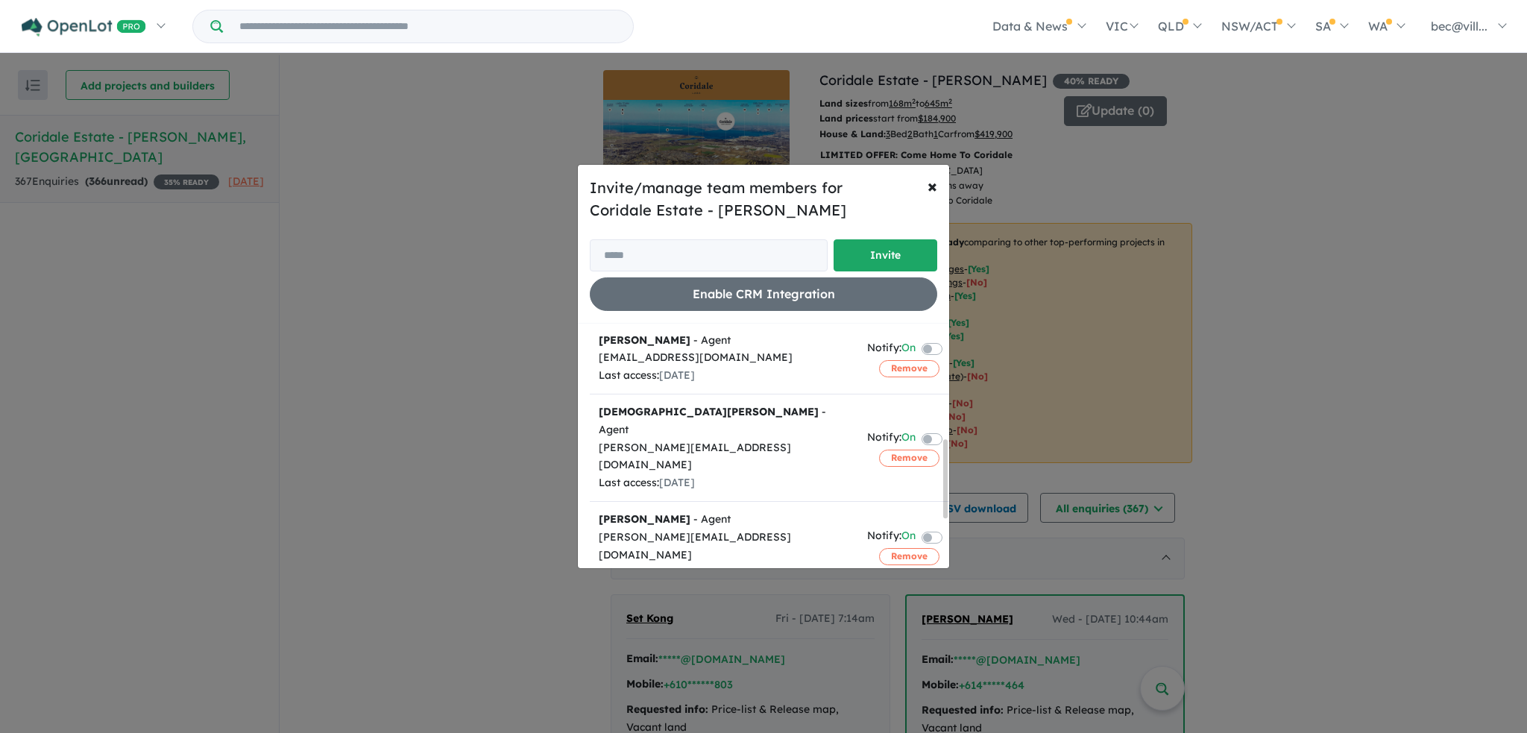
scroll to position [373, 0]
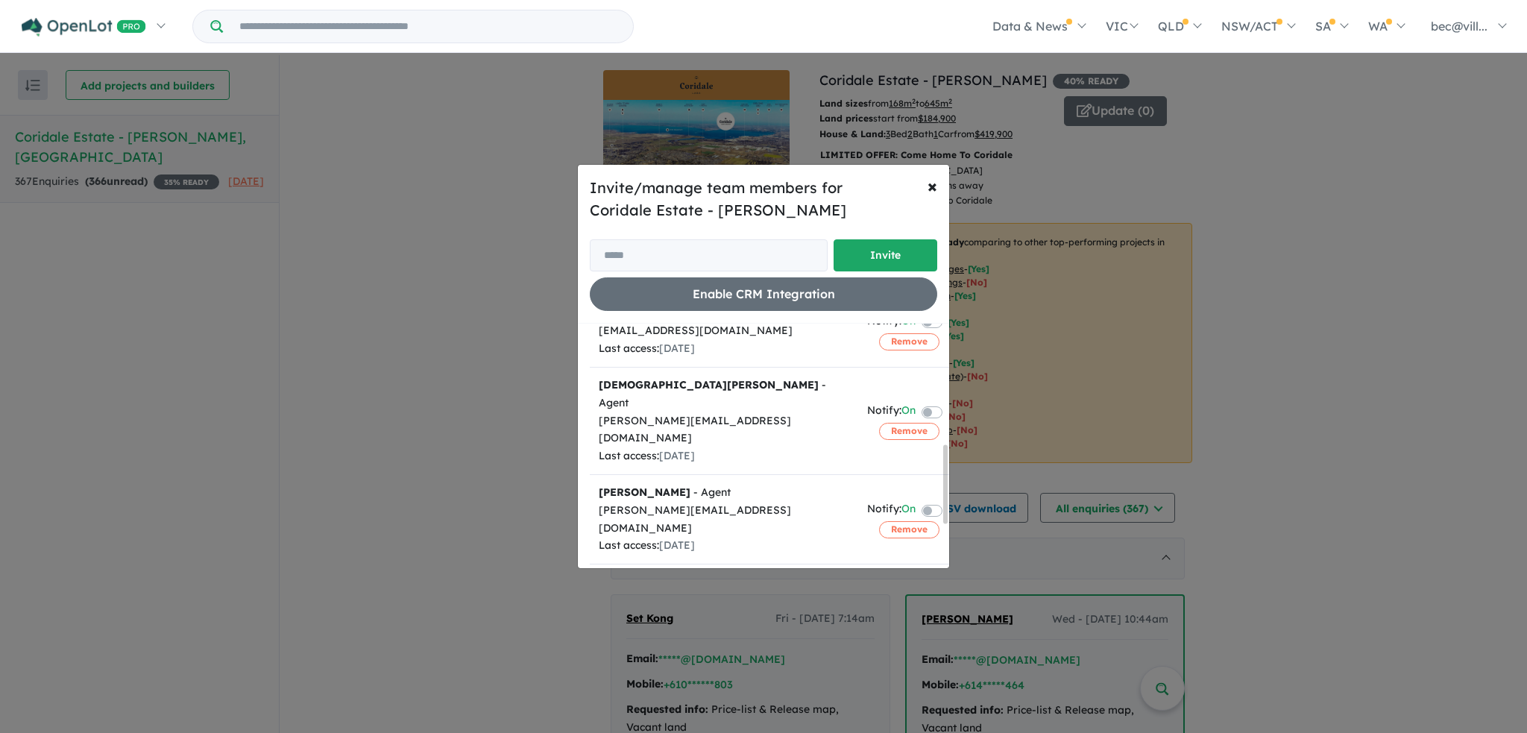
click at [879, 611] on button "Remove" at bounding box center [909, 619] width 60 height 16
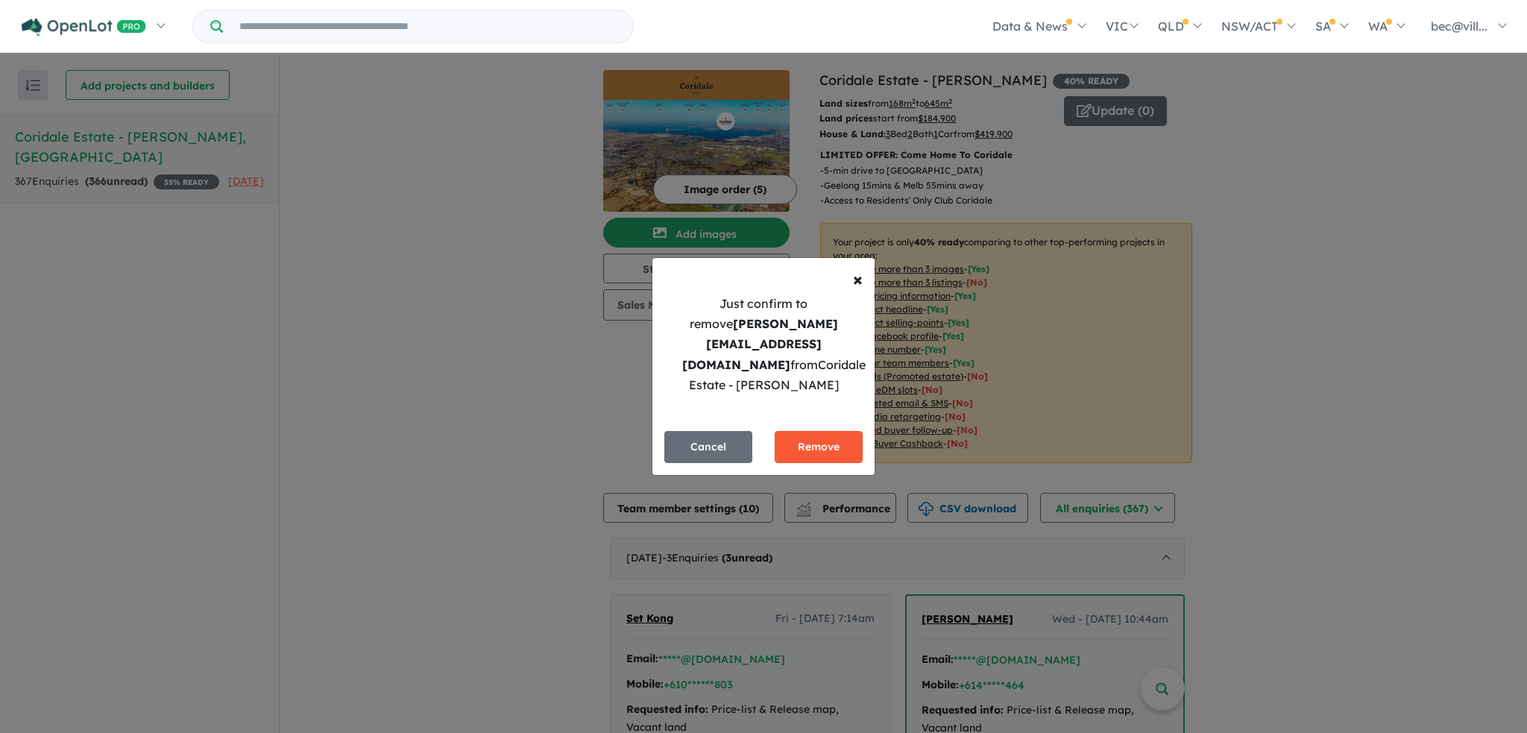
click at [799, 431] on button "Remove" at bounding box center [819, 447] width 88 height 32
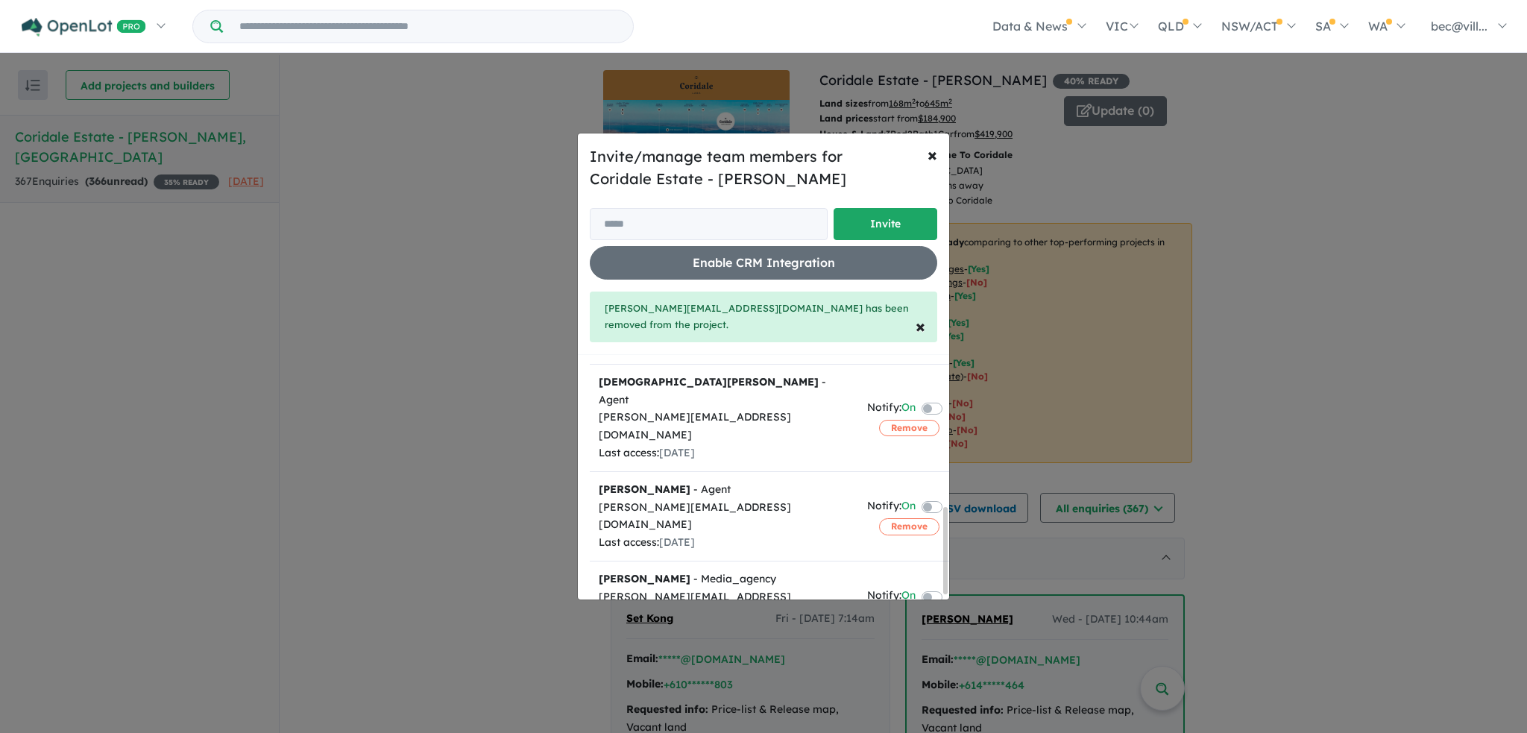
scroll to position [434, 0]
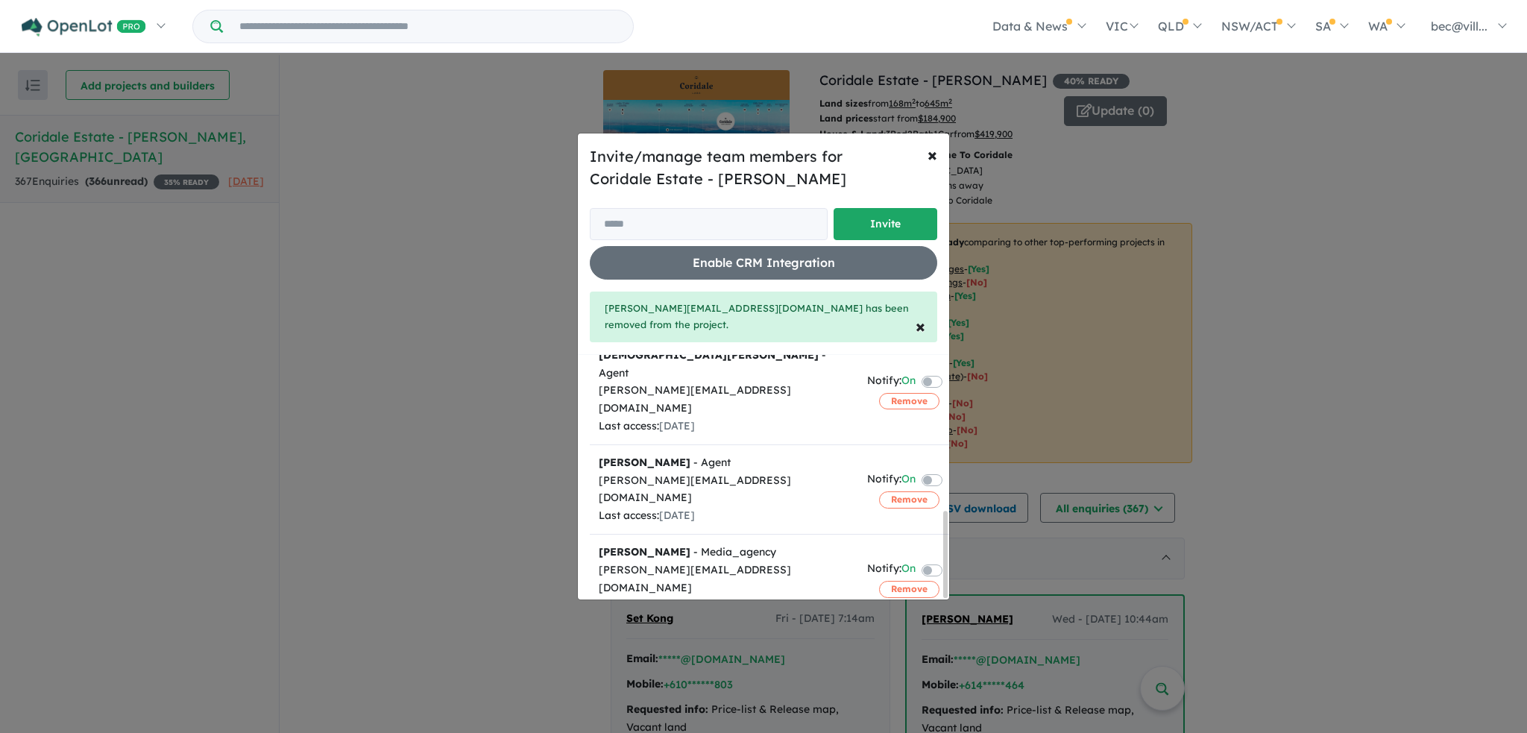
click at [880, 662] on button "Remove" at bounding box center [909, 670] width 60 height 16
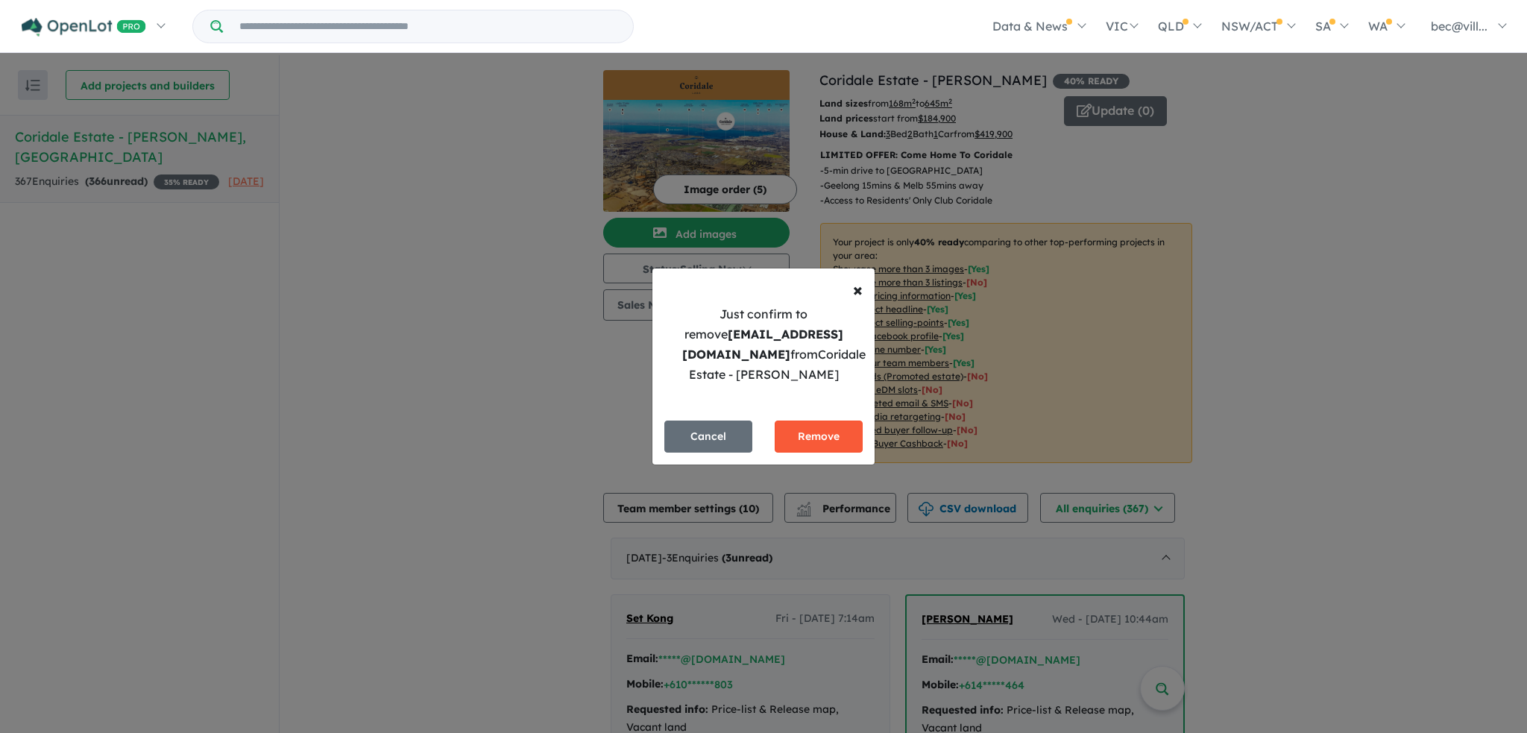
click at [817, 430] on button "Remove" at bounding box center [819, 436] width 88 height 32
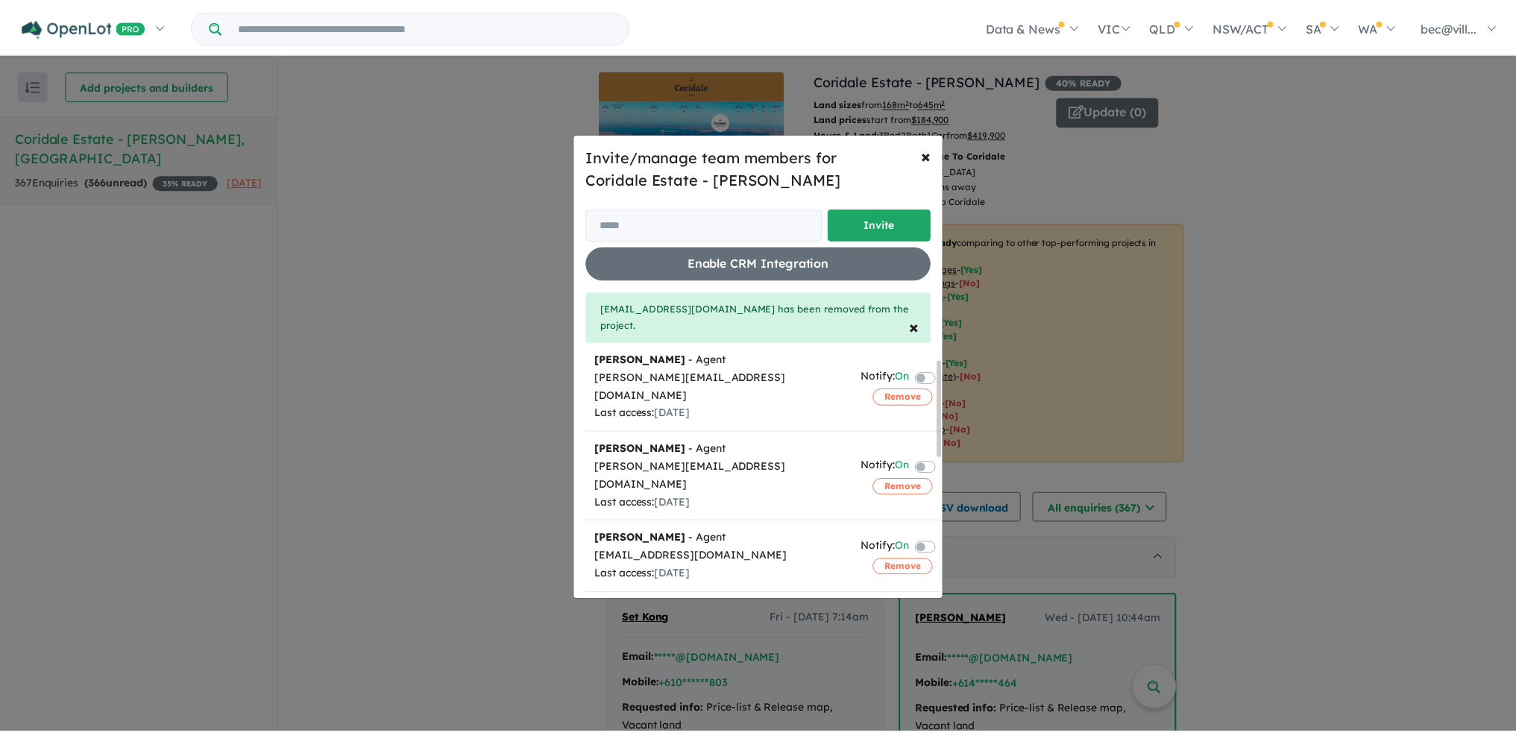
scroll to position [0, 0]
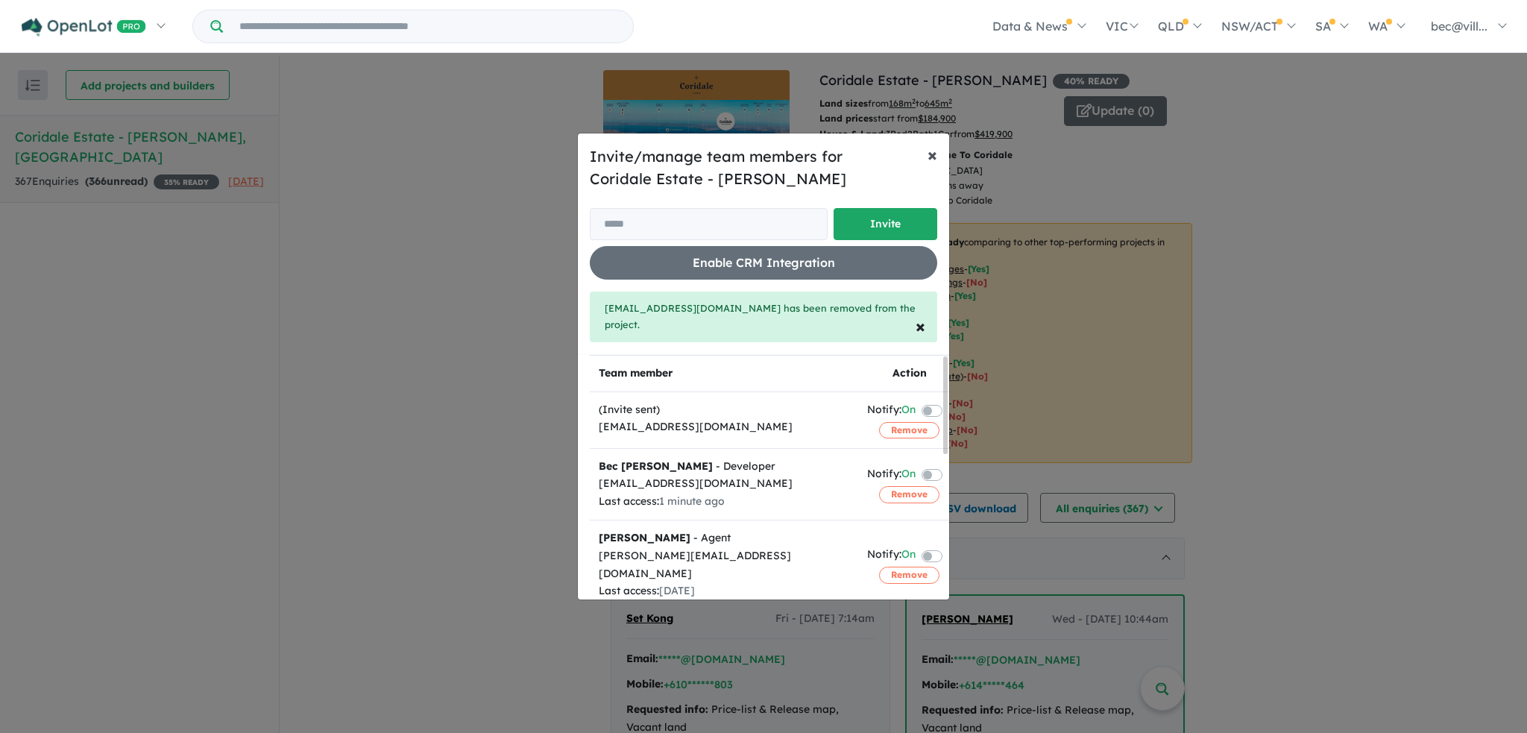
click at [931, 163] on span "×" at bounding box center [932, 154] width 10 height 22
